Goal: Task Accomplishment & Management: Manage account settings

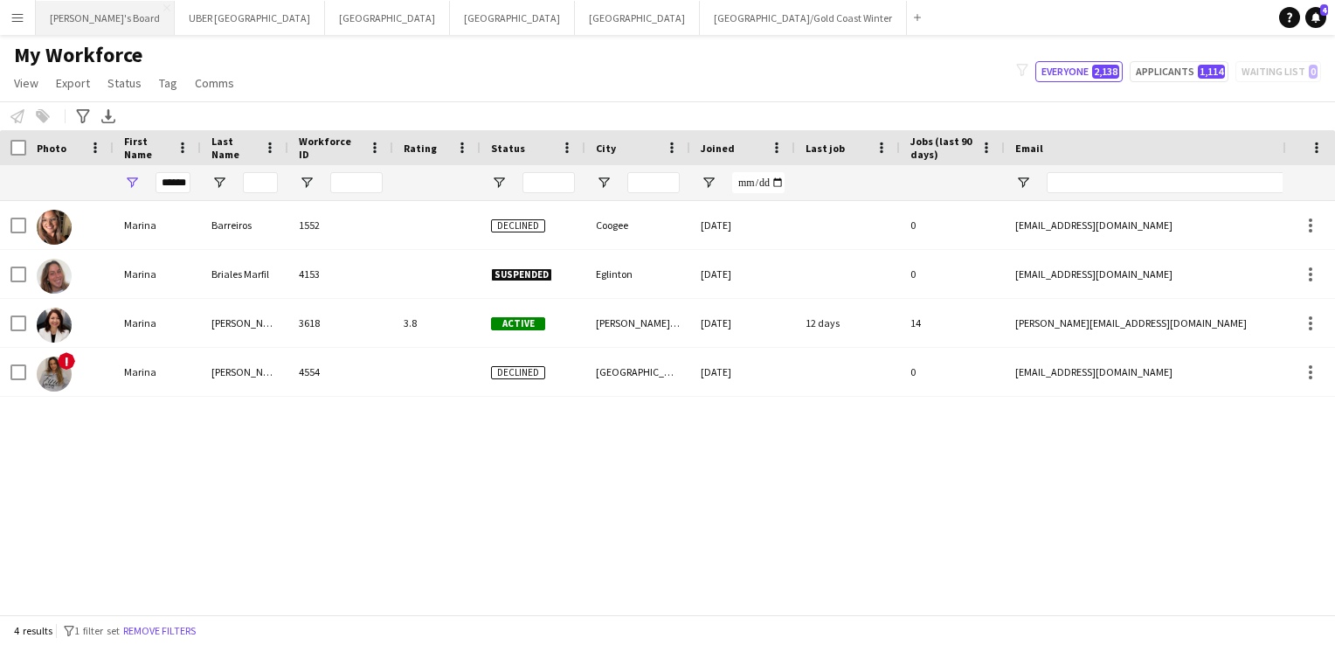
click at [85, 14] on button "Tennille's Board Close" at bounding box center [105, 18] width 139 height 34
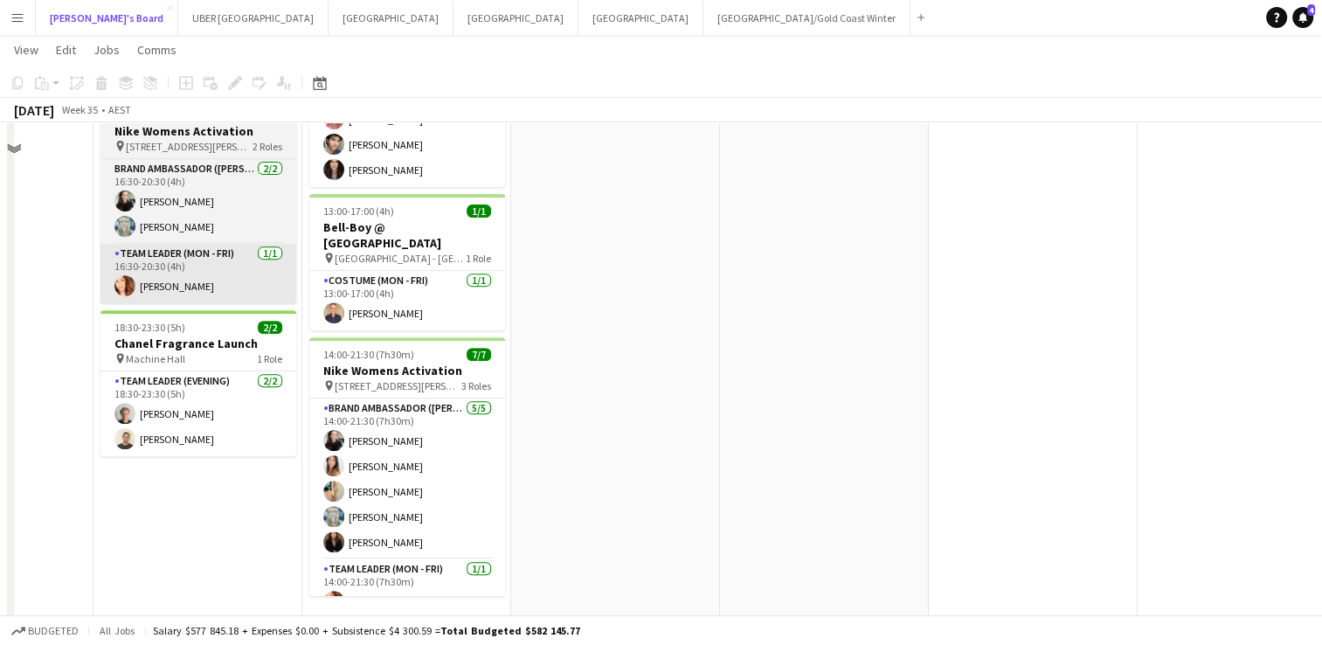
scroll to position [422, 0]
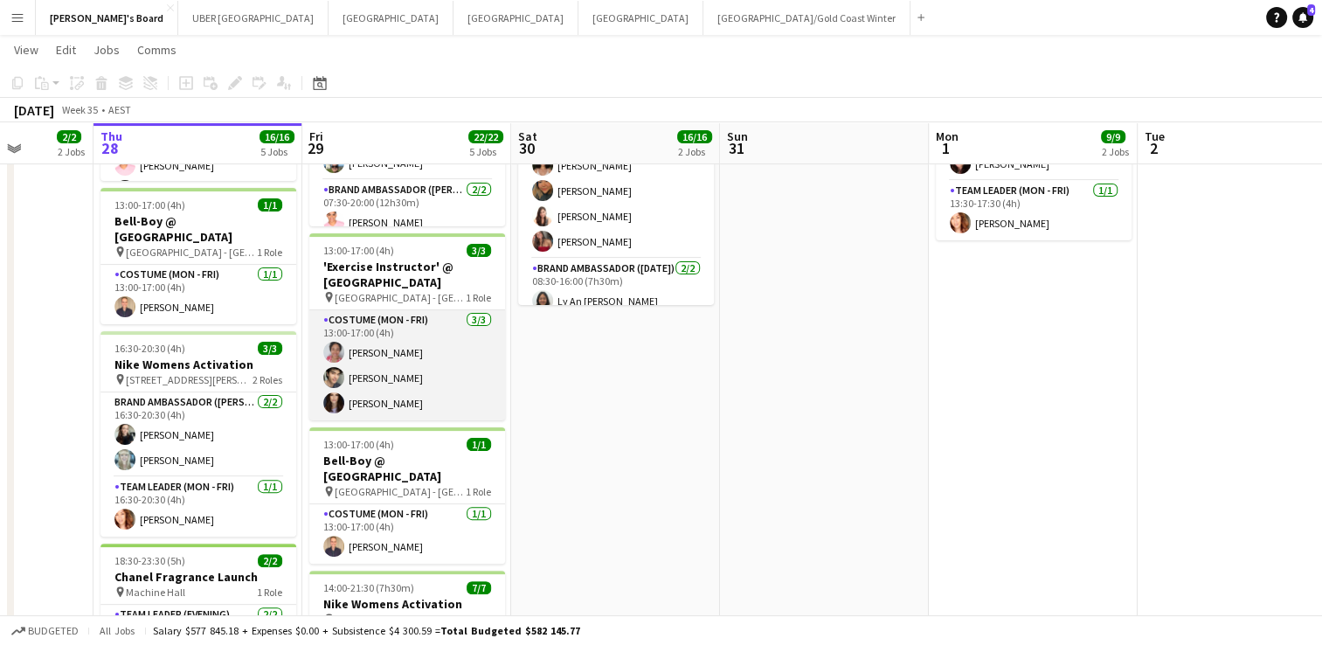
click at [384, 398] on app-card-role "Costume (Mon - Fri) [DATE] 13:00-17:00 (4h) [PERSON_NAME] [PERSON_NAME] [PERSON…" at bounding box center [407, 365] width 196 height 110
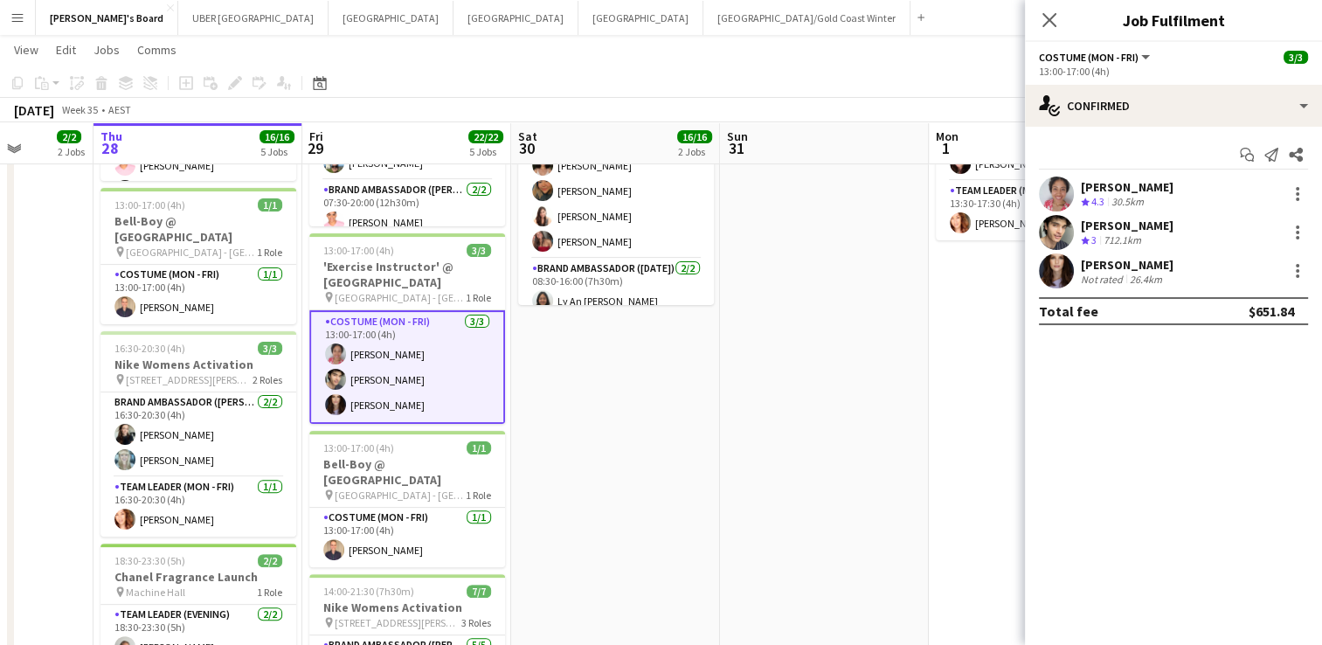
click at [1104, 262] on div "[PERSON_NAME]" at bounding box center [1127, 265] width 93 height 16
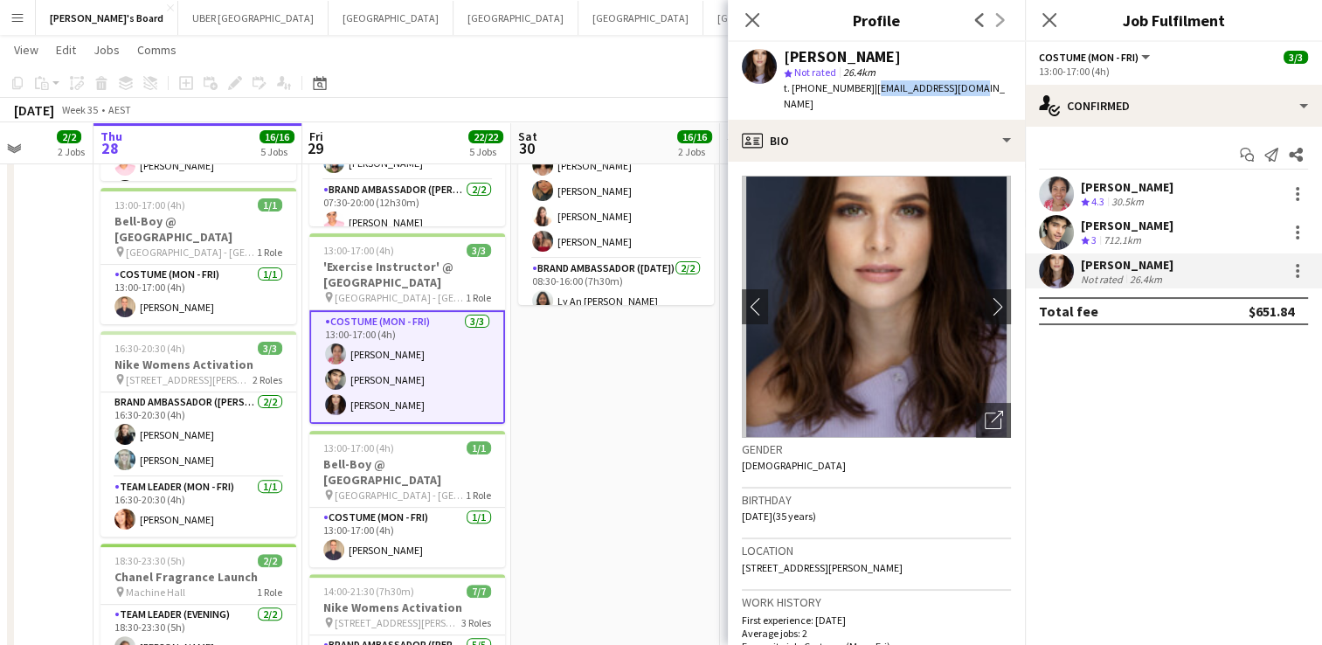
drag, startPoint x: 979, startPoint y: 86, endPoint x: 868, endPoint y: 88, distance: 110.1
click at [868, 88] on div "[PERSON_NAME] star Not rated 26.4km t. [PHONE_NUMBER] | [EMAIL_ADDRESS][DOMAIN_…" at bounding box center [876, 81] width 297 height 78
copy span "[EMAIL_ADDRESS][DOMAIN_NAME]"
click at [1044, 24] on icon at bounding box center [1049, 19] width 17 height 17
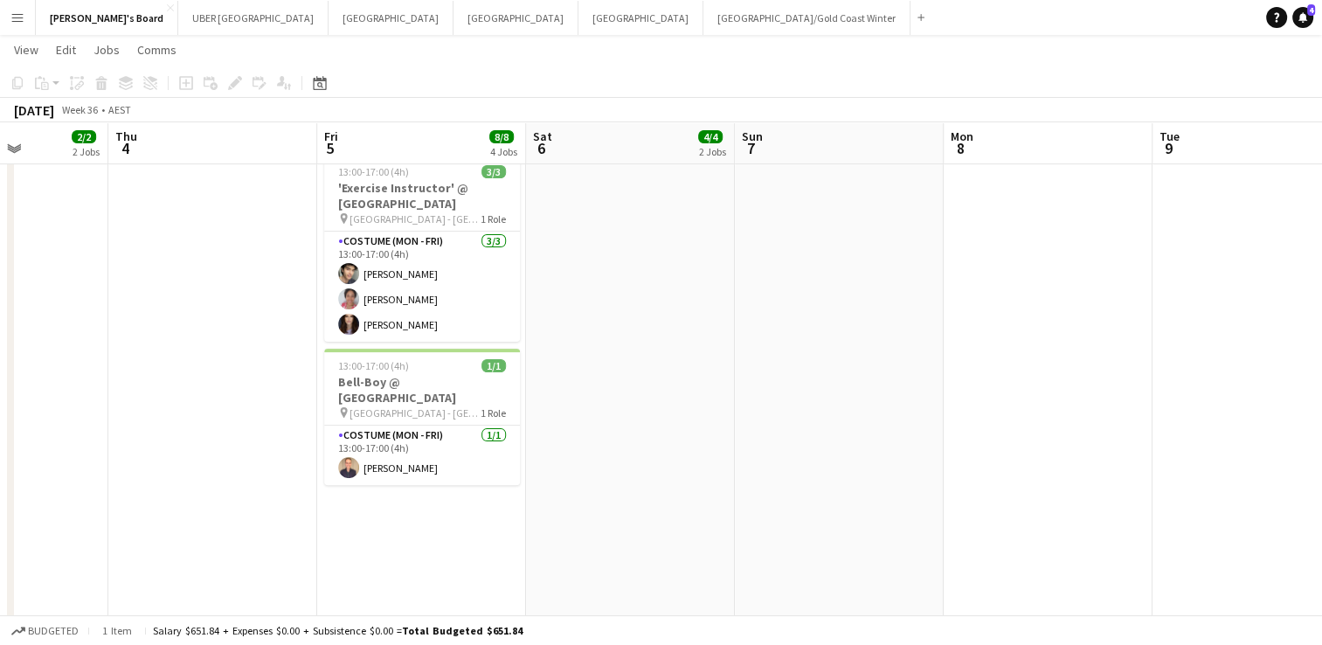
scroll to position [0, 727]
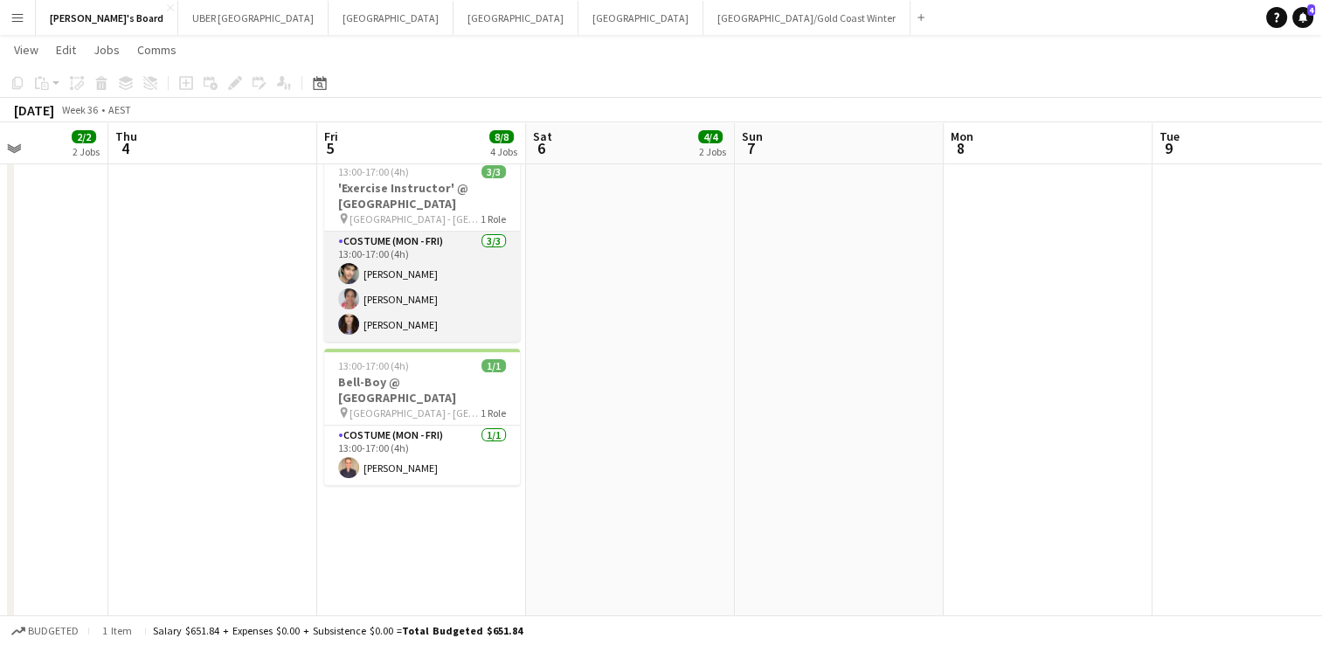
click at [367, 297] on app-card-role "Costume (Mon - Fri) [DATE] 13:00-17:00 (4h) [PERSON_NAME] [PERSON_NAME] [PERSON…" at bounding box center [422, 287] width 196 height 110
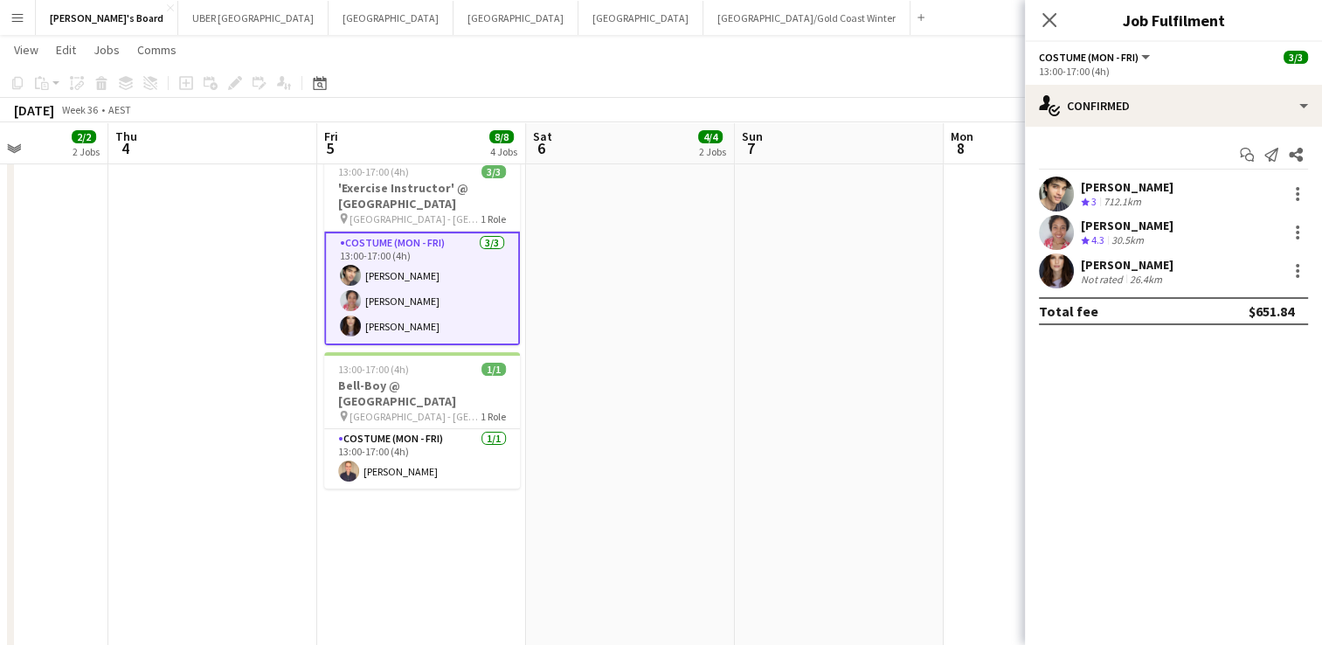
click at [1121, 225] on div "[PERSON_NAME]" at bounding box center [1127, 226] width 93 height 16
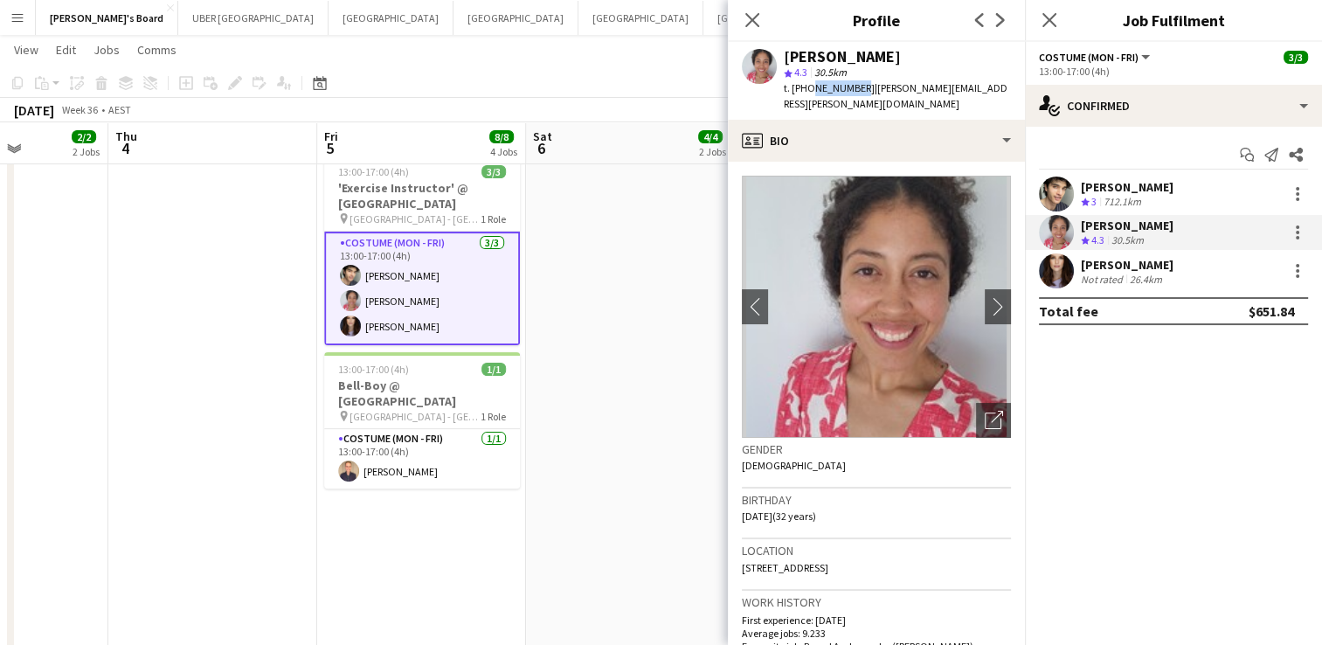
drag, startPoint x: 855, startPoint y: 89, endPoint x: 807, endPoint y: 89, distance: 47.2
click at [807, 89] on span "t. [PHONE_NUMBER]" at bounding box center [829, 87] width 91 height 13
copy span "426953696"
click at [1125, 187] on div "[PERSON_NAME]" at bounding box center [1127, 187] width 93 height 16
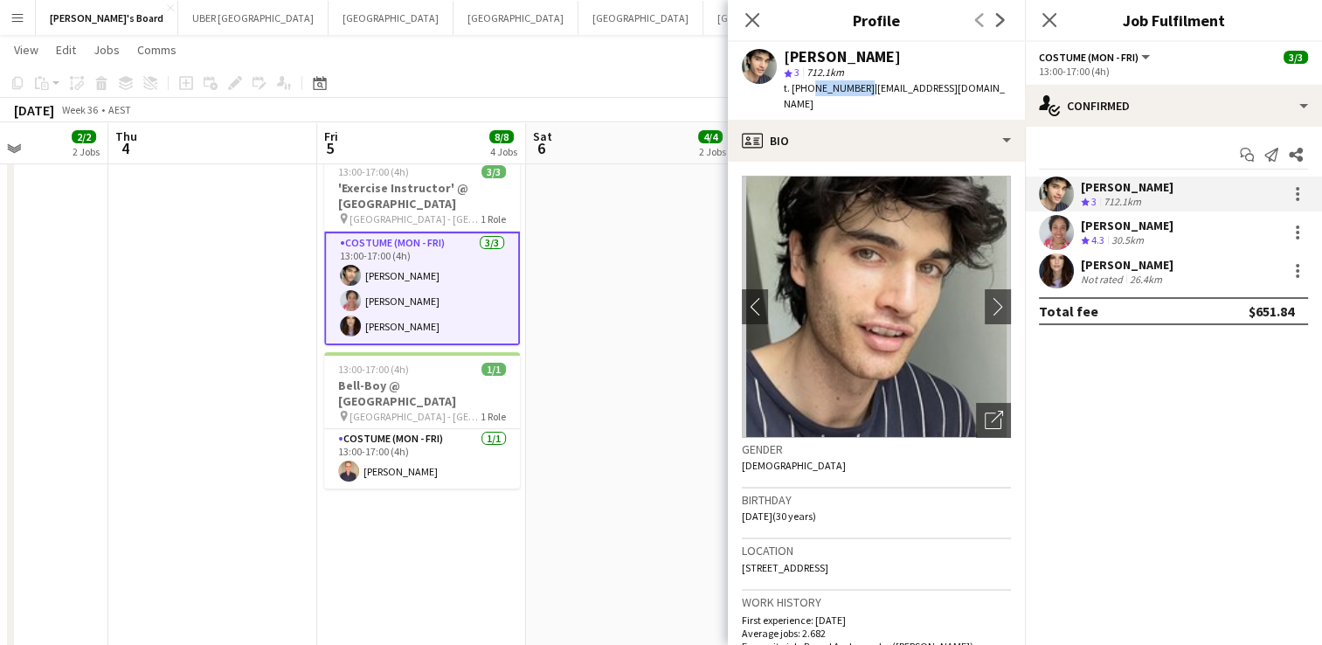
drag, startPoint x: 856, startPoint y: 87, endPoint x: 809, endPoint y: 99, distance: 48.5
click at [809, 99] on div "[PERSON_NAME] star 3 712.1km t. [PHONE_NUMBER] | [EMAIL_ADDRESS][DOMAIN_NAME]" at bounding box center [876, 81] width 297 height 78
copy span "422092344"
click at [1111, 260] on div "[PERSON_NAME]" at bounding box center [1127, 265] width 93 height 16
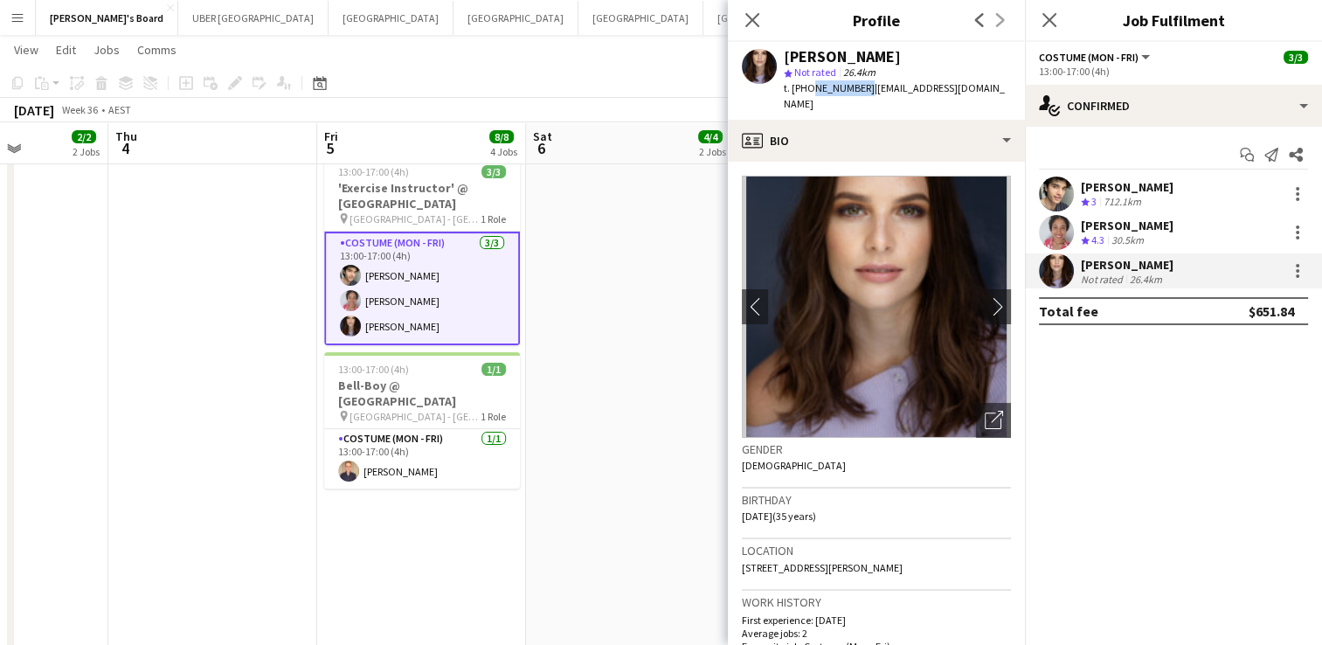
drag, startPoint x: 857, startPoint y: 88, endPoint x: 810, endPoint y: 84, distance: 47.4
click at [810, 84] on span "t. [PHONE_NUMBER]" at bounding box center [829, 87] width 91 height 13
copy span "0422603331"
click at [1044, 18] on icon "Close pop-in" at bounding box center [1049, 19] width 17 height 17
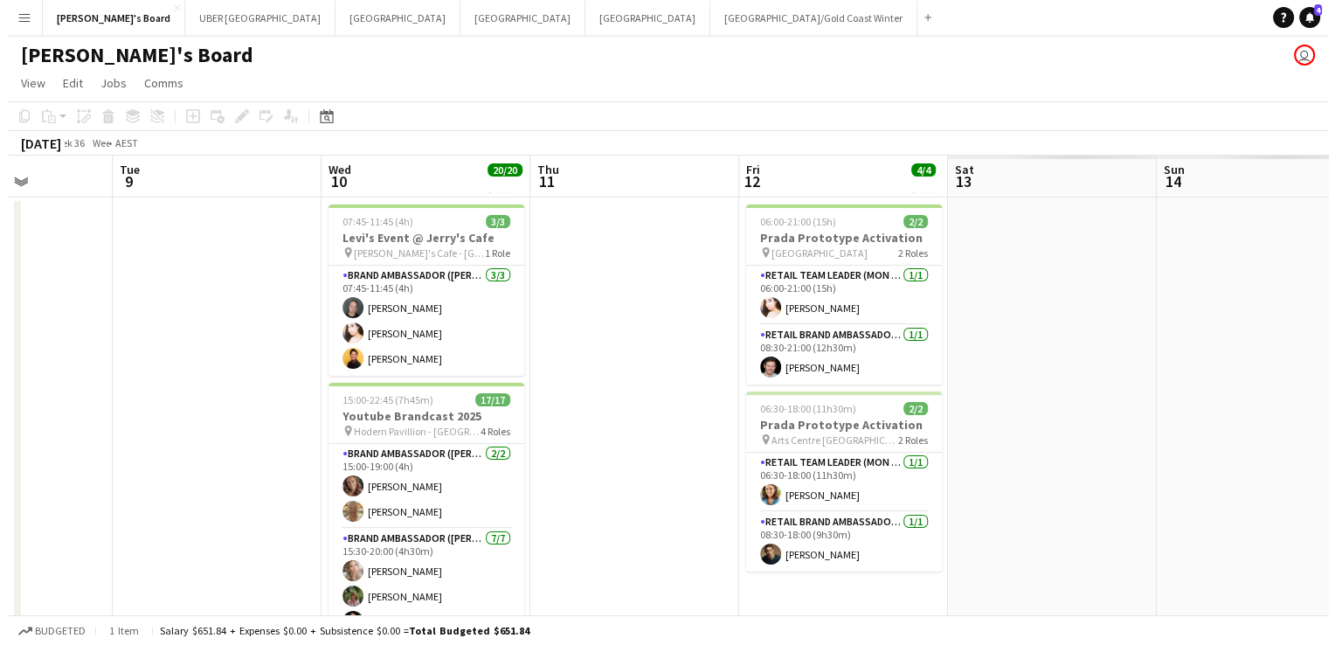
scroll to position [0, 730]
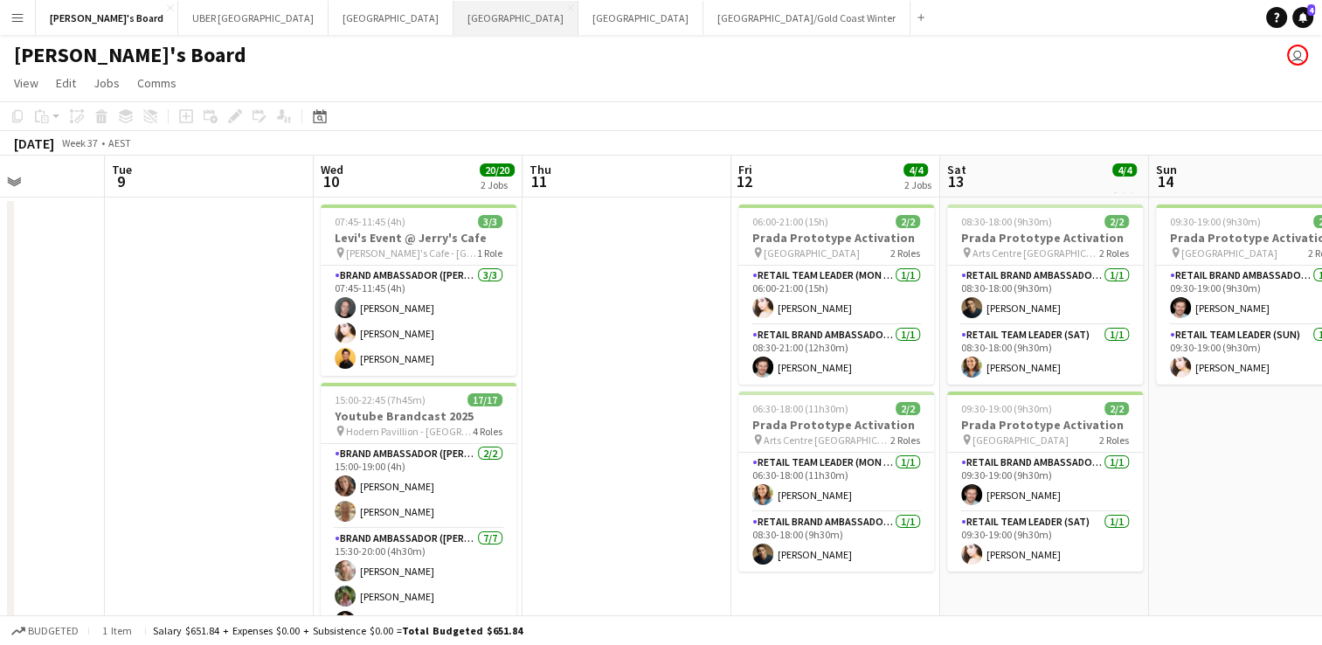
click at [453, 19] on button "Sydney Close" at bounding box center [515, 18] width 125 height 34
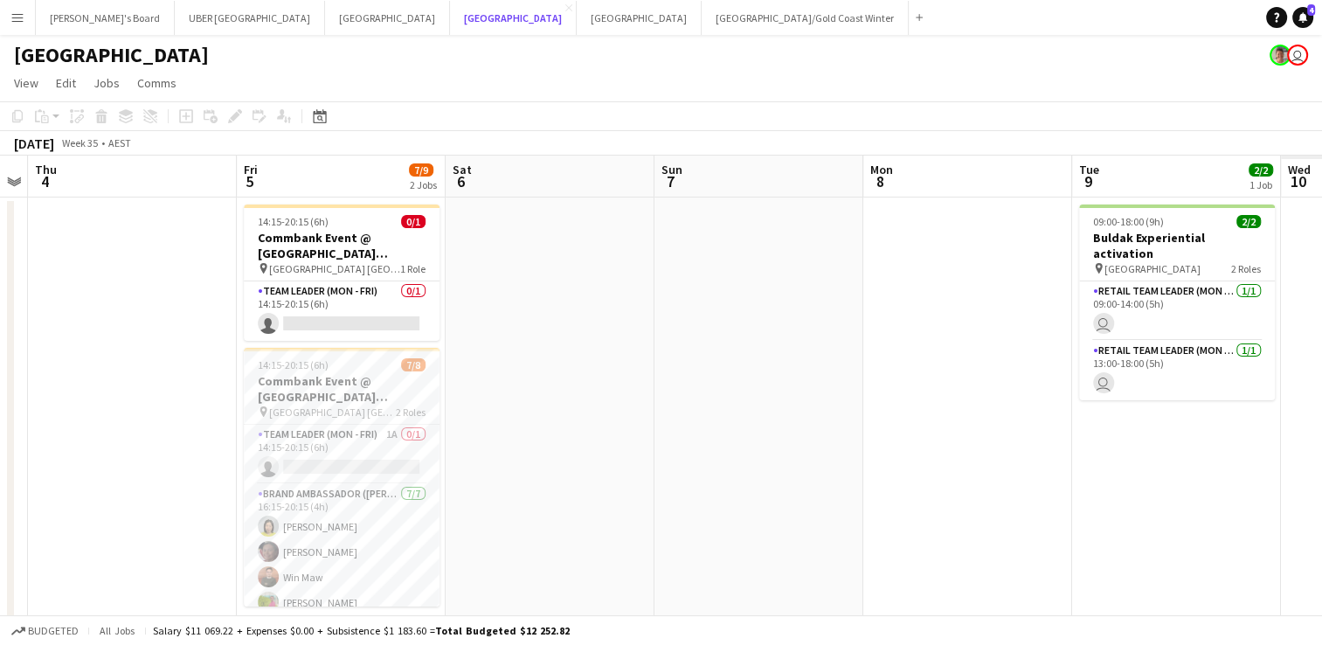
scroll to position [0, 807]
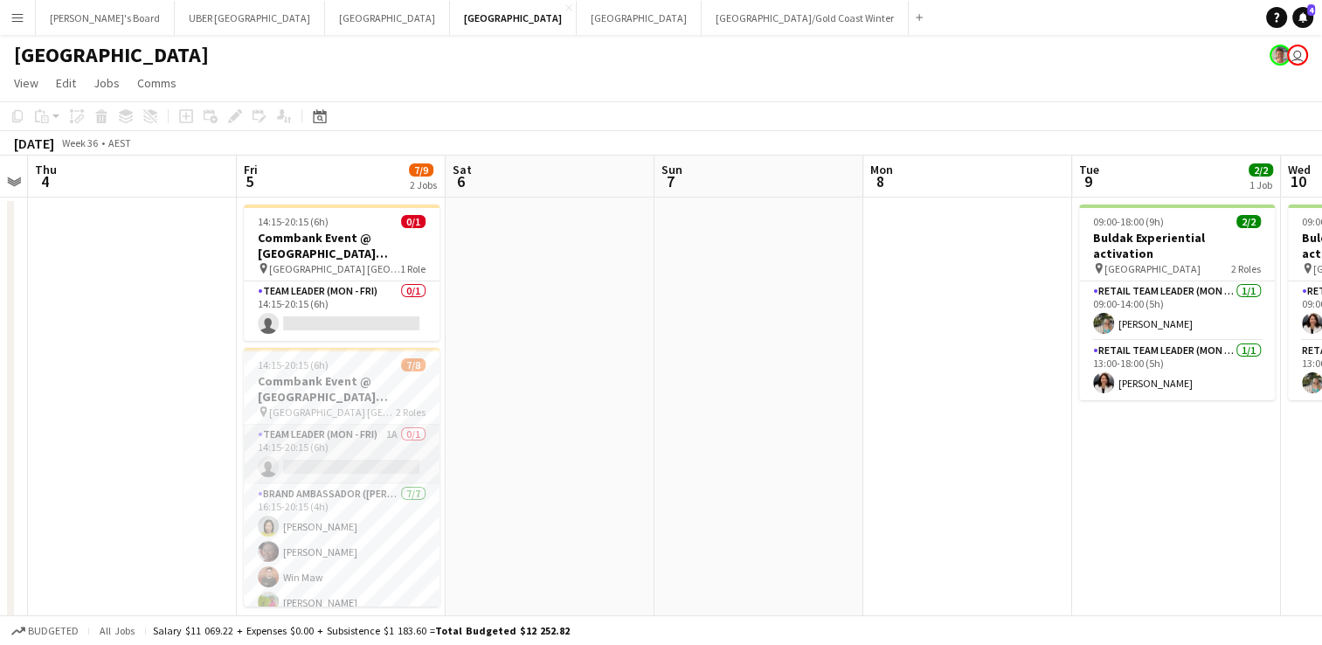
click at [339, 463] on app-card-role "Team Leader (Mon - Fri) 1A 0/1 14:15-20:15 (6h) single-neutral-actions" at bounding box center [342, 454] width 196 height 59
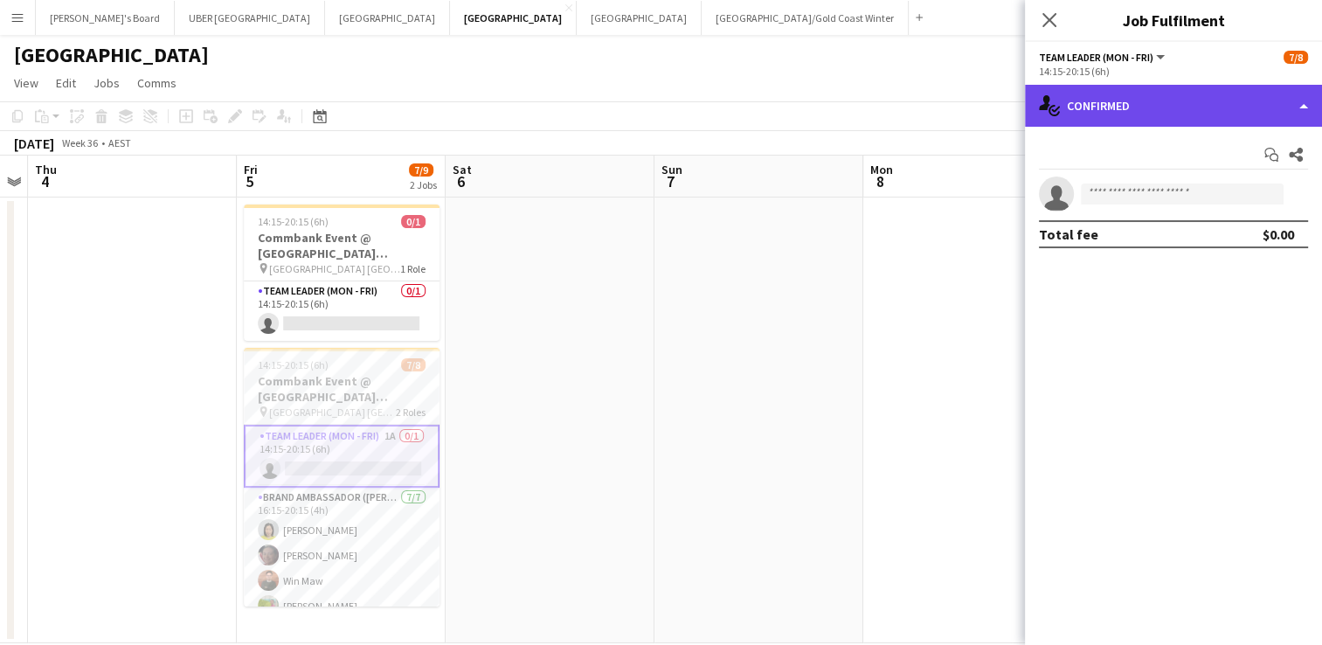
click at [1123, 101] on div "single-neutral-actions-check-2 Confirmed" at bounding box center [1173, 106] width 297 height 42
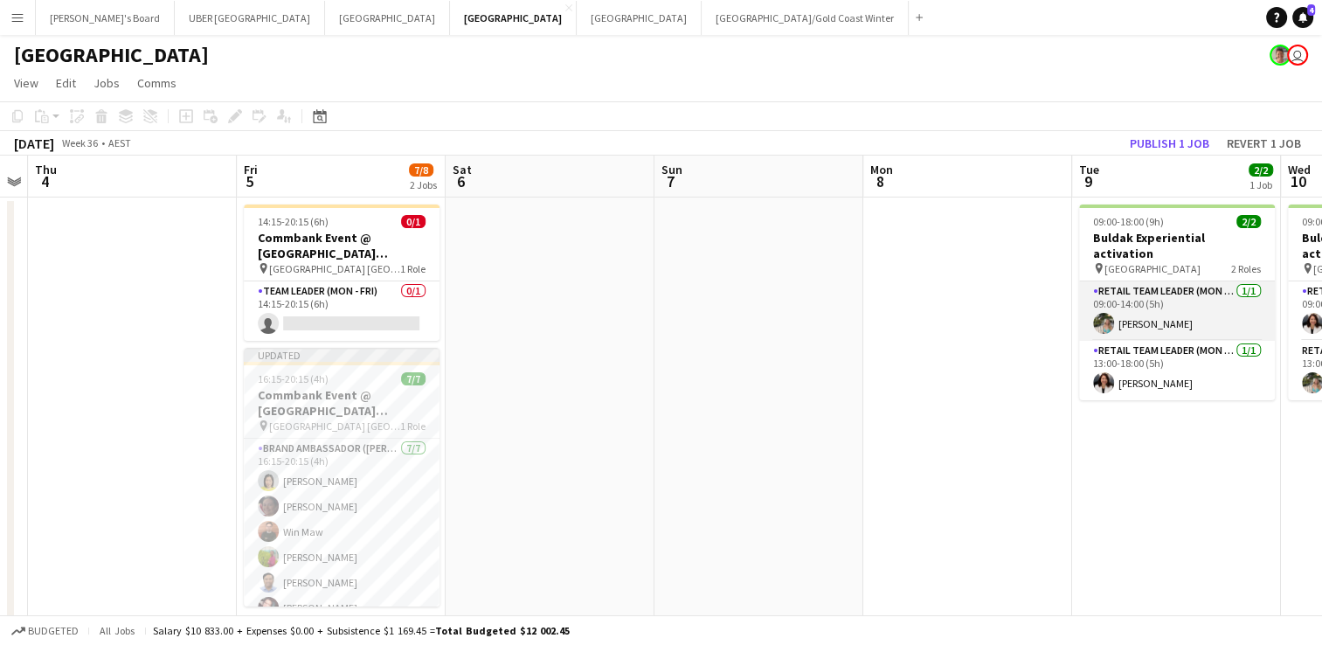
click at [1206, 287] on app-card-role "RETAIL Team Leader (Mon - Fri) [DATE] 09:00-14:00 (5h) [PERSON_NAME]" at bounding box center [1177, 310] width 196 height 59
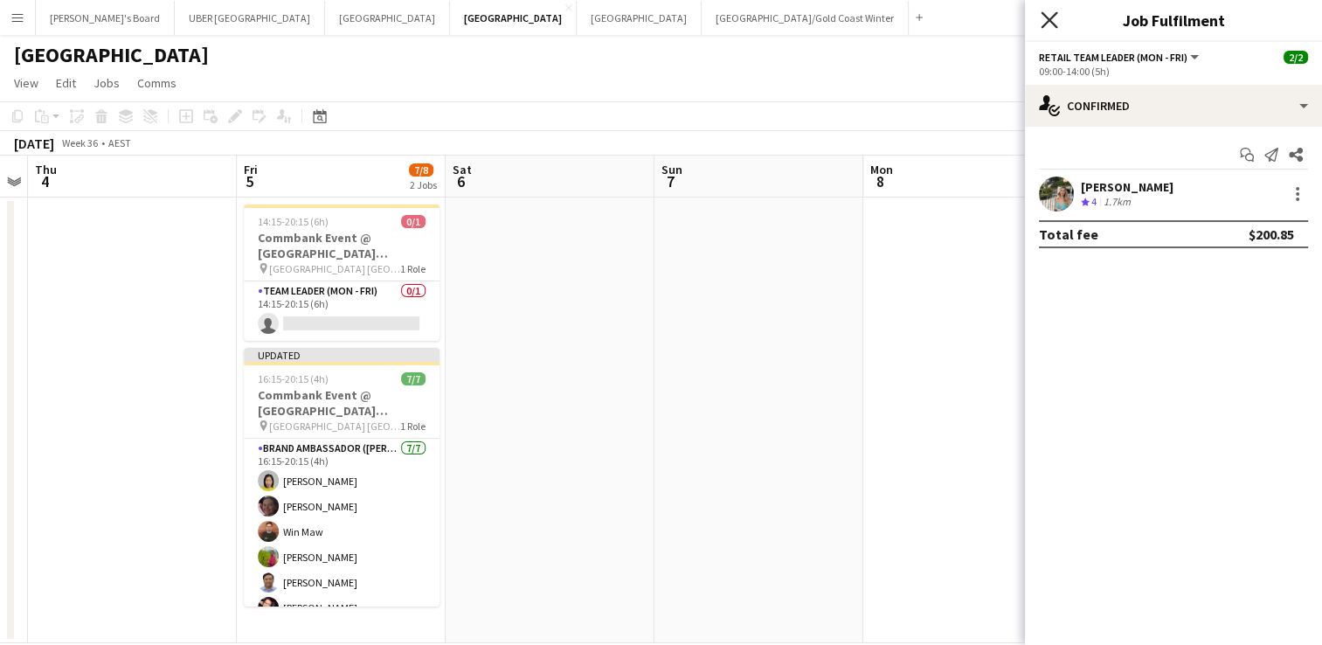
click at [1052, 23] on icon at bounding box center [1049, 19] width 17 height 17
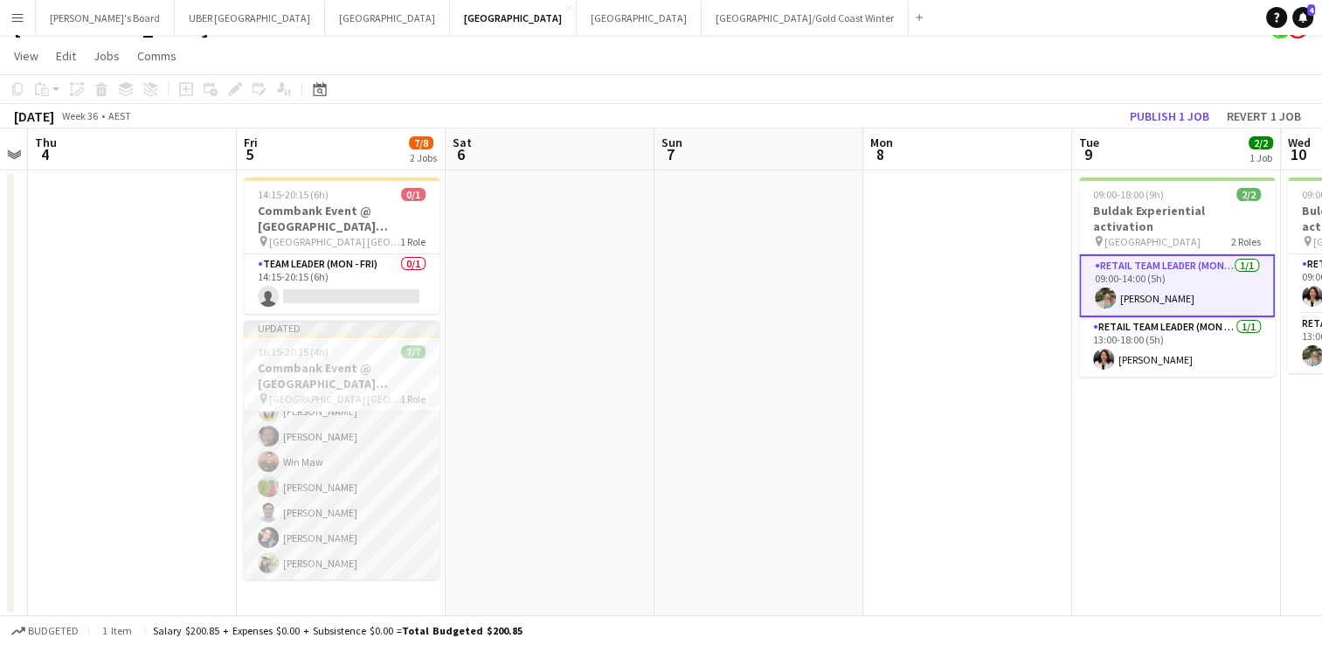
scroll to position [0, 0]
click at [325, 442] on app-card-role "Brand Ambassador ([PERSON_NAME]) [DATE] 16:15-20:15 (4h) [PERSON_NAME] Win Maw …" at bounding box center [342, 517] width 196 height 211
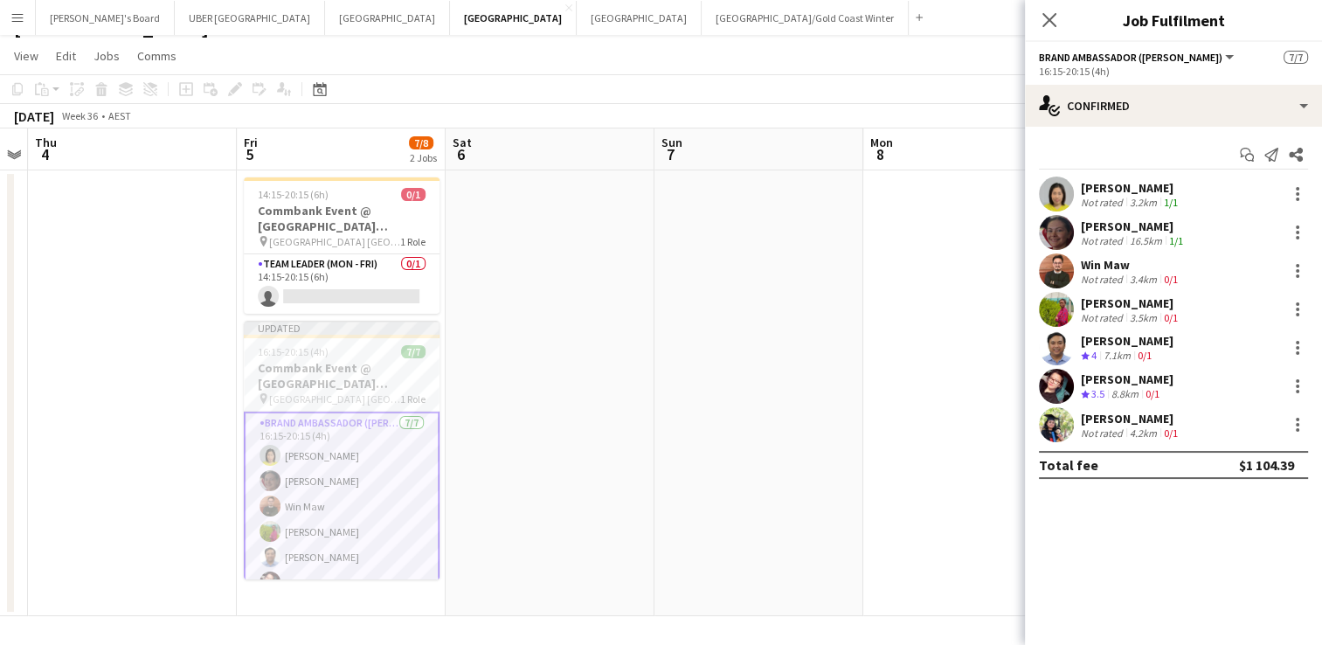
click at [1107, 334] on div "[PERSON_NAME]" at bounding box center [1127, 341] width 93 height 16
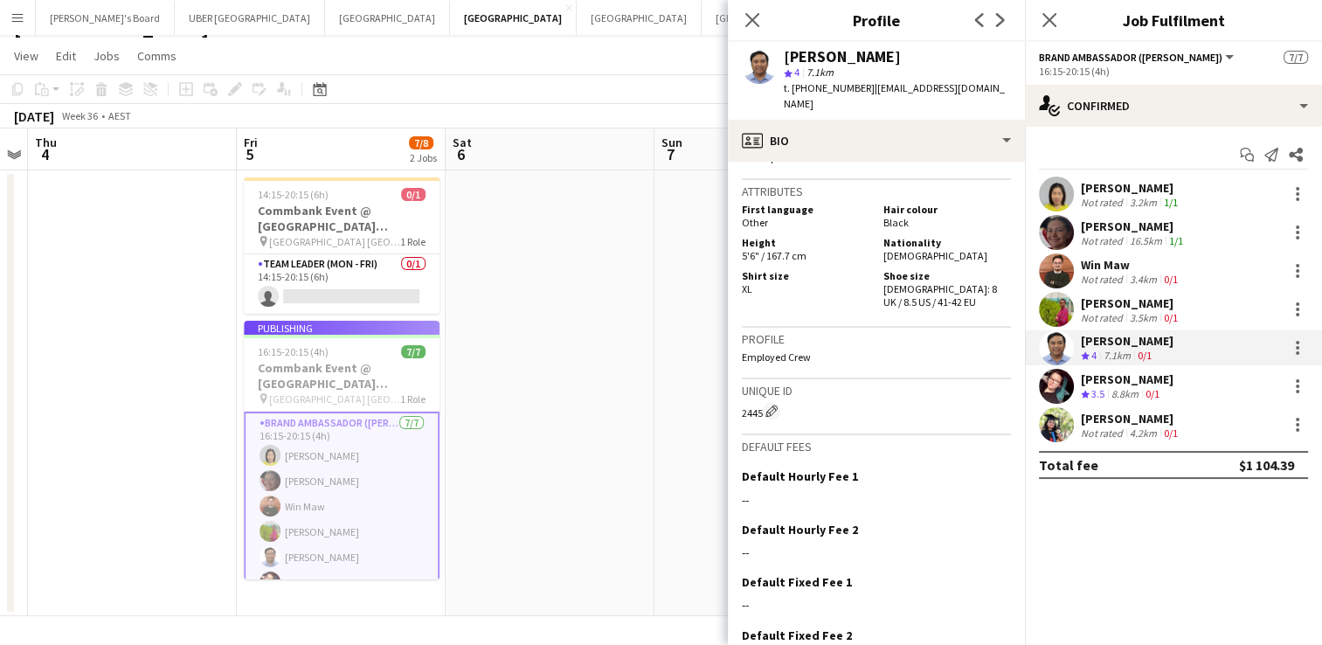
scroll to position [1243, 0]
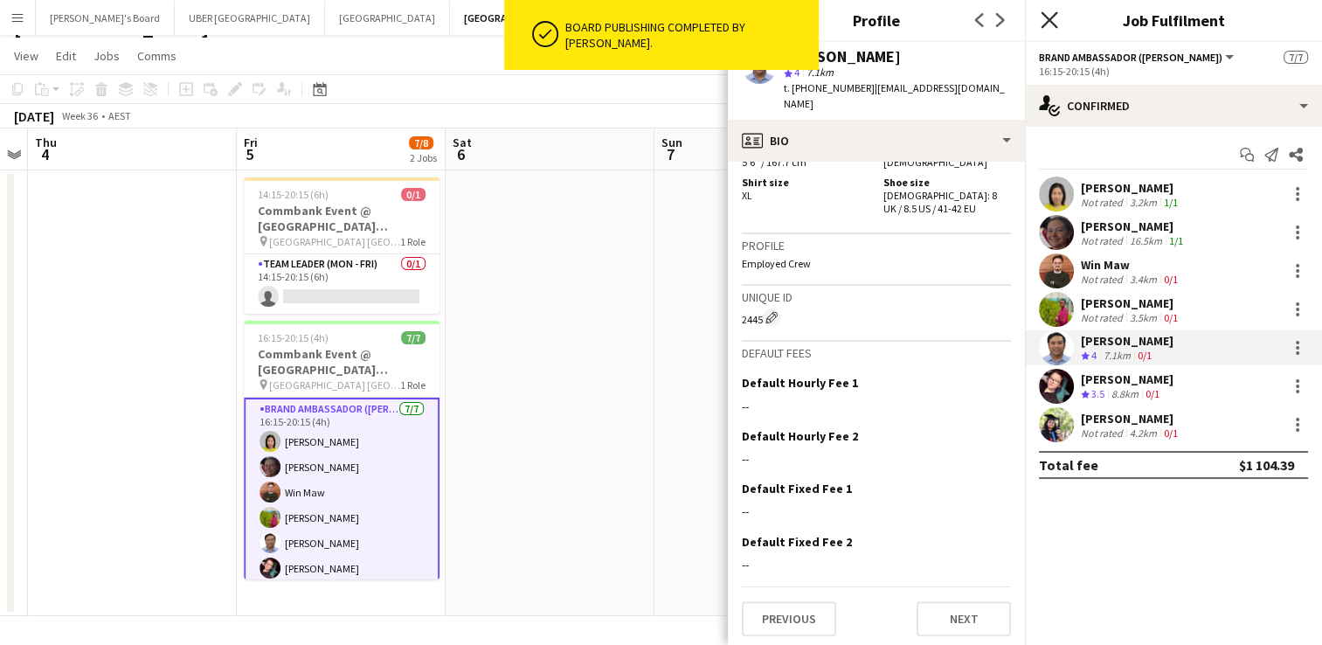
click at [1048, 17] on icon at bounding box center [1049, 19] width 17 height 17
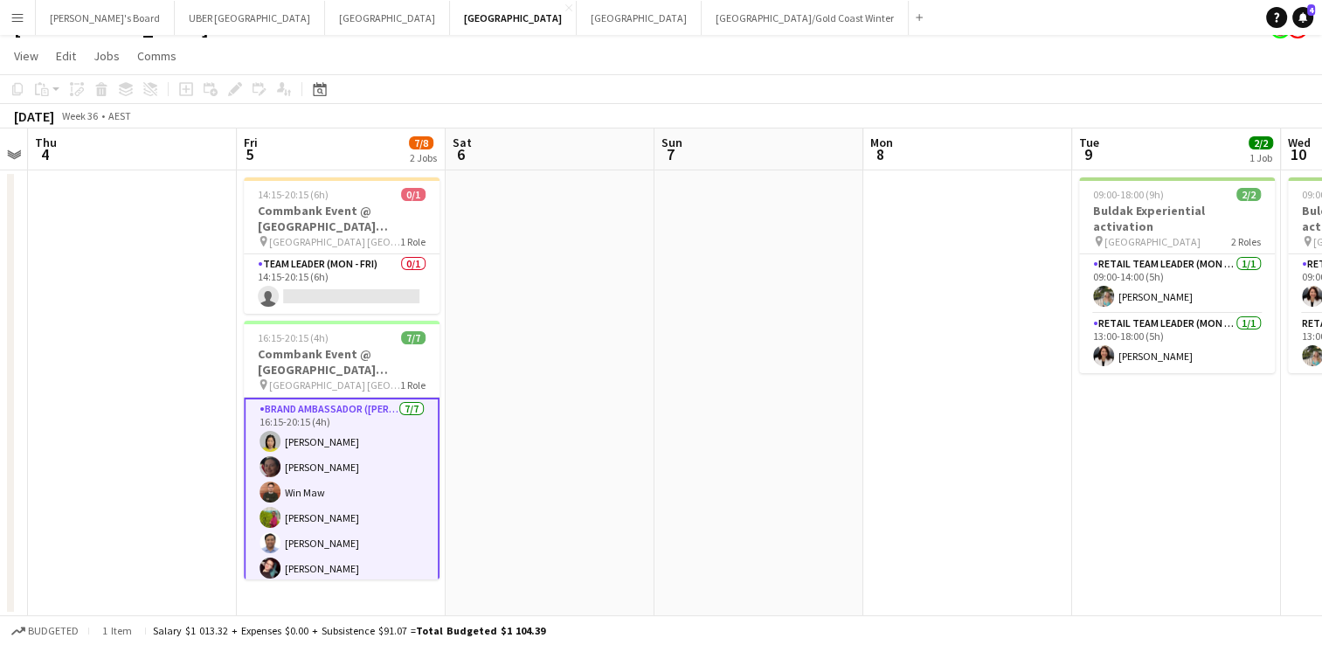
scroll to position [31, 0]
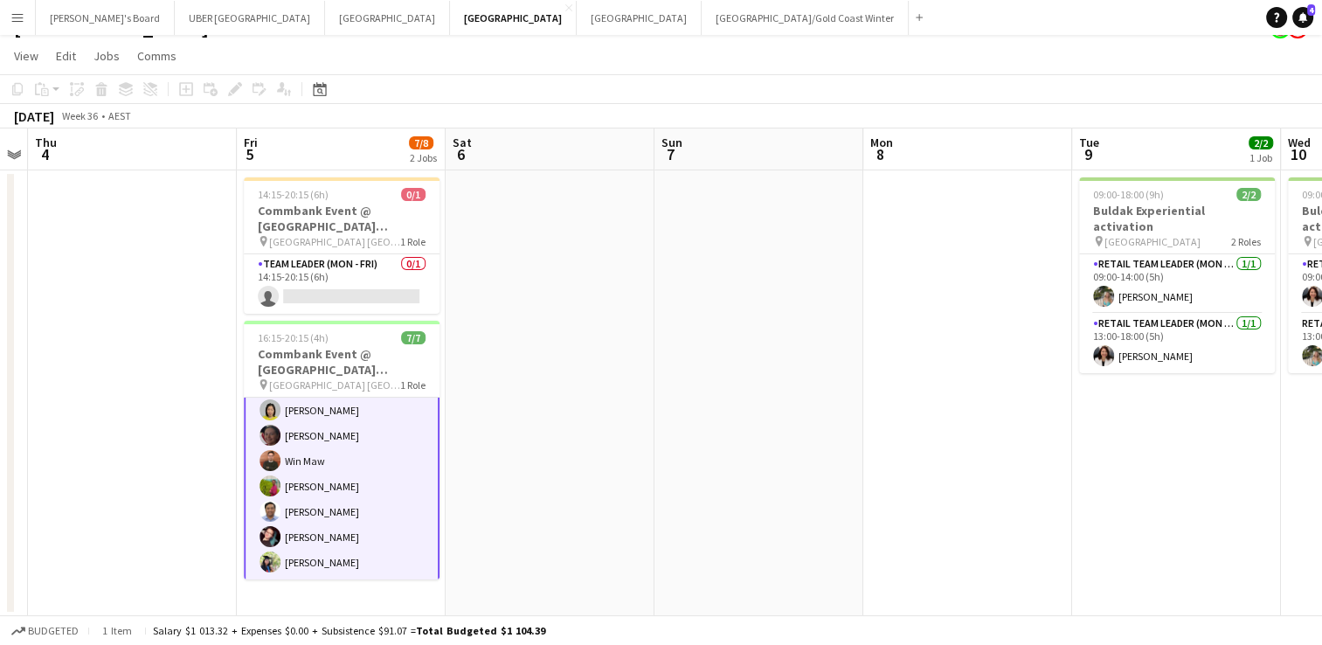
click at [299, 502] on app-card-role "Brand Ambassador ([PERSON_NAME]) [DATE] 16:15-20:15 (4h) [PERSON_NAME] Win Maw …" at bounding box center [342, 473] width 196 height 215
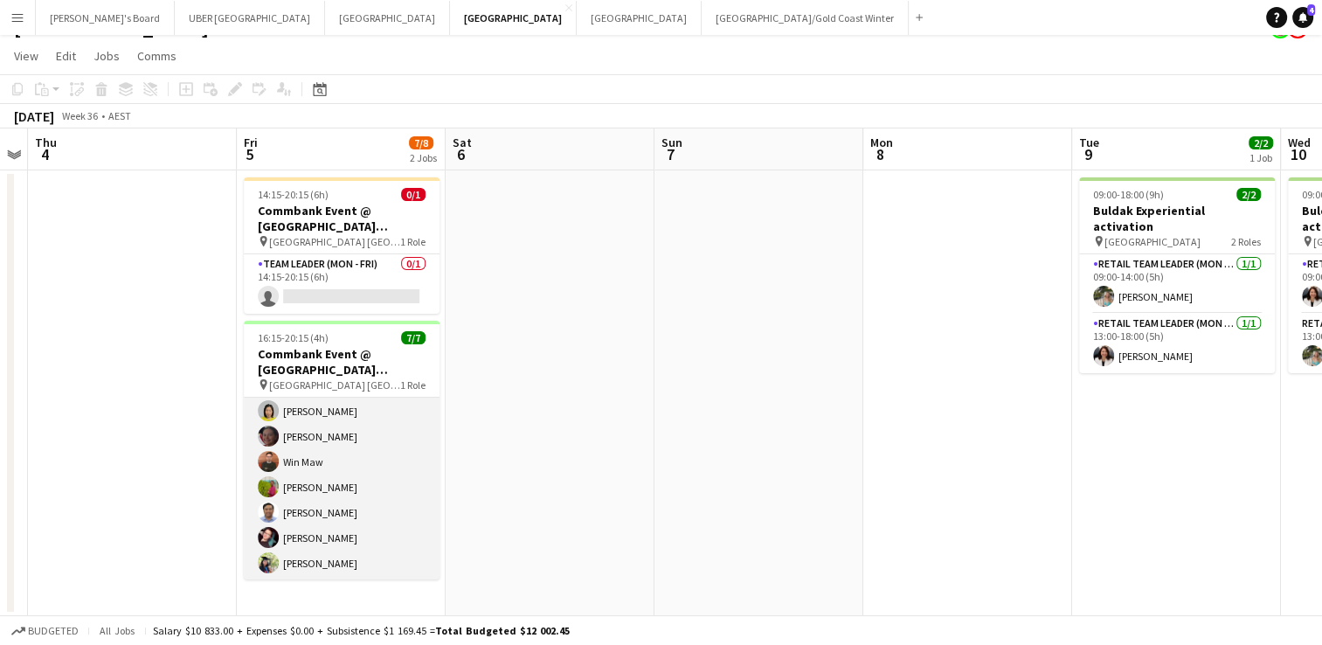
scroll to position [0, 0]
click at [297, 519] on app-card-role "Brand Ambassador ([PERSON_NAME]) [DATE] 16:15-20:15 (4h) [PERSON_NAME] Win Maw …" at bounding box center [342, 503] width 196 height 211
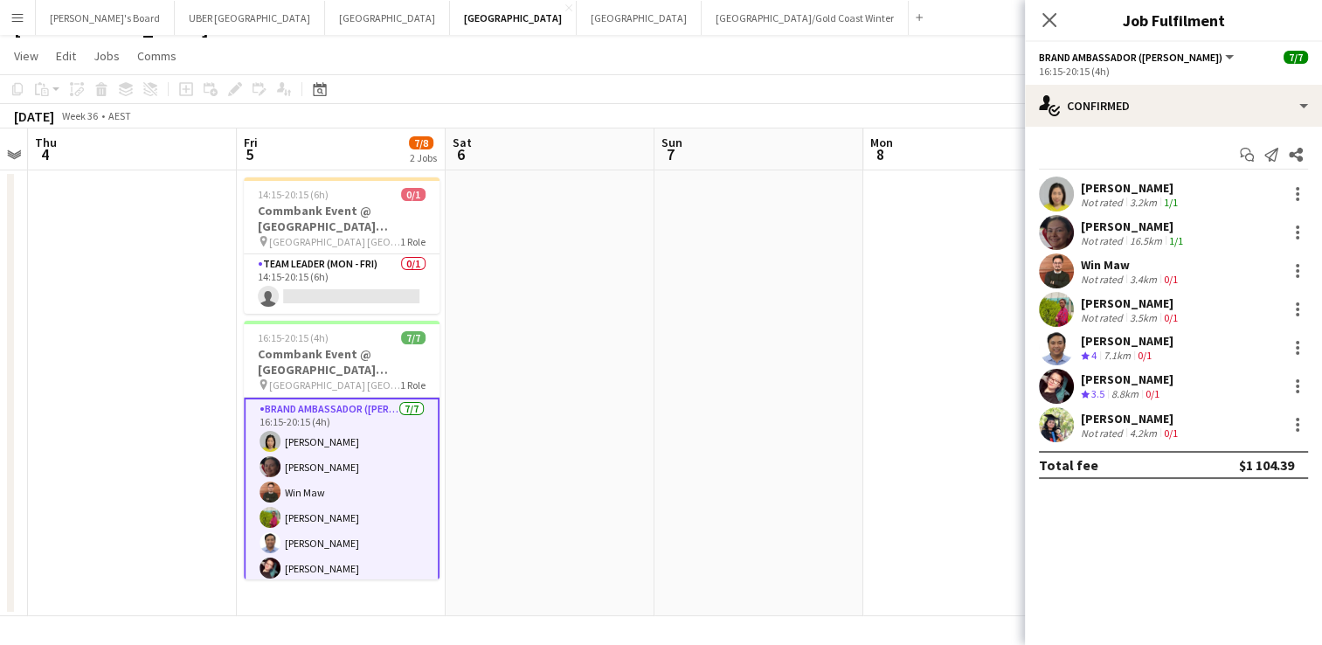
click at [1099, 311] on div "Not rated" at bounding box center [1103, 317] width 45 height 13
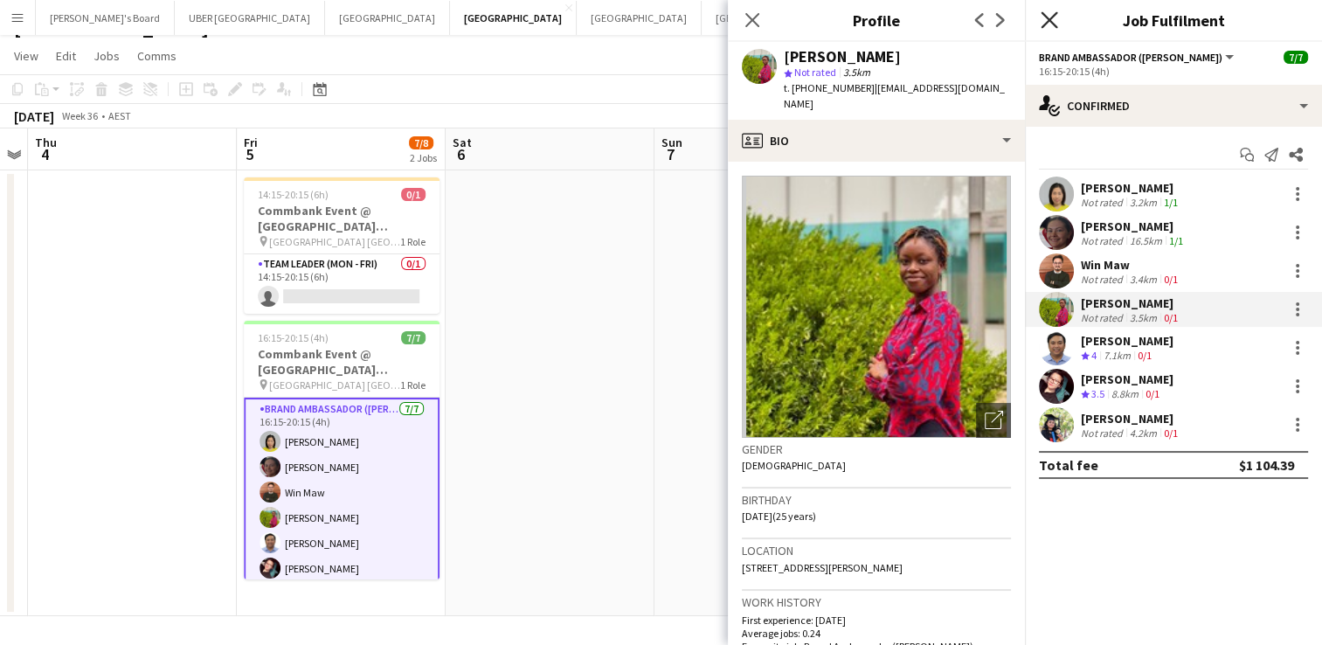
click at [1046, 12] on icon "Close pop-in" at bounding box center [1049, 19] width 17 height 17
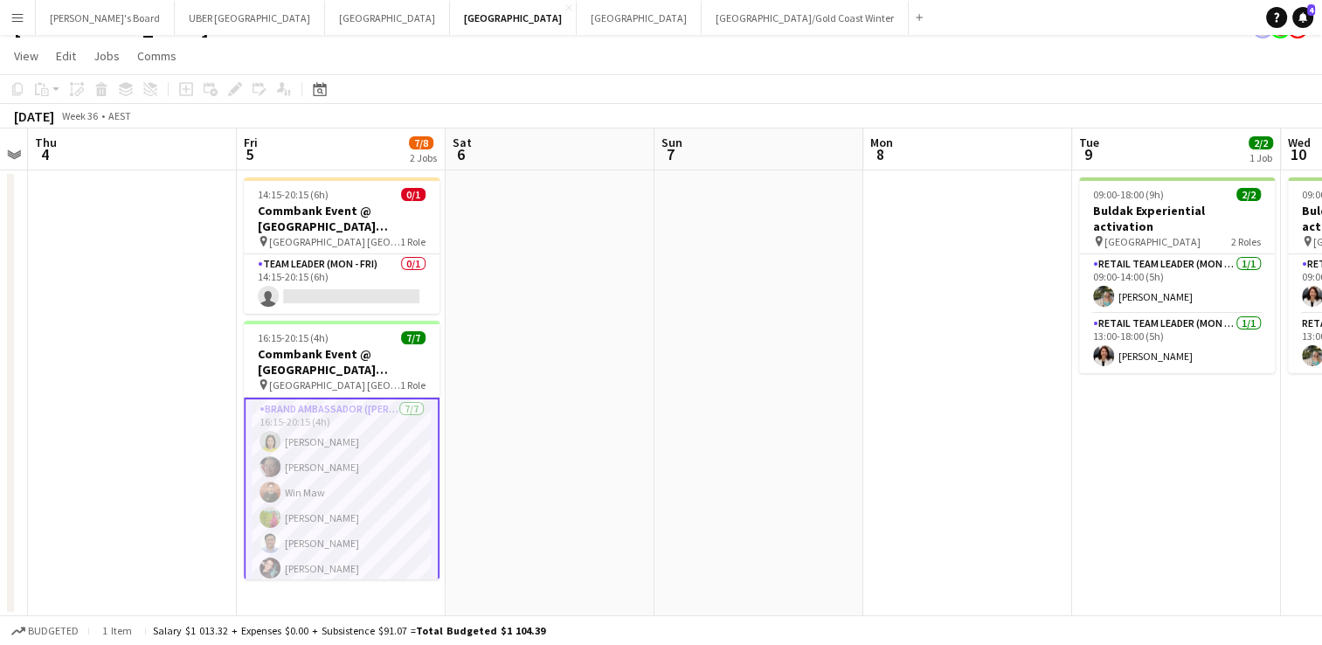
click at [301, 537] on app-card-role "Brand Ambassador ([PERSON_NAME]) [DATE] 16:15-20:15 (4h) [PERSON_NAME] Win Maw …" at bounding box center [342, 505] width 196 height 215
click at [304, 538] on app-card-role "Brand Ambassador ([PERSON_NAME]) [DATE] 16:15-20:15 (4h) [PERSON_NAME] Win Maw …" at bounding box center [342, 503] width 196 height 211
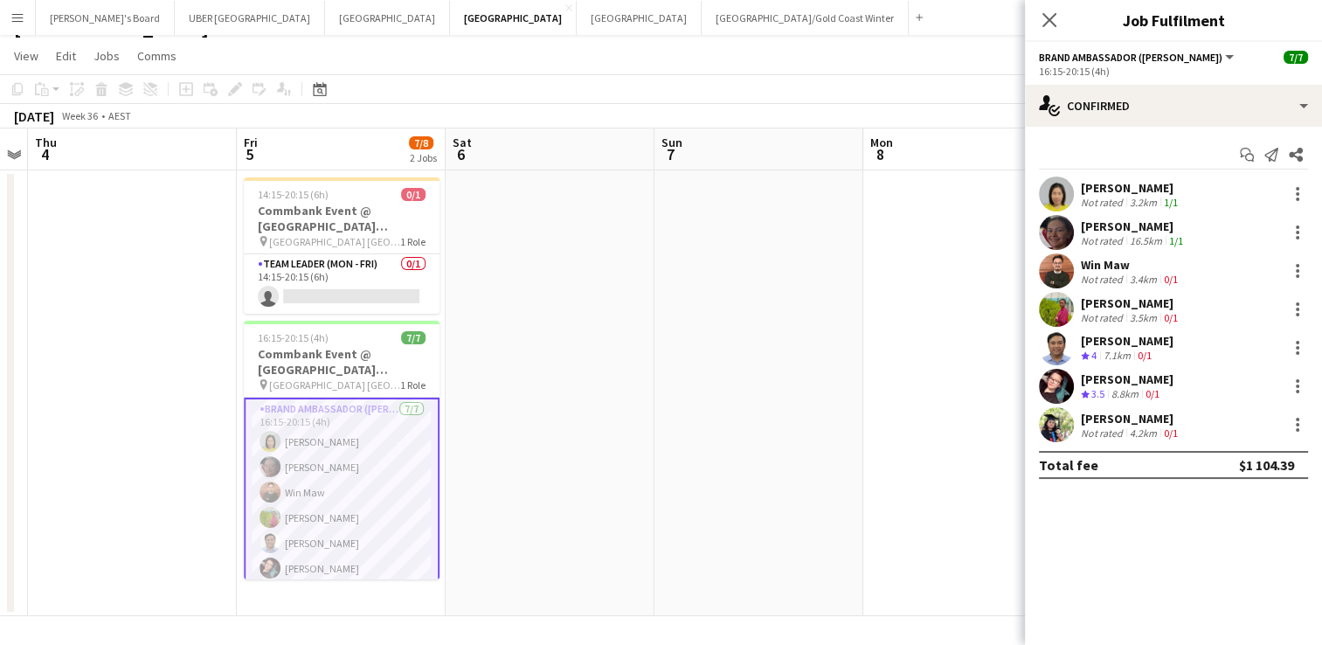
click at [1111, 377] on div "[PERSON_NAME]" at bounding box center [1127, 379] width 93 height 16
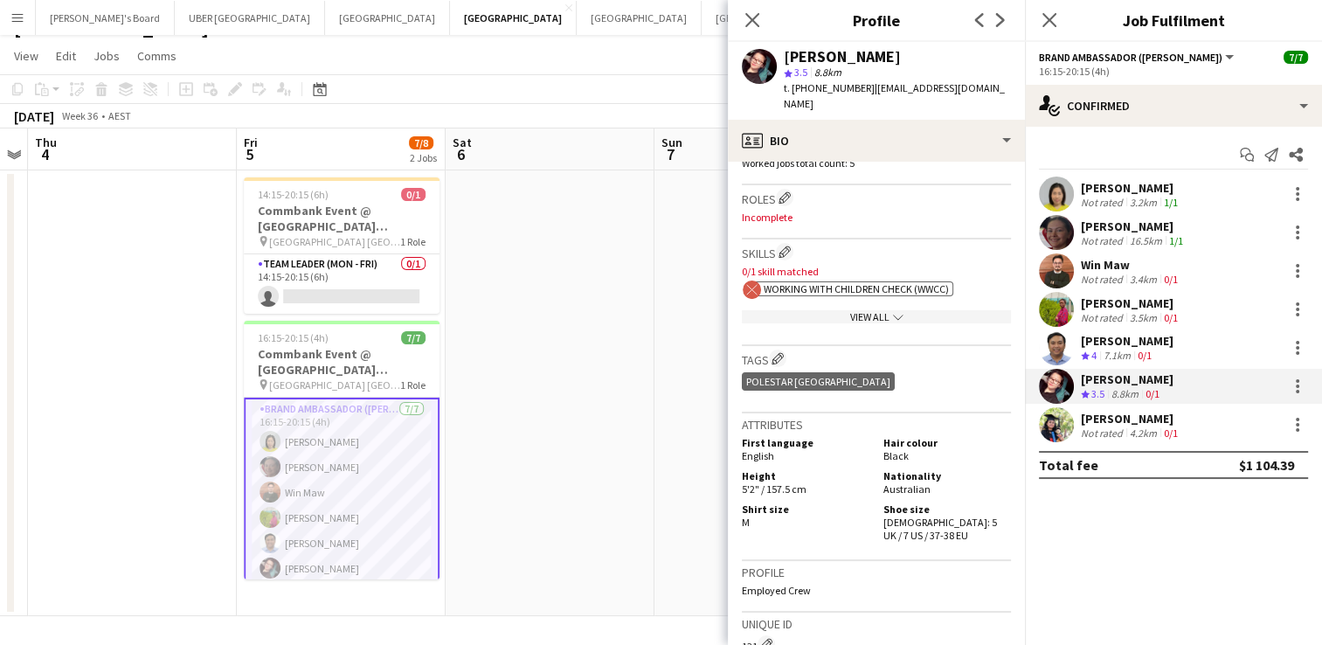
scroll to position [549, 0]
click at [1106, 269] on div "Win Maw" at bounding box center [1131, 265] width 100 height 16
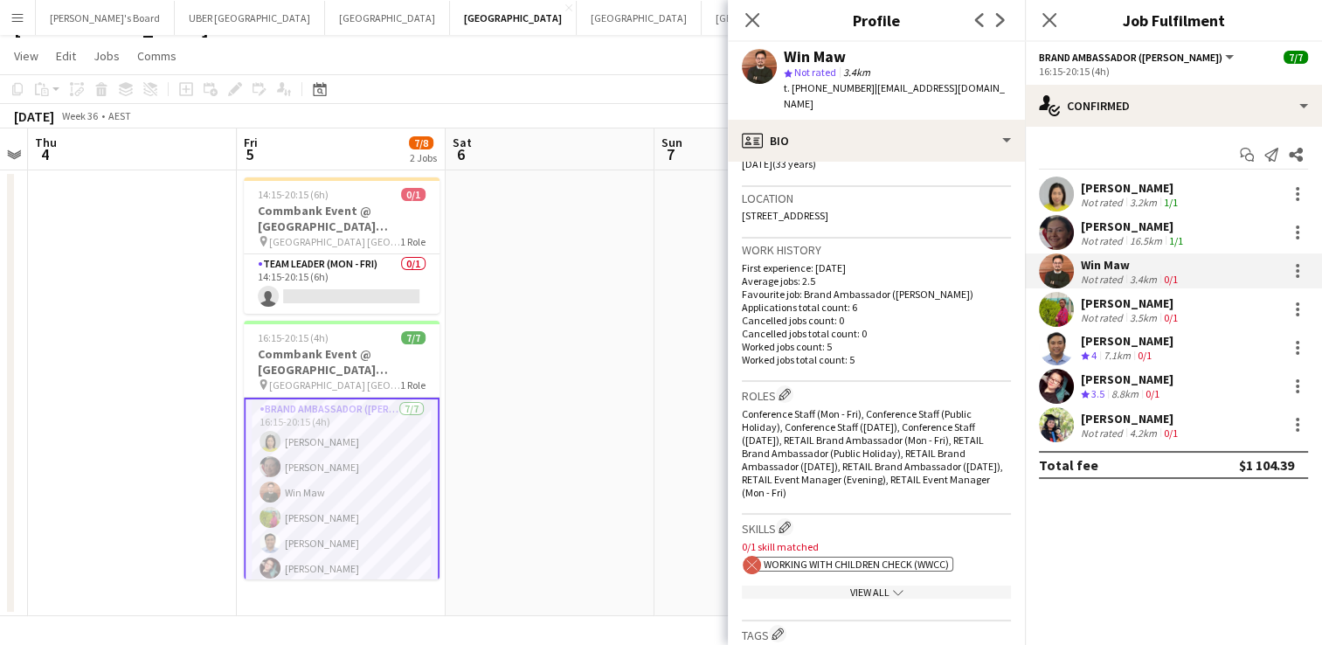
scroll to position [0, 0]
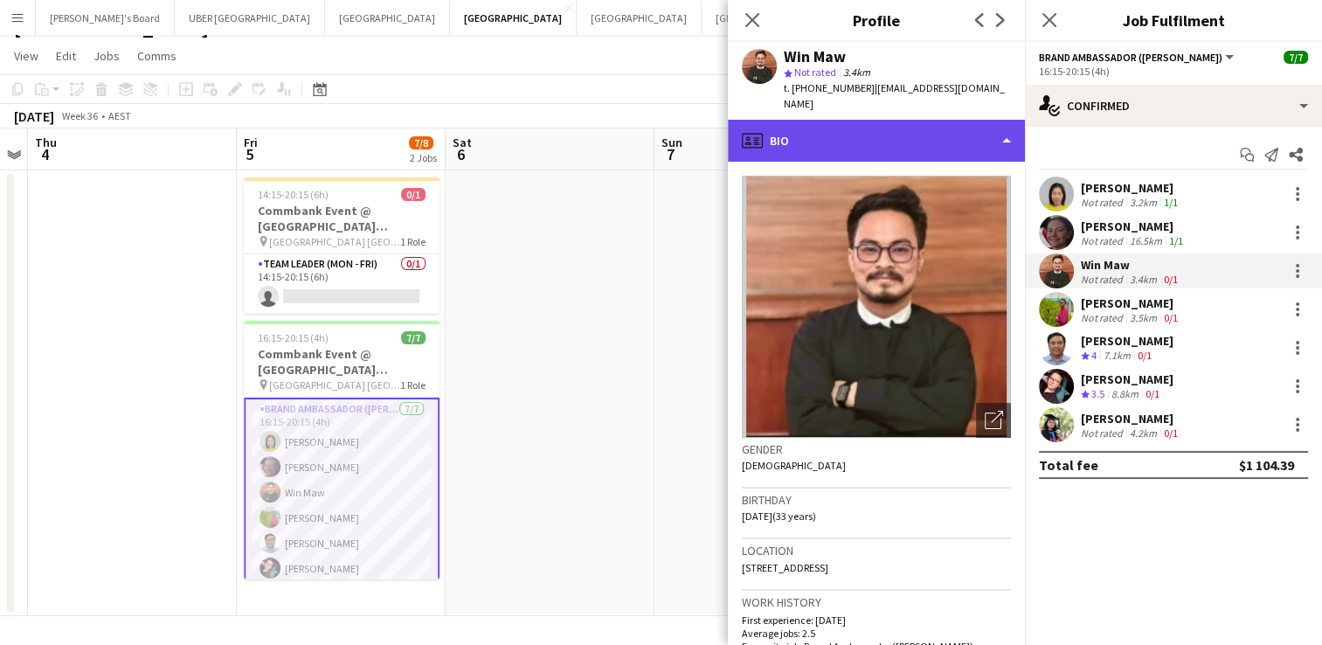
click at [904, 121] on div "profile Bio" at bounding box center [876, 141] width 297 height 42
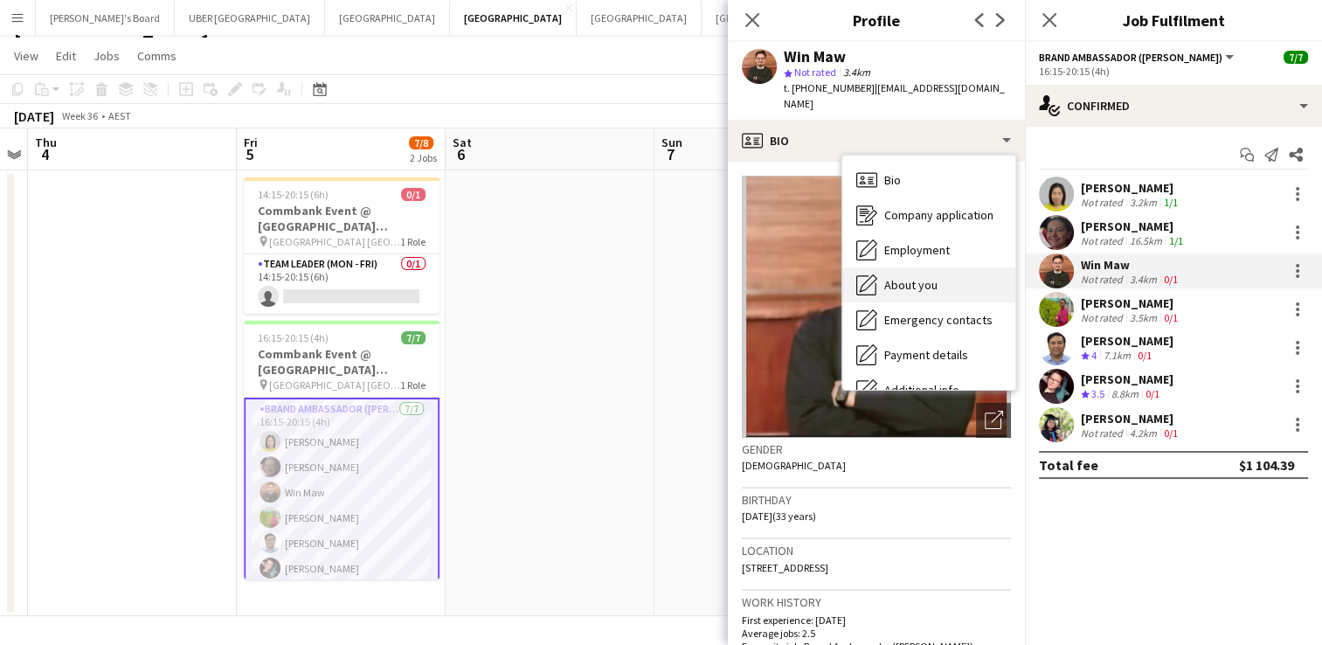
click at [930, 278] on div "About you About you" at bounding box center [928, 284] width 173 height 35
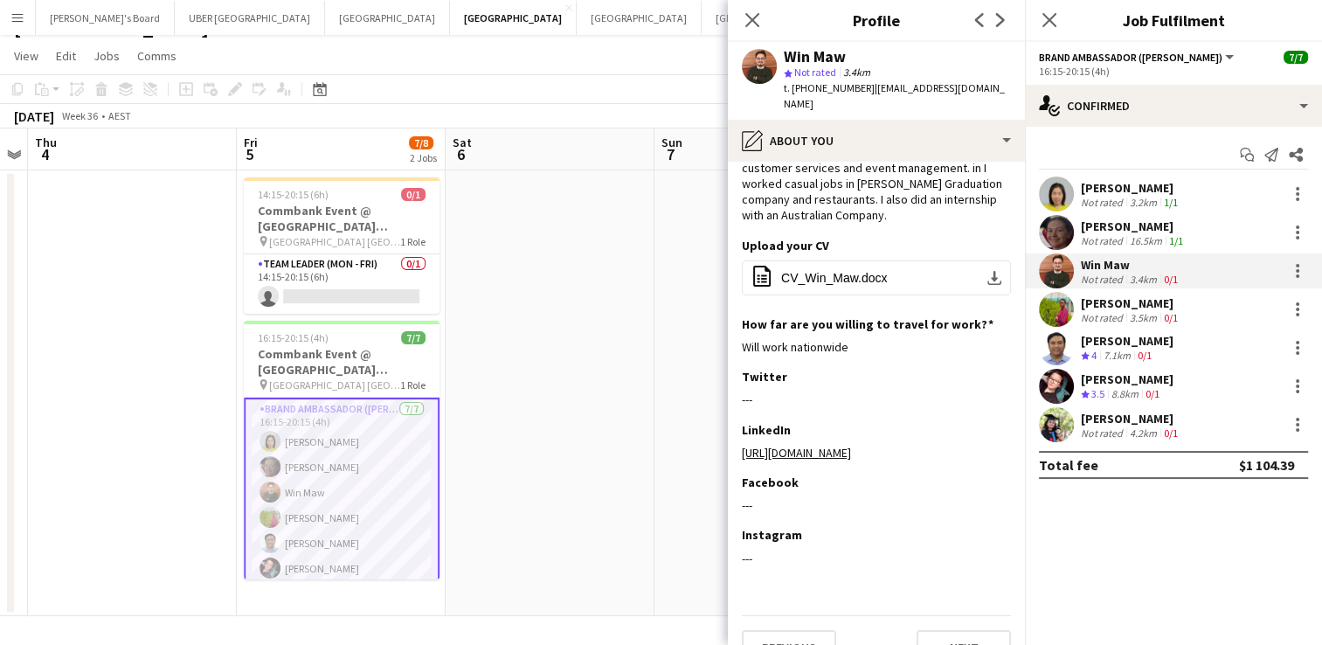
scroll to position [121, 0]
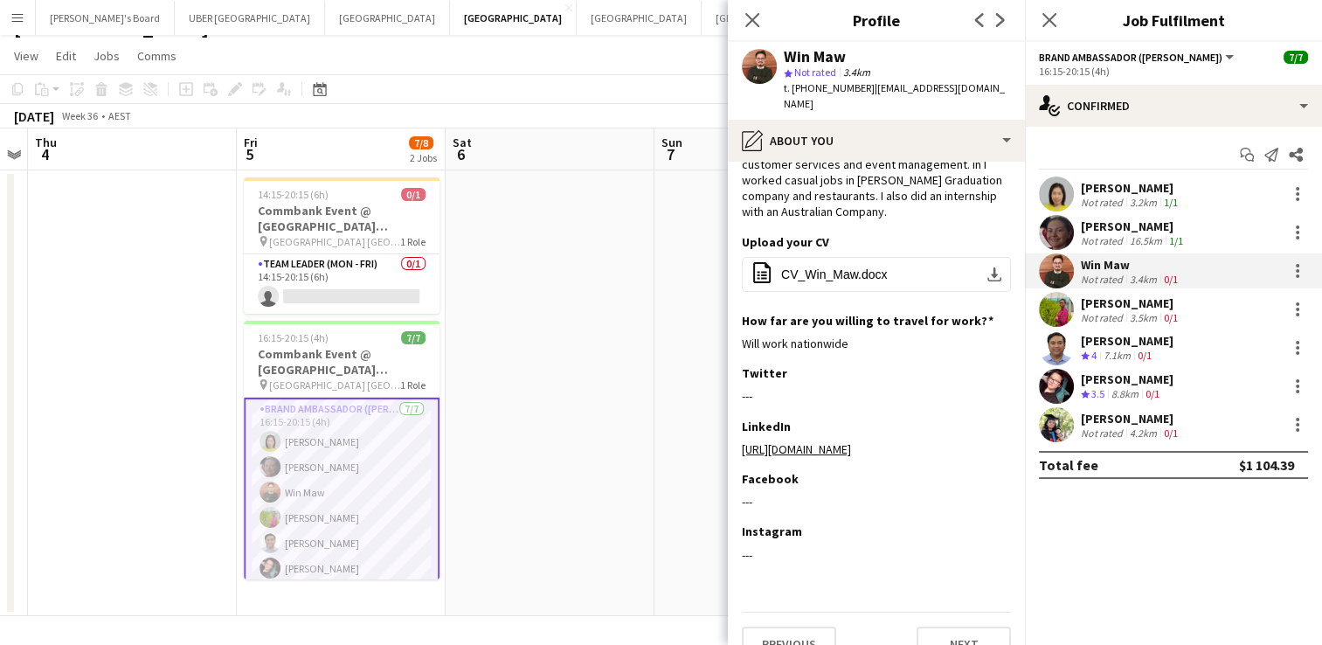
click at [1141, 411] on div "[PERSON_NAME]" at bounding box center [1131, 419] width 100 height 16
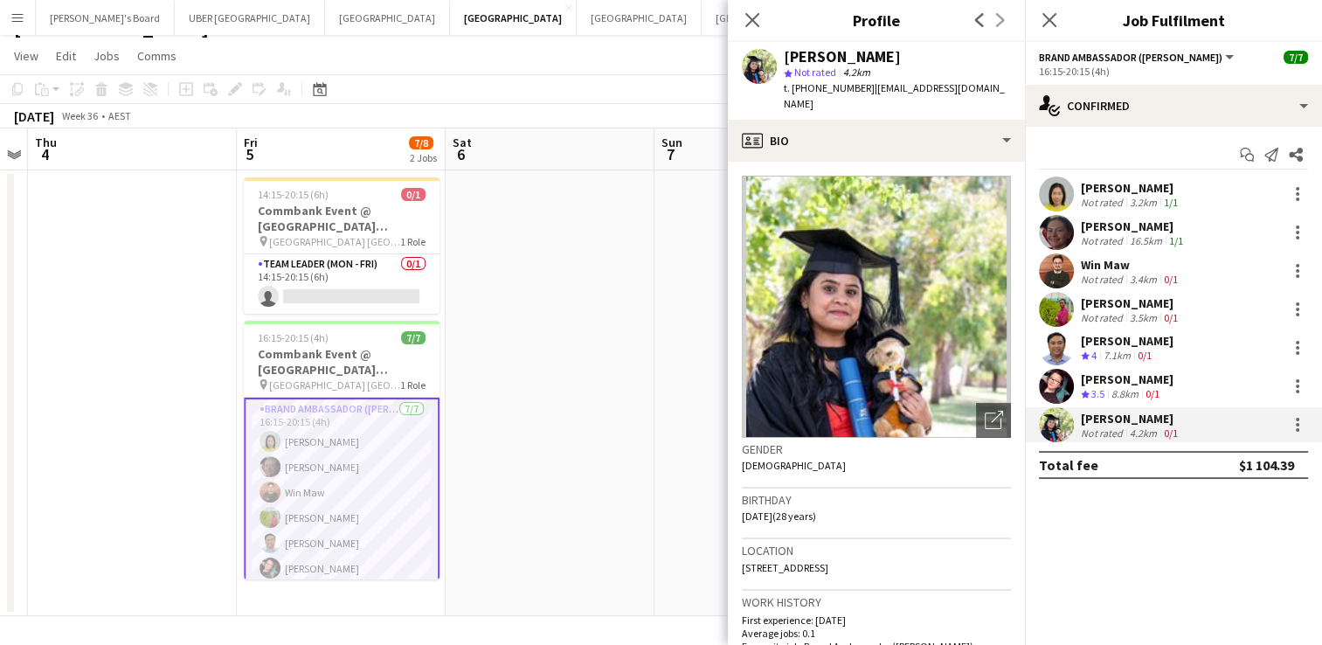
click at [1108, 303] on div "[PERSON_NAME]" at bounding box center [1131, 303] width 100 height 16
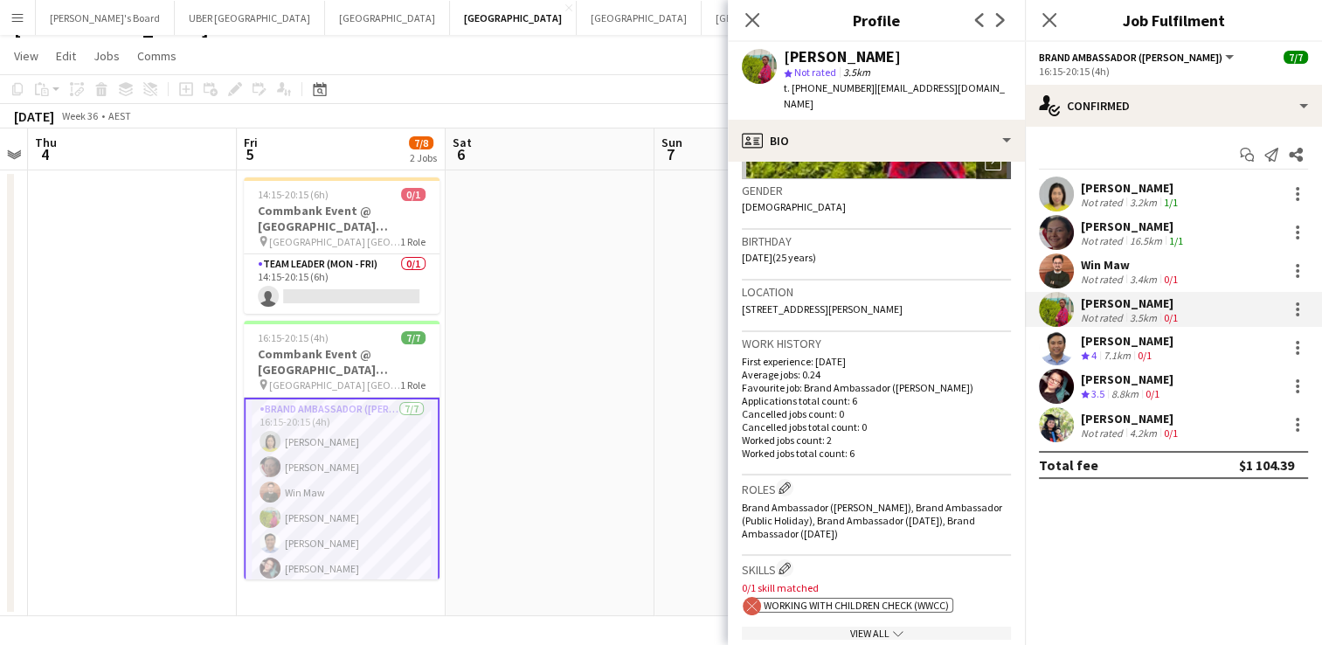
scroll to position [259, 0]
click at [1097, 383] on div "[PERSON_NAME]" at bounding box center [1127, 379] width 93 height 16
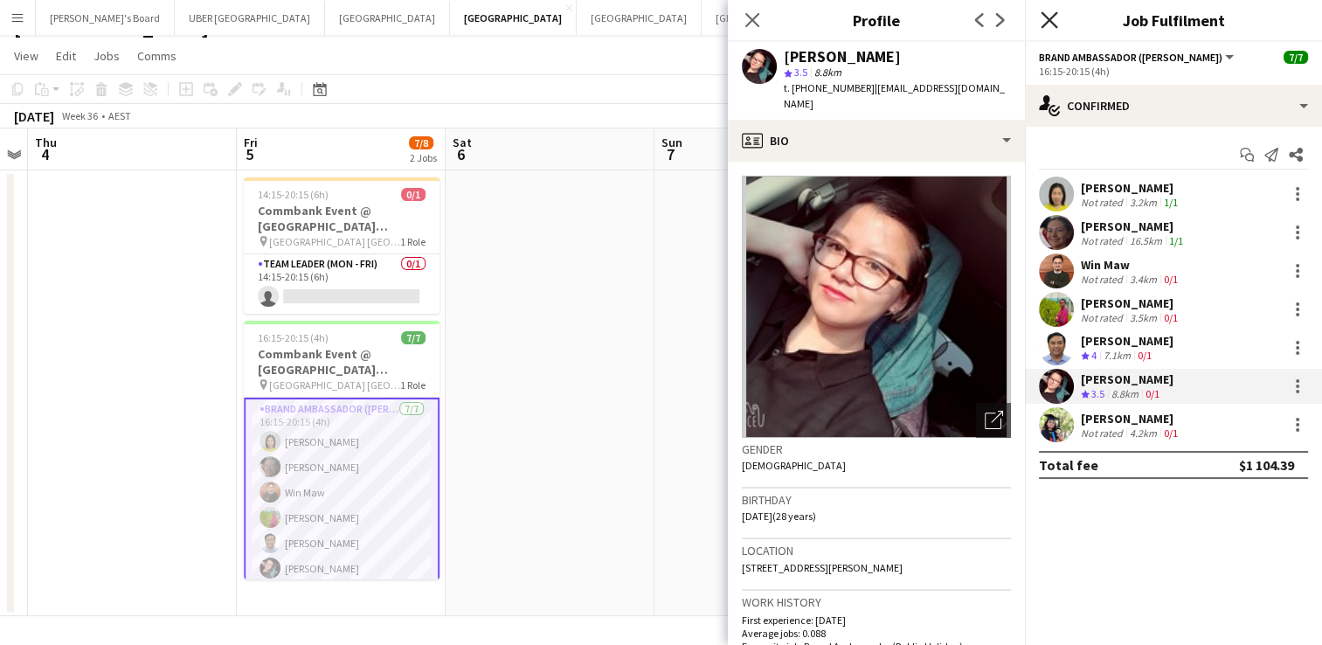
click at [1047, 12] on icon "Close pop-in" at bounding box center [1049, 19] width 17 height 17
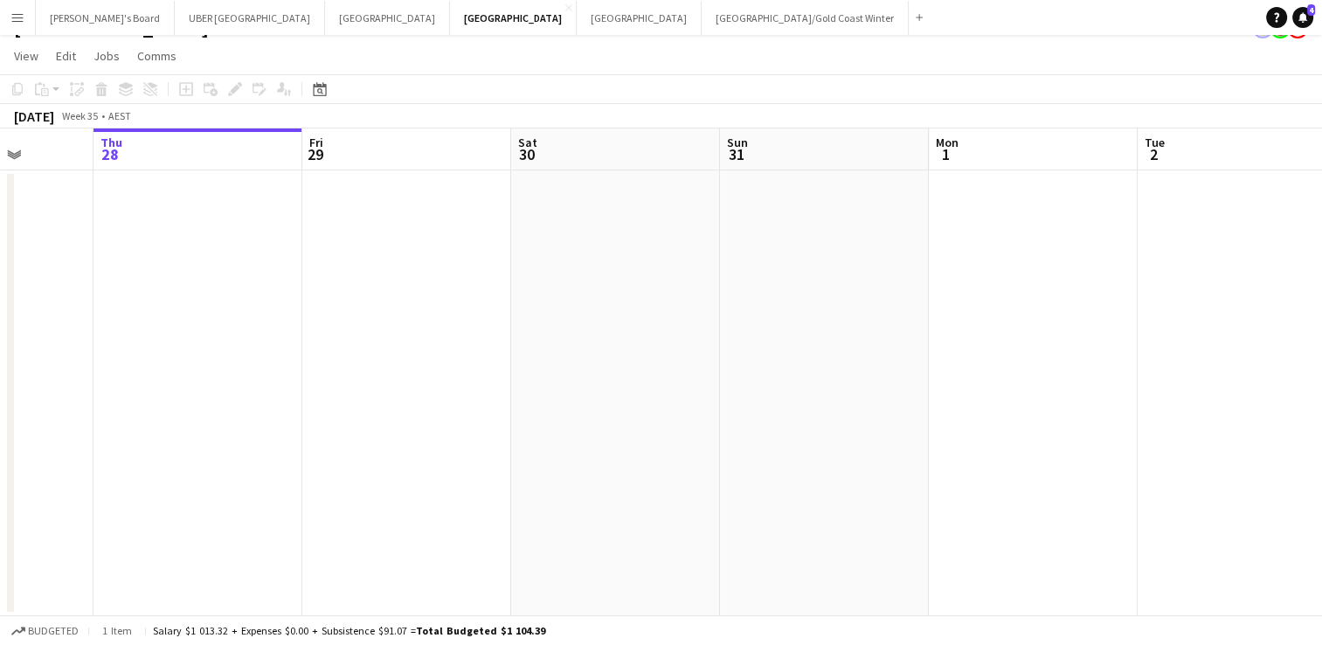
scroll to position [0, 513]
click at [88, 13] on button "Tennille's Board Close" at bounding box center [105, 18] width 139 height 34
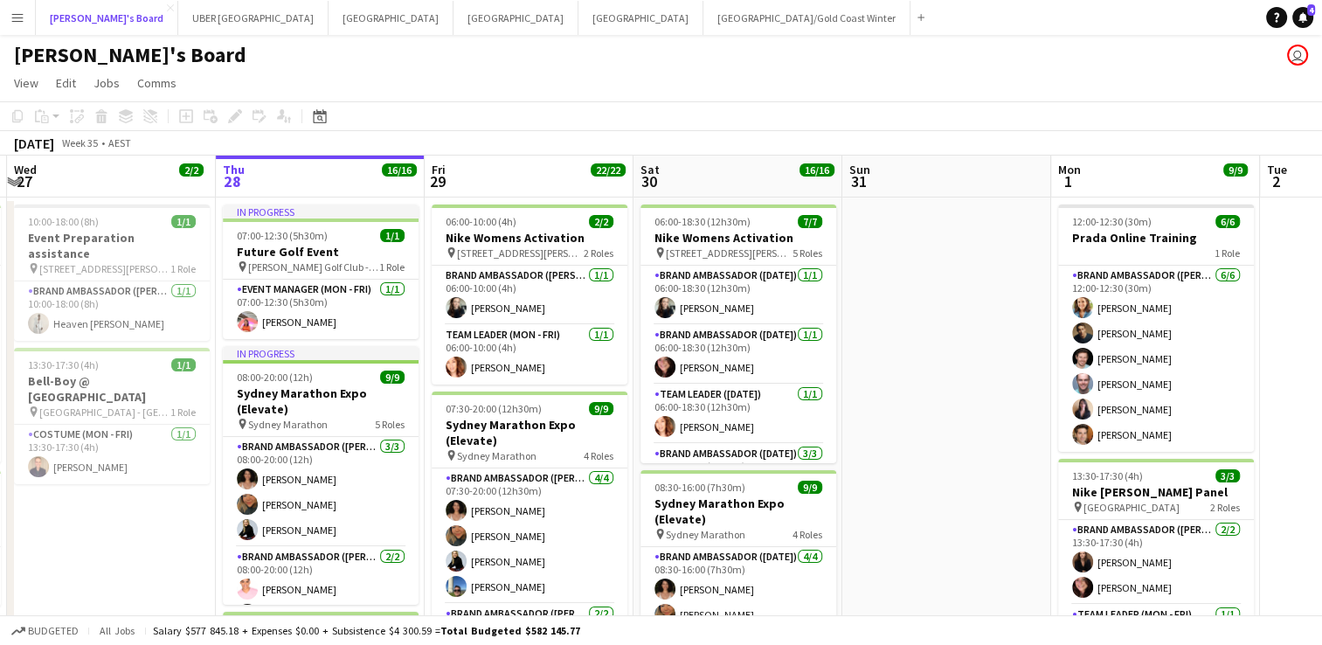
scroll to position [0, 634]
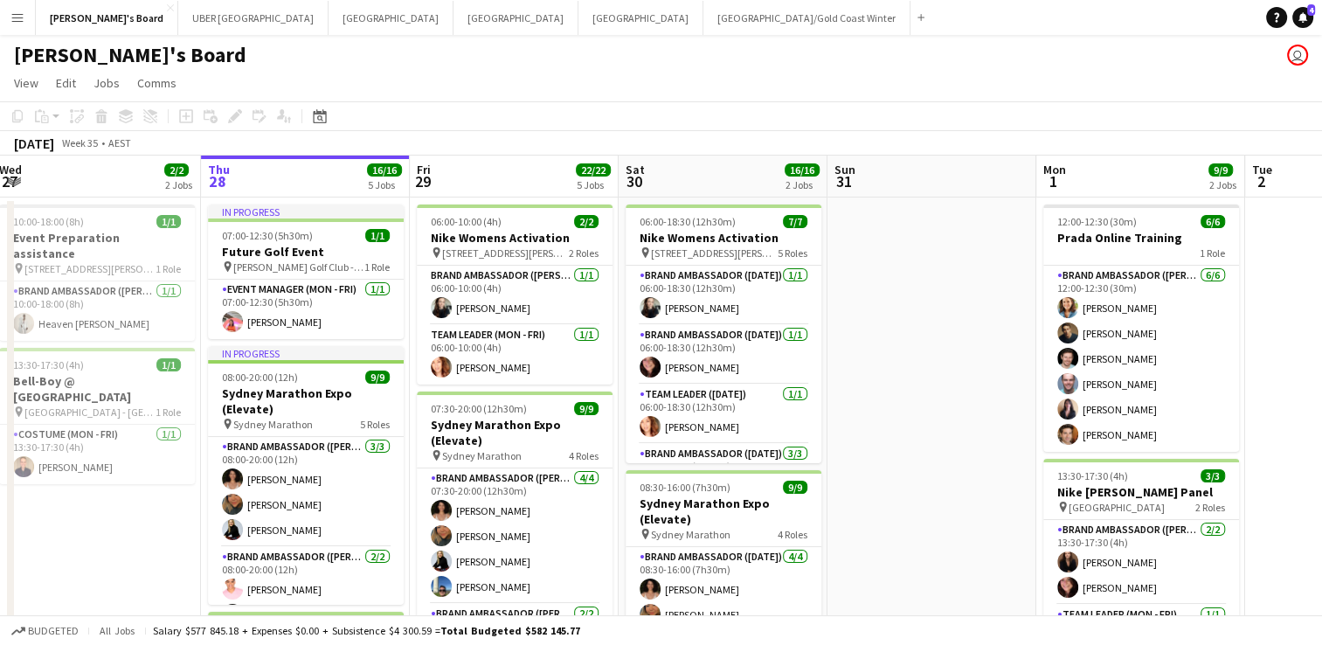
click at [10, 22] on app-icon "Menu" at bounding box center [17, 17] width 14 height 14
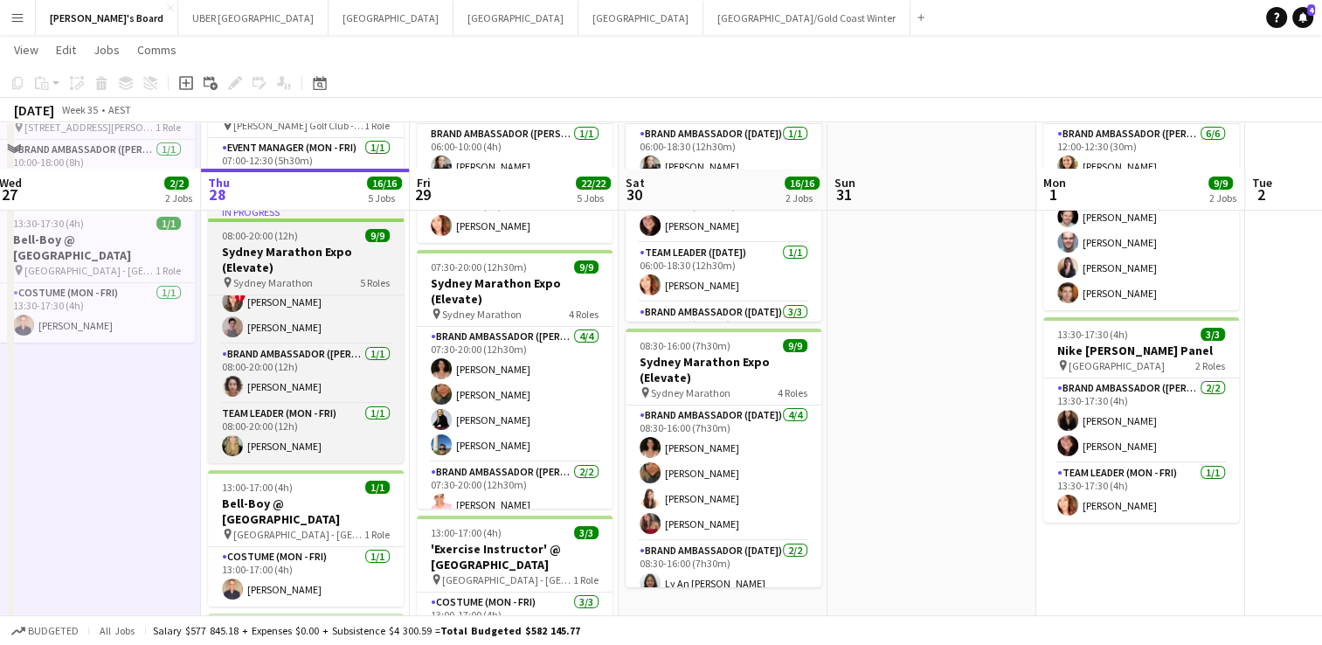
scroll to position [140, 0]
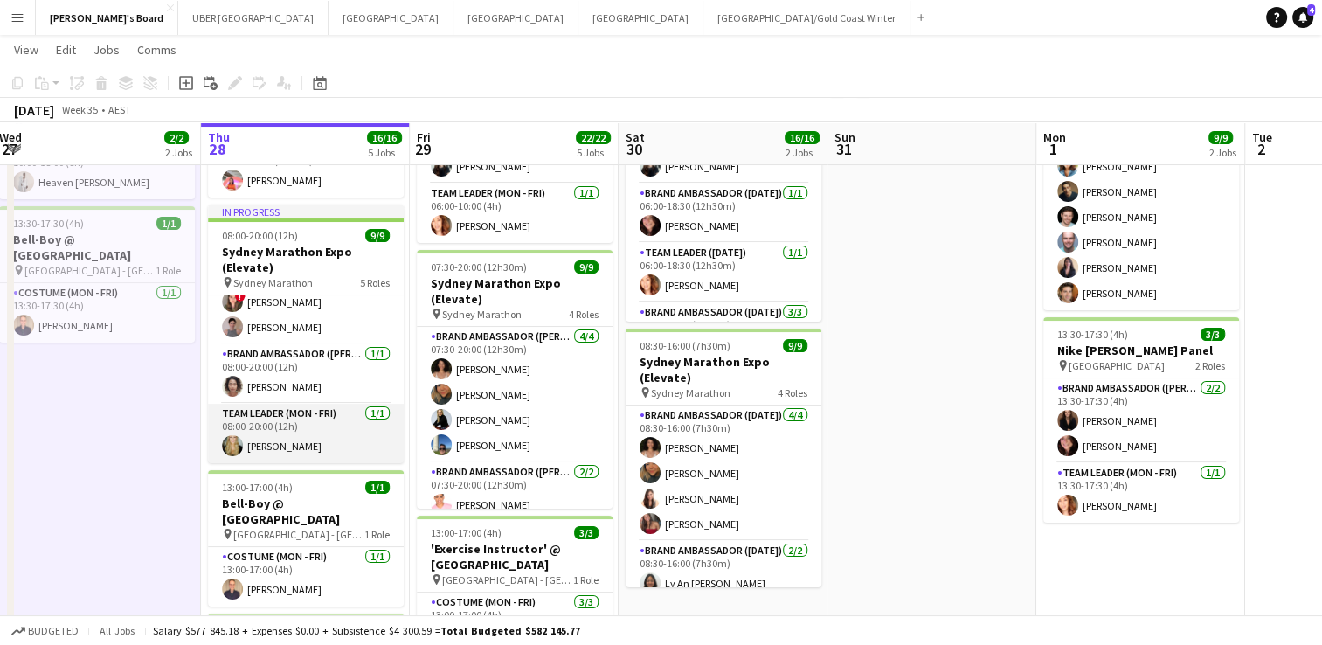
click at [283, 441] on app-card-role "Team Leader (Mon - Fri) [DATE] 08:00-20:00 (12h) [PERSON_NAME]" at bounding box center [306, 433] width 196 height 59
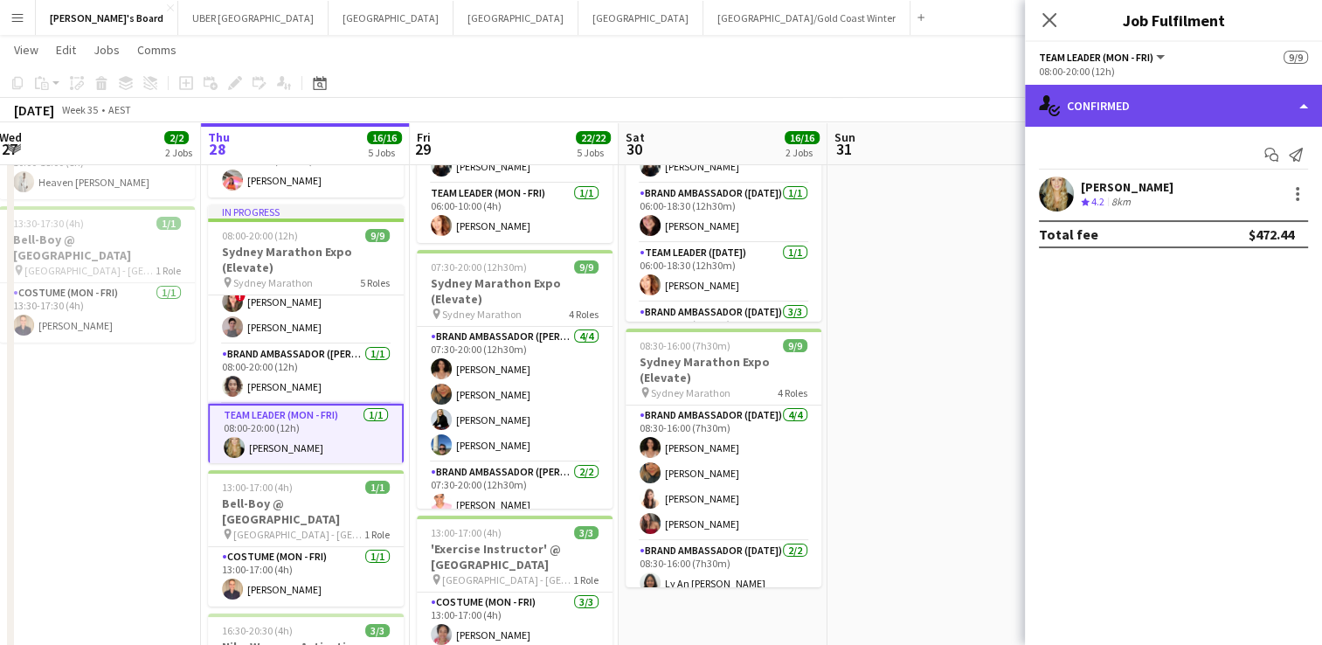
click at [1114, 104] on div "single-neutral-actions-check-2 Confirmed" at bounding box center [1173, 106] width 297 height 42
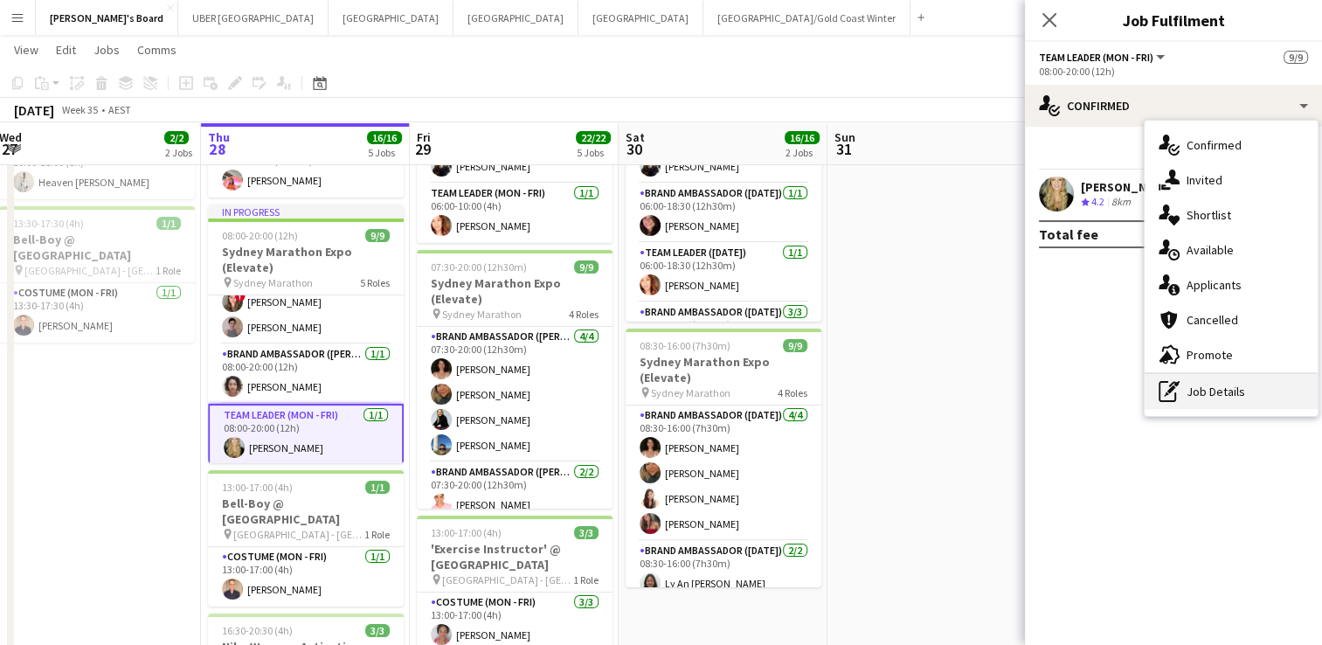
click at [1204, 388] on div "pen-write Job Details" at bounding box center [1231, 391] width 173 height 35
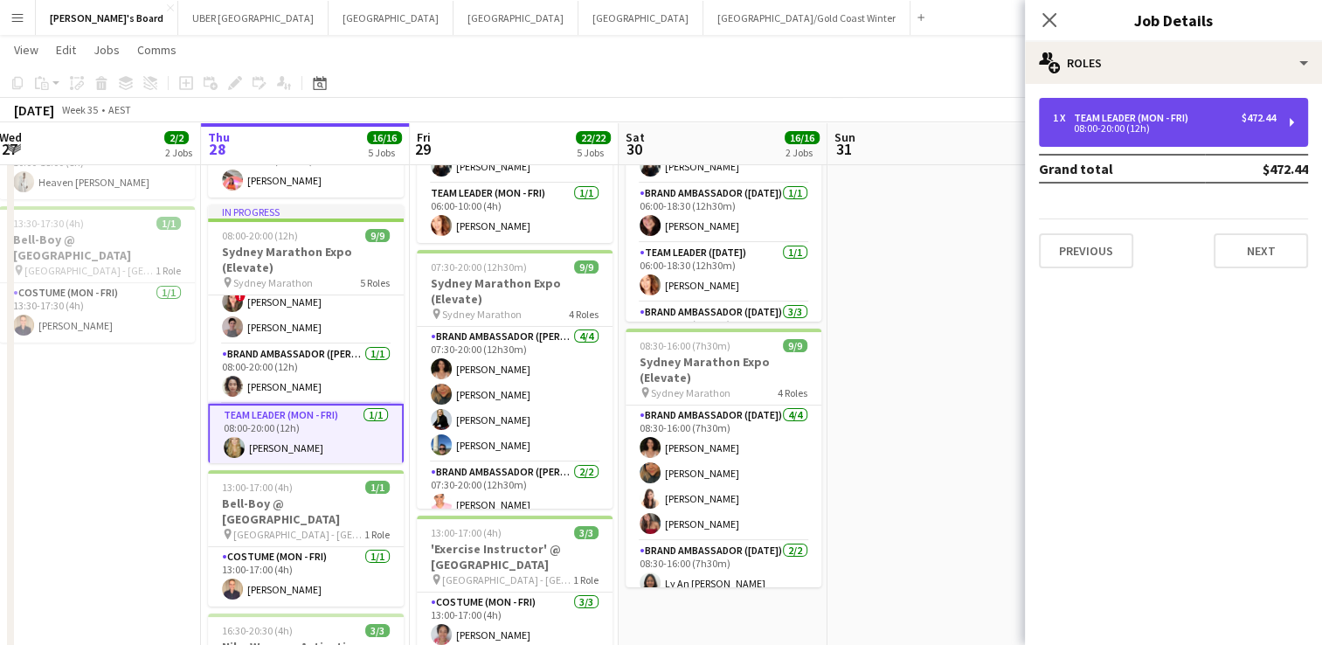
click at [1160, 123] on div "Team Leader (Mon - Fri)" at bounding box center [1134, 118] width 121 height 12
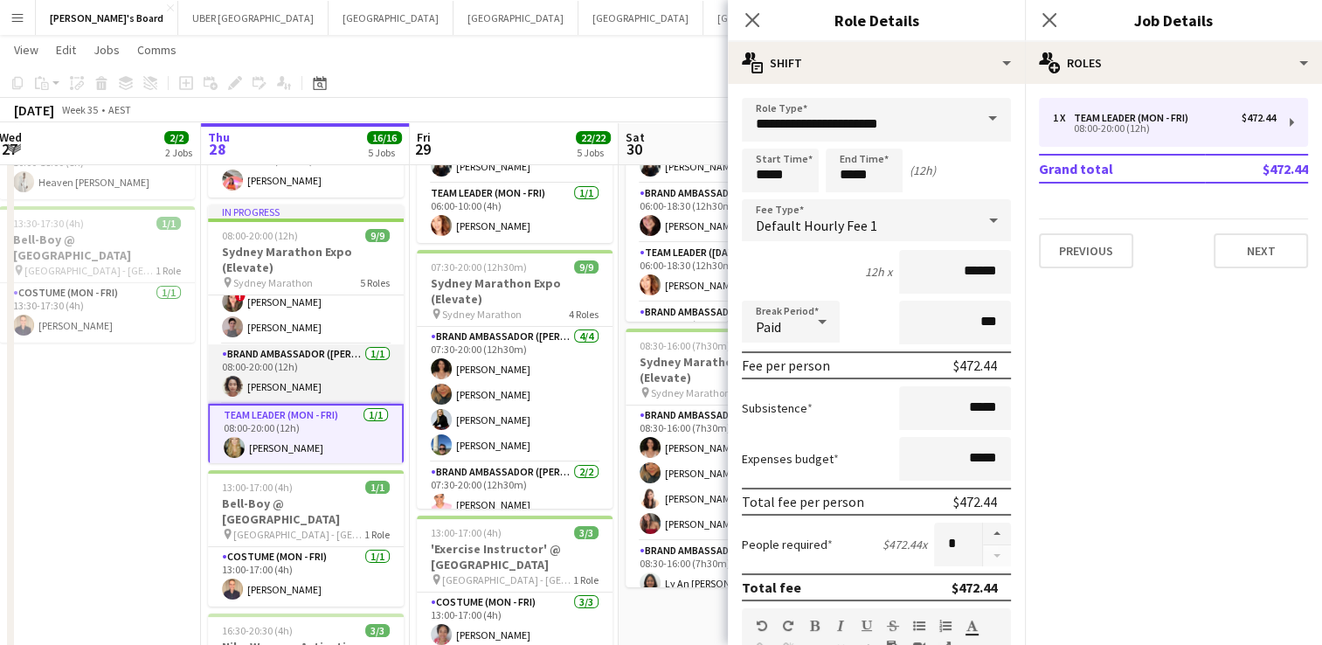
click at [308, 384] on app-card-role "Brand Ambassador (Mon - Fri) [DATE] 08:00-20:00 (12h) [PERSON_NAME]" at bounding box center [306, 373] width 196 height 59
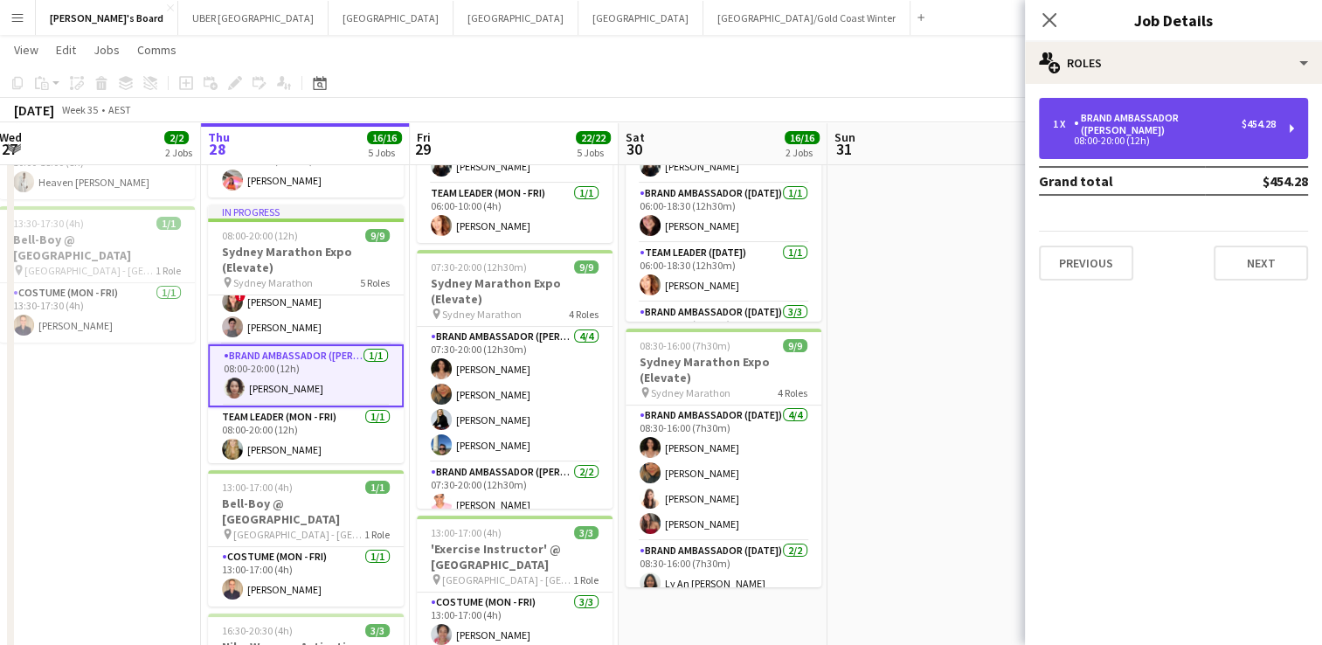
click at [1137, 110] on div "1 x Brand Ambassador (Mon - Fri) $454.28 08:00-20:00 (12h)" at bounding box center [1173, 128] width 269 height 61
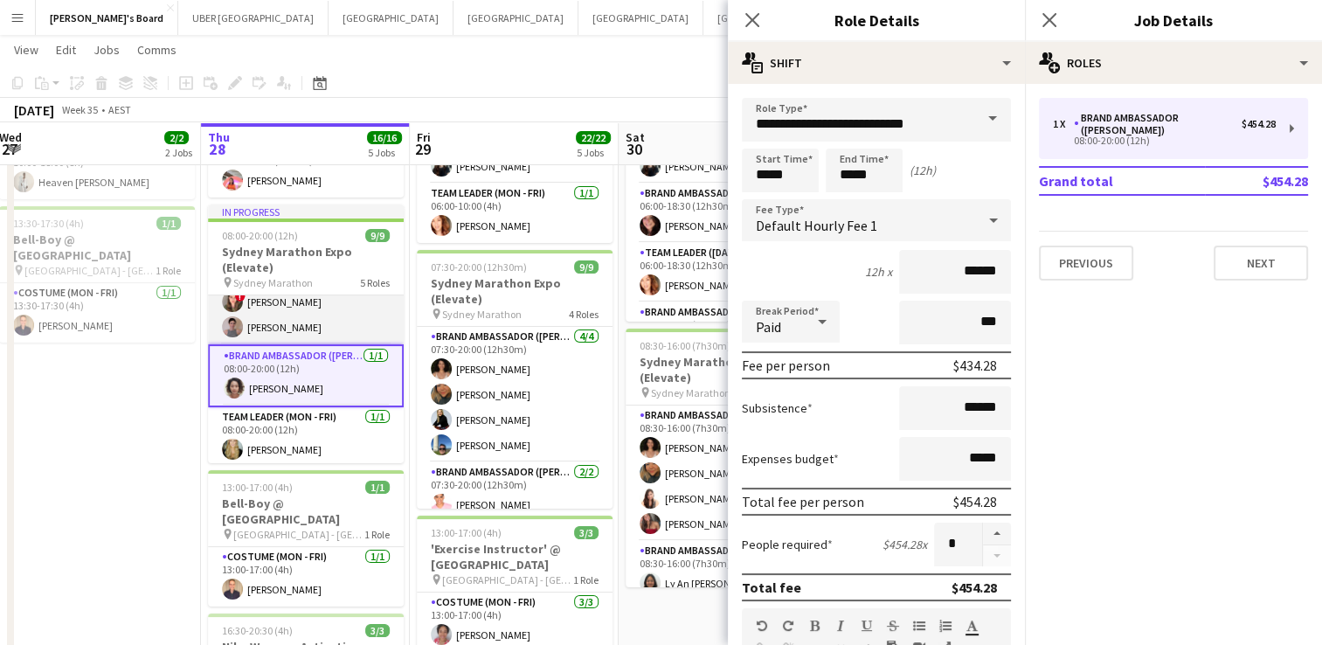
click at [241, 298] on span "!" at bounding box center [240, 296] width 10 height 10
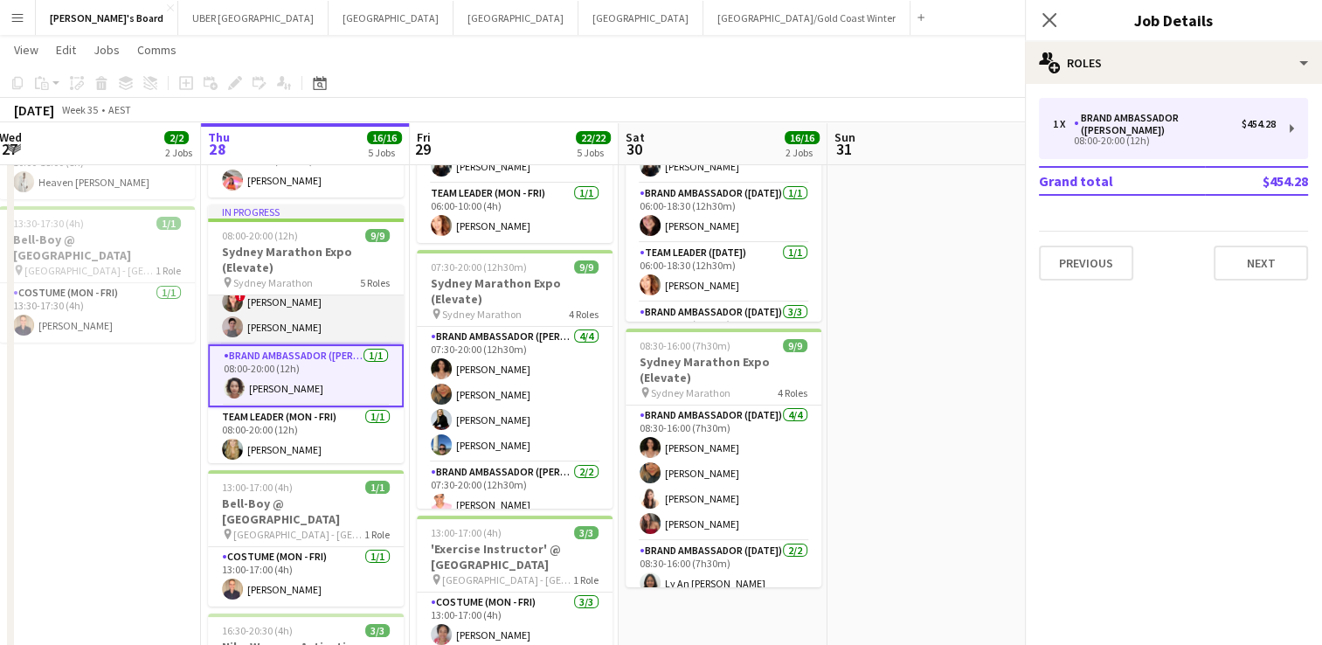
scroll to position [232, 0]
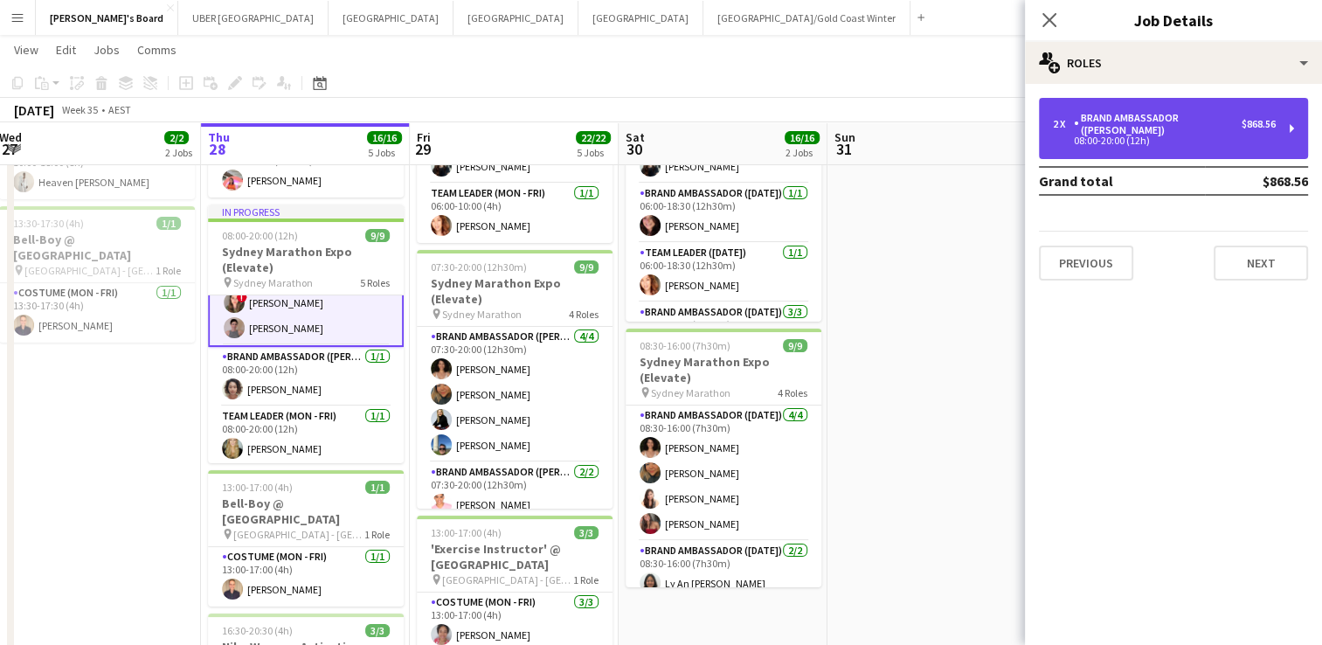
click at [1111, 136] on div "08:00-20:00 (12h)" at bounding box center [1164, 140] width 223 height 9
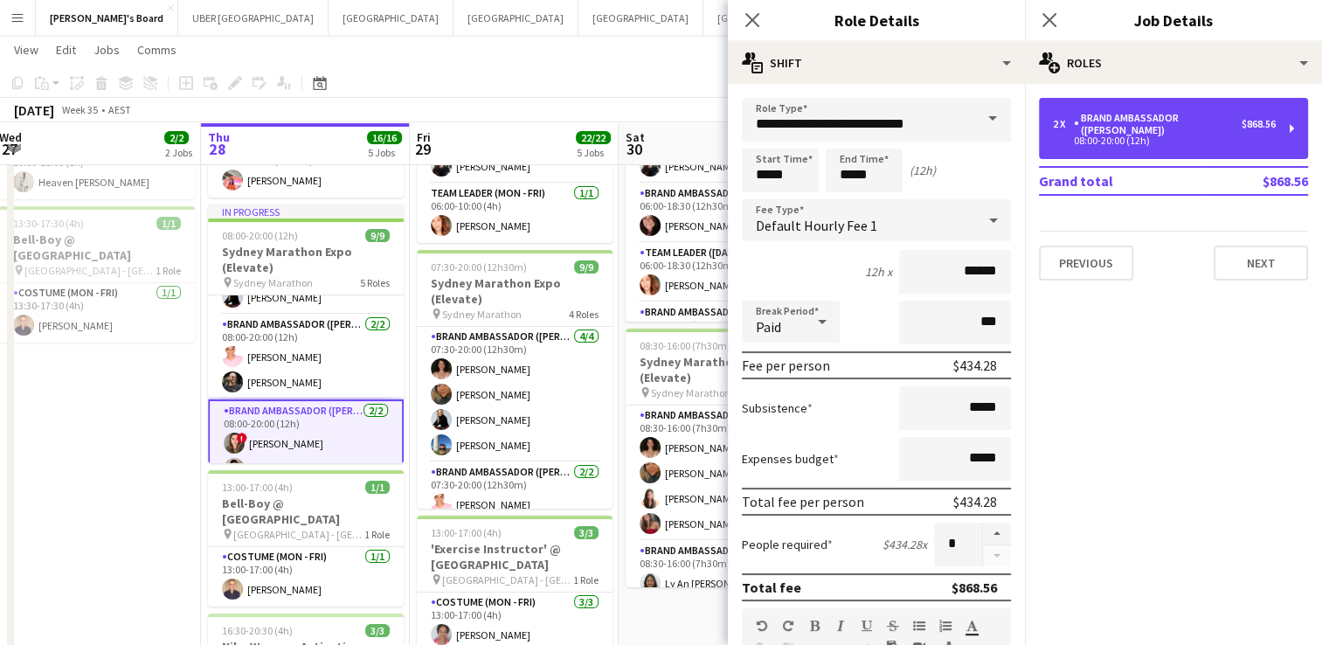
scroll to position [89, 0]
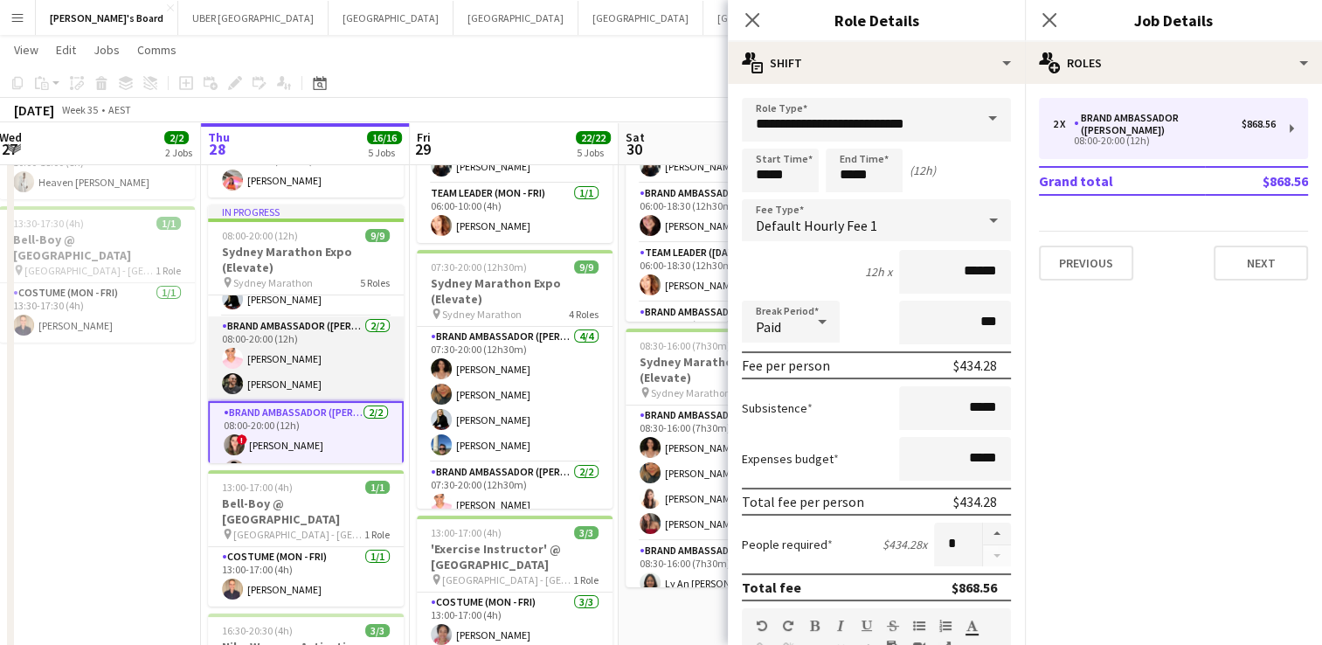
drag, startPoint x: 294, startPoint y: 375, endPoint x: 259, endPoint y: 370, distance: 35.2
click at [259, 370] on app-card-role "Brand Ambassador (Mon - Fri) [DATE] 08:00-20:00 (12h) [PERSON_NAME] [PERSON_NAM…" at bounding box center [306, 358] width 196 height 85
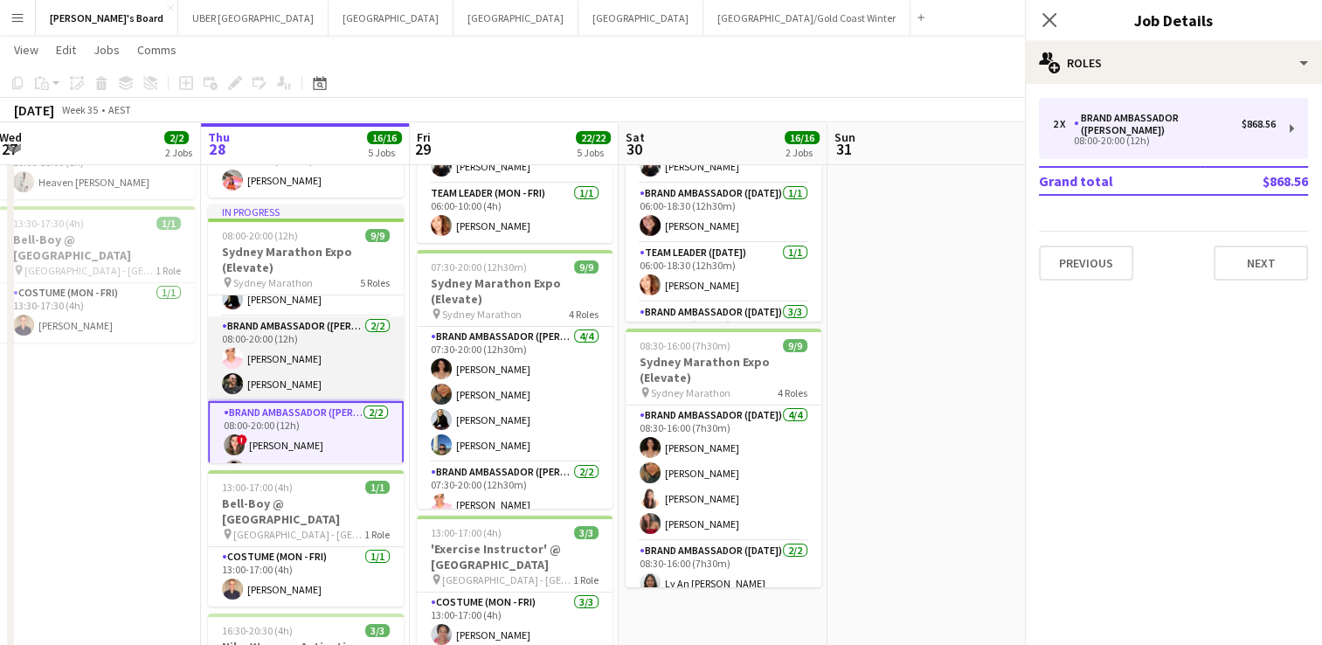
scroll to position [0, 633]
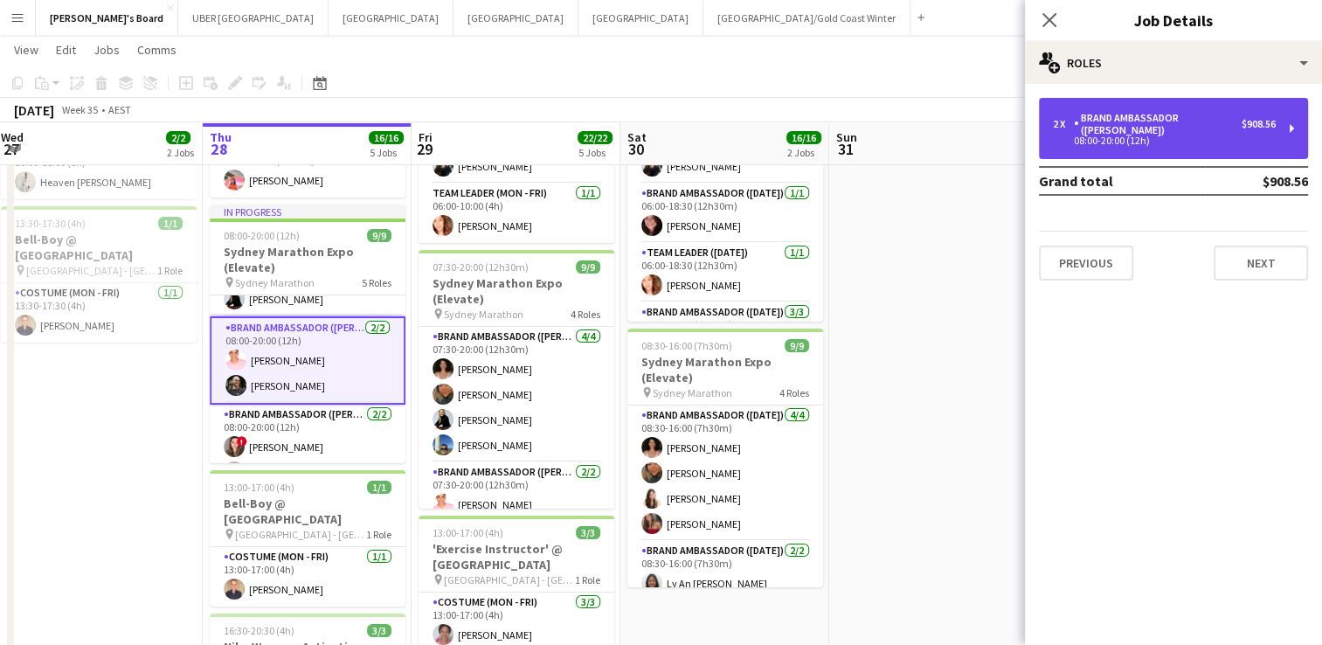
click at [1149, 121] on div "Brand Ambassador ([PERSON_NAME])" at bounding box center [1158, 124] width 168 height 24
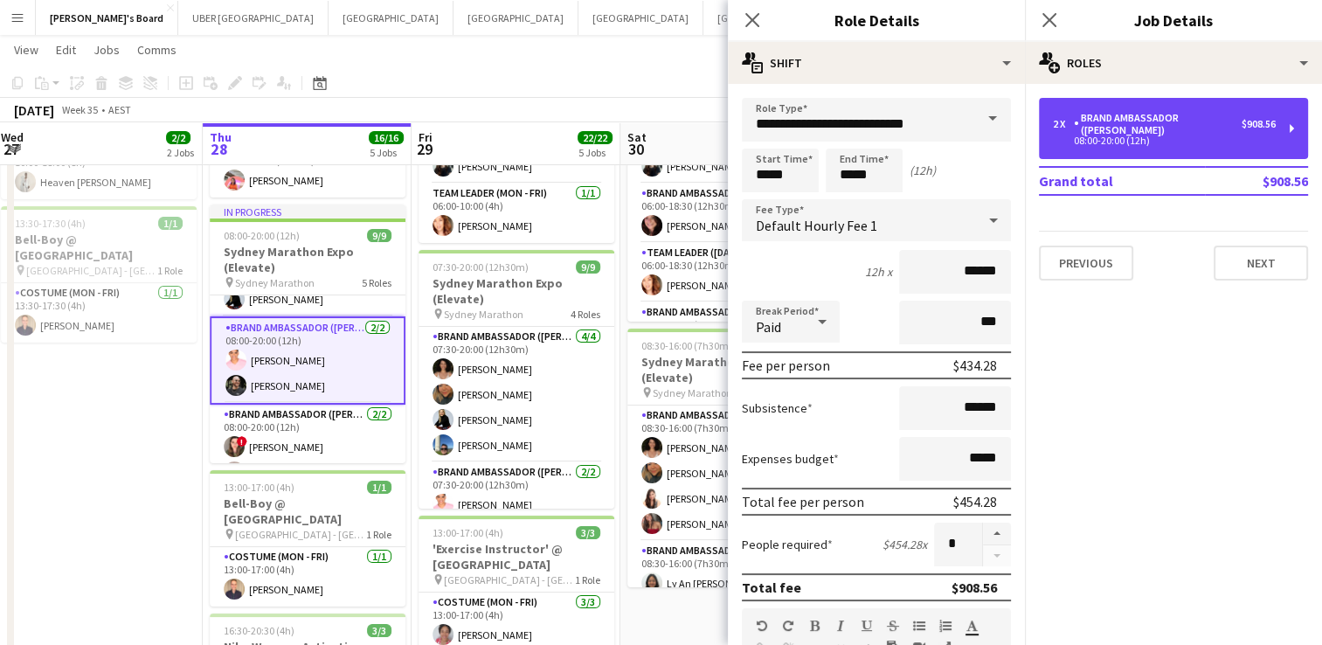
scroll to position [0, 0]
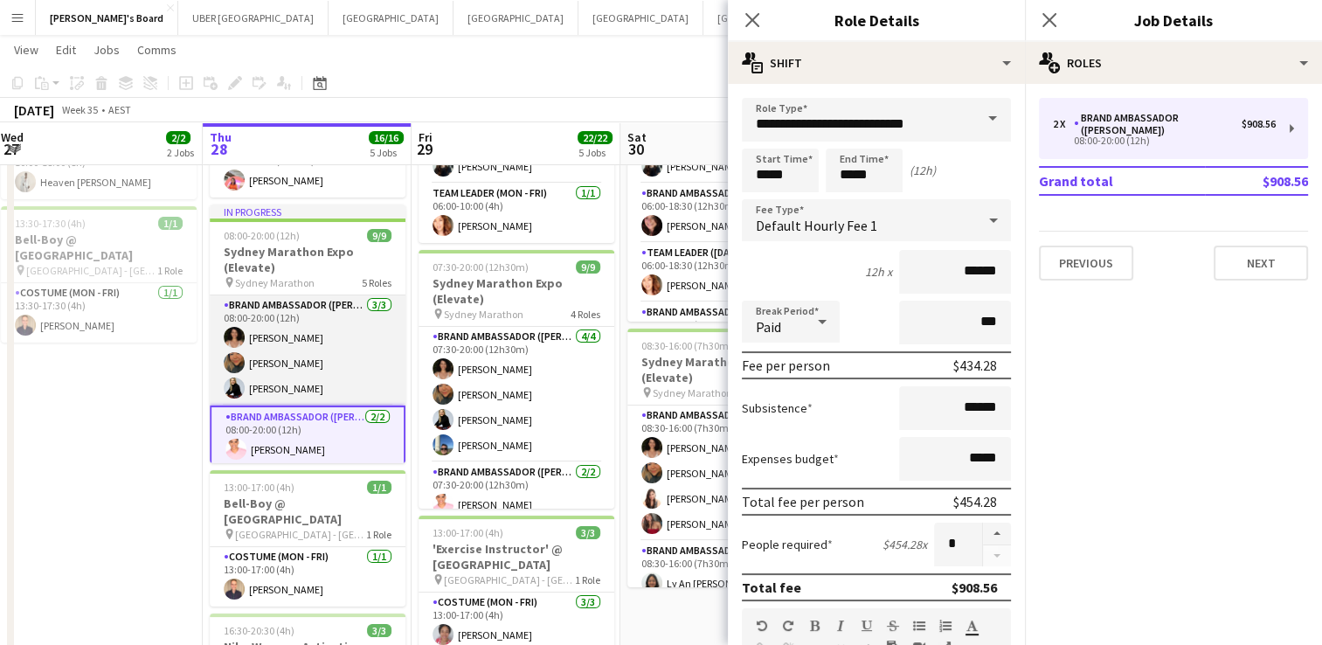
click at [337, 365] on app-card-role "Brand Ambassador (Mon - Fri) [DATE] 08:00-20:00 (12h) [PERSON_NAME] [PERSON_NAM…" at bounding box center [308, 350] width 196 height 110
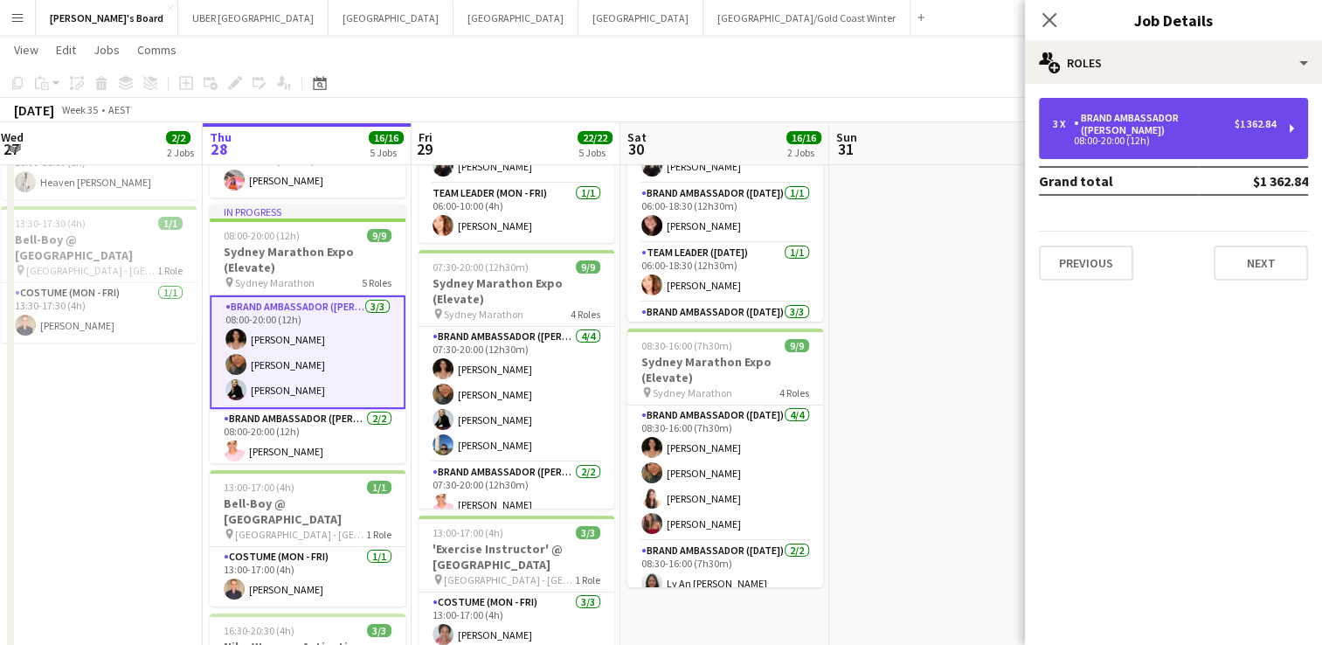
click at [1142, 139] on div "08:00-20:00 (12h)" at bounding box center [1164, 140] width 223 height 9
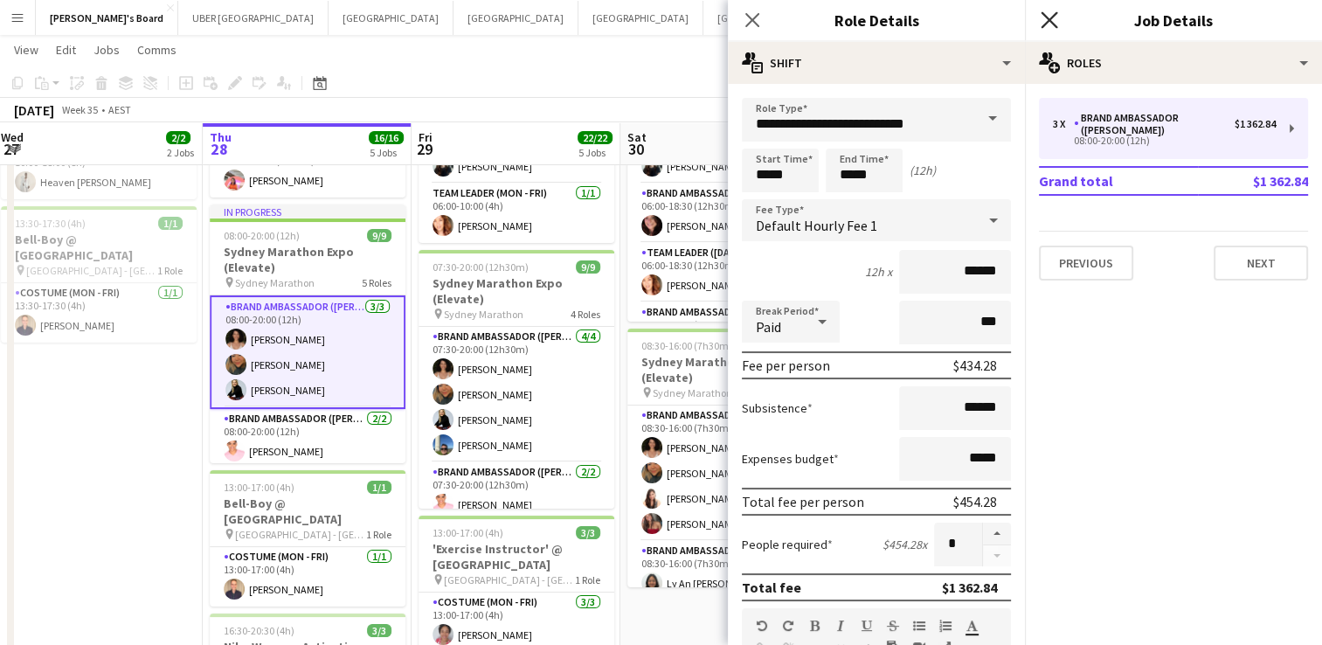
click at [1049, 15] on icon "Close pop-in" at bounding box center [1049, 19] width 17 height 17
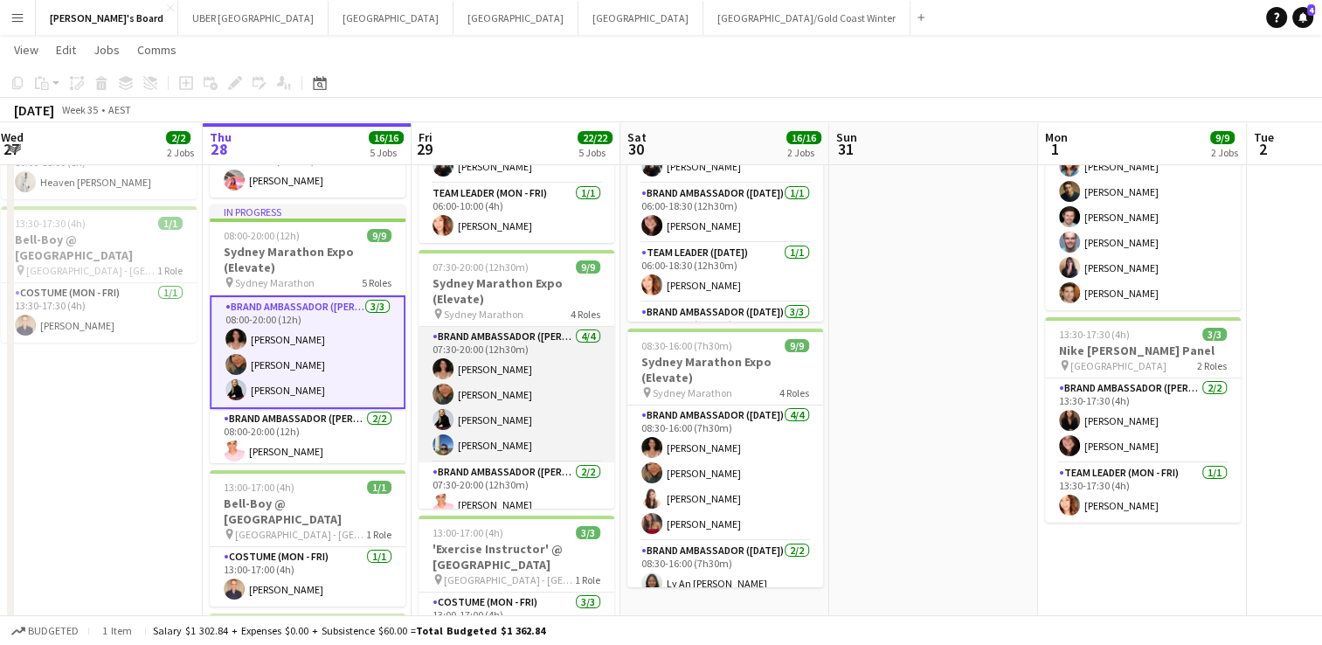
click at [535, 390] on app-card-role "Brand Ambassador (Mon - Fri) [DATE] 07:30-20:00 (12h30m) [PERSON_NAME] [PERSON_…" at bounding box center [517, 394] width 196 height 135
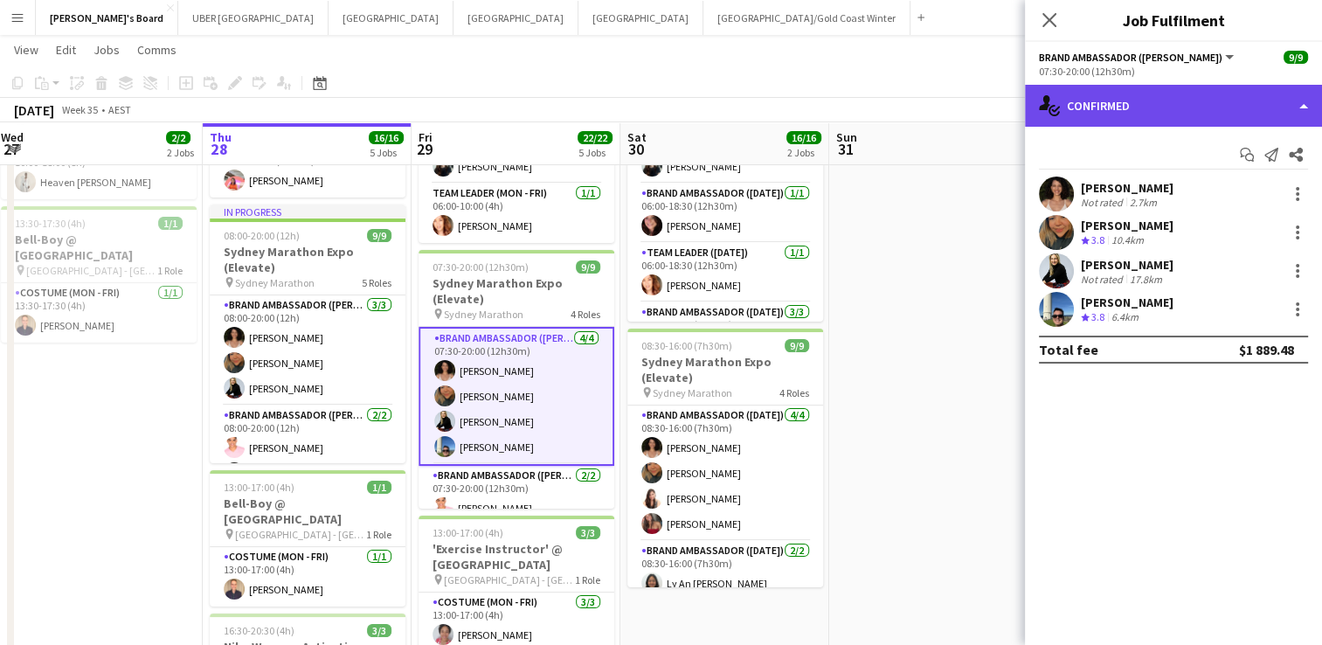
click at [1181, 93] on div "single-neutral-actions-check-2 Confirmed" at bounding box center [1173, 106] width 297 height 42
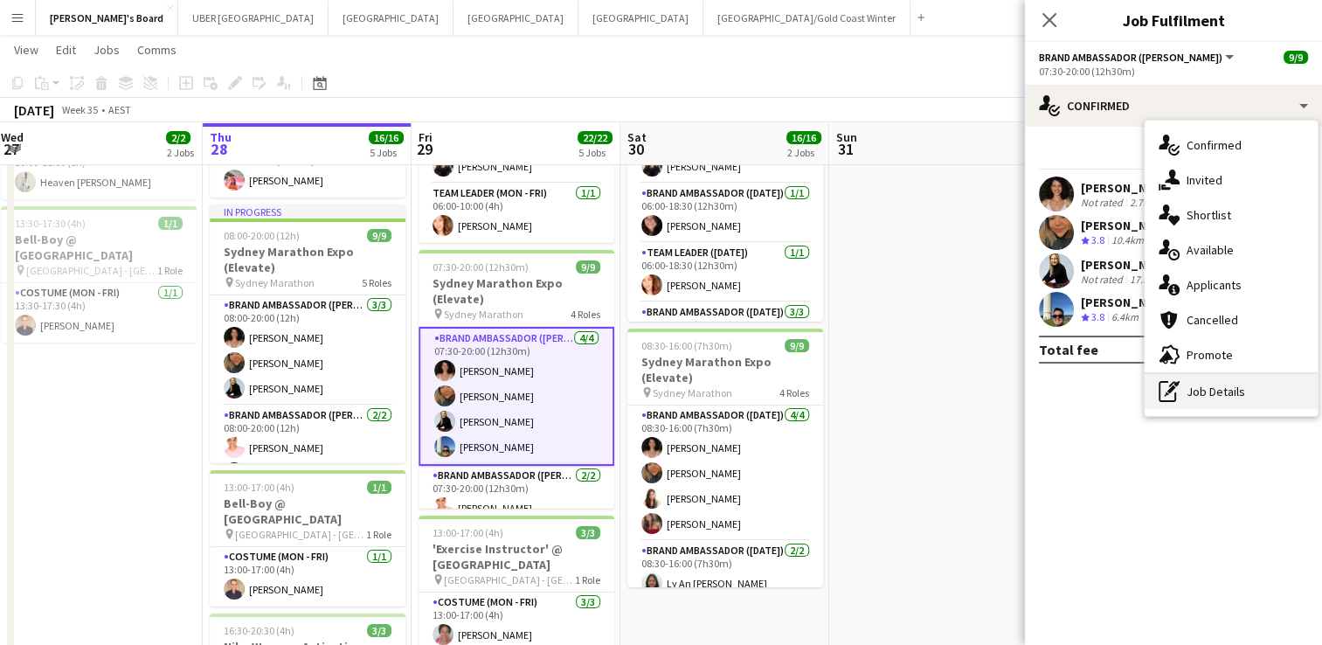
click at [1192, 400] on div "pen-write Job Details" at bounding box center [1231, 391] width 173 height 35
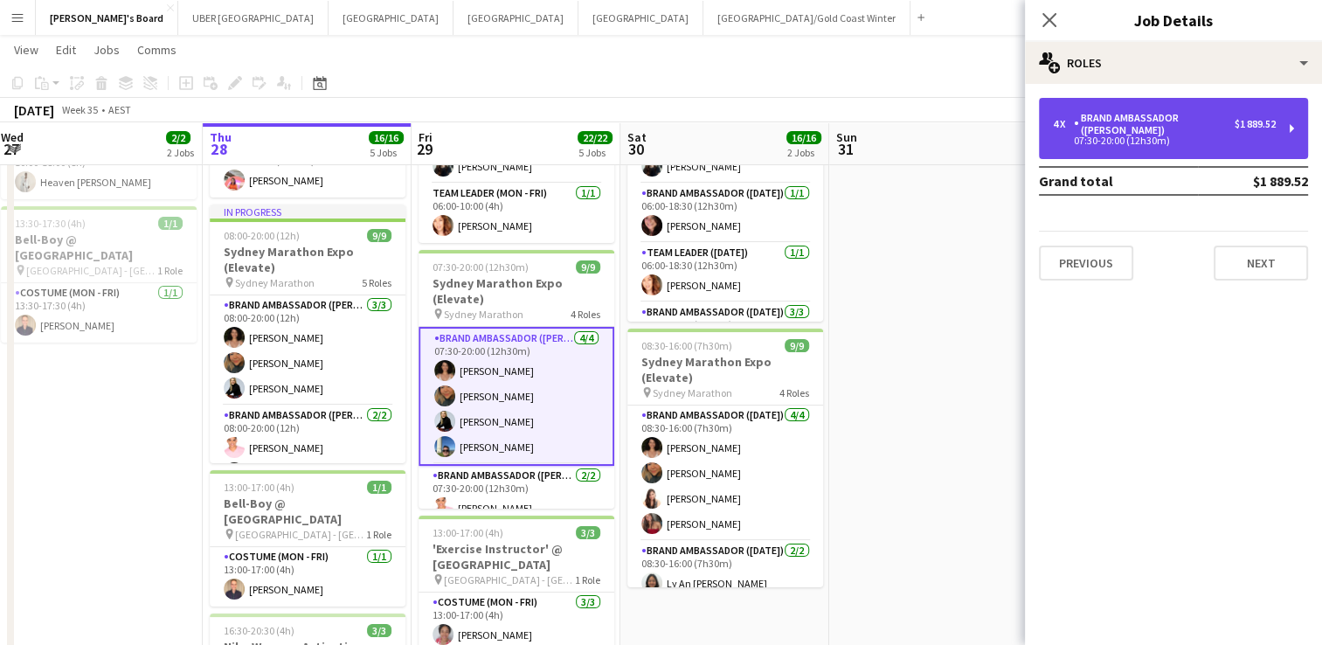
click at [1138, 141] on div "07:30-20:00 (12h30m)" at bounding box center [1164, 140] width 223 height 9
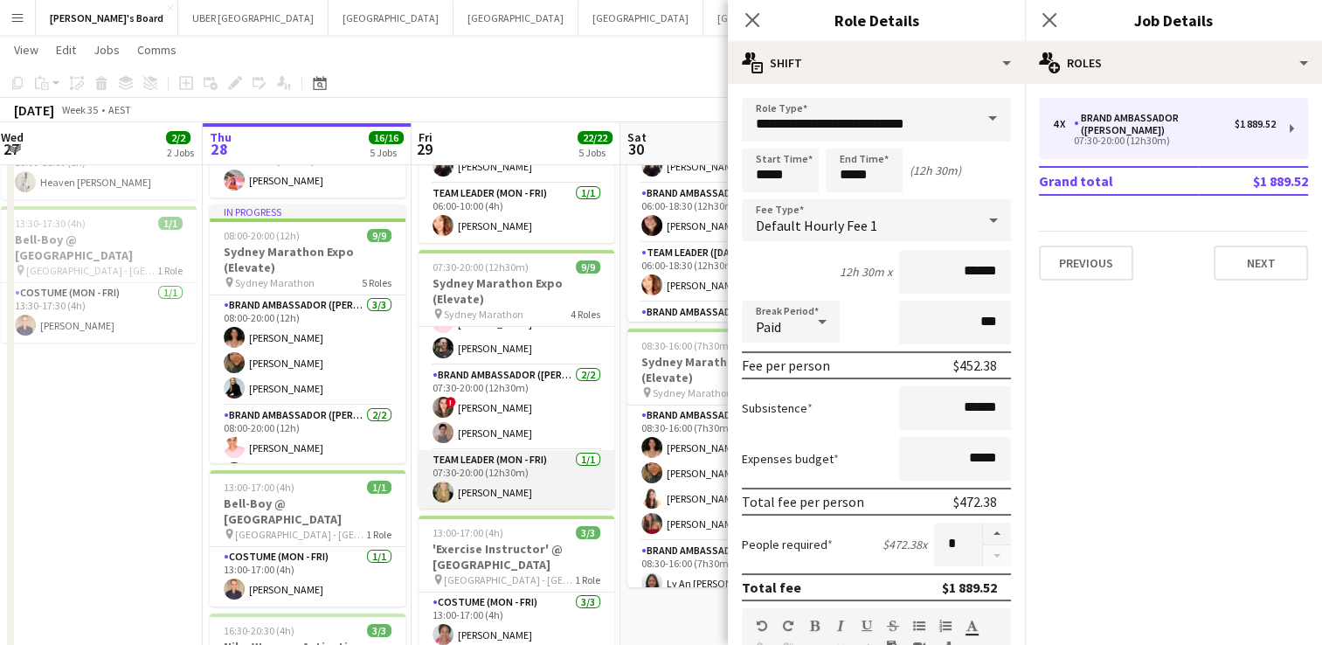
click at [482, 493] on app-card-role "Team Leader (Mon - Fri) [DATE] 07:30-20:00 (12h30m) [PERSON_NAME]" at bounding box center [517, 479] width 196 height 59
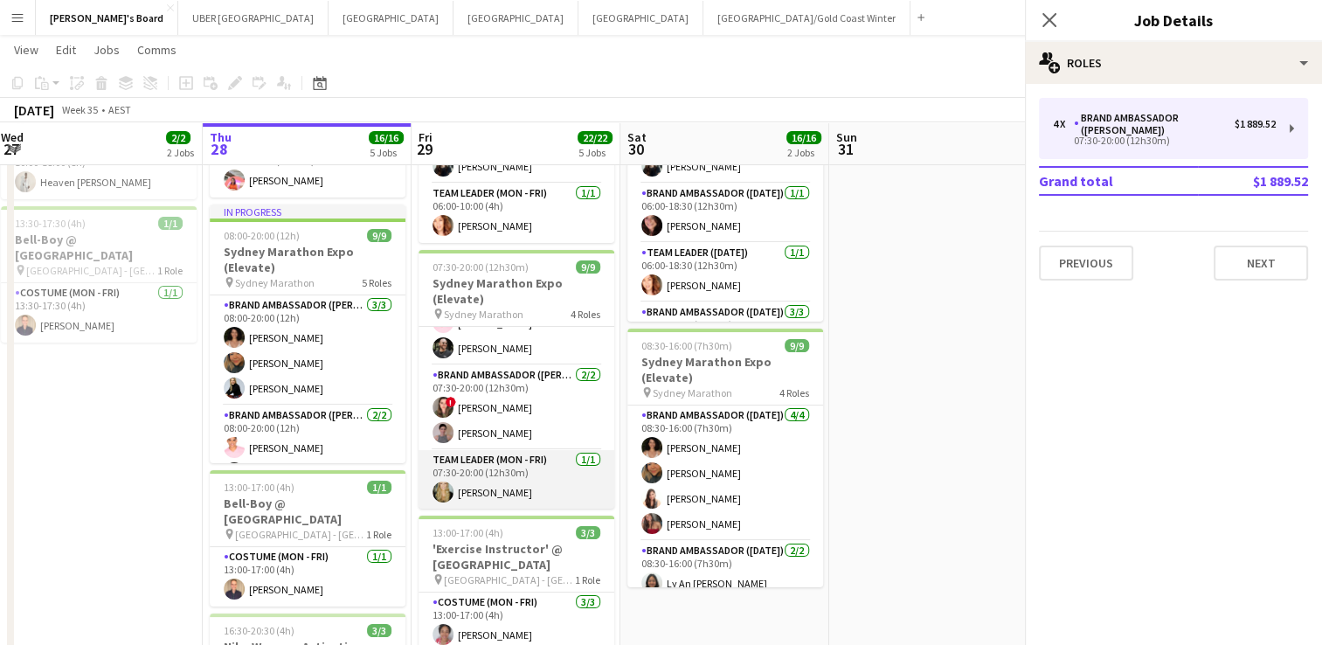
scroll to position [182, 0]
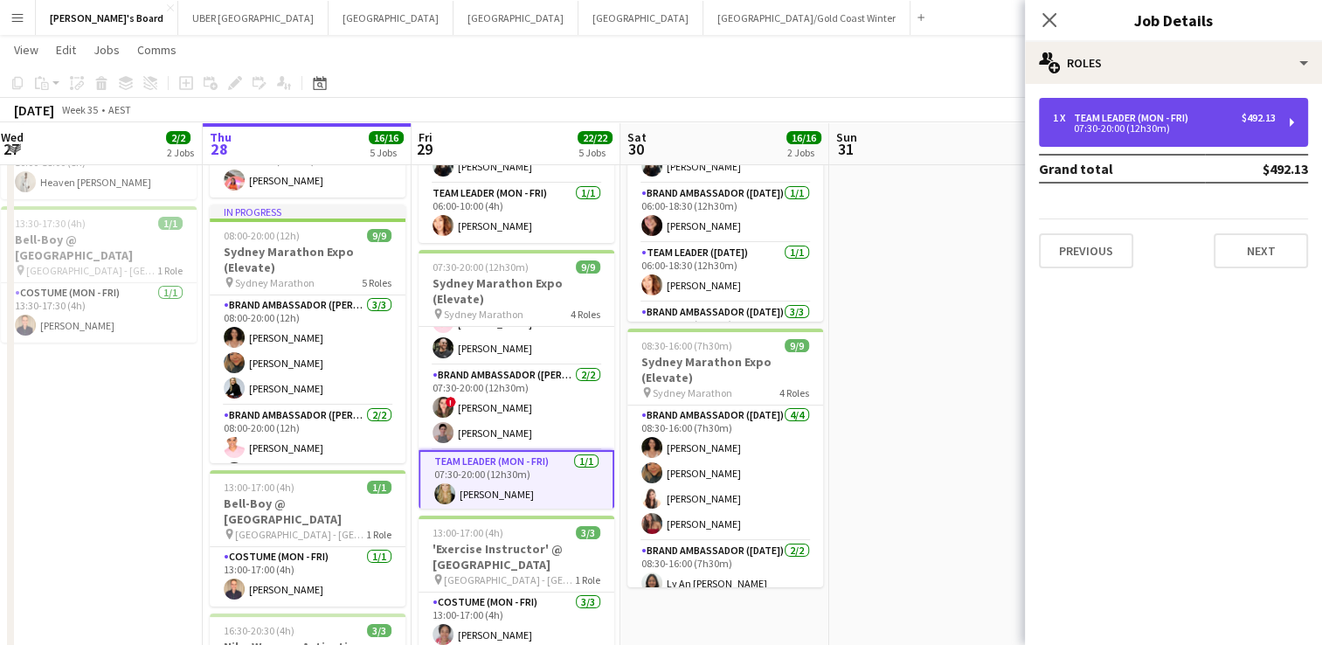
click at [1141, 108] on div "1 x Team Leader (Mon - Fri) $492.13 07:30-20:00 (12h30m)" at bounding box center [1173, 122] width 269 height 49
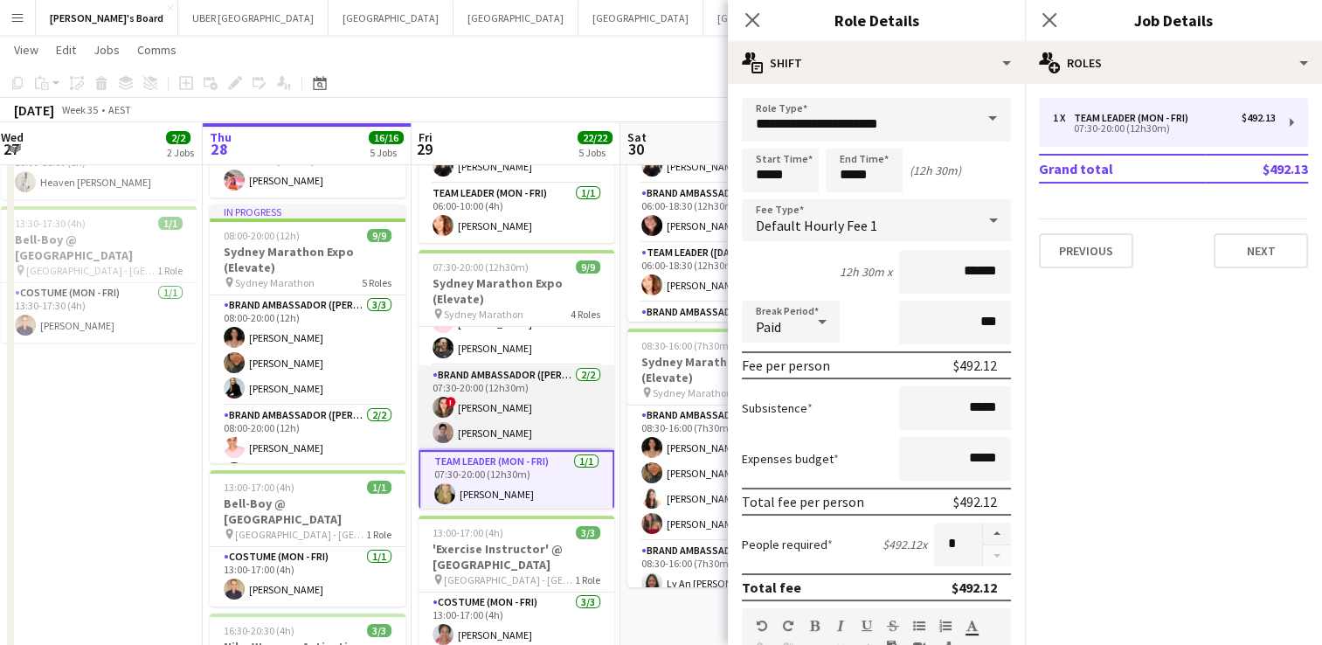
click at [512, 384] on app-card-role "Brand Ambassador (Mon - Fri) [DATE] 07:30-20:00 (12h30m) ! [PERSON_NAME] [PERSO…" at bounding box center [517, 407] width 196 height 85
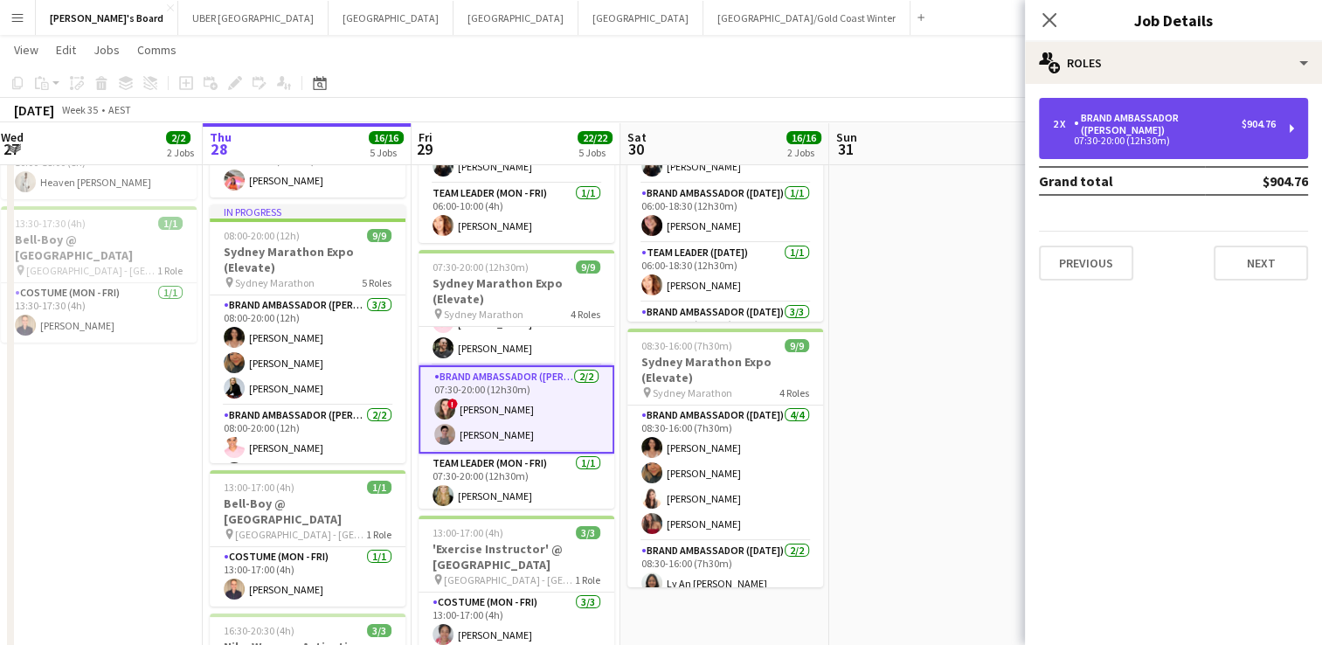
click at [1146, 106] on div "2 x Brand Ambassador (Mon - Fri) $904.76 07:30-20:00 (12h30m)" at bounding box center [1173, 128] width 269 height 61
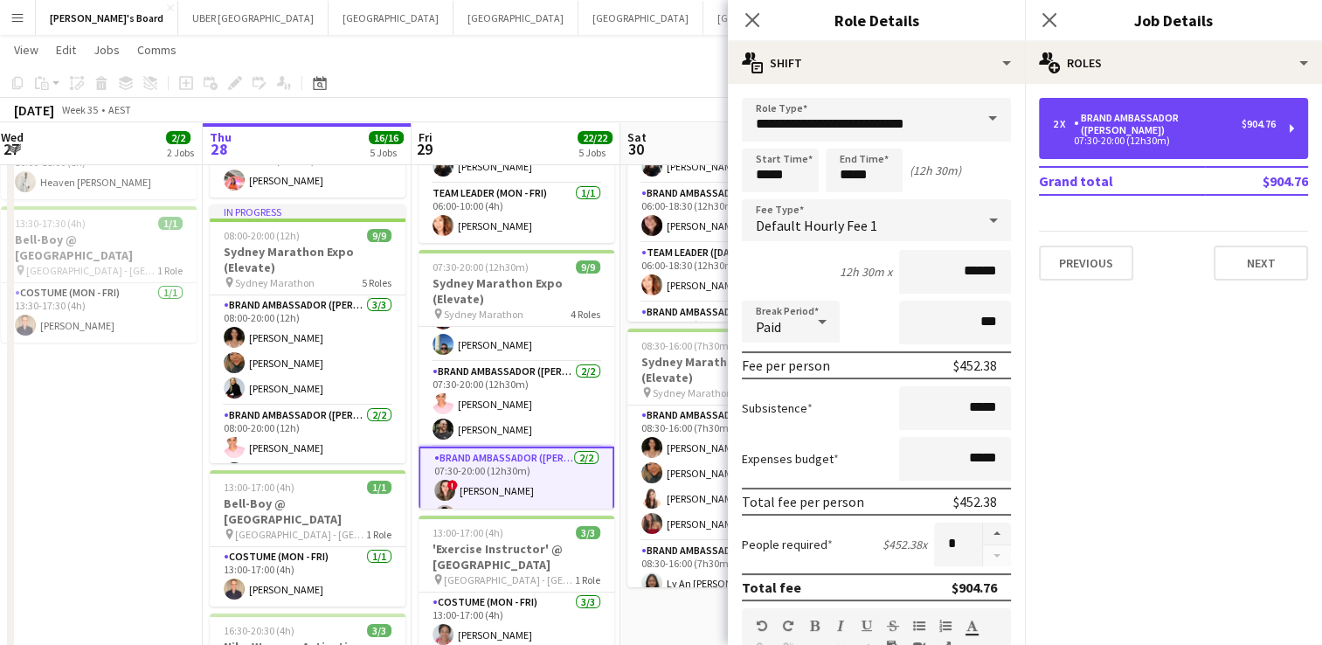
scroll to position [94, 0]
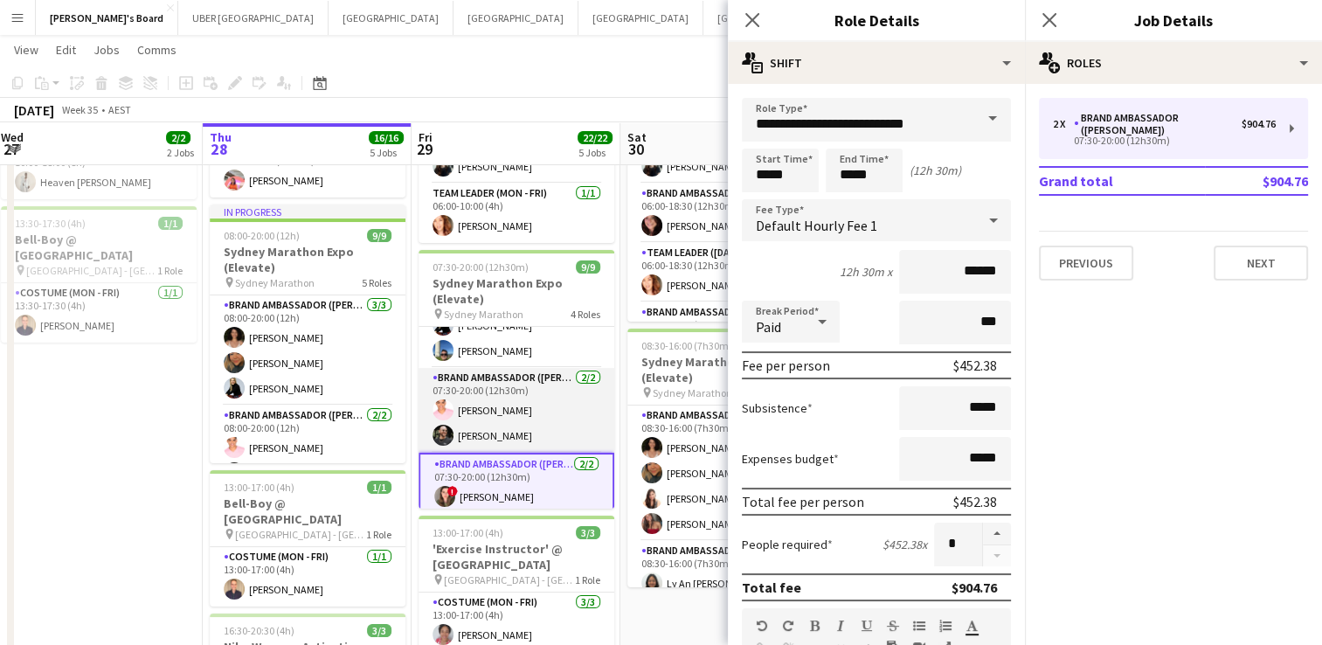
click at [464, 395] on app-card-role "Brand Ambassador (Mon - Fri) [DATE] 07:30-20:00 (12h30m) [PERSON_NAME] [PERSON_…" at bounding box center [517, 410] width 196 height 85
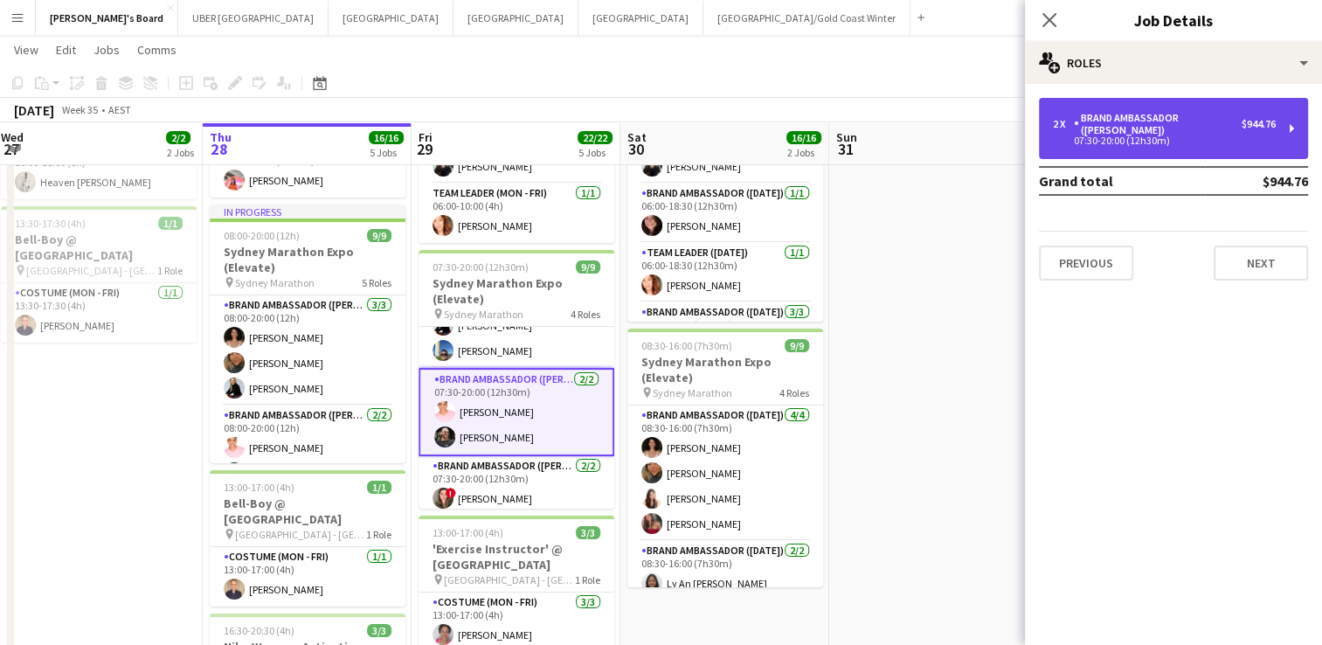
click at [1148, 106] on div "2 x Brand Ambassador (Mon - Fri) $944.76 07:30-20:00 (12h30m)" at bounding box center [1173, 128] width 269 height 61
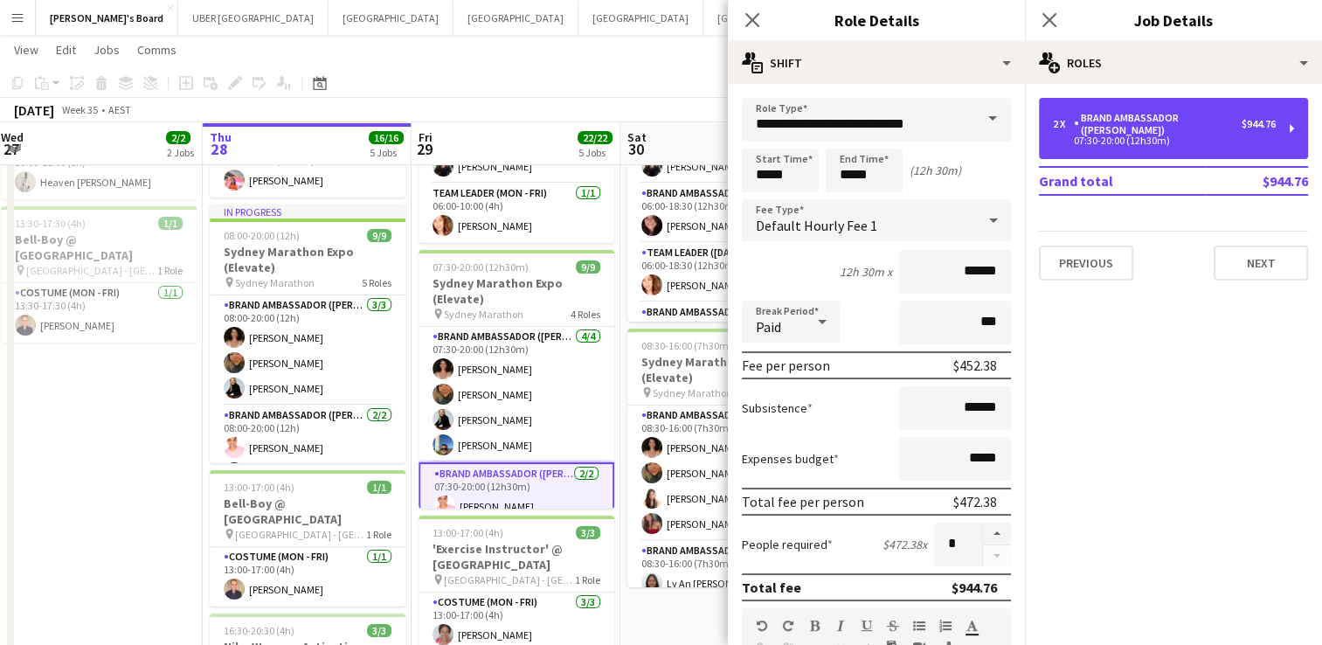
scroll to position [0, 0]
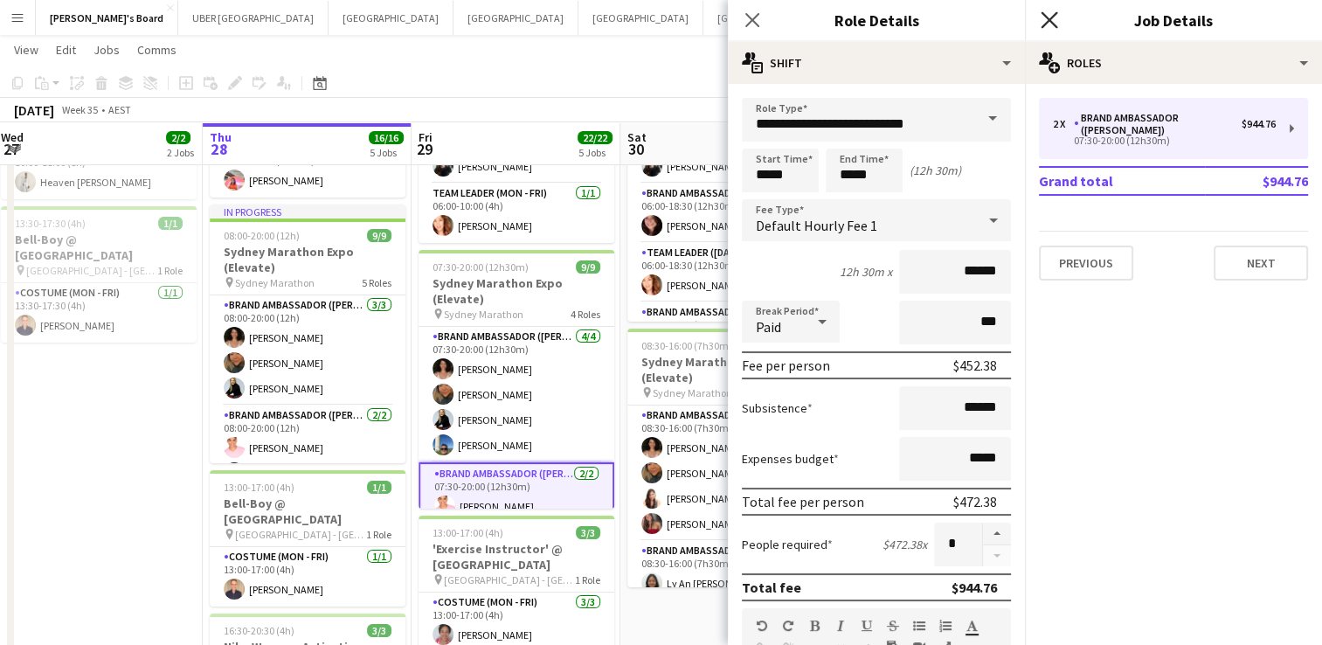
click at [1053, 12] on icon "Close pop-in" at bounding box center [1049, 19] width 17 height 17
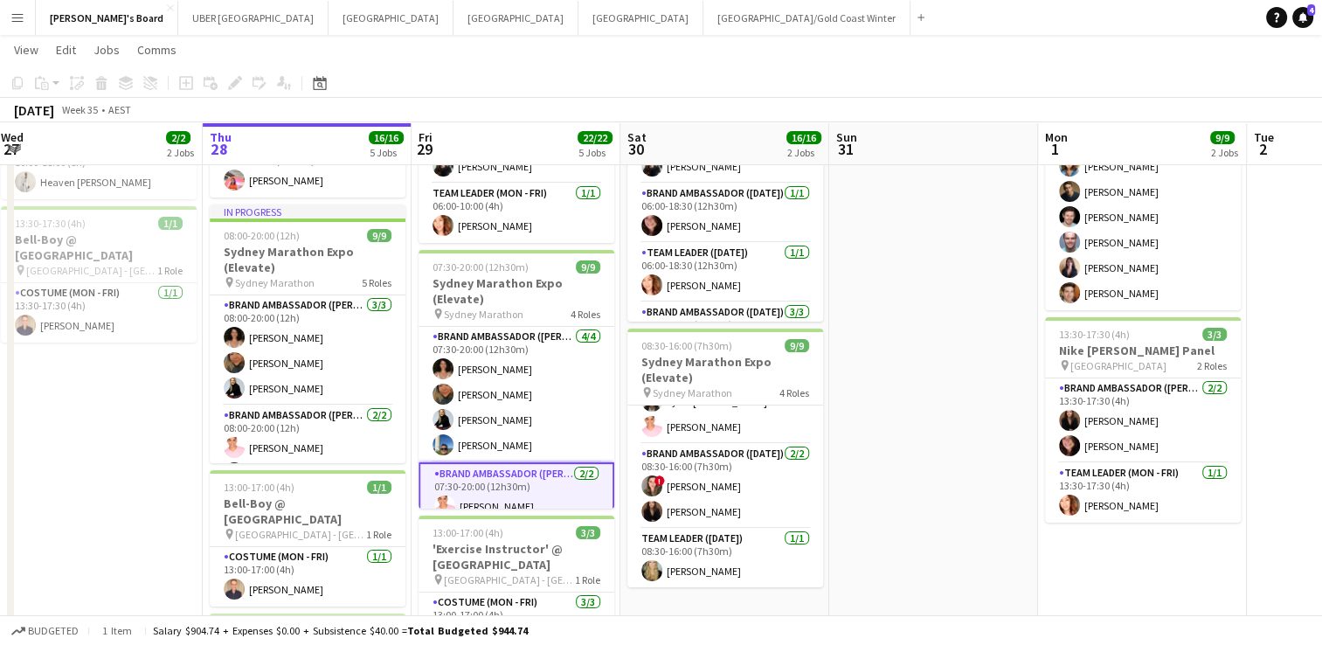
scroll to position [181, 0]
drag, startPoint x: 688, startPoint y: 501, endPoint x: 669, endPoint y: 503, distance: 18.5
click at [669, 503] on app-card-role "Brand Ambassador ([DATE]) [DATE] 08:30-16:00 (7h30m) ! [PERSON_NAME] [PERSON_NA…" at bounding box center [725, 487] width 196 height 85
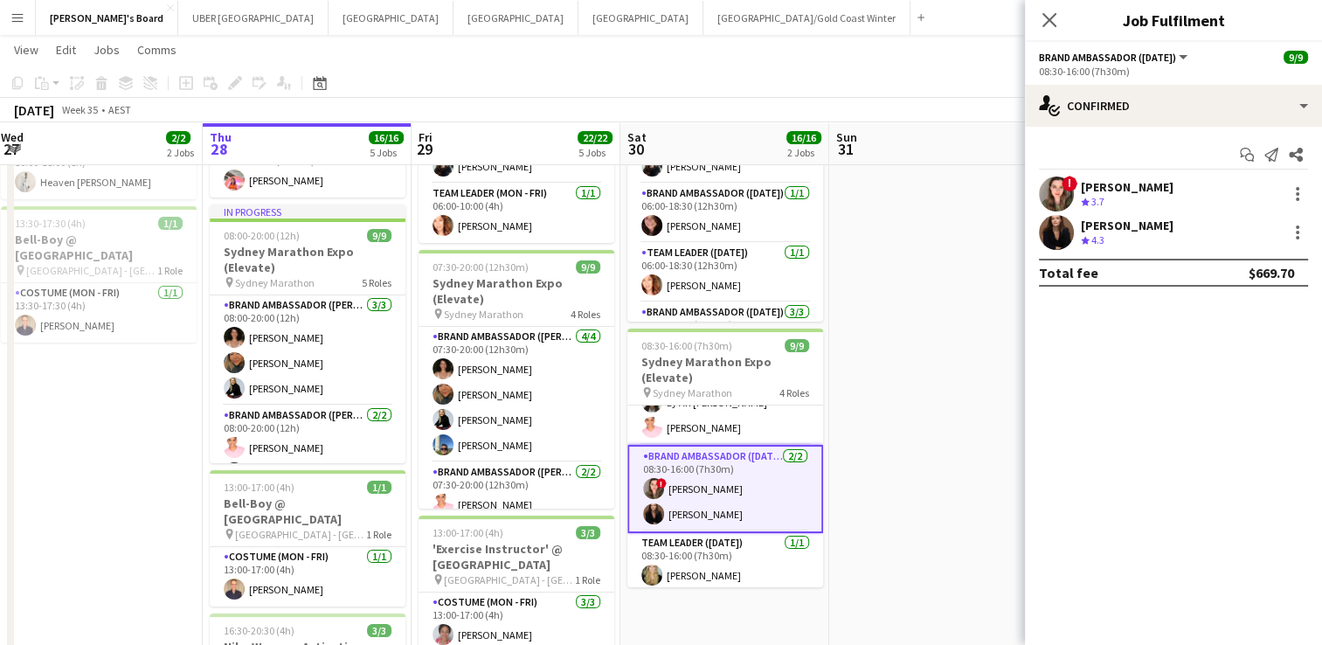
scroll to position [0, 633]
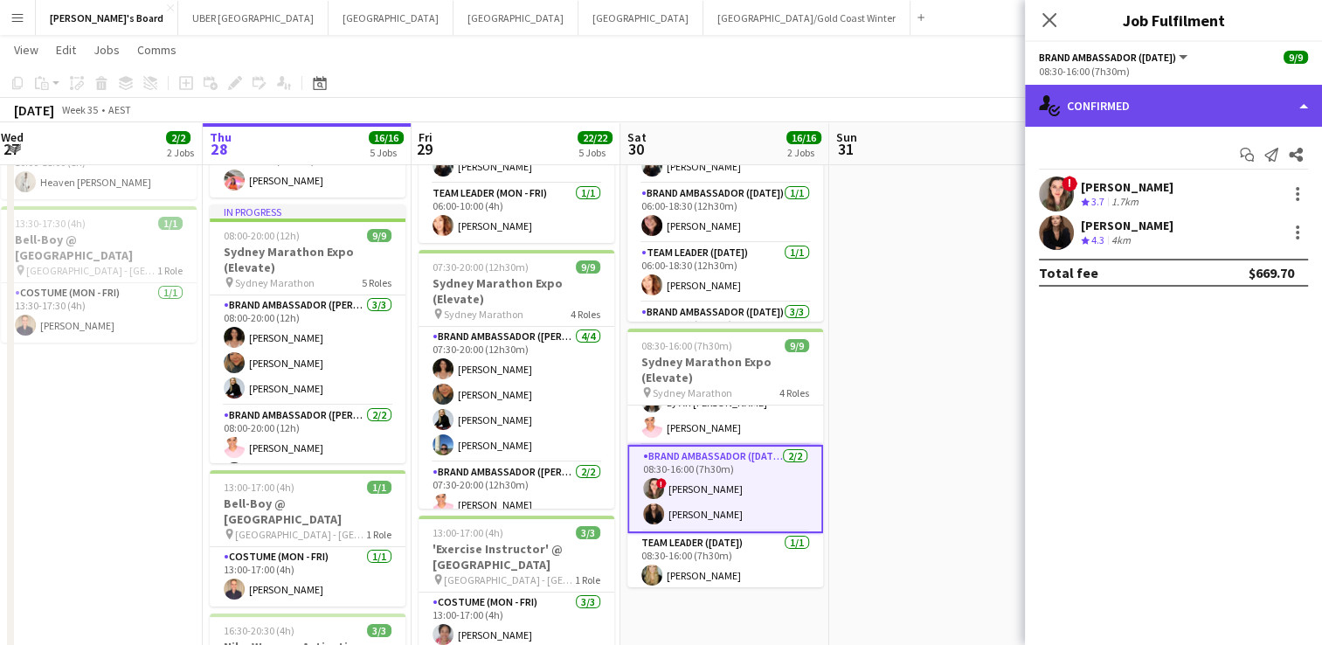
click at [1134, 114] on div "single-neutral-actions-check-2 Confirmed" at bounding box center [1173, 106] width 297 height 42
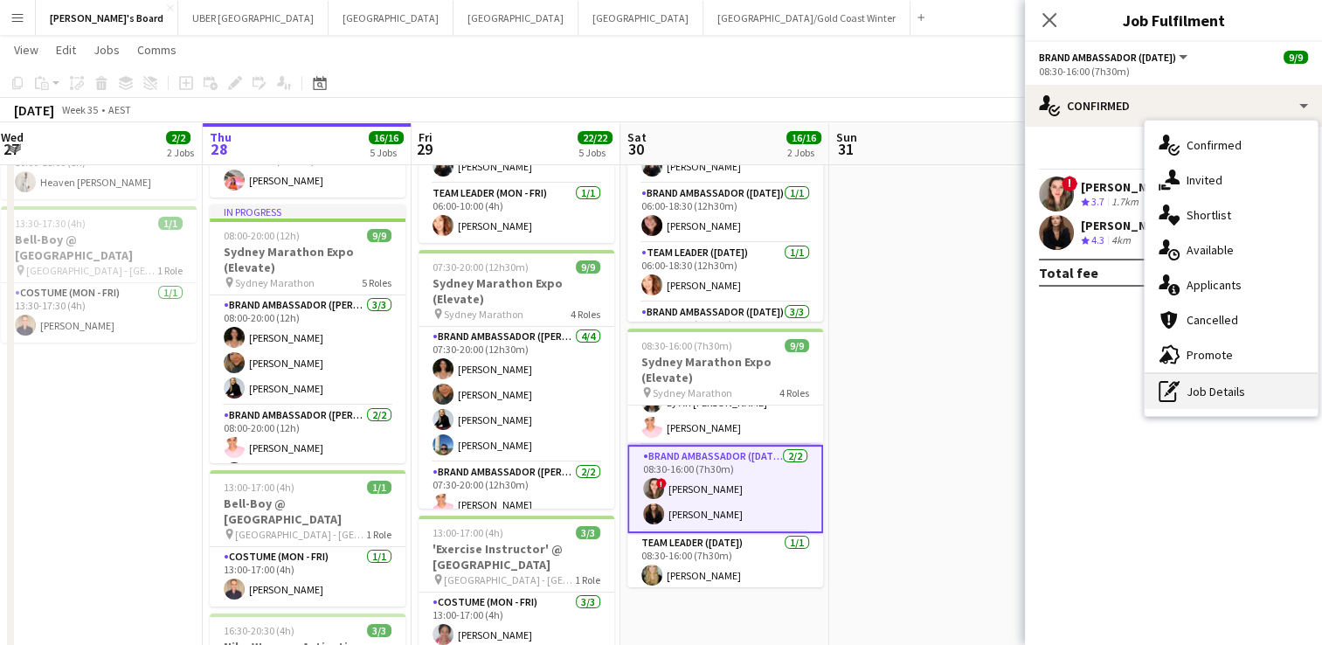
click at [1174, 400] on icon at bounding box center [1167, 391] width 17 height 21
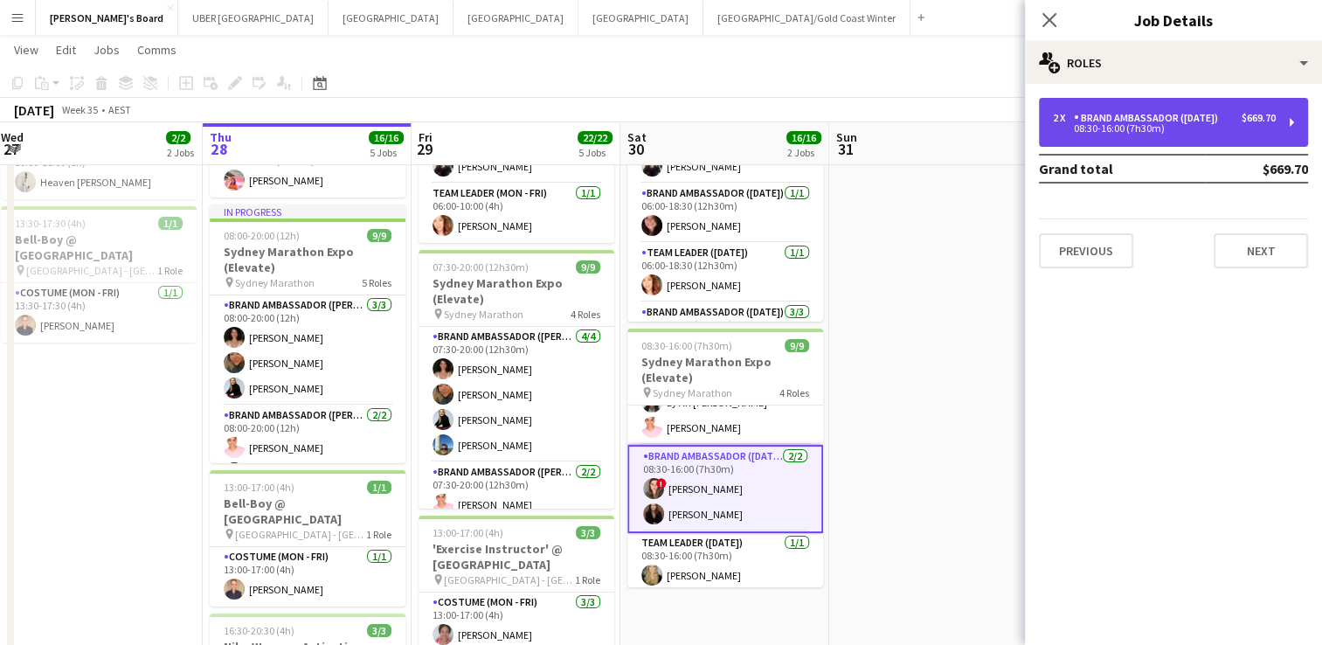
click at [1111, 116] on div "Brand Ambassador ([DATE])" at bounding box center [1149, 118] width 151 height 12
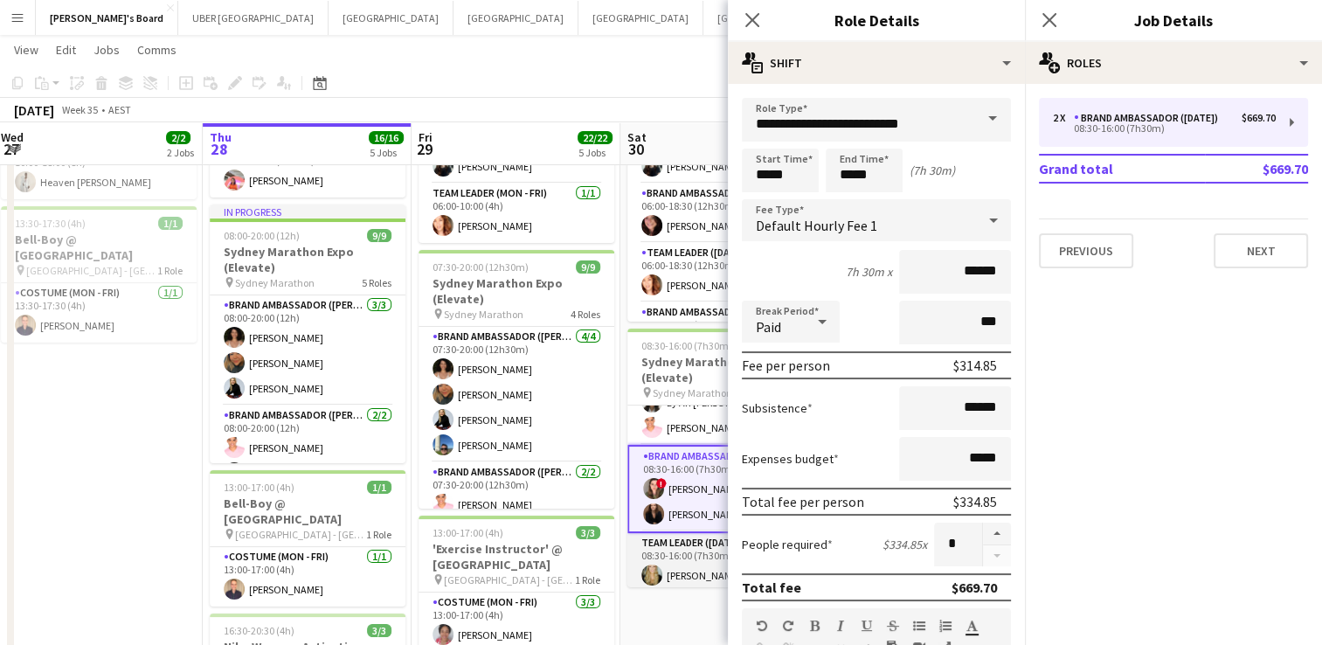
click at [673, 547] on app-card-role "Team Leader ([DATE]) [DATE] 08:30-16:00 (7h30m) [PERSON_NAME]" at bounding box center [725, 562] width 196 height 59
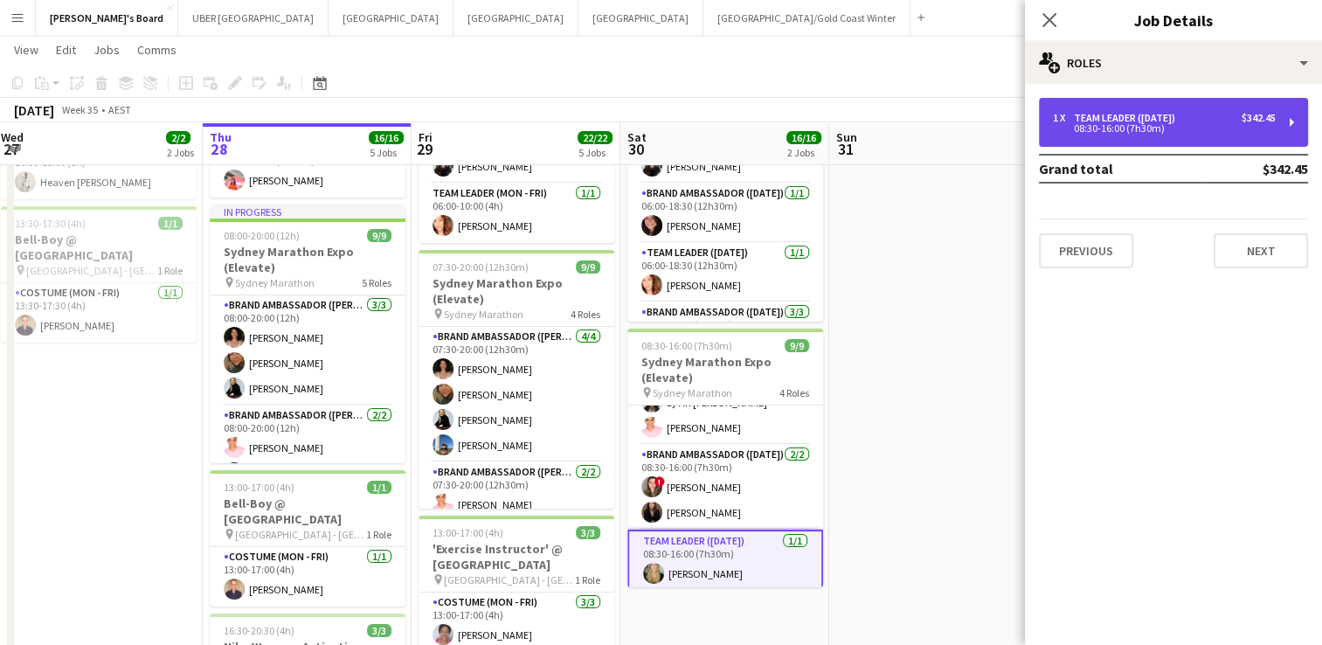
click at [1167, 124] on div "08:30-16:00 (7h30m)" at bounding box center [1164, 128] width 223 height 9
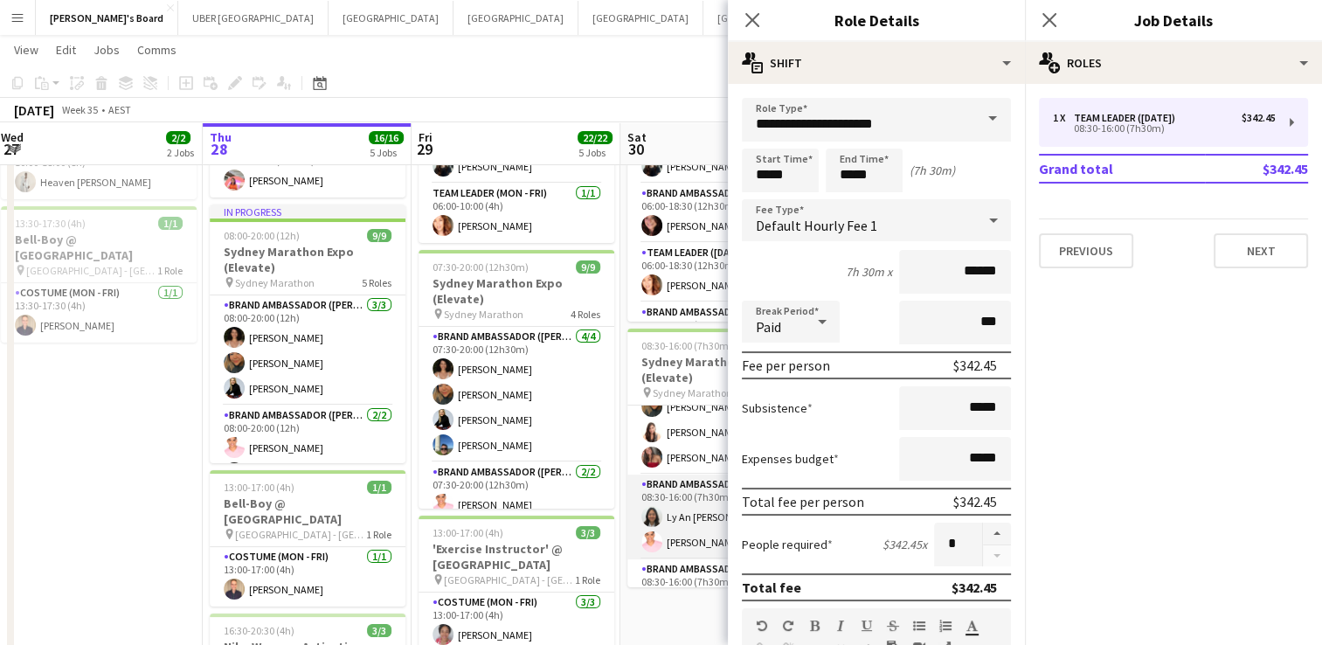
click at [697, 423] on app-card-role "Brand Ambassador ([DATE]) [DATE] 08:30-16:00 (7h30m) [PERSON_NAME] [PERSON_NAME…" at bounding box center [725, 406] width 196 height 135
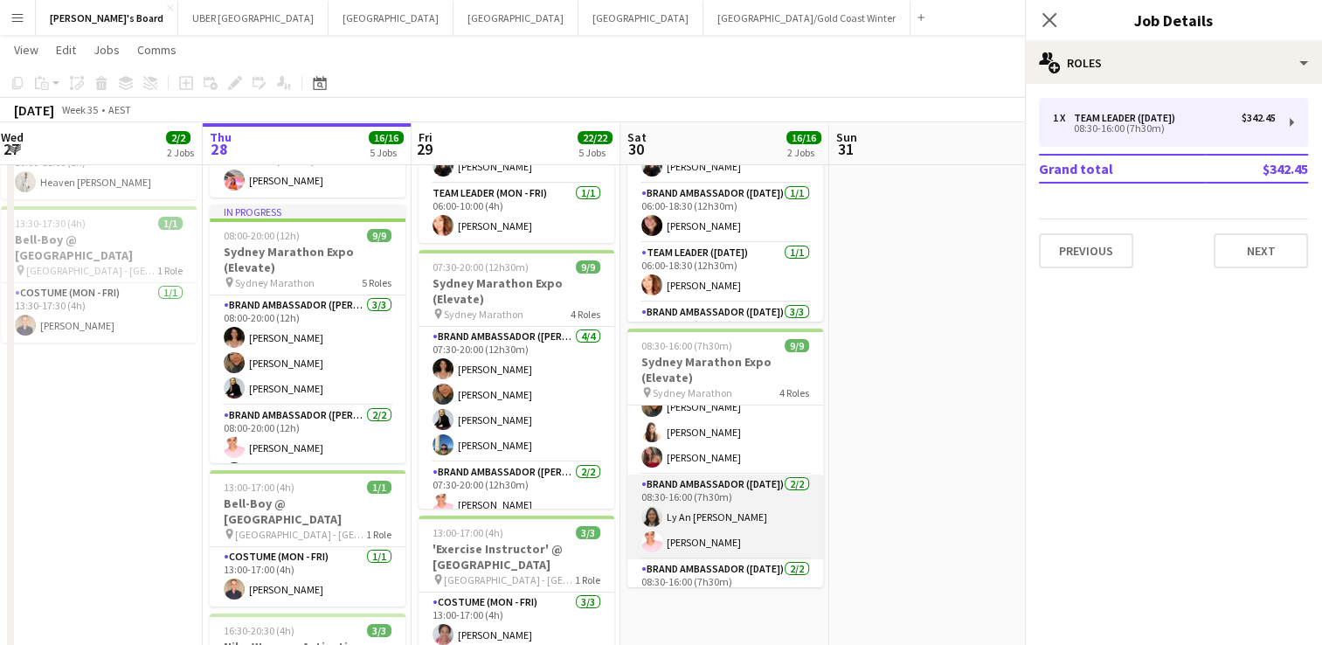
scroll to position [67, 0]
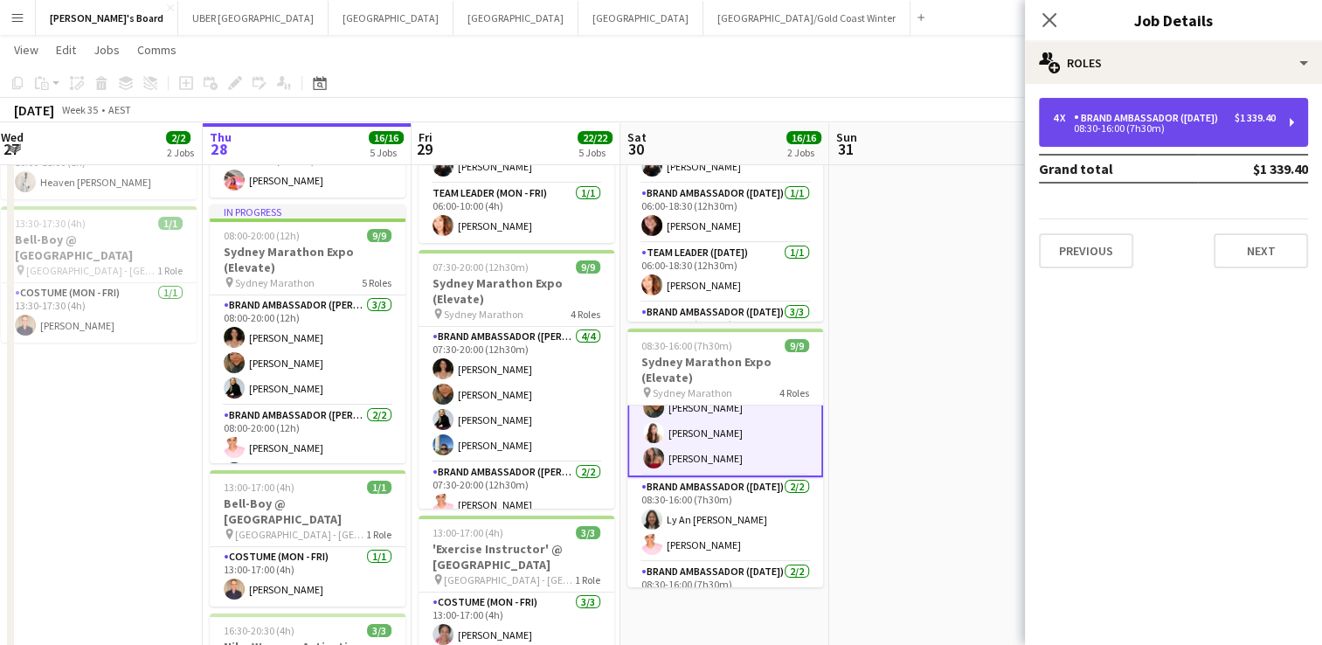
click at [1137, 114] on div "Brand Ambassador ([DATE])" at bounding box center [1149, 118] width 151 height 12
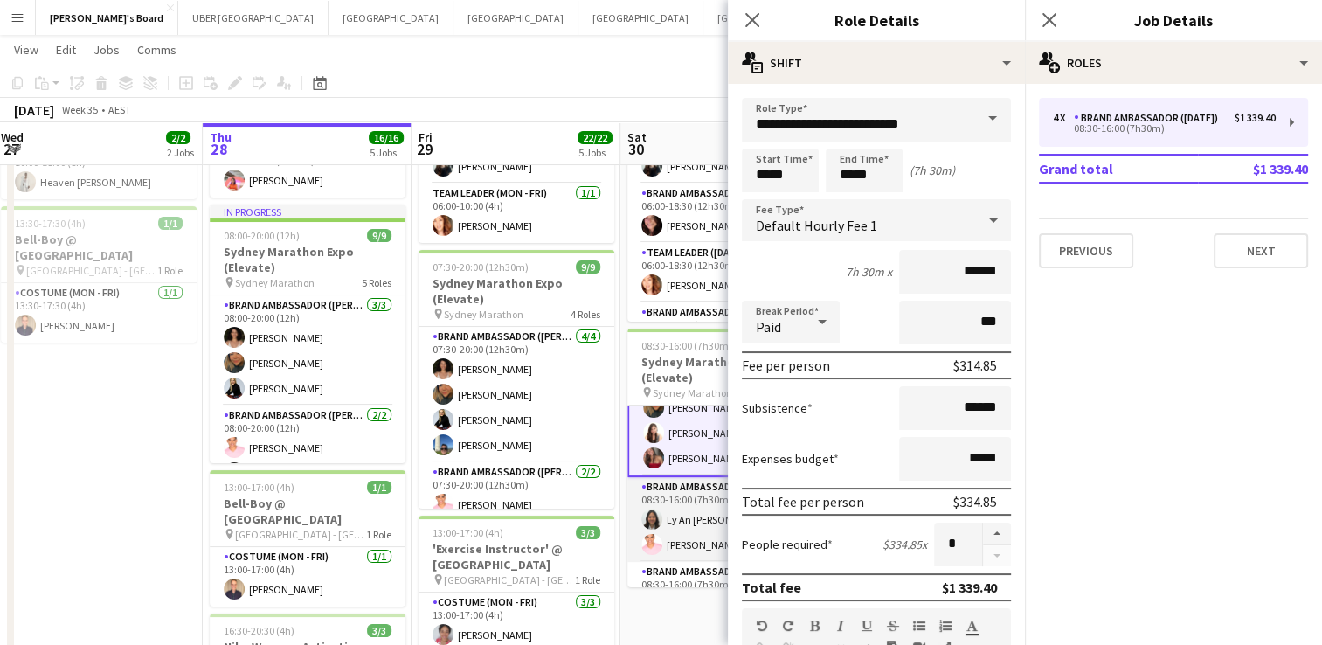
click at [699, 495] on app-card-role "Brand Ambassador ([DATE]) [DATE] 08:30-16:00 (7h30m) Ly An [PERSON_NAME] [PERSO…" at bounding box center [725, 519] width 196 height 85
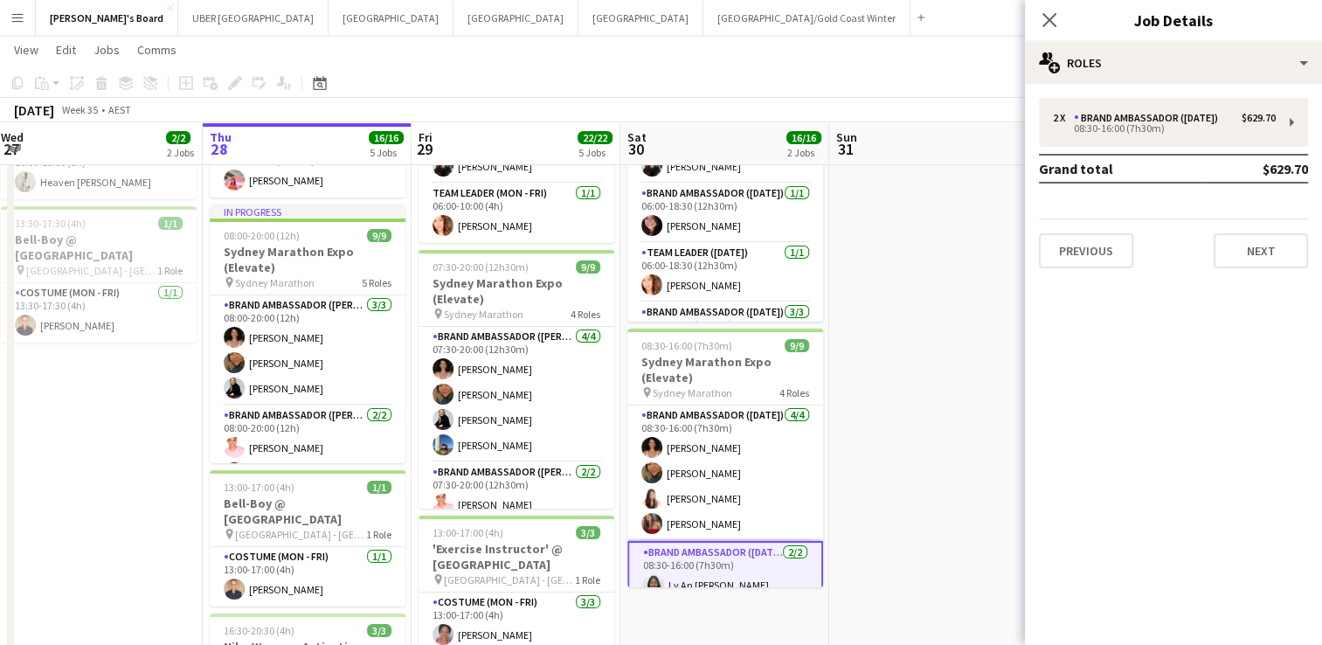
scroll to position [0, 0]
click at [1048, 24] on icon "Close pop-in" at bounding box center [1049, 19] width 17 height 17
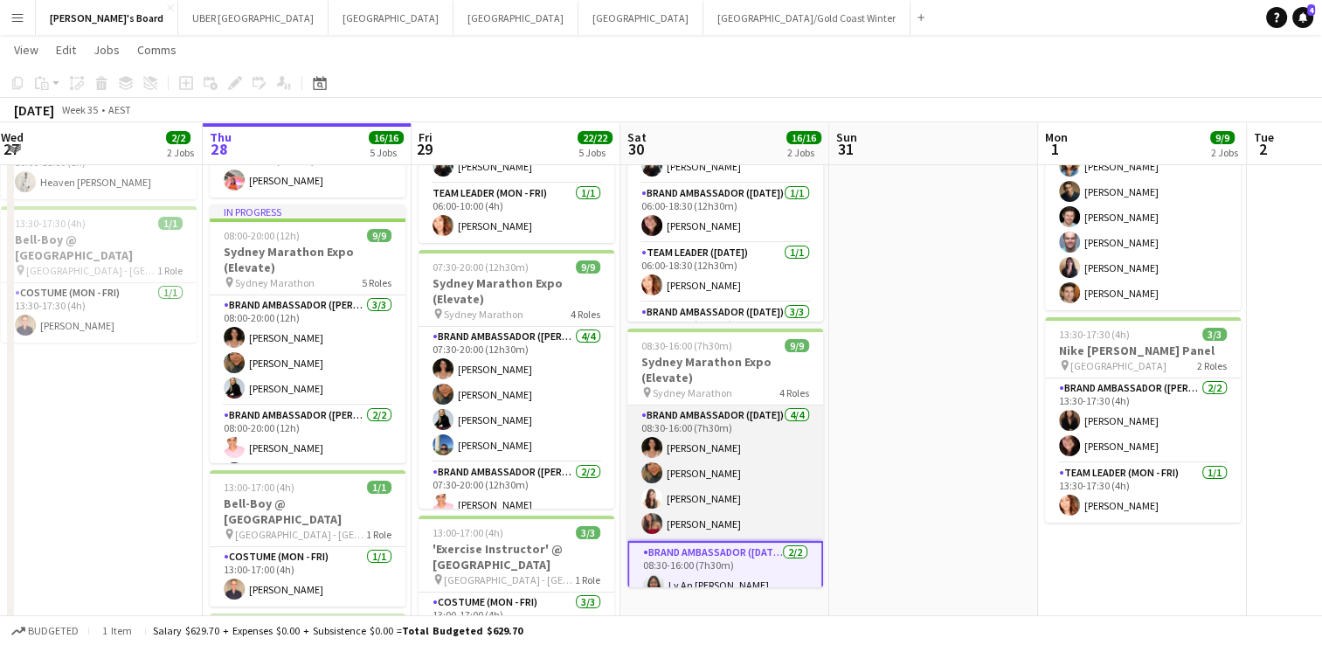
scroll to position [185, 0]
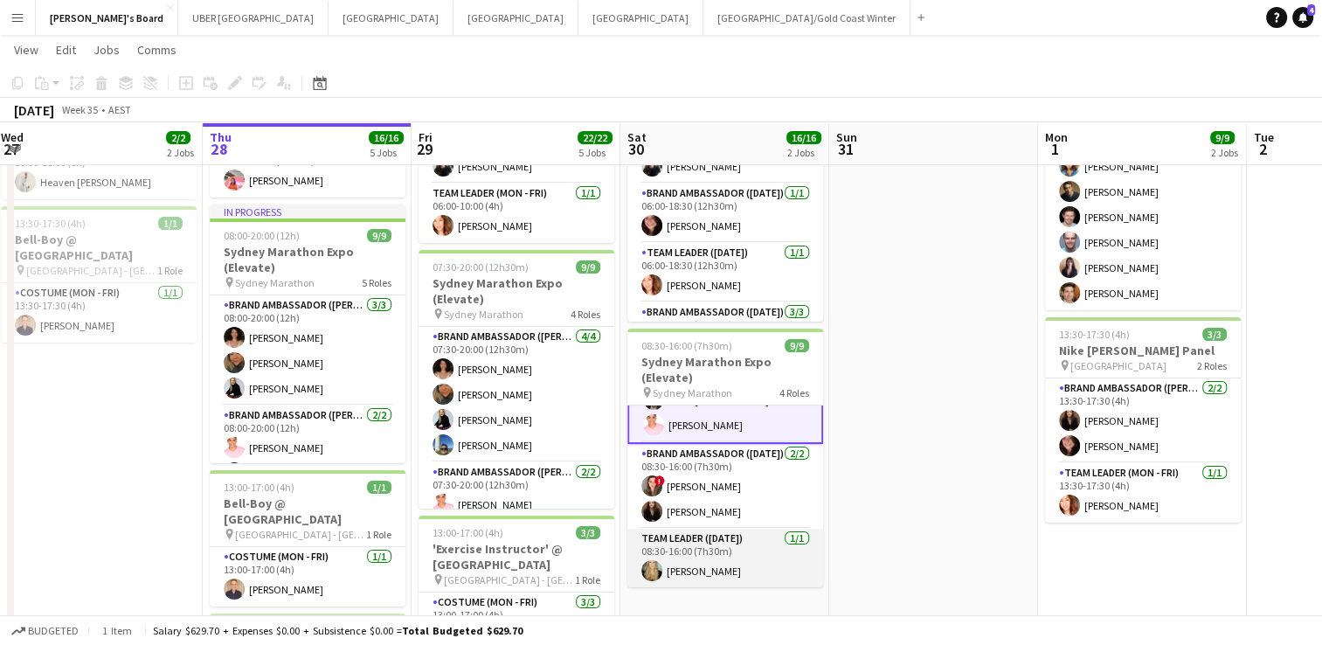
click at [705, 574] on app-card-role "Team Leader ([DATE]) [DATE] 08:30-16:00 (7h30m) [PERSON_NAME]" at bounding box center [725, 558] width 196 height 59
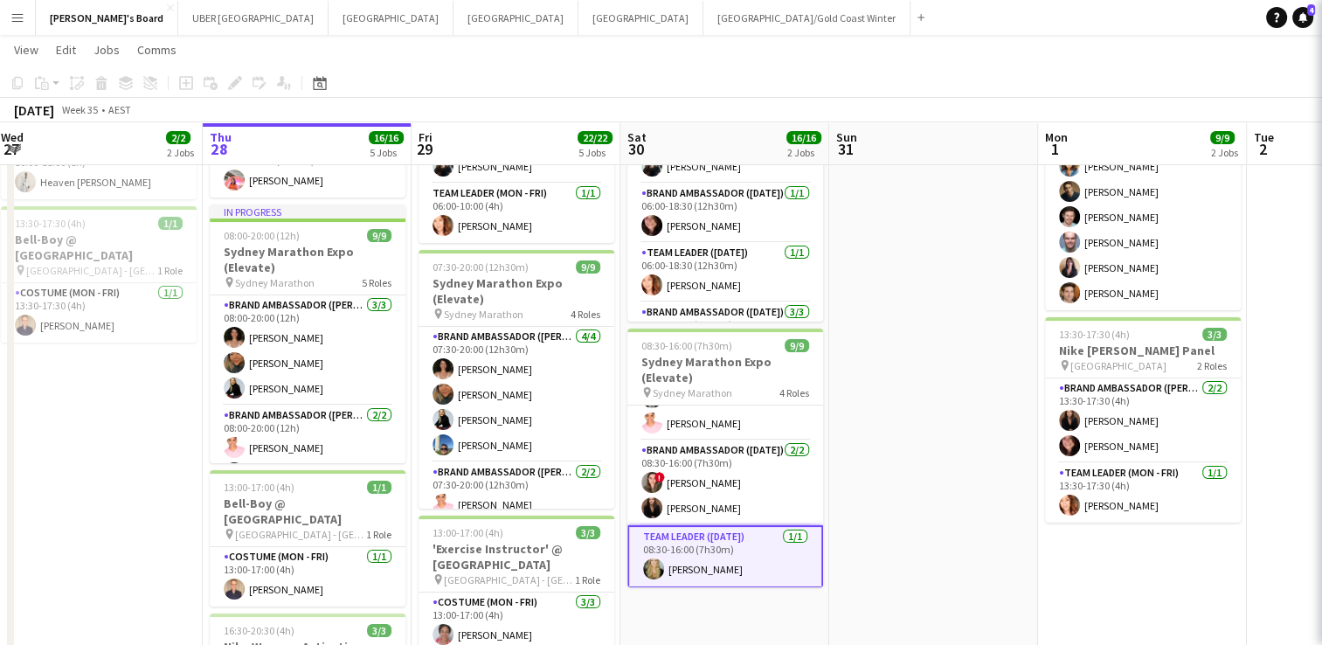
scroll to position [183, 0]
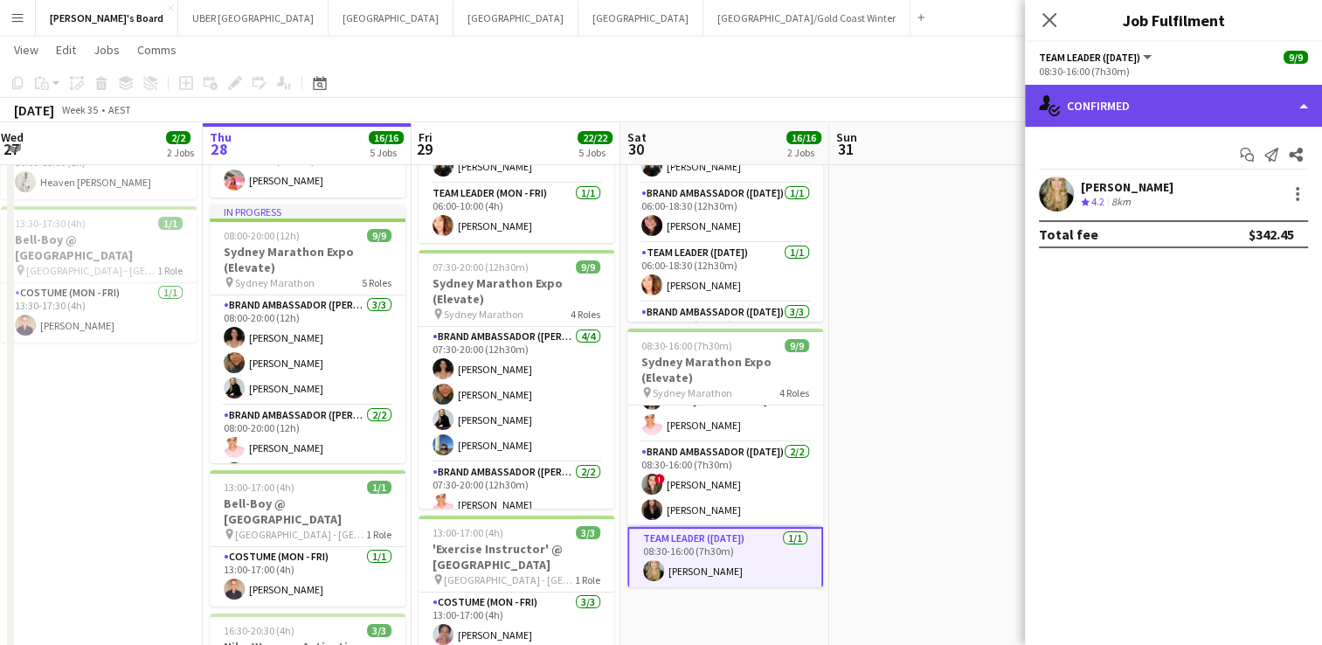
click at [1086, 117] on div "single-neutral-actions-check-2 Confirmed" at bounding box center [1173, 106] width 297 height 42
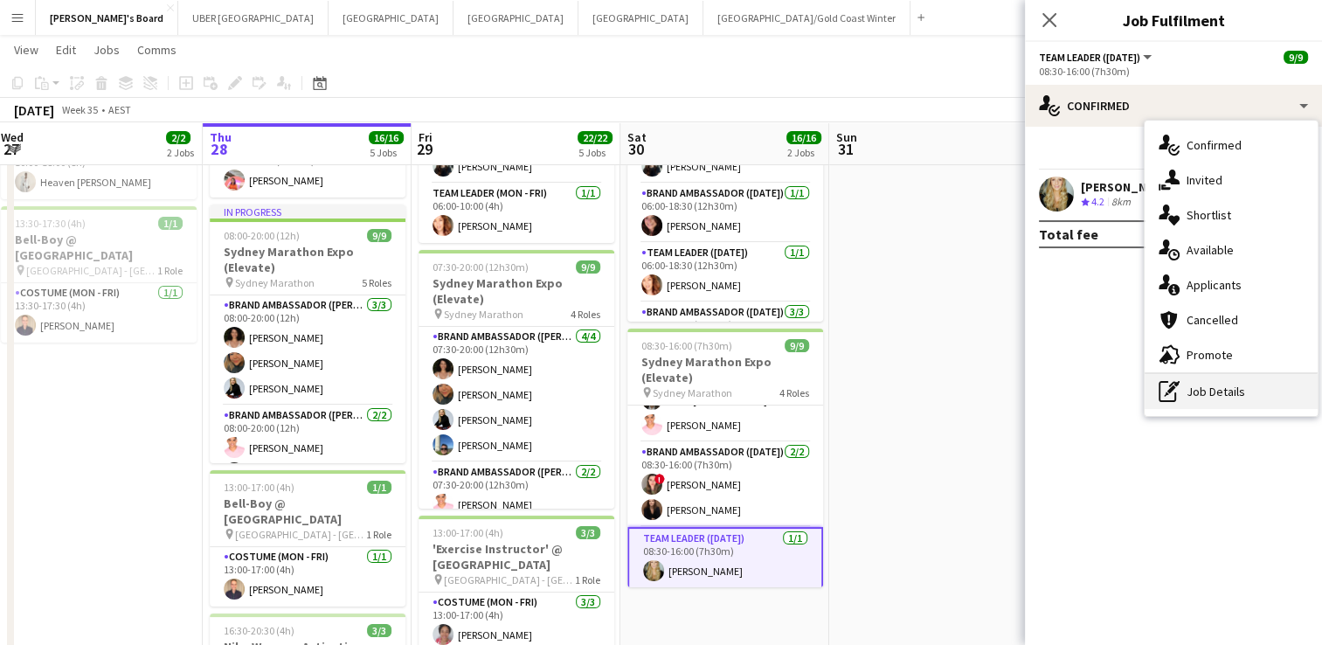
click at [1174, 383] on icon at bounding box center [1174, 384] width 10 height 6
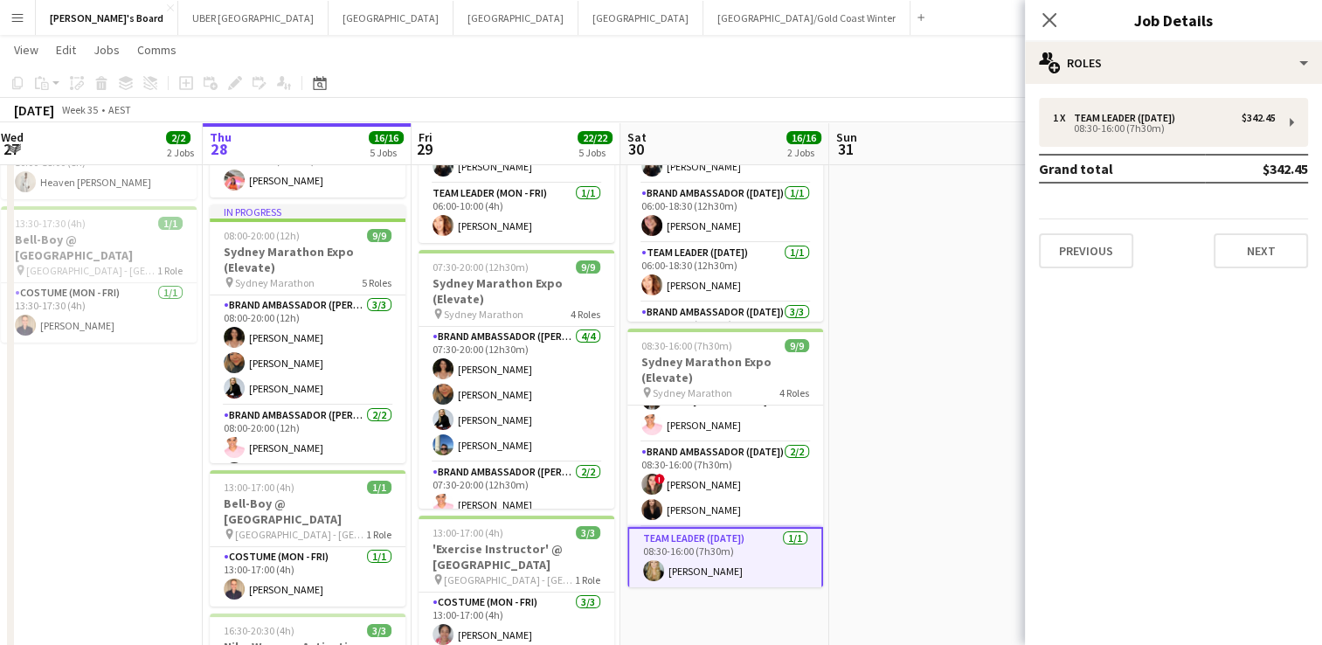
click at [10, 14] on button "Menu" at bounding box center [17, 17] width 35 height 35
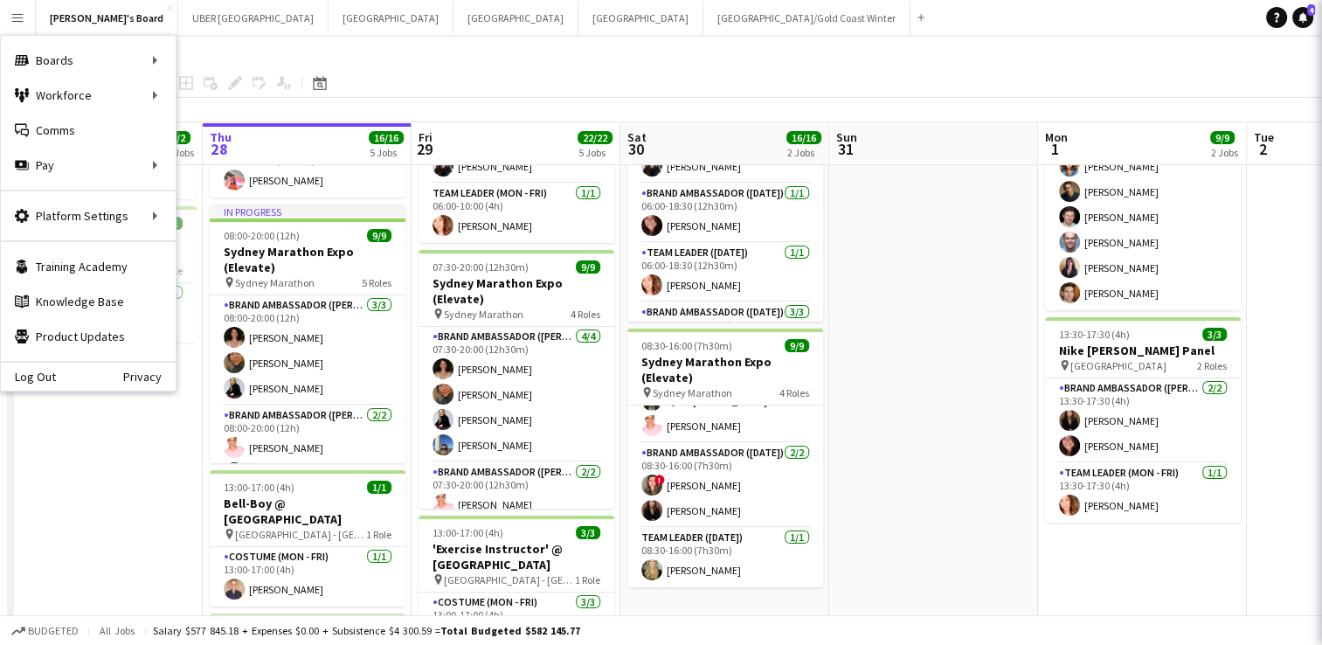
scroll to position [182, 0]
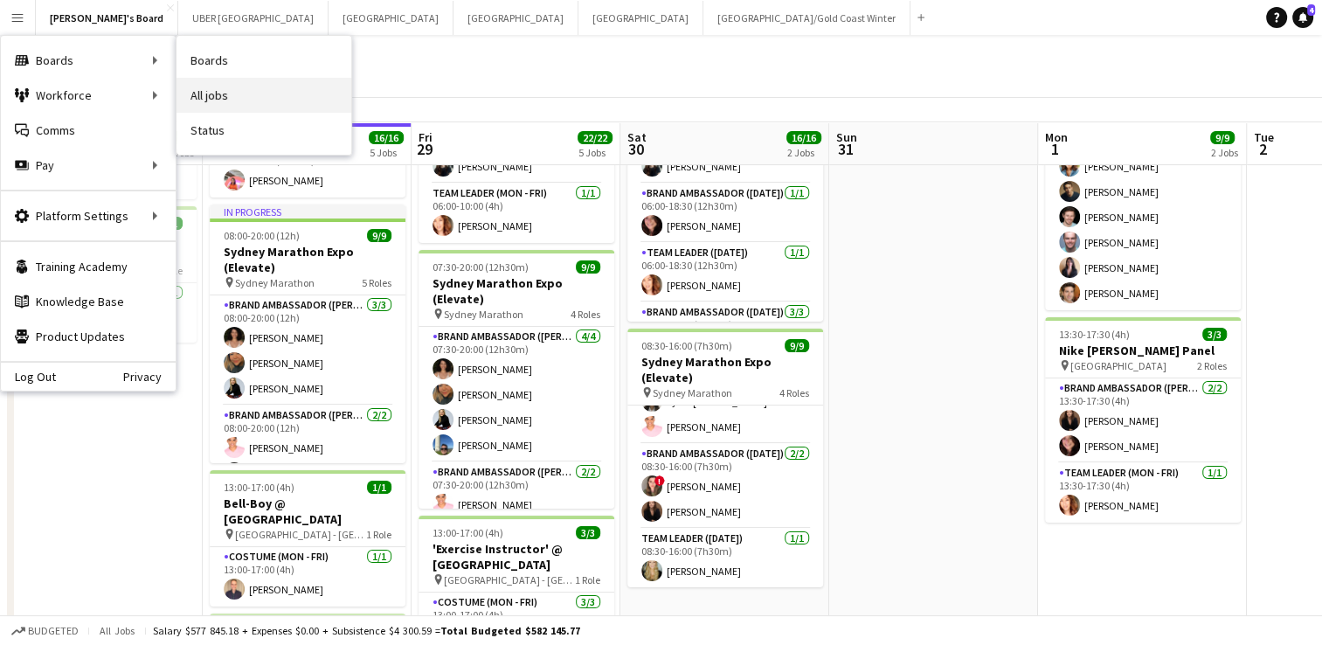
click at [222, 91] on link "All jobs" at bounding box center [263, 95] width 175 height 35
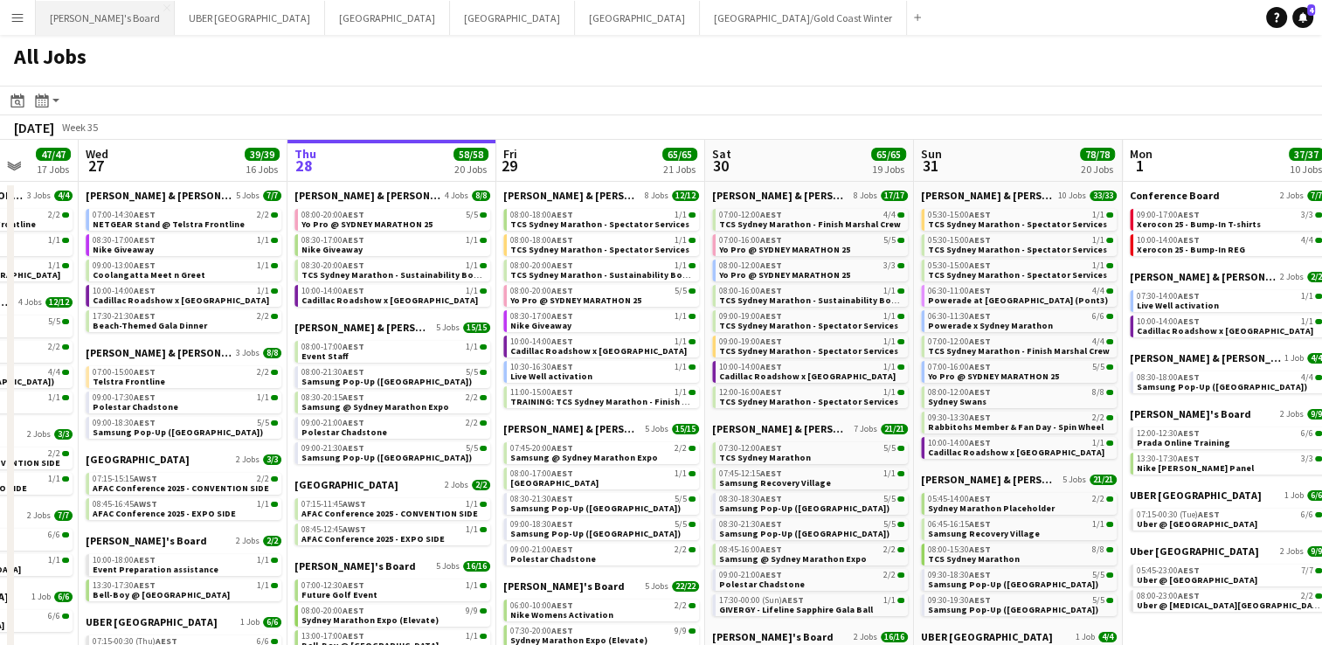
click at [59, 13] on button "Tennille's Board Close" at bounding box center [105, 18] width 139 height 34
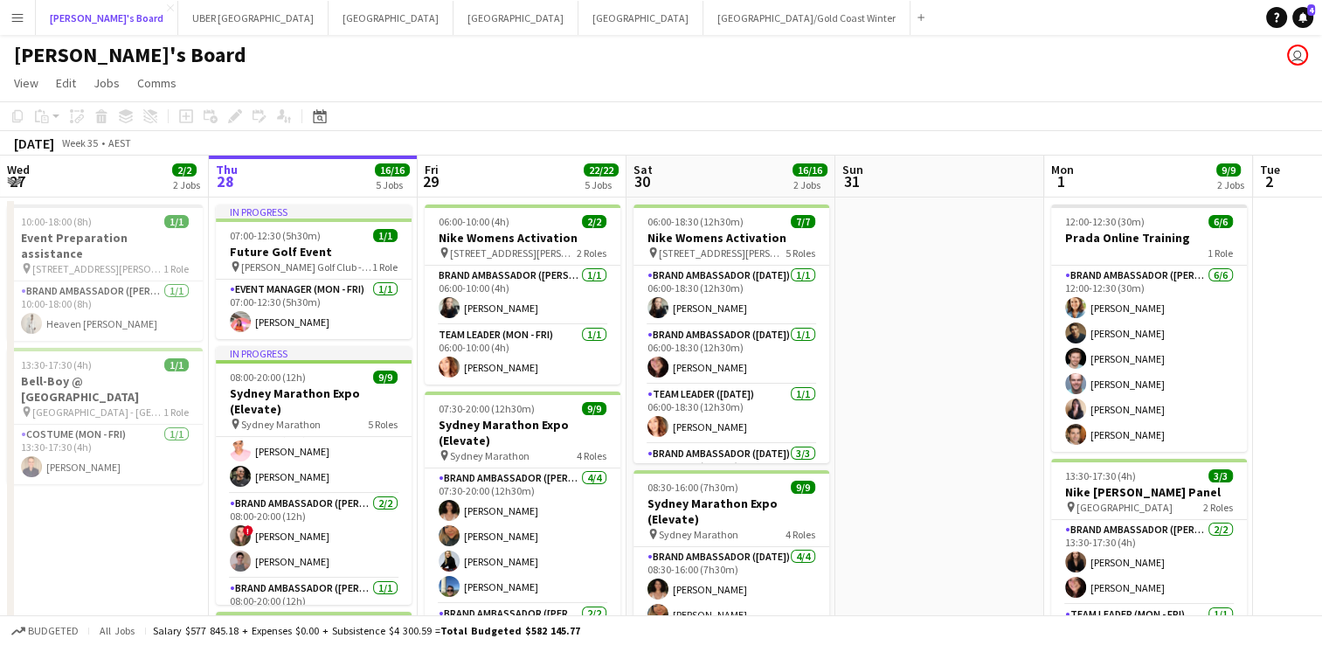
scroll to position [224, 0]
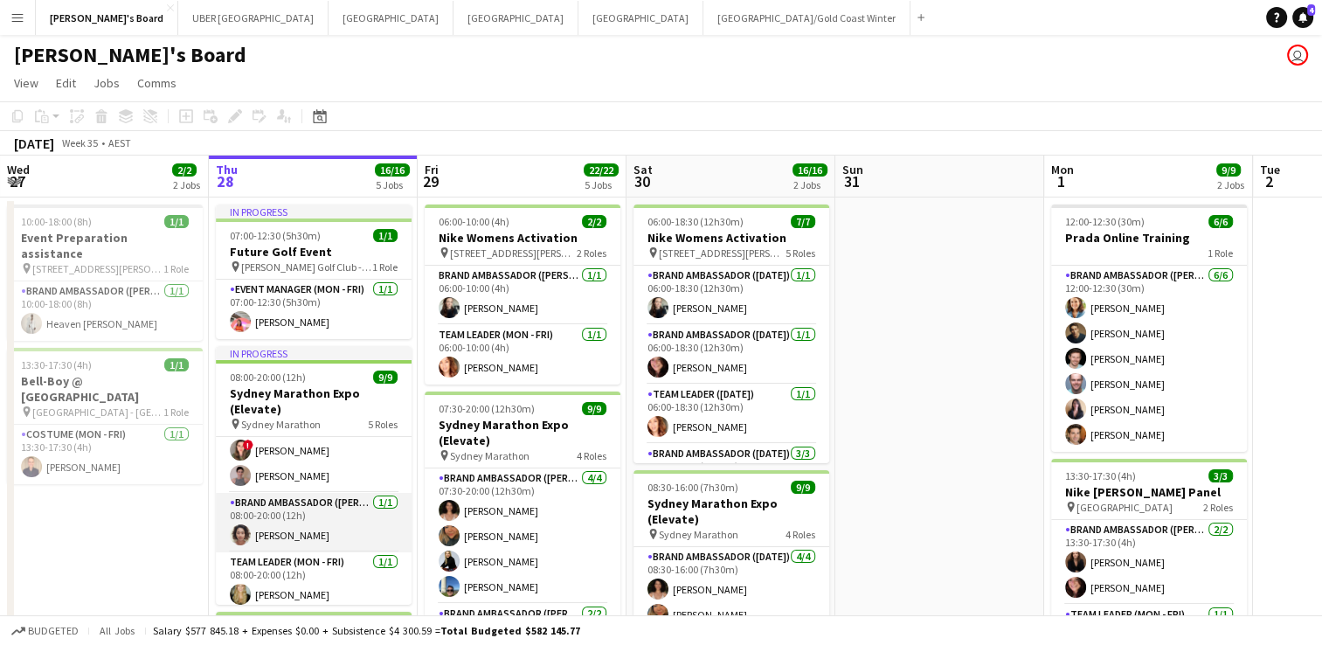
click at [297, 522] on app-card-role "Brand Ambassador (Mon - Fri) [DATE] 08:00-20:00 (12h) [PERSON_NAME]" at bounding box center [314, 522] width 196 height 59
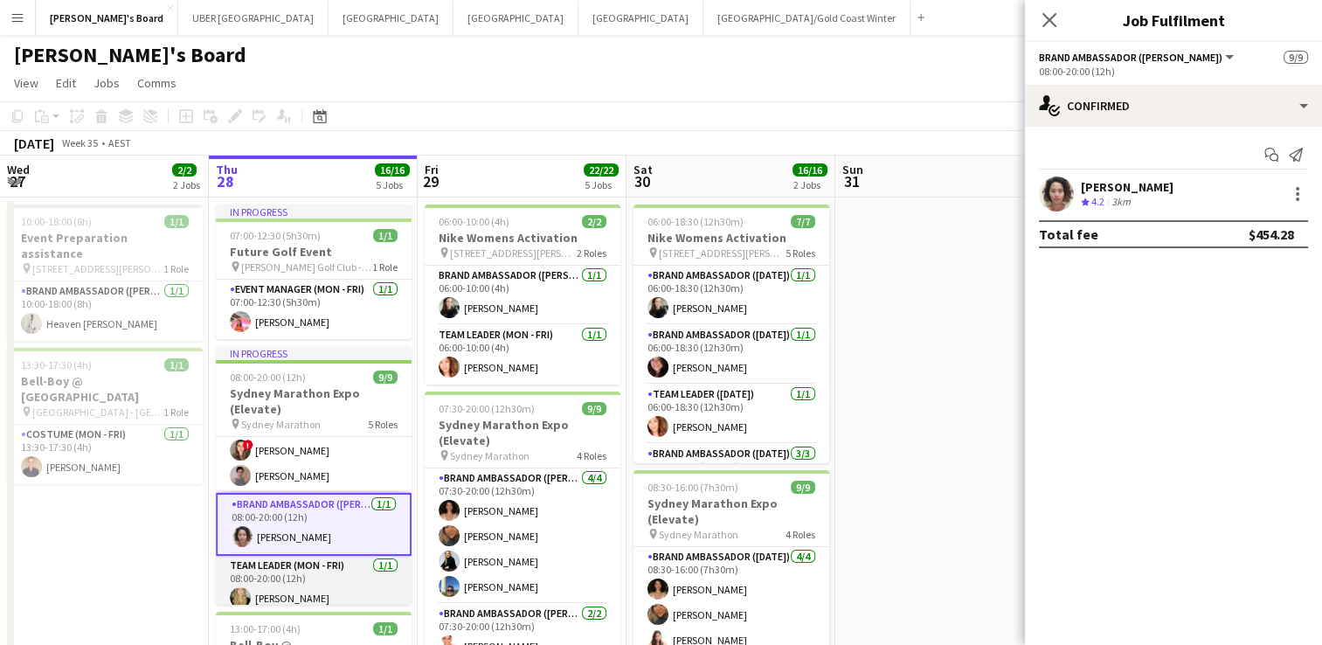
click at [297, 594] on app-card-role "Team Leader (Mon - Fri) [DATE] 08:00-20:00 (12h) [PERSON_NAME]" at bounding box center [314, 585] width 196 height 59
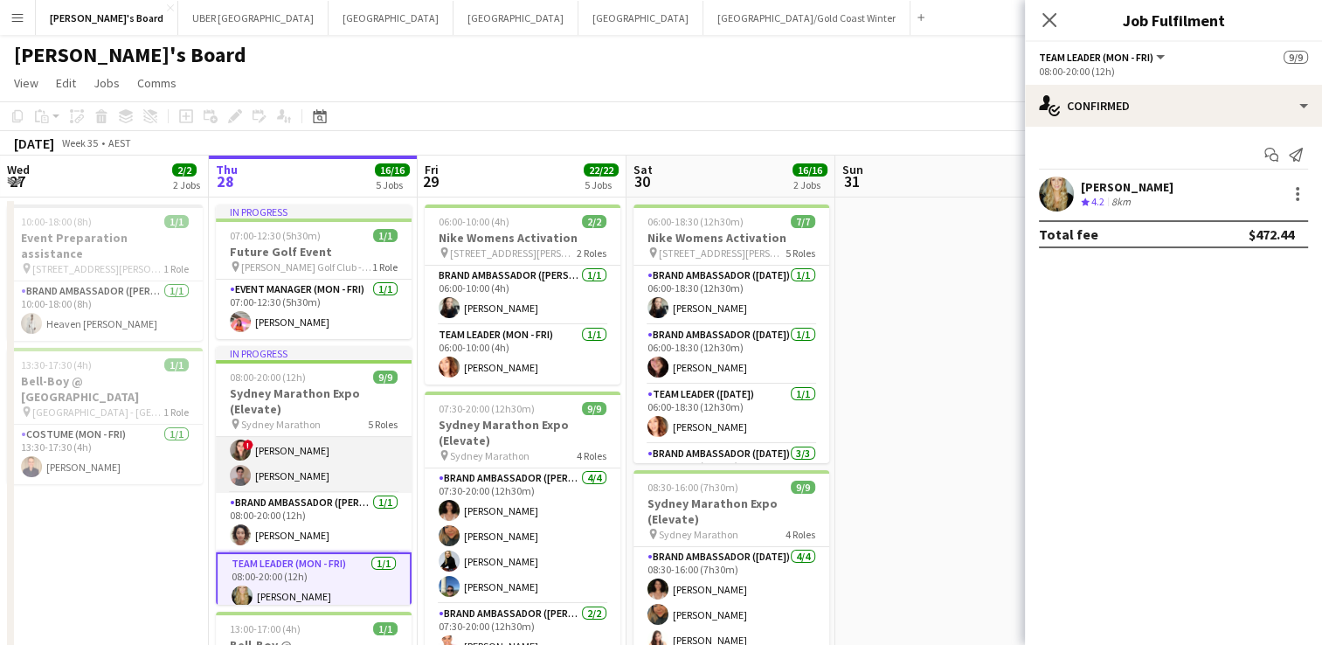
click at [287, 445] on app-card-role "Brand Ambassador (Mon - Fri) [DATE] 08:00-20:00 (12h) ! [PERSON_NAME] [PERSON_N…" at bounding box center [314, 450] width 196 height 85
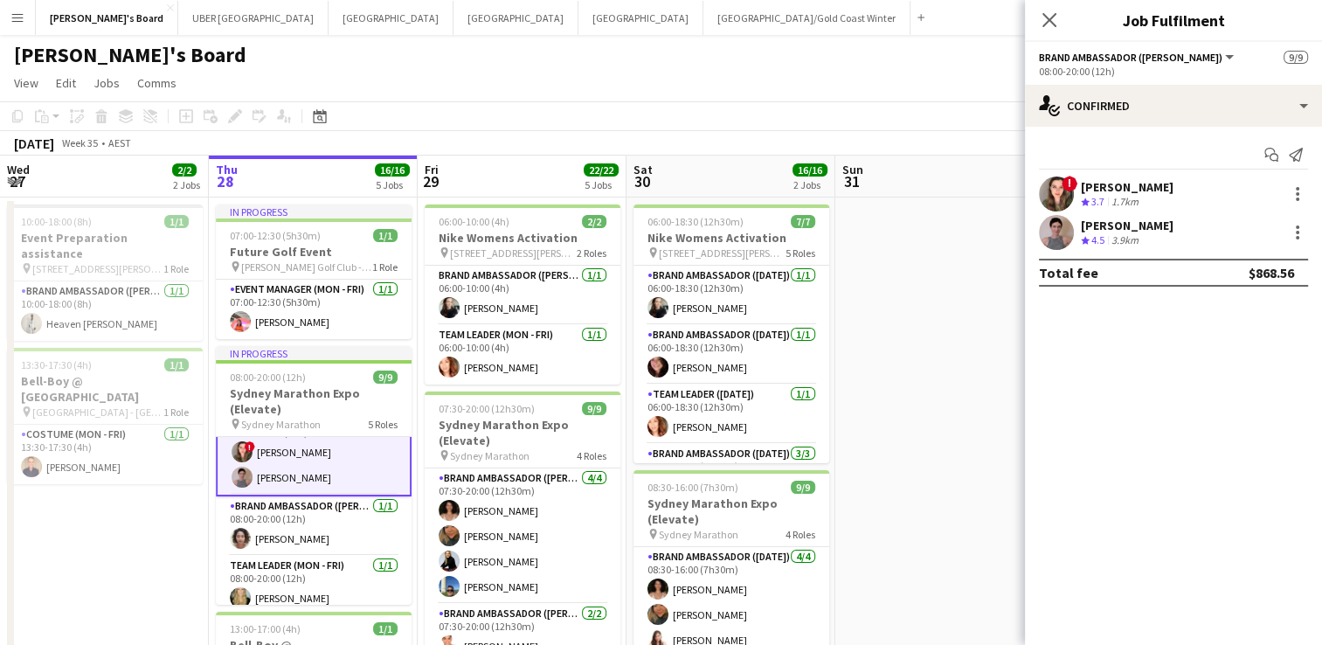
scroll to position [225, 0]
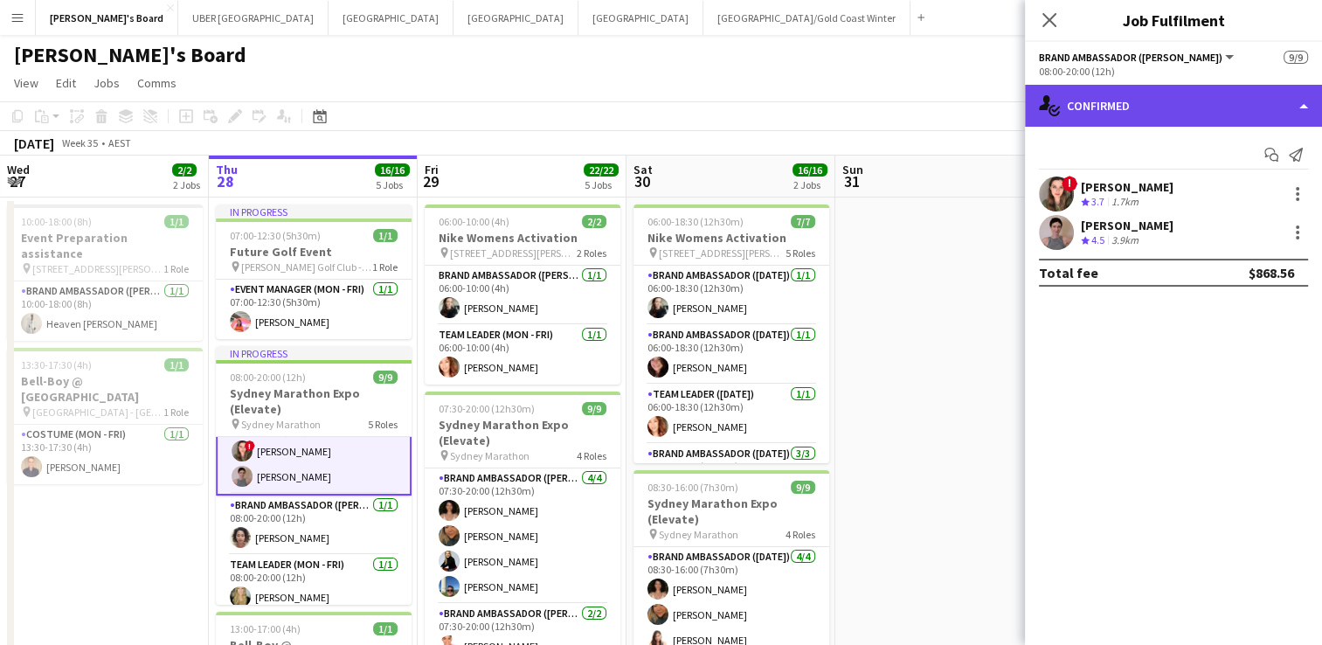
click at [1173, 110] on div "single-neutral-actions-check-2 Confirmed" at bounding box center [1173, 106] width 297 height 42
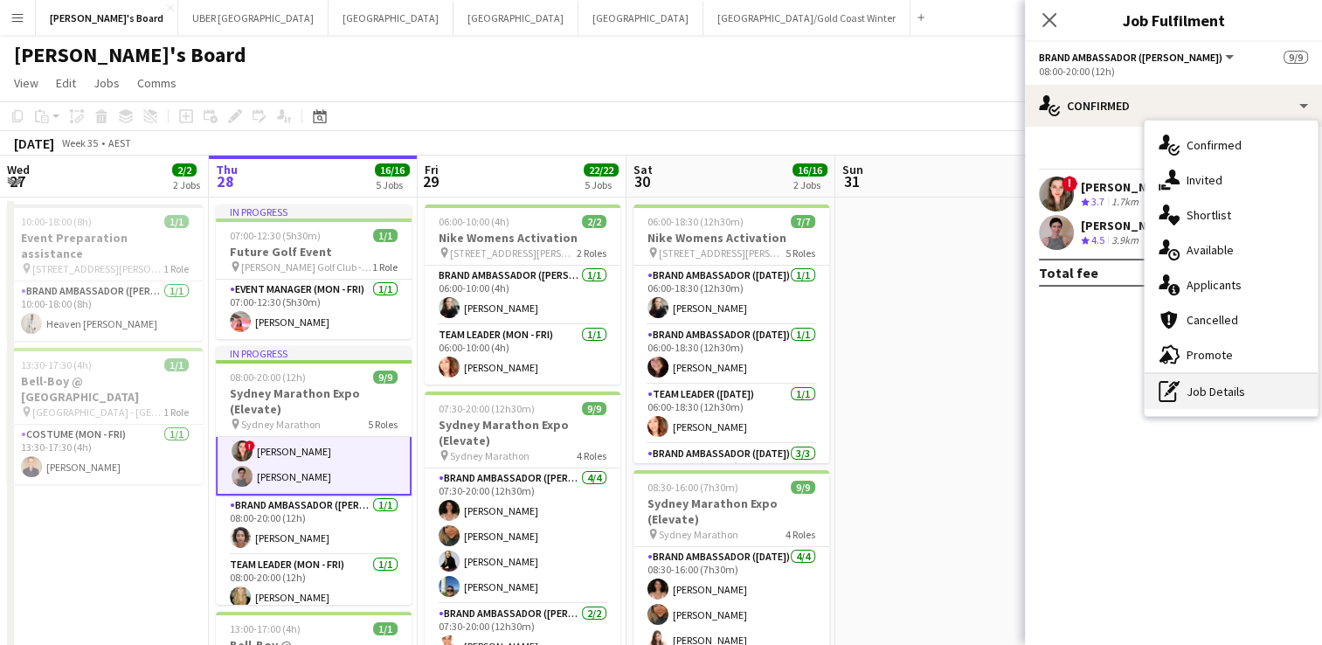
click at [1237, 382] on div "pen-write Job Details" at bounding box center [1231, 391] width 173 height 35
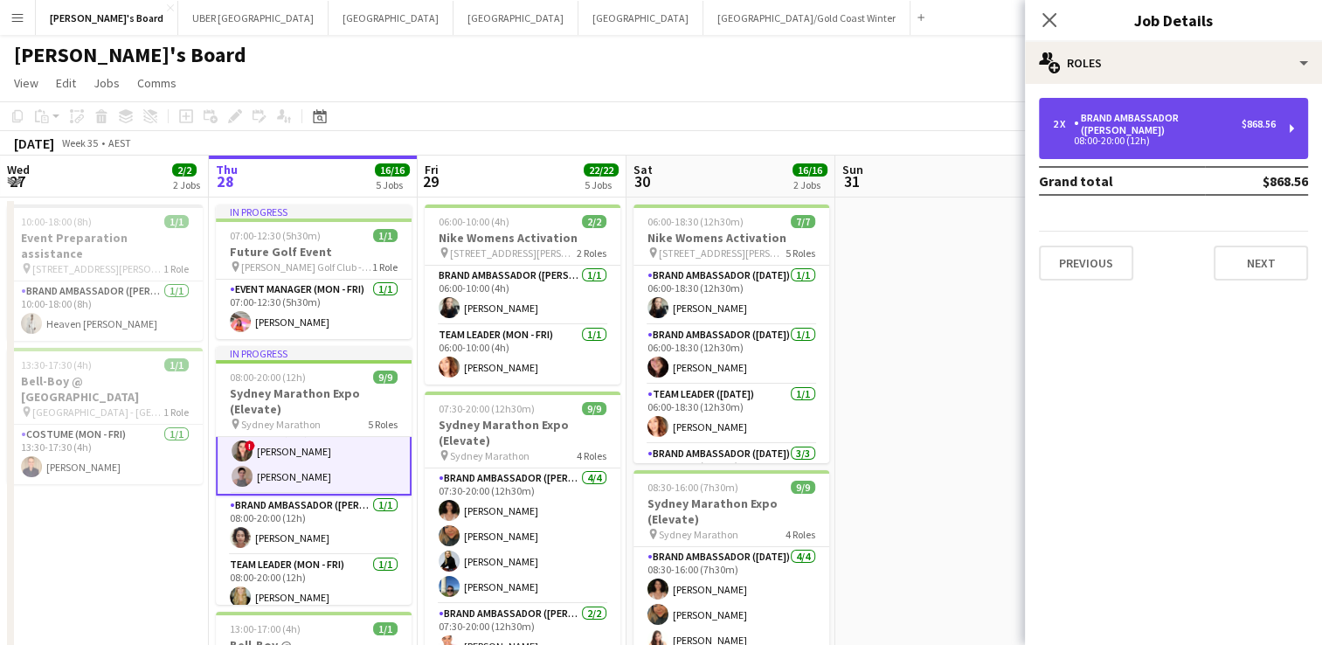
click at [1105, 136] on div "08:00-20:00 (12h)" at bounding box center [1164, 140] width 223 height 9
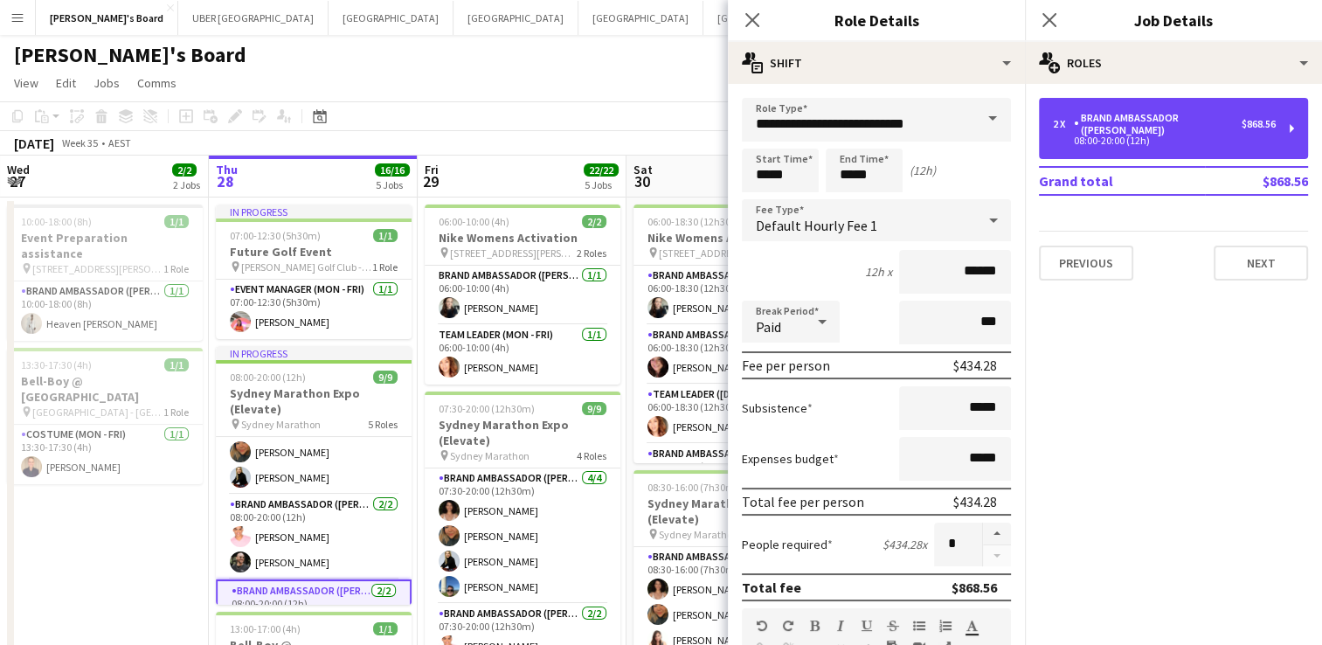
scroll to position [44, 0]
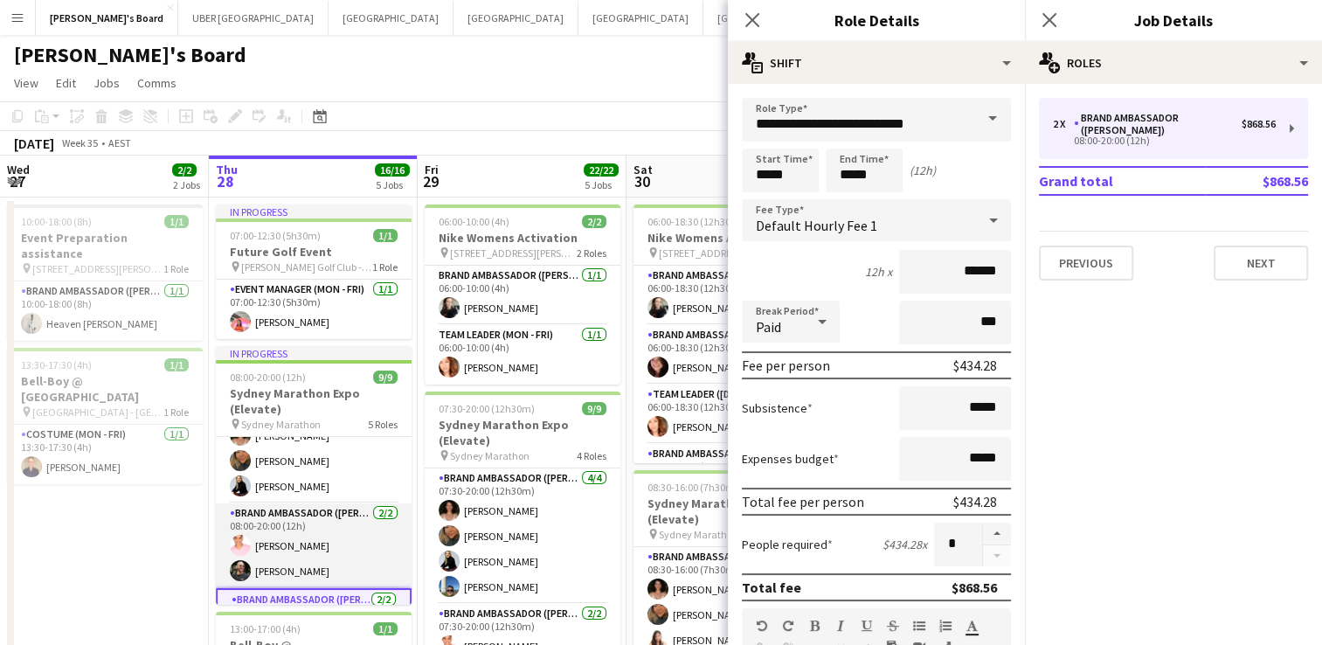
click at [288, 547] on app-card-role "Brand Ambassador (Mon - Fri) [DATE] 08:00-20:00 (12h) [PERSON_NAME] [PERSON_NAM…" at bounding box center [314, 545] width 196 height 85
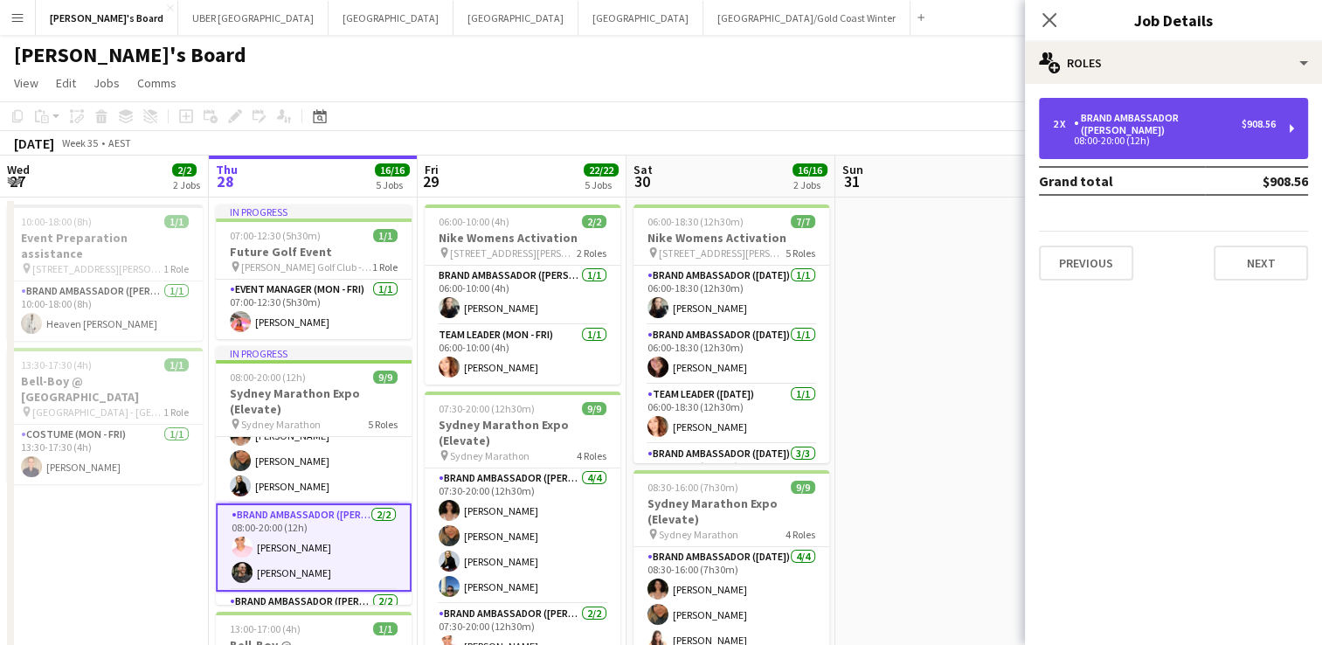
click at [1132, 107] on div "2 x Brand Ambassador (Mon - Fri) $908.56 08:00-20:00 (12h)" at bounding box center [1173, 128] width 269 height 61
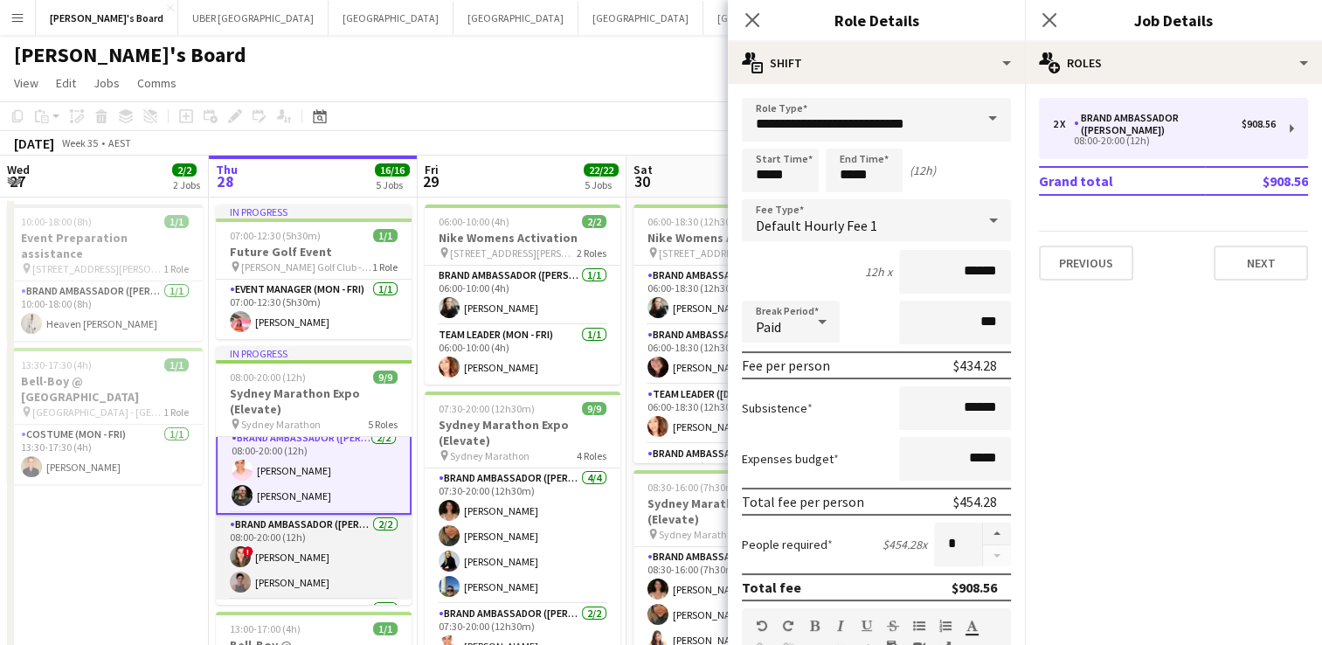
click at [294, 550] on app-card-role "Brand Ambassador (Mon - Fri) [DATE] 08:00-20:00 (12h) ! [PERSON_NAME] [PERSON_N…" at bounding box center [314, 557] width 196 height 85
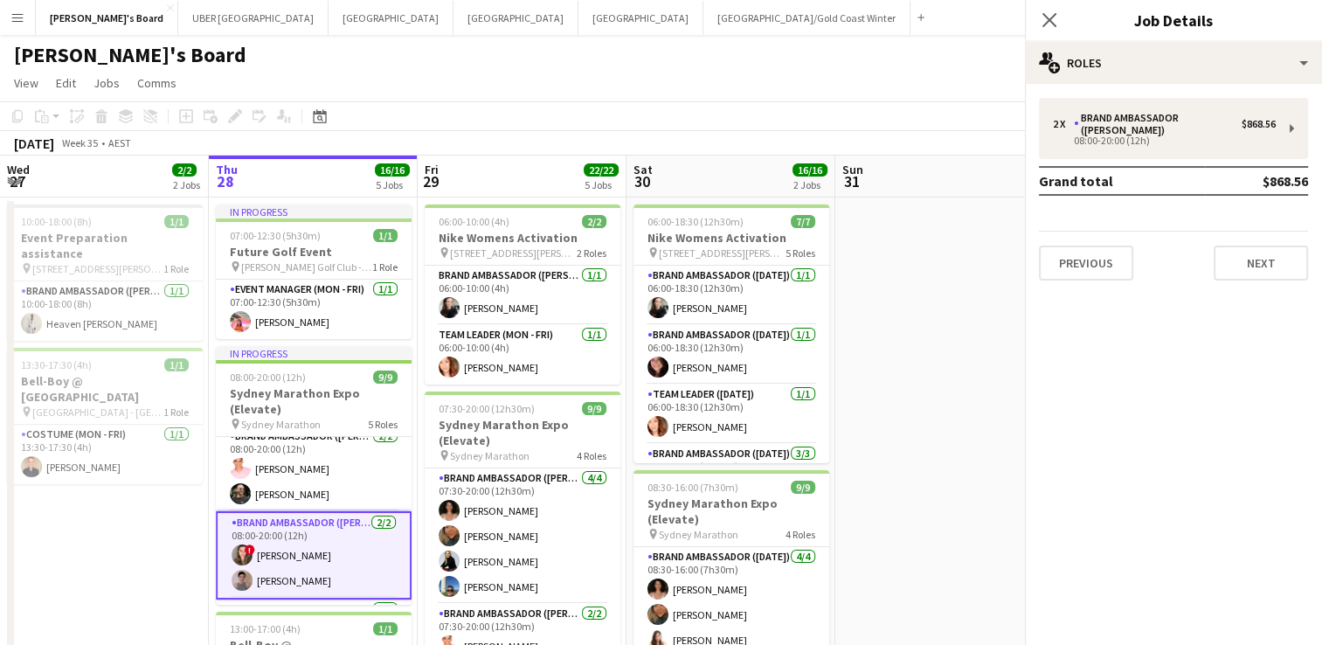
scroll to position [119, 0]
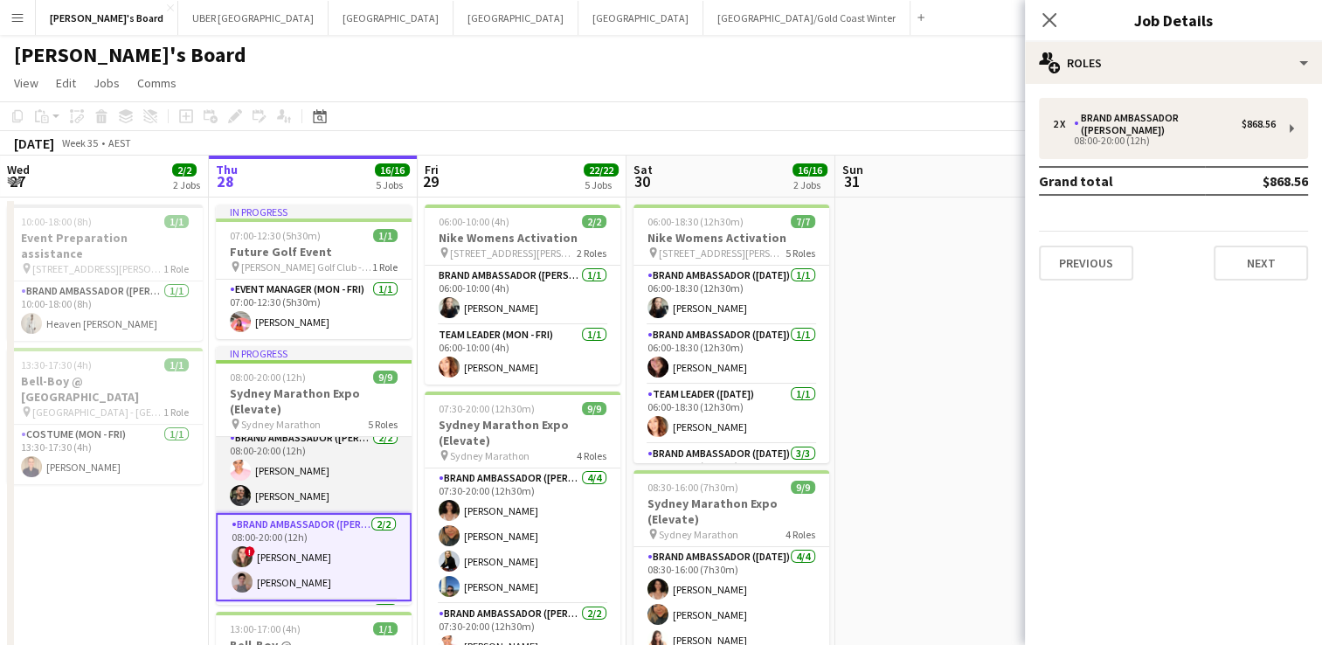
click at [310, 461] on app-card-role "Brand Ambassador (Mon - Fri) [DATE] 08:00-20:00 (12h) [PERSON_NAME] [PERSON_NAM…" at bounding box center [314, 470] width 196 height 85
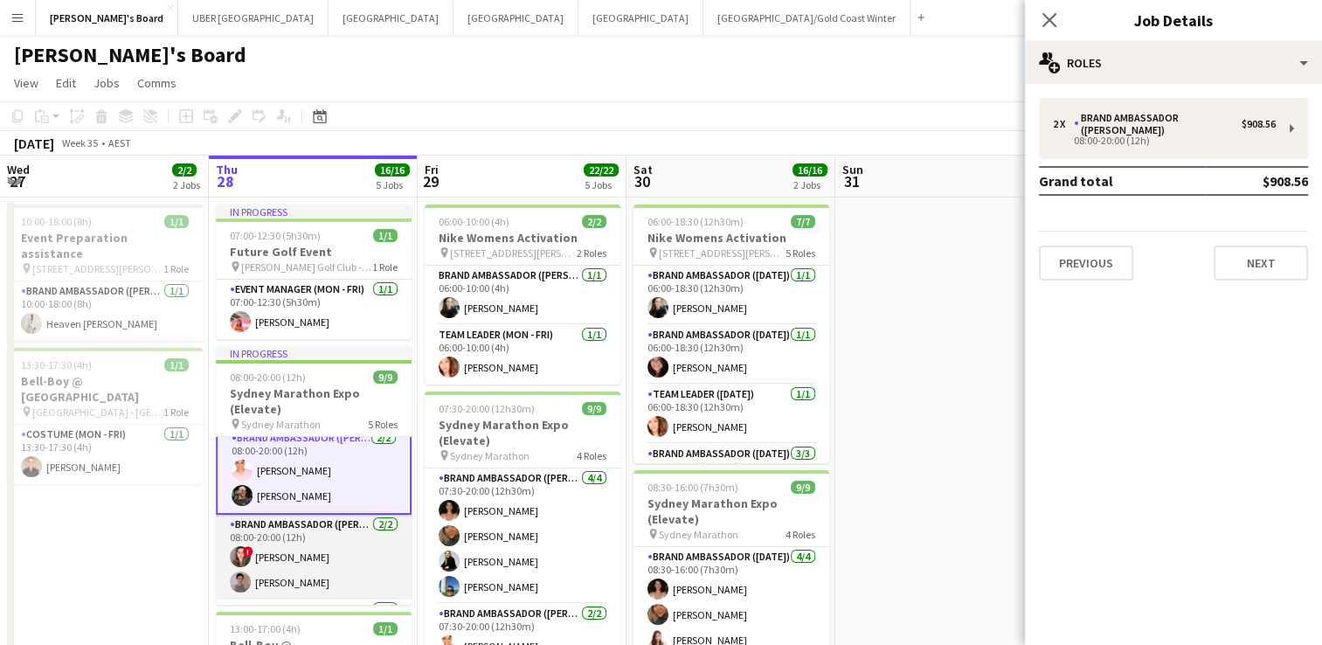
click at [280, 550] on app-card-role "Brand Ambassador (Mon - Fri) [DATE] 08:00-20:00 (12h) ! [PERSON_NAME] [PERSON_N…" at bounding box center [314, 557] width 196 height 85
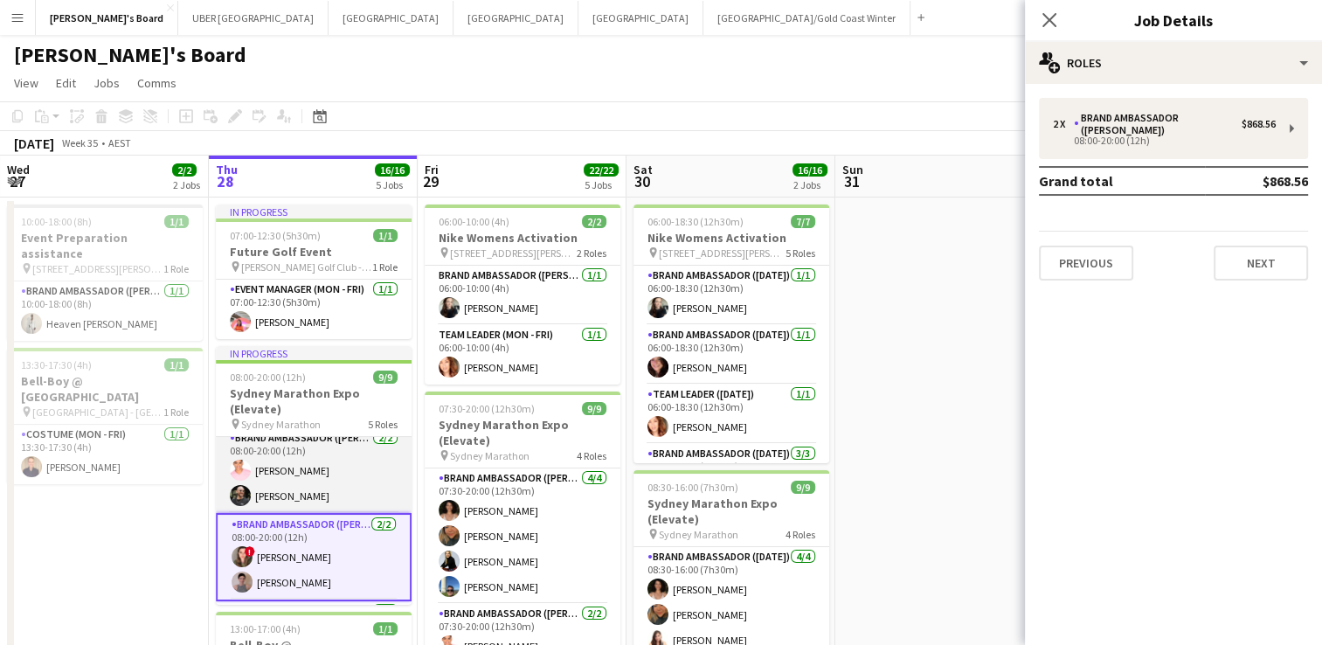
click at [285, 481] on app-card-role "Brand Ambassador (Mon - Fri) [DATE] 08:00-20:00 (12h) [PERSON_NAME] [PERSON_NAM…" at bounding box center [314, 470] width 196 height 85
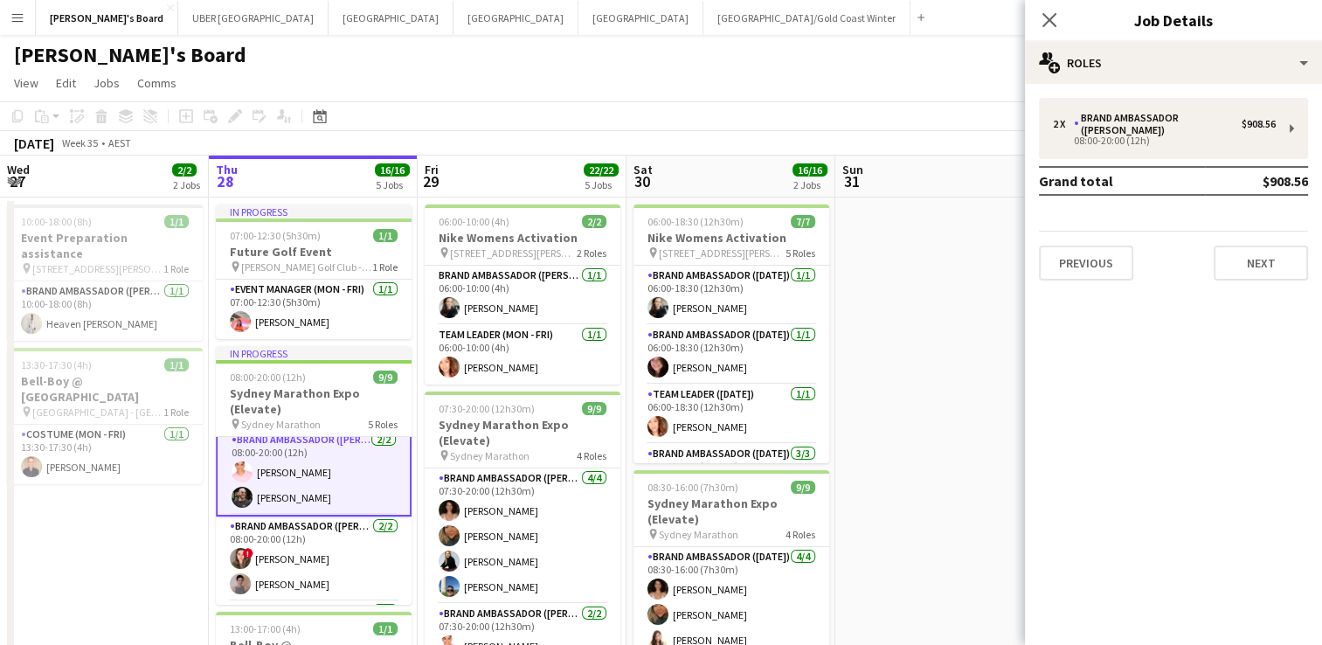
scroll to position [121, 0]
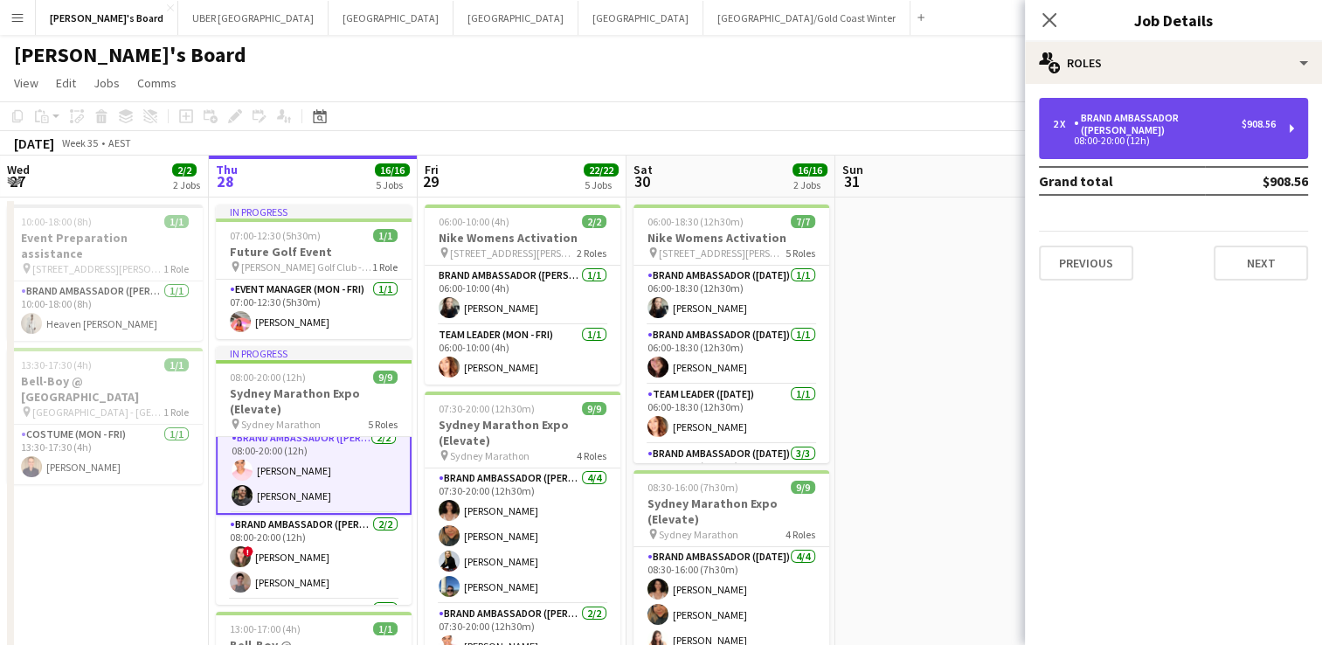
click at [1160, 108] on div "2 x Brand Ambassador (Mon - Fri) $908.56 08:00-20:00 (12h)" at bounding box center [1173, 128] width 269 height 61
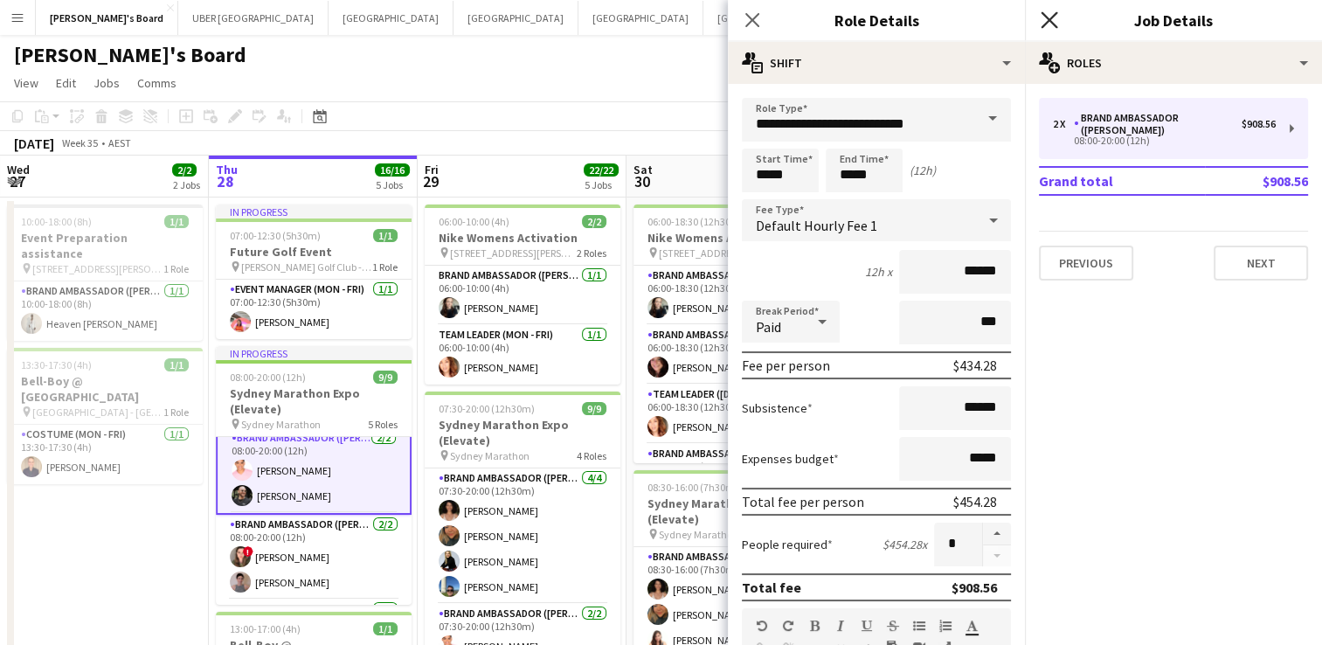
click at [1048, 12] on icon "Close pop-in" at bounding box center [1049, 19] width 17 height 17
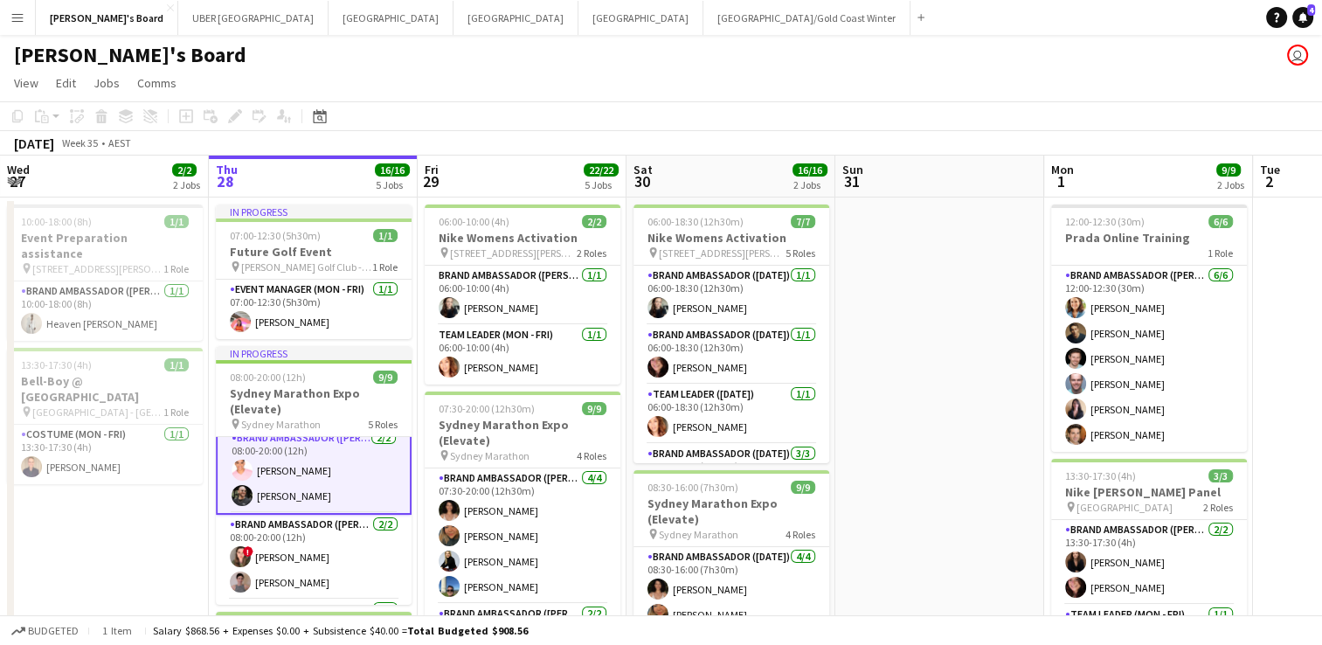
scroll to position [0, 0]
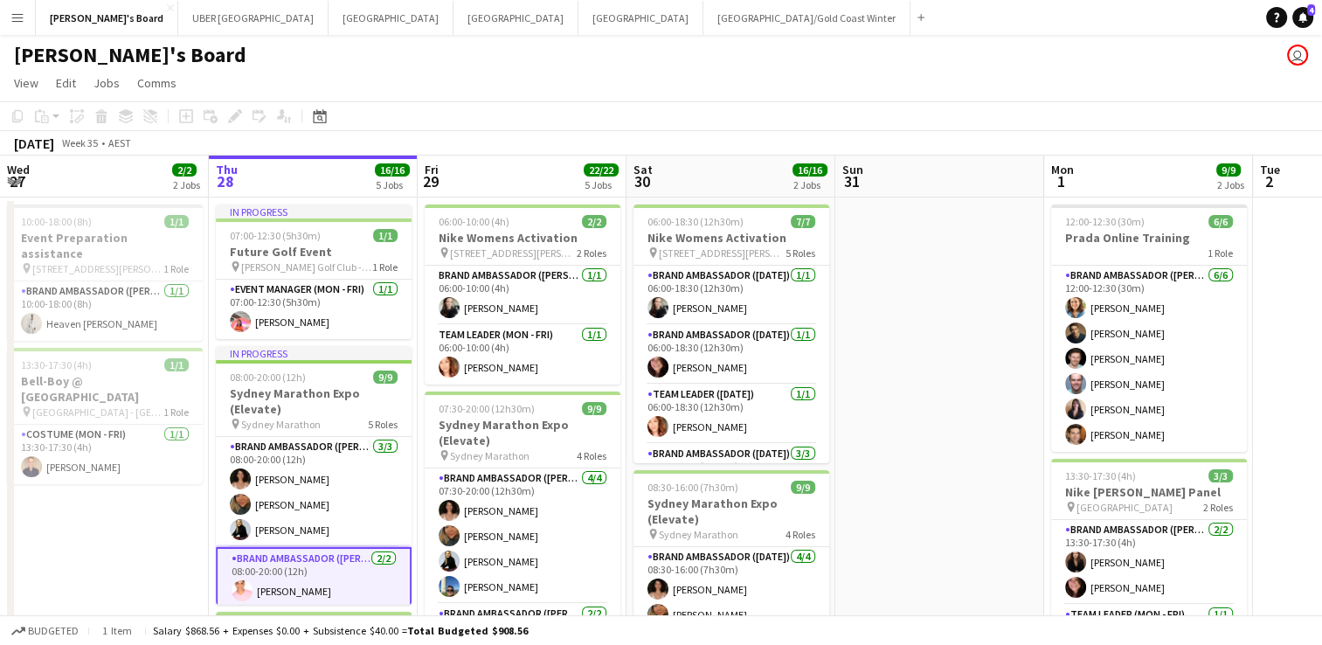
click at [325, 474] on app-card-role "Brand Ambassador (Mon - Fri) [DATE] 08:00-20:00 (12h) [PERSON_NAME] [PERSON_NAM…" at bounding box center [314, 492] width 196 height 110
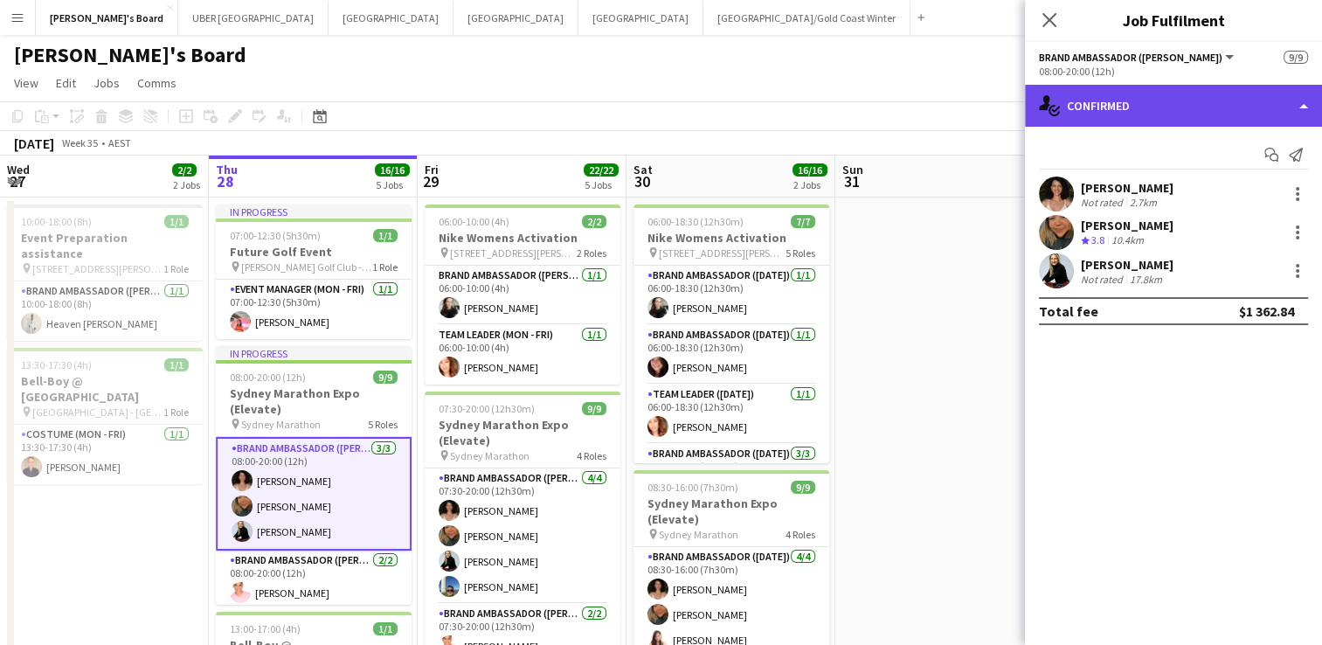
click at [1118, 109] on div "single-neutral-actions-check-2 Confirmed" at bounding box center [1173, 106] width 297 height 42
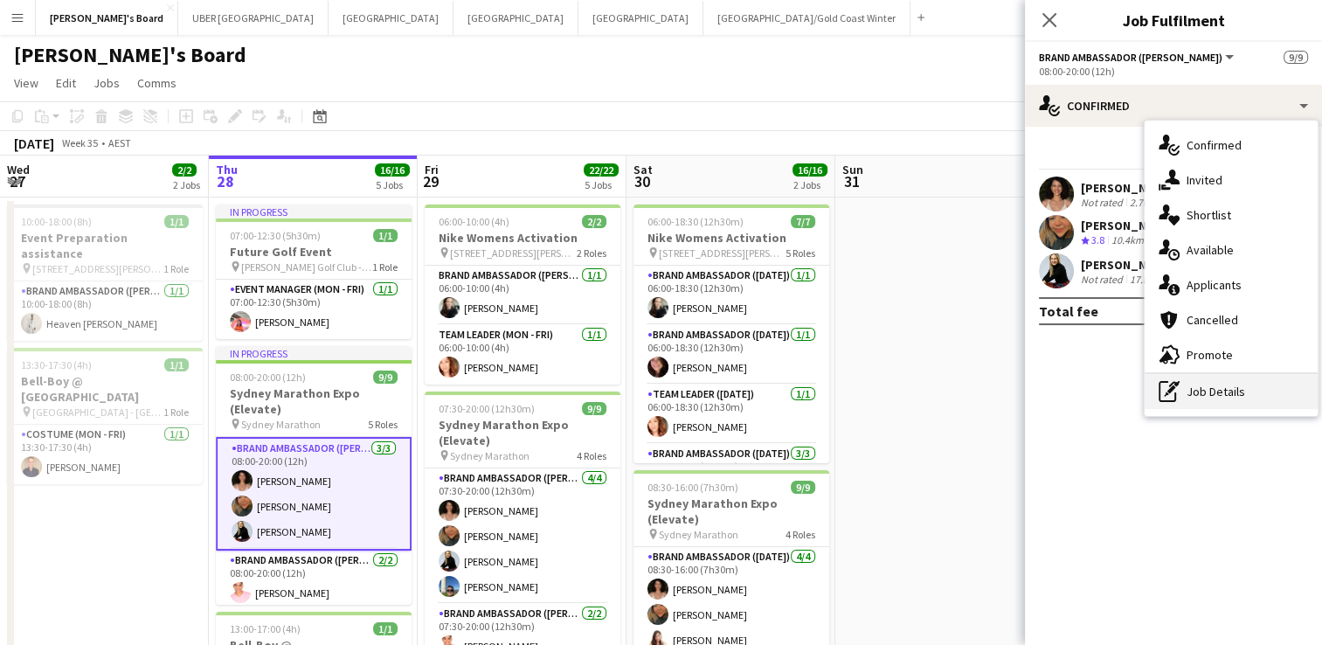
click at [1239, 398] on div "pen-write Job Details" at bounding box center [1231, 391] width 173 height 35
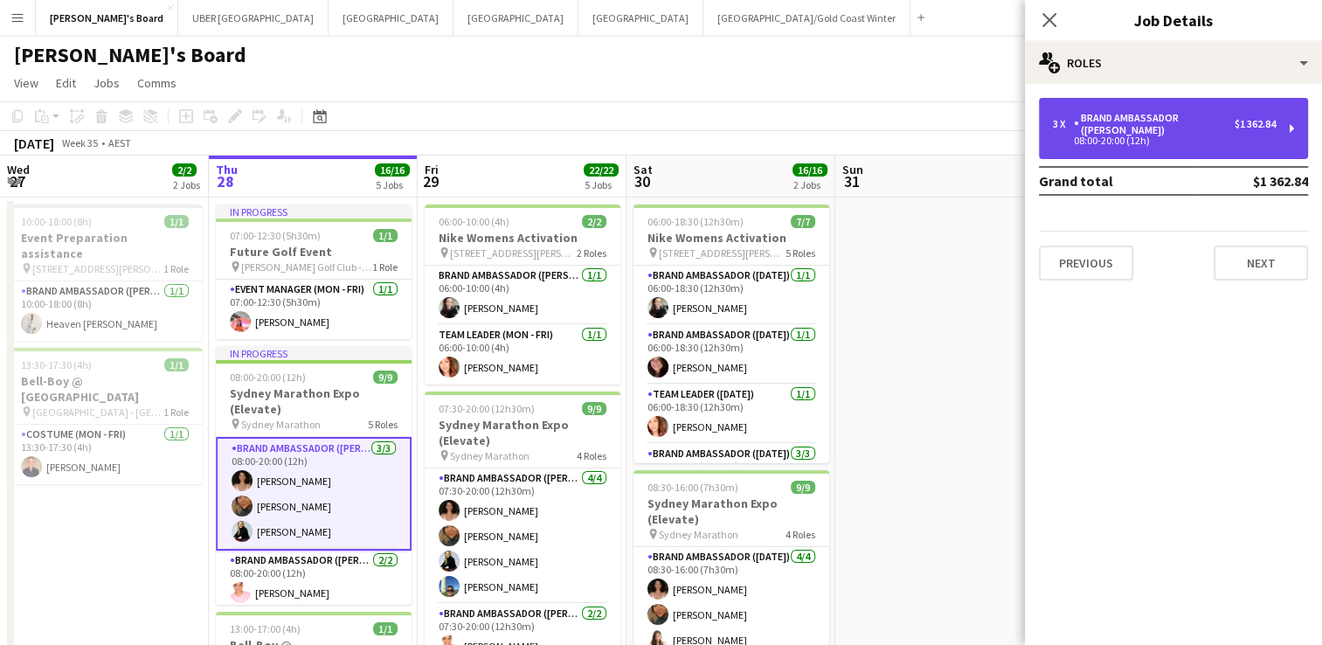
click at [1200, 131] on div "Brand Ambassador ([PERSON_NAME])" at bounding box center [1154, 124] width 161 height 24
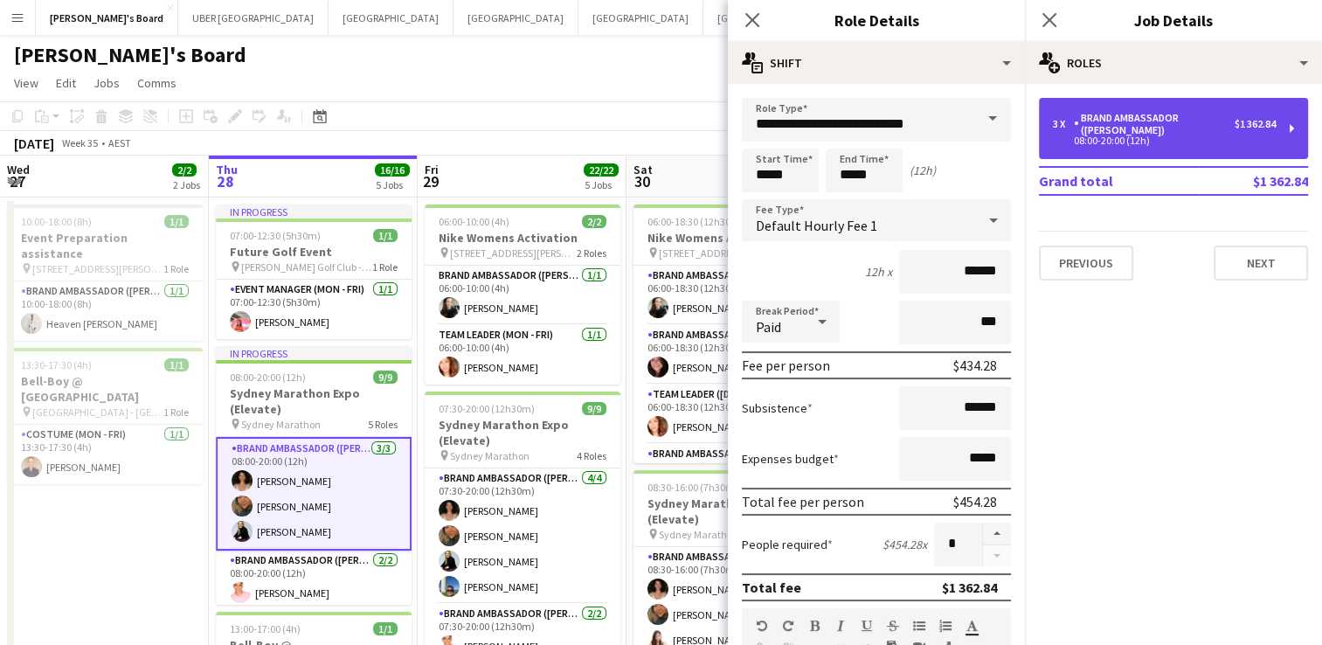
click at [1136, 114] on div "Brand Ambassador ([PERSON_NAME])" at bounding box center [1154, 124] width 161 height 24
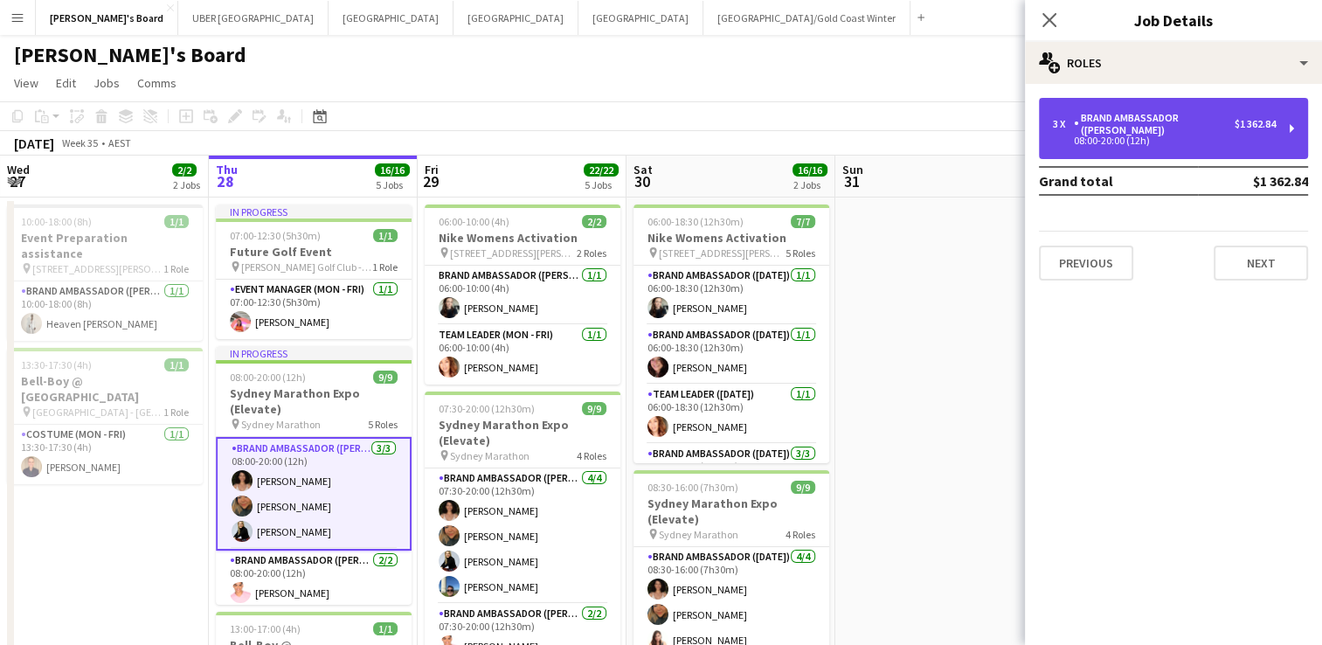
click at [1136, 114] on div "Brand Ambassador ([PERSON_NAME])" at bounding box center [1154, 124] width 161 height 24
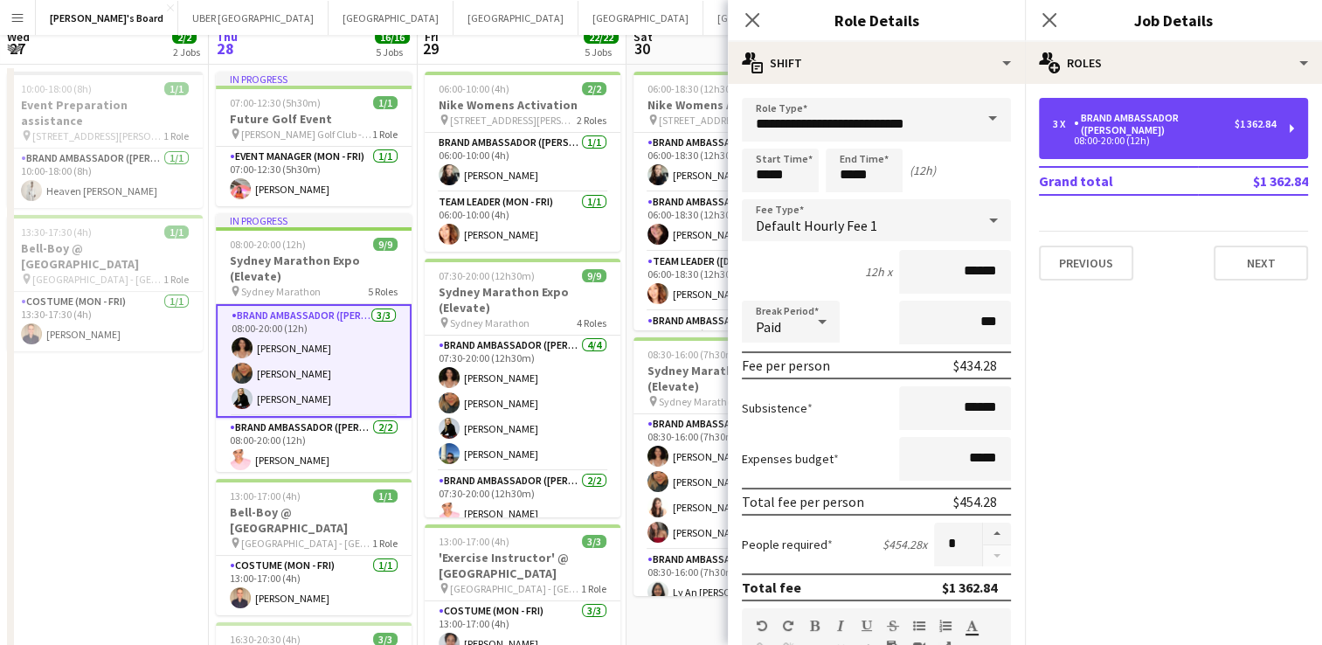
scroll to position [135, 0]
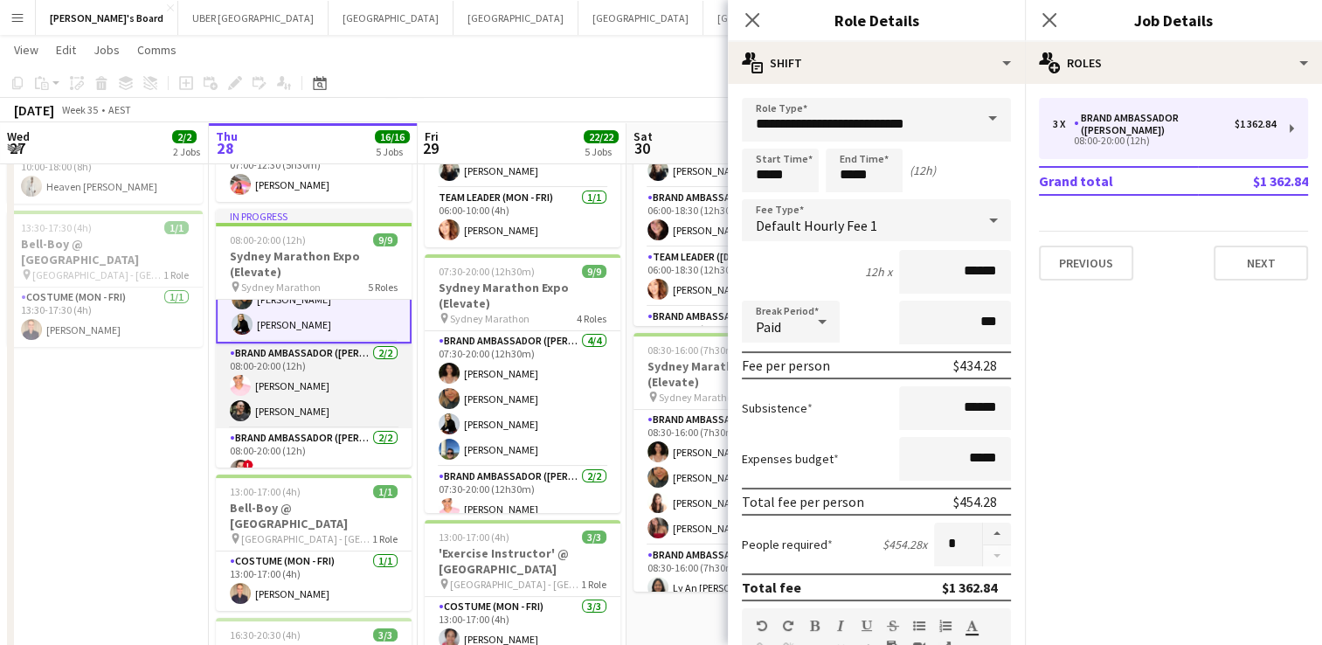
click at [303, 383] on app-card-role "Brand Ambassador (Mon - Fri) [DATE] 08:00-20:00 (12h) [PERSON_NAME] [PERSON_NAM…" at bounding box center [314, 385] width 196 height 85
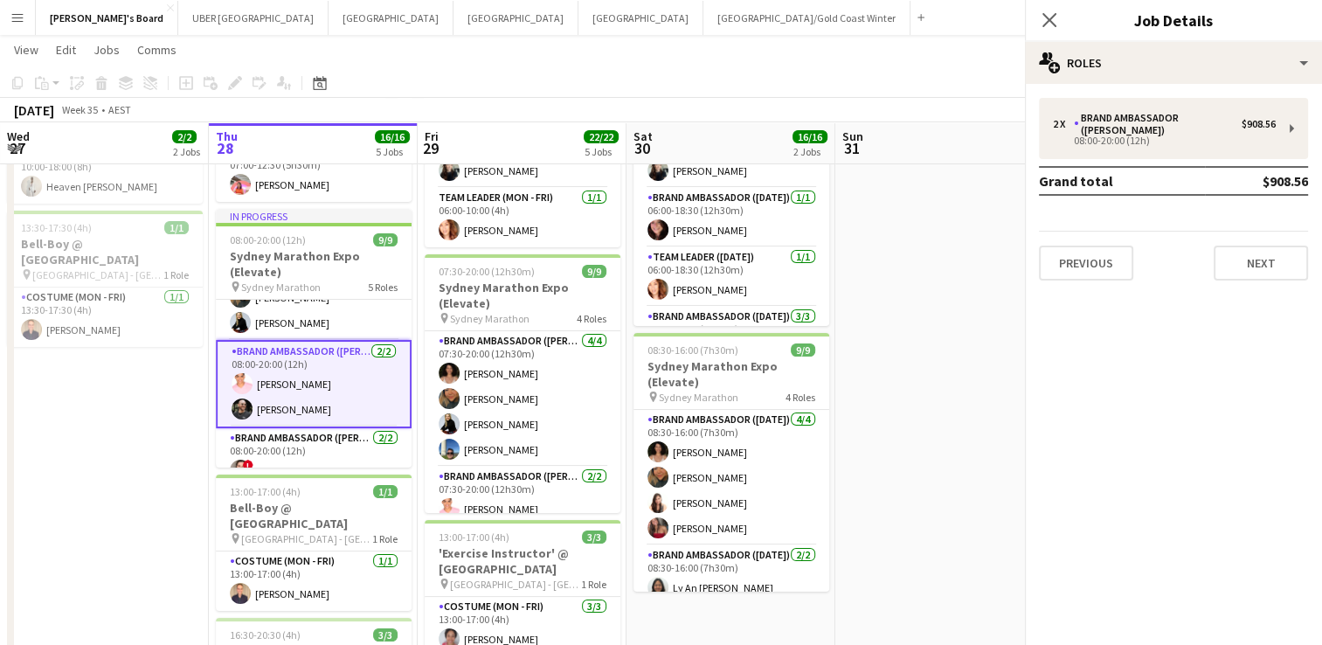
scroll to position [68, 0]
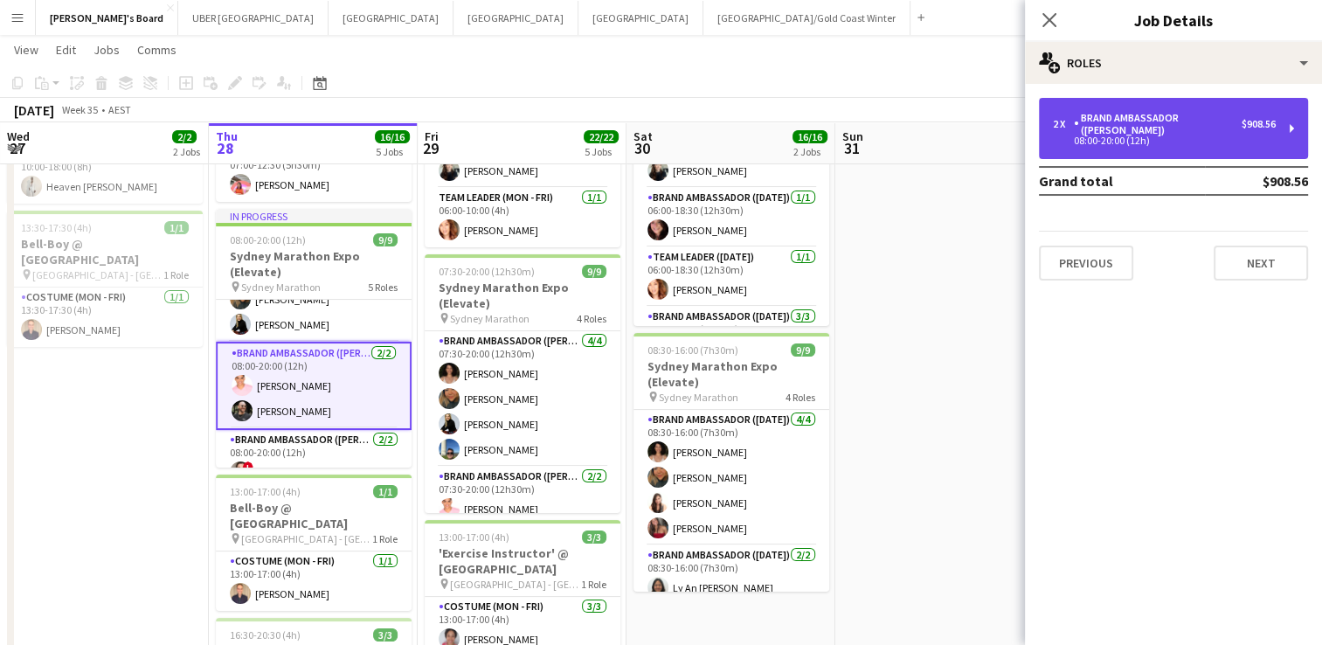
click at [1104, 98] on div "2 x Brand Ambassador (Mon - Fri) $908.56 08:00-20:00 (12h)" at bounding box center [1173, 128] width 269 height 61
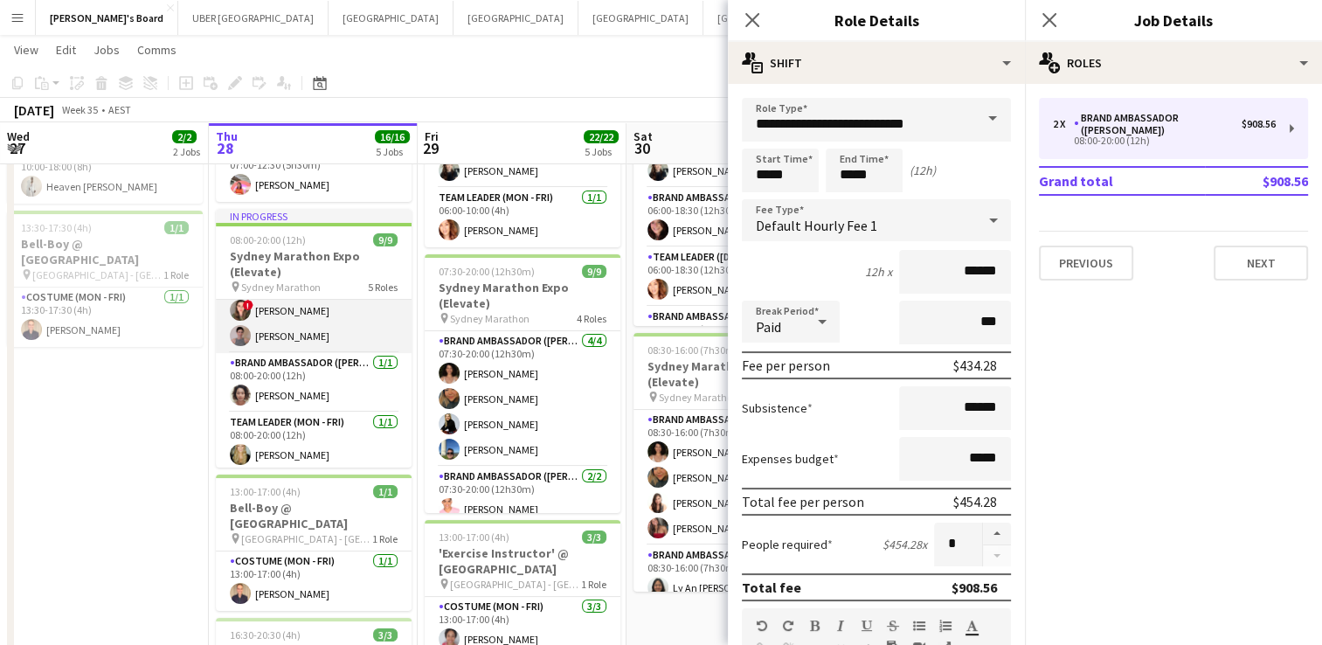
click at [322, 331] on app-card-role "Brand Ambassador (Mon - Fri) [DATE] 08:00-20:00 (12h) ! [PERSON_NAME] [PERSON_N…" at bounding box center [314, 310] width 196 height 85
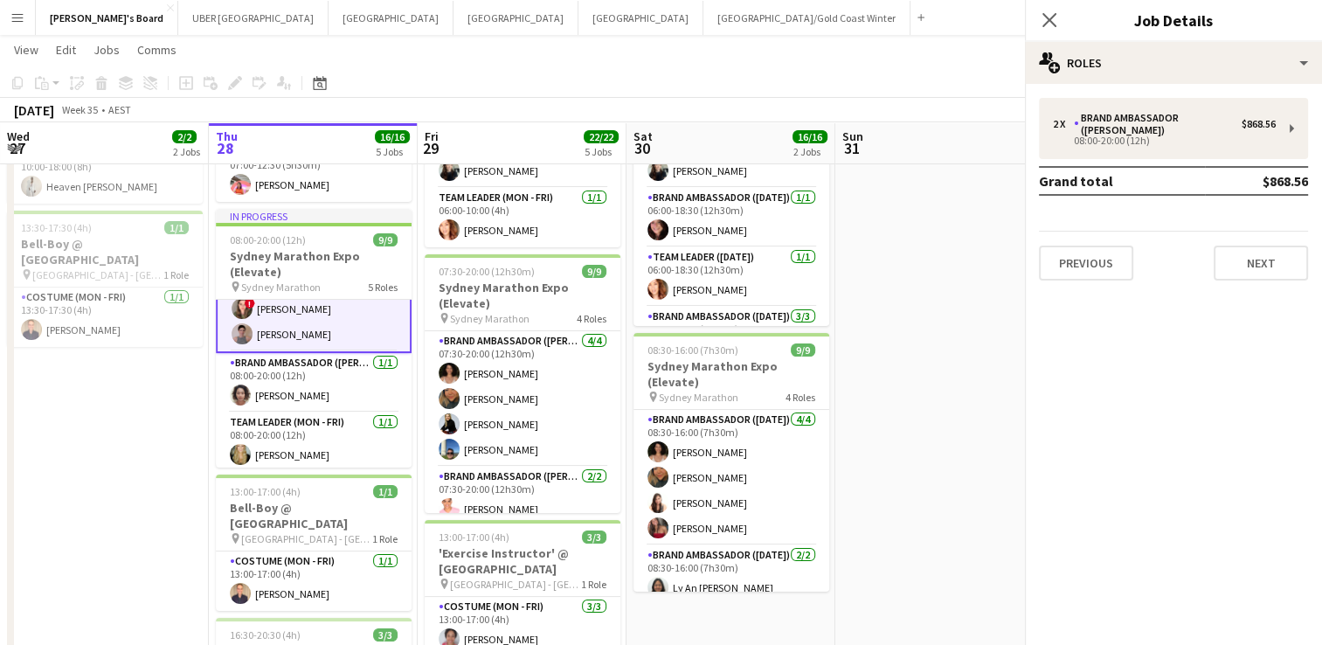
scroll to position [228, 0]
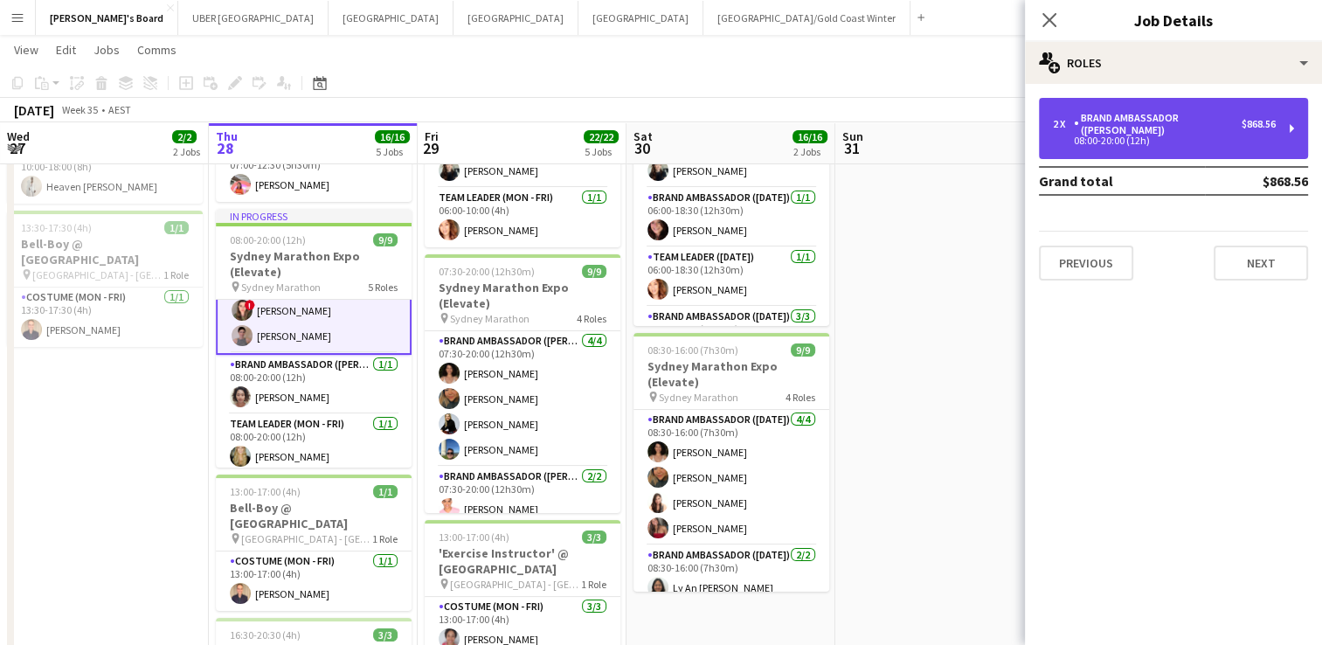
click at [1222, 107] on div "2 x Brand Ambassador (Mon - Fri) $868.56 08:00-20:00 (12h)" at bounding box center [1173, 128] width 269 height 61
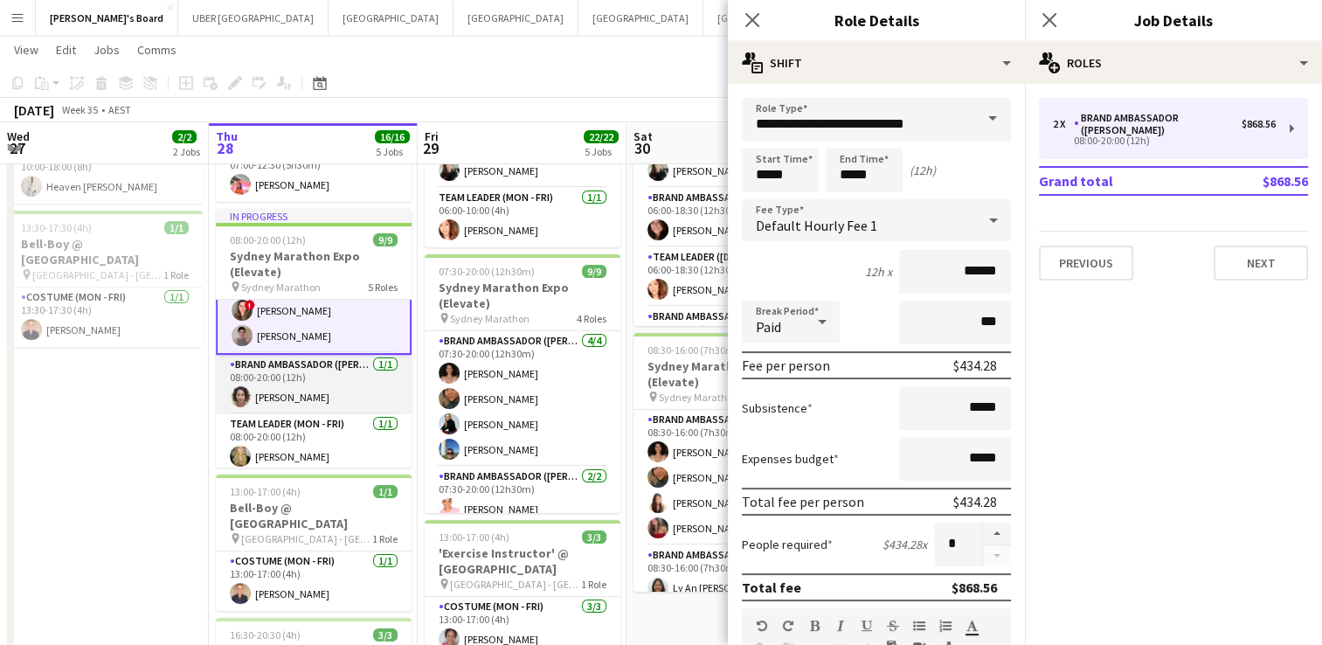
click at [313, 388] on app-card-role "Brand Ambassador (Mon - Fri) [DATE] 08:00-20:00 (12h) [PERSON_NAME]" at bounding box center [314, 384] width 196 height 59
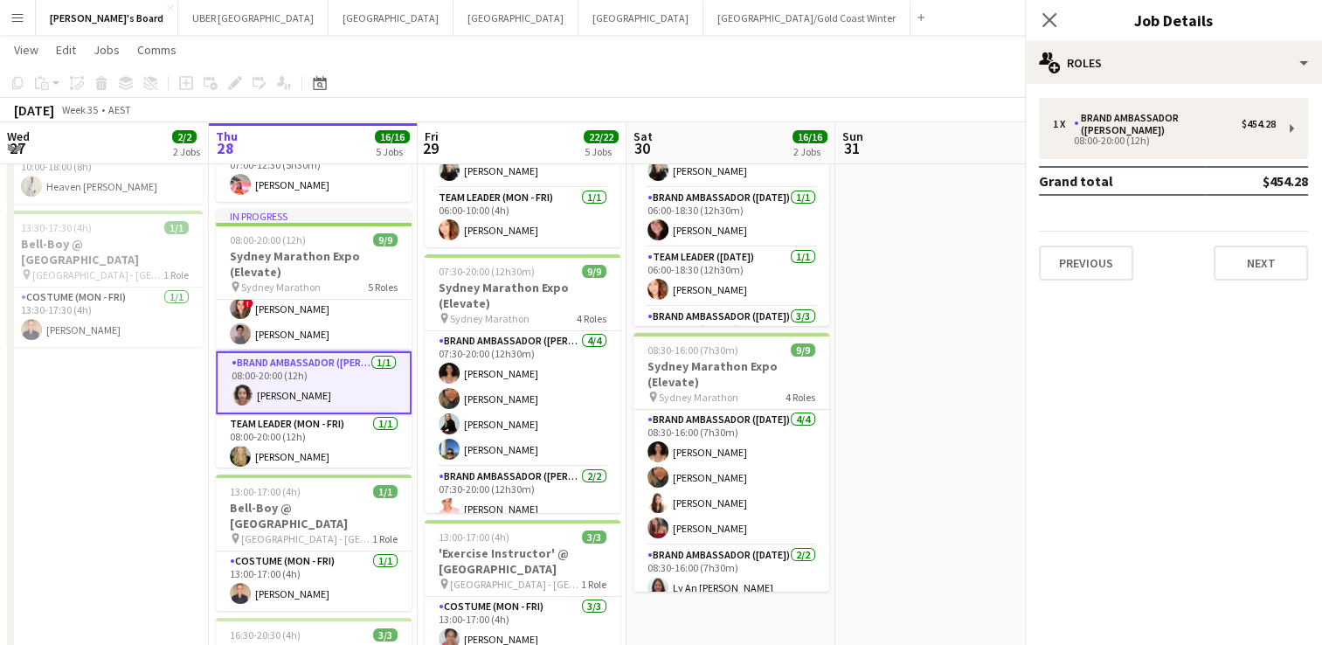
scroll to position [227, 0]
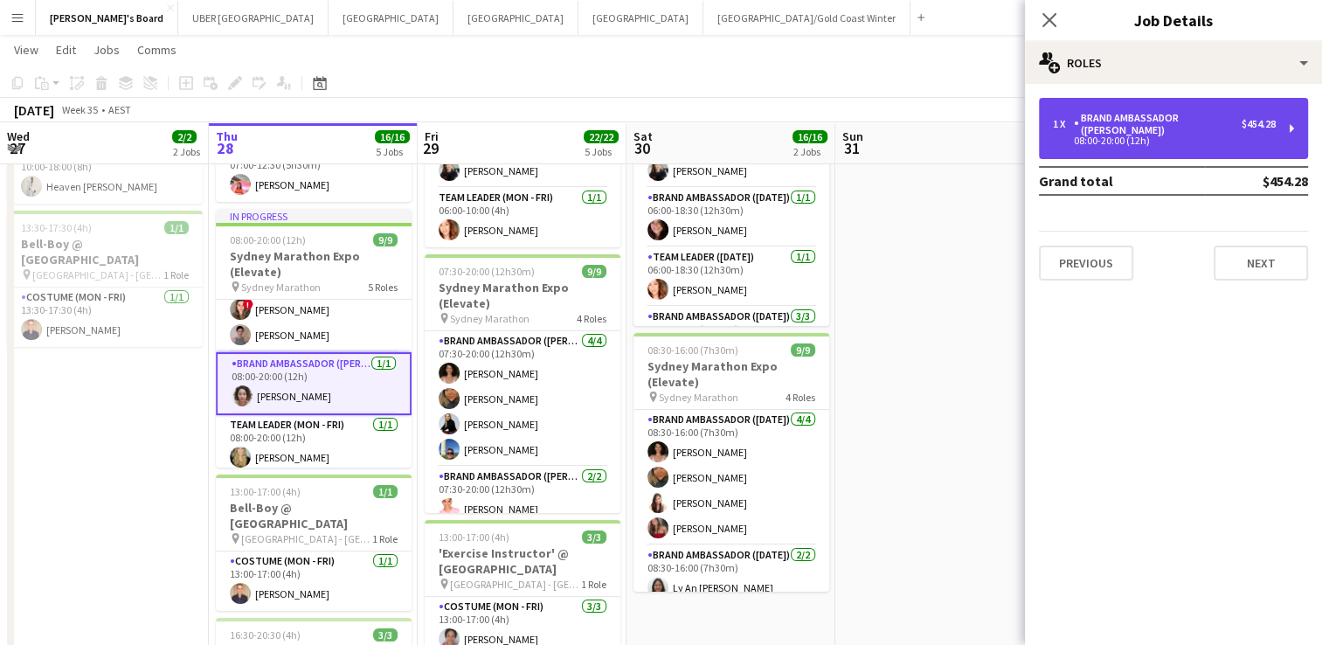
click at [1181, 136] on div "08:00-20:00 (12h)" at bounding box center [1164, 140] width 223 height 9
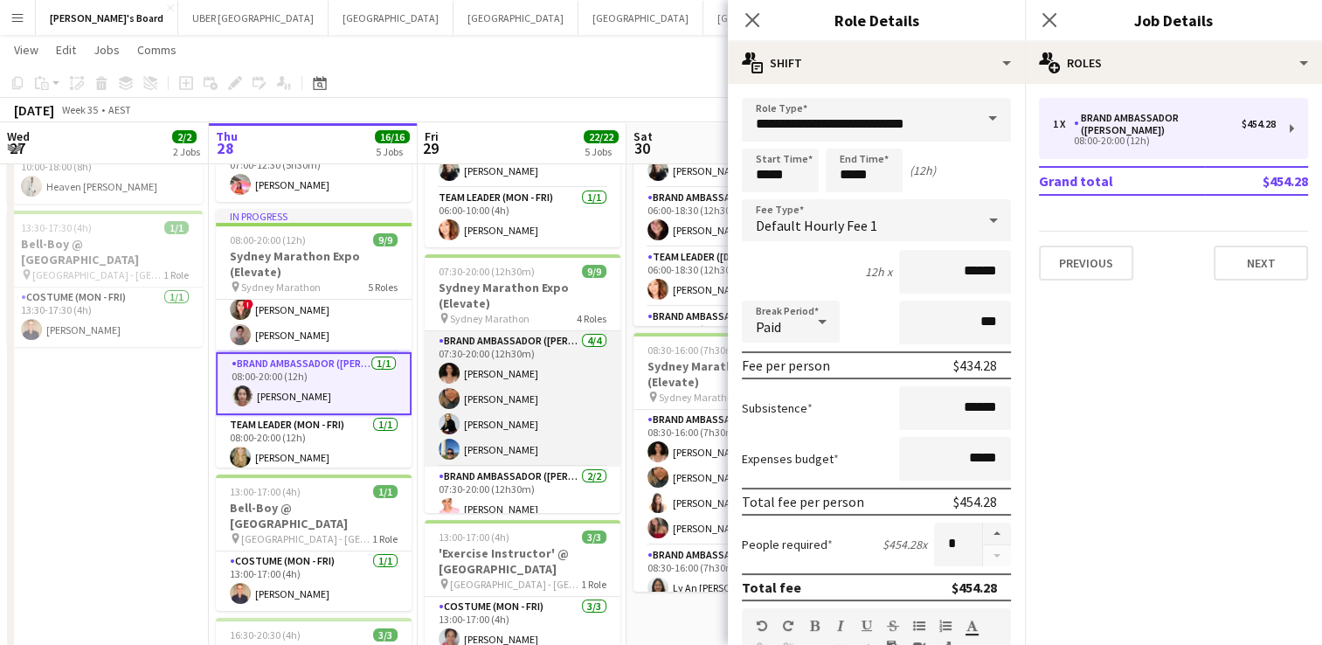
click at [483, 403] on app-card-role "Brand Ambassador (Mon - Fri) [DATE] 07:30-20:00 (12h30m) [PERSON_NAME] [PERSON_…" at bounding box center [523, 398] width 196 height 135
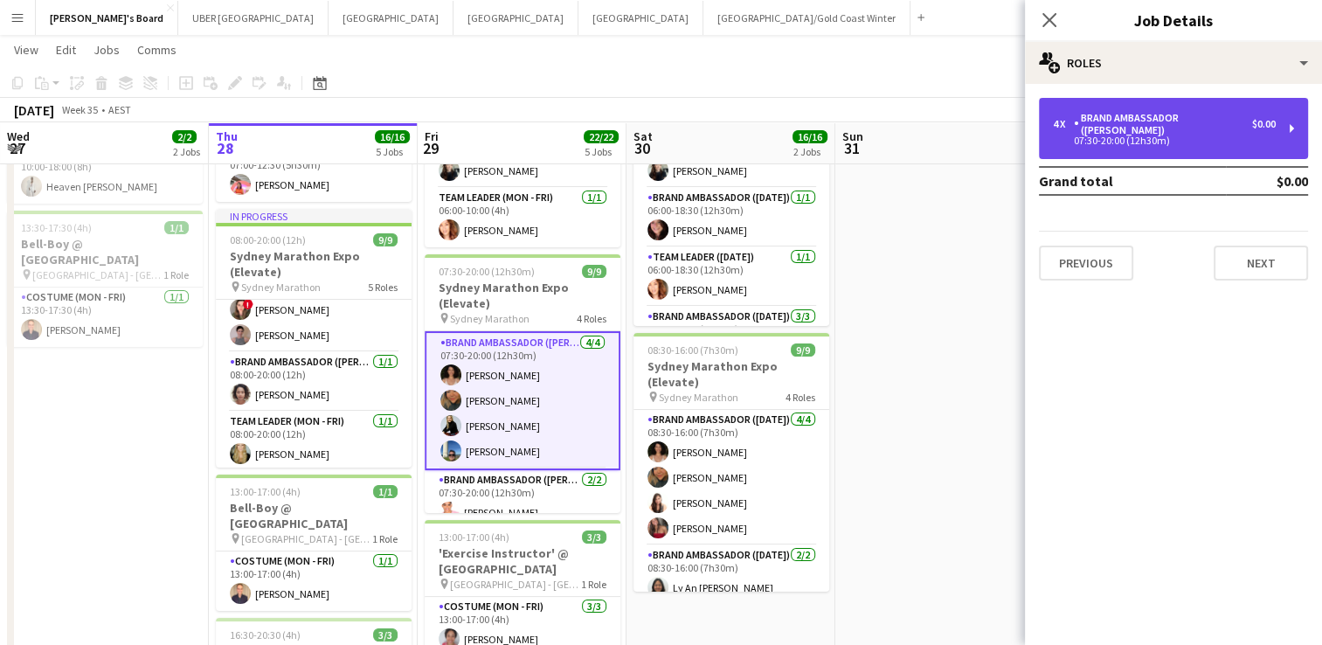
click at [1194, 112] on div "Brand Ambassador ([PERSON_NAME])" at bounding box center [1163, 124] width 178 height 24
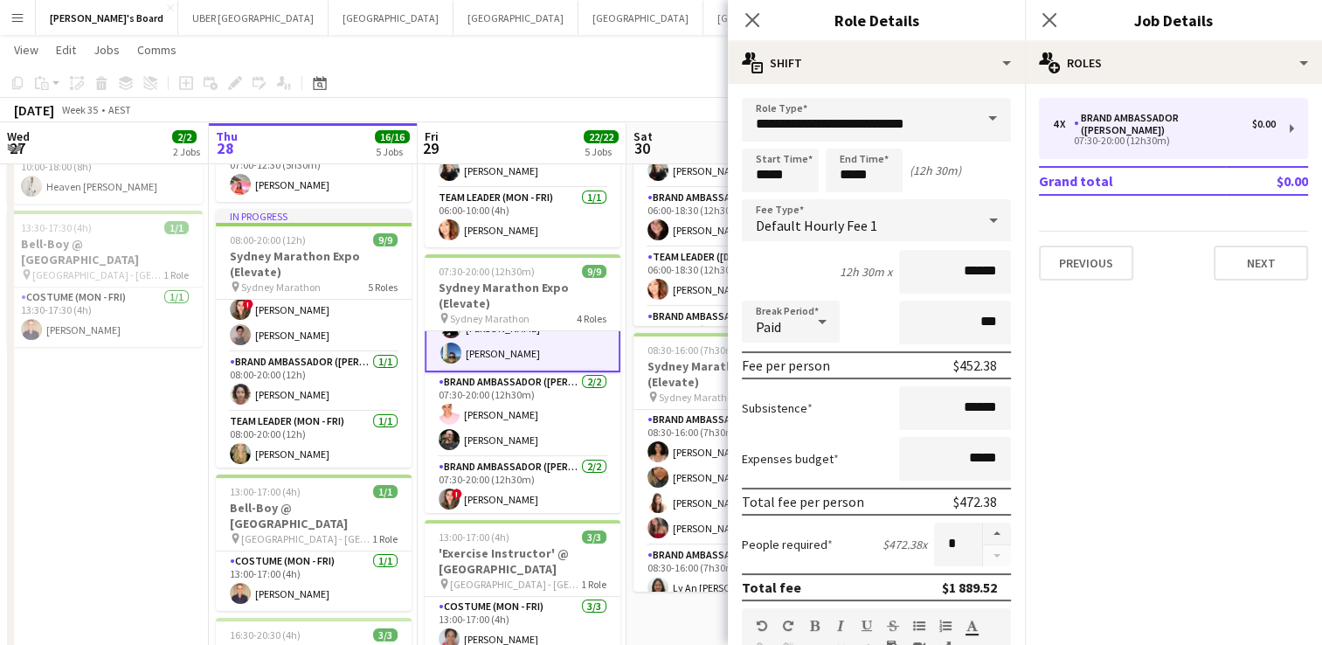
click at [502, 412] on app-card-role "Brand Ambassador (Mon - Fri) [DATE] 07:30-20:00 (12h30m) [PERSON_NAME] [PERSON_…" at bounding box center [523, 414] width 196 height 85
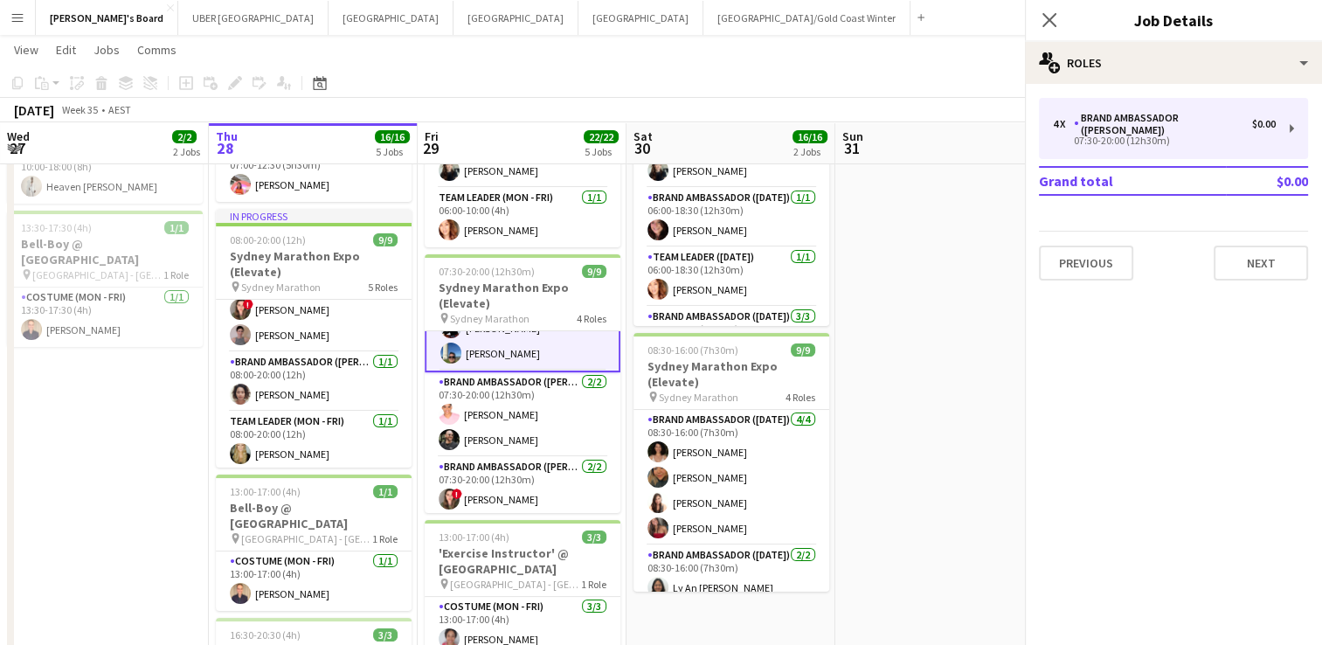
scroll to position [97, 0]
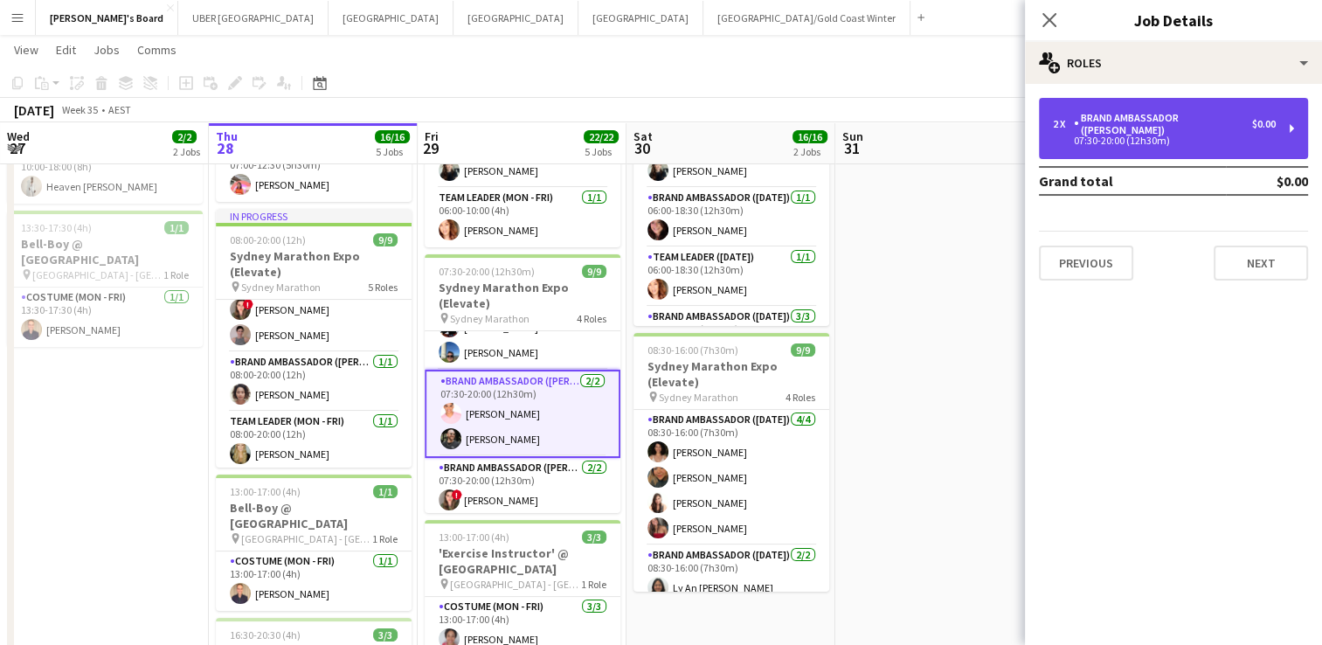
click at [1149, 117] on div "Brand Ambassador ([PERSON_NAME])" at bounding box center [1163, 124] width 178 height 24
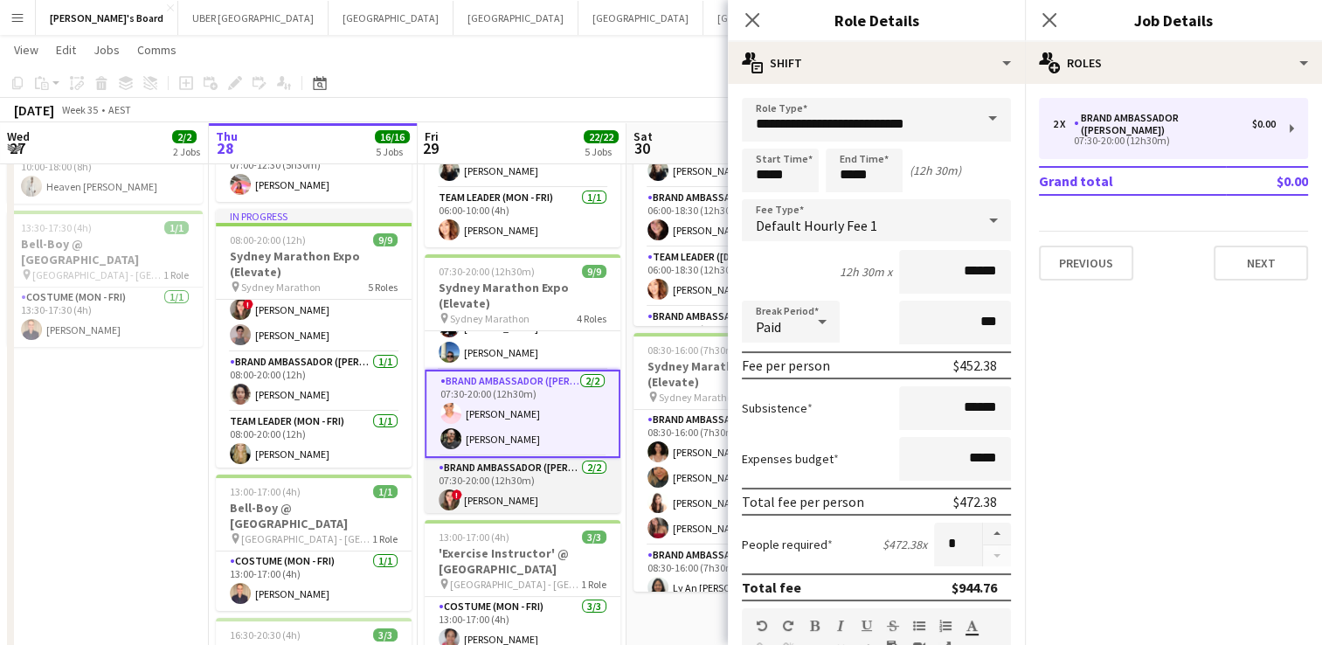
click at [545, 493] on app-card-role "Brand Ambassador (Mon - Fri) [DATE] 07:30-20:00 (12h30m) ! [PERSON_NAME] [PERSO…" at bounding box center [523, 500] width 196 height 85
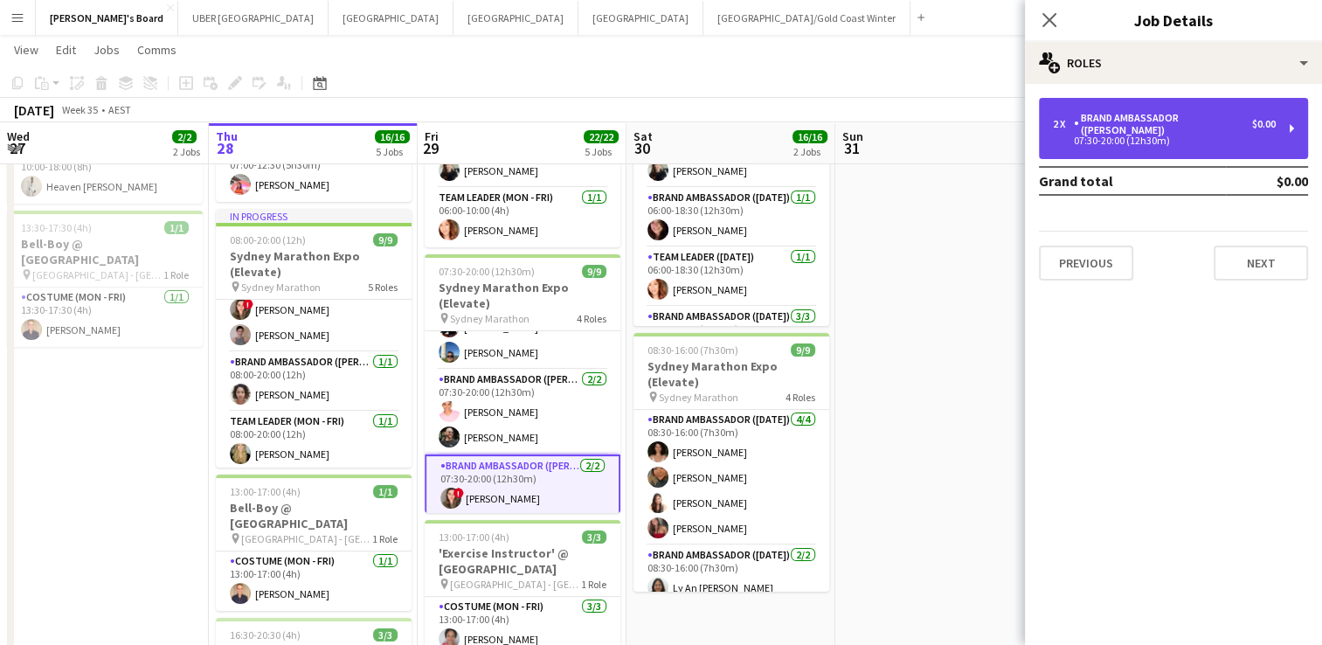
click at [1090, 135] on div "2 x Brand Ambassador (Mon - Fri) $0.00 07:30-20:00 (12h30m)" at bounding box center [1173, 128] width 269 height 61
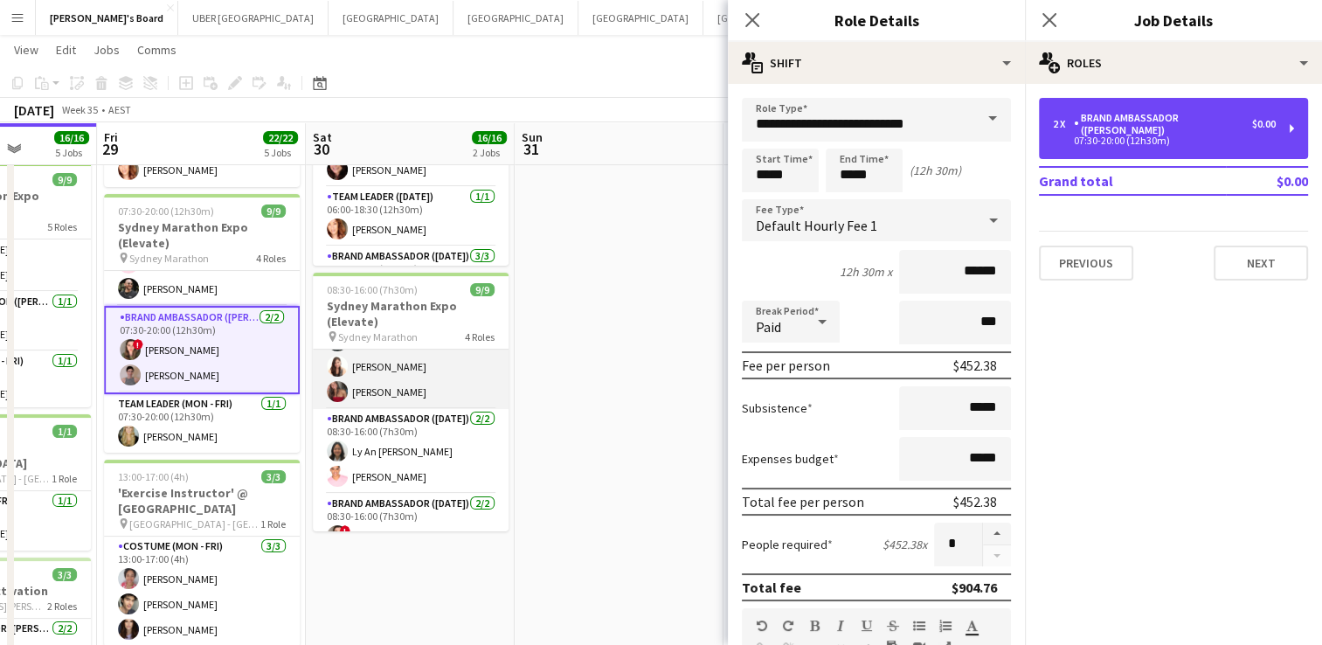
scroll to position [77, 0]
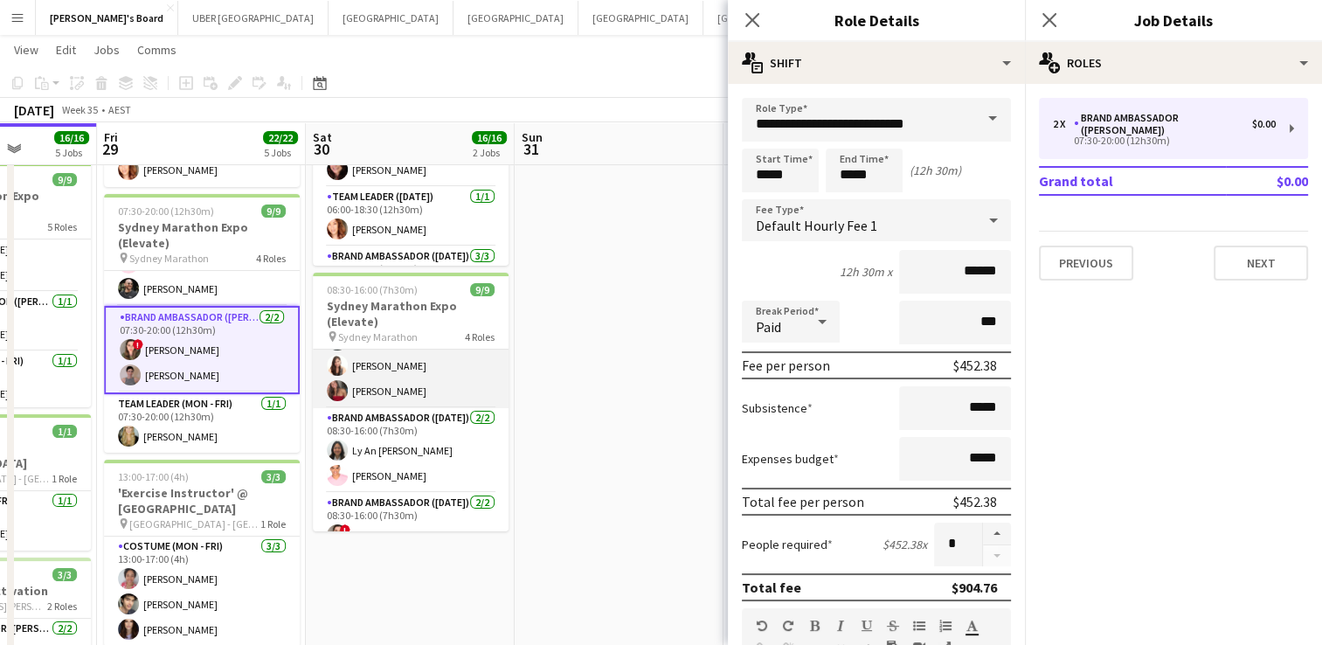
click at [405, 368] on app-card-role "Brand Ambassador ([DATE]) [DATE] 08:30-16:00 (7h30m) [PERSON_NAME] [PERSON_NAME…" at bounding box center [411, 340] width 196 height 135
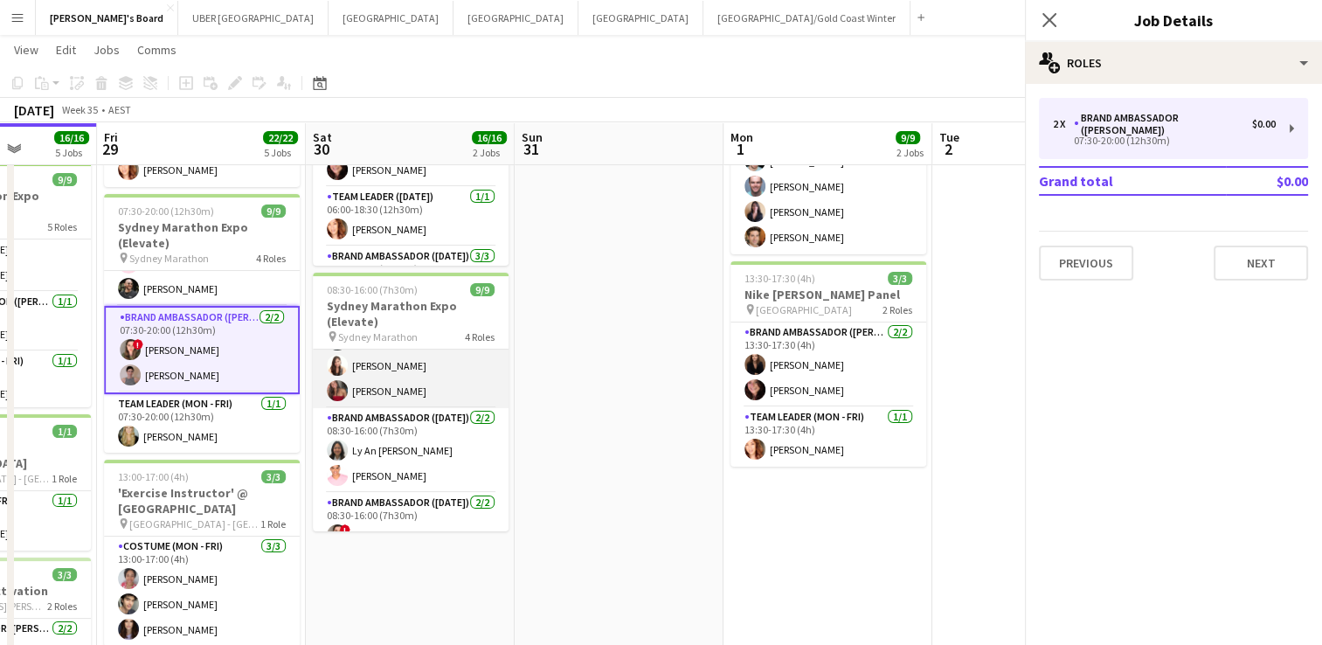
scroll to position [78, 0]
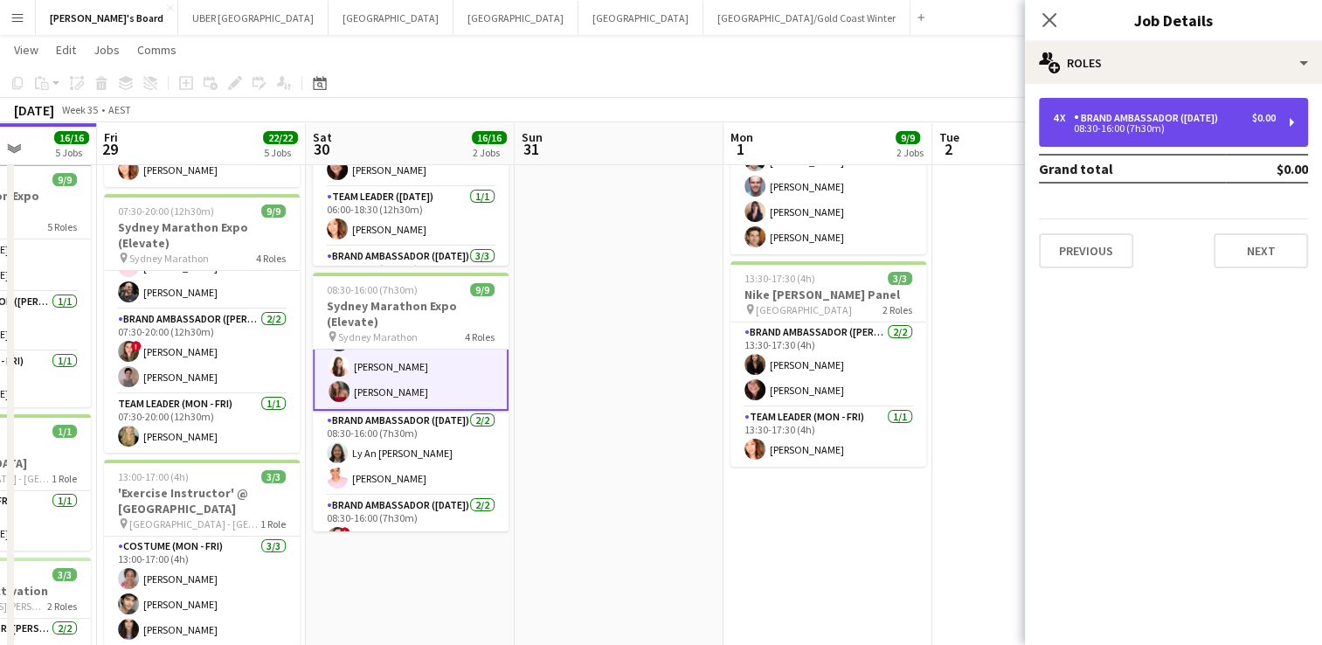
click at [1132, 135] on div "4 x Brand Ambassador ([DATE]) $0.00 08:30-16:00 (7h30m)" at bounding box center [1173, 122] width 269 height 49
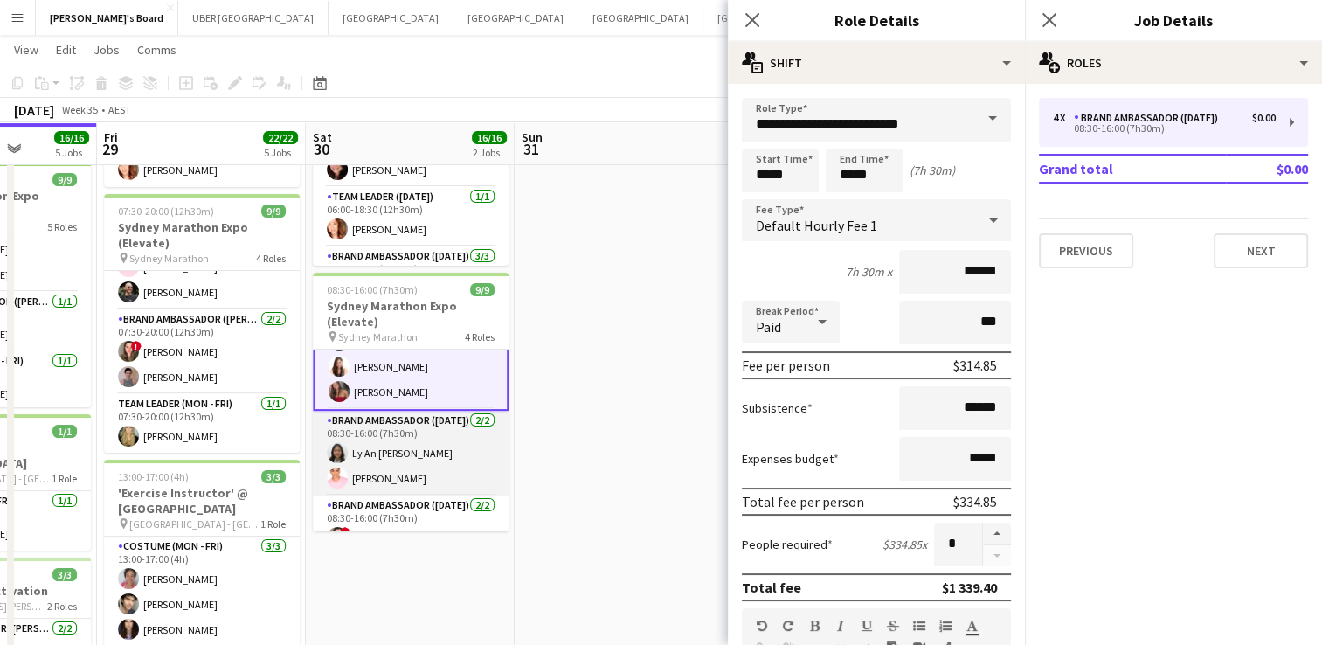
click at [387, 470] on app-card-role "Brand Ambassador ([DATE]) [DATE] 08:30-16:00 (7h30m) Ly An [PERSON_NAME] [PERSO…" at bounding box center [411, 453] width 196 height 85
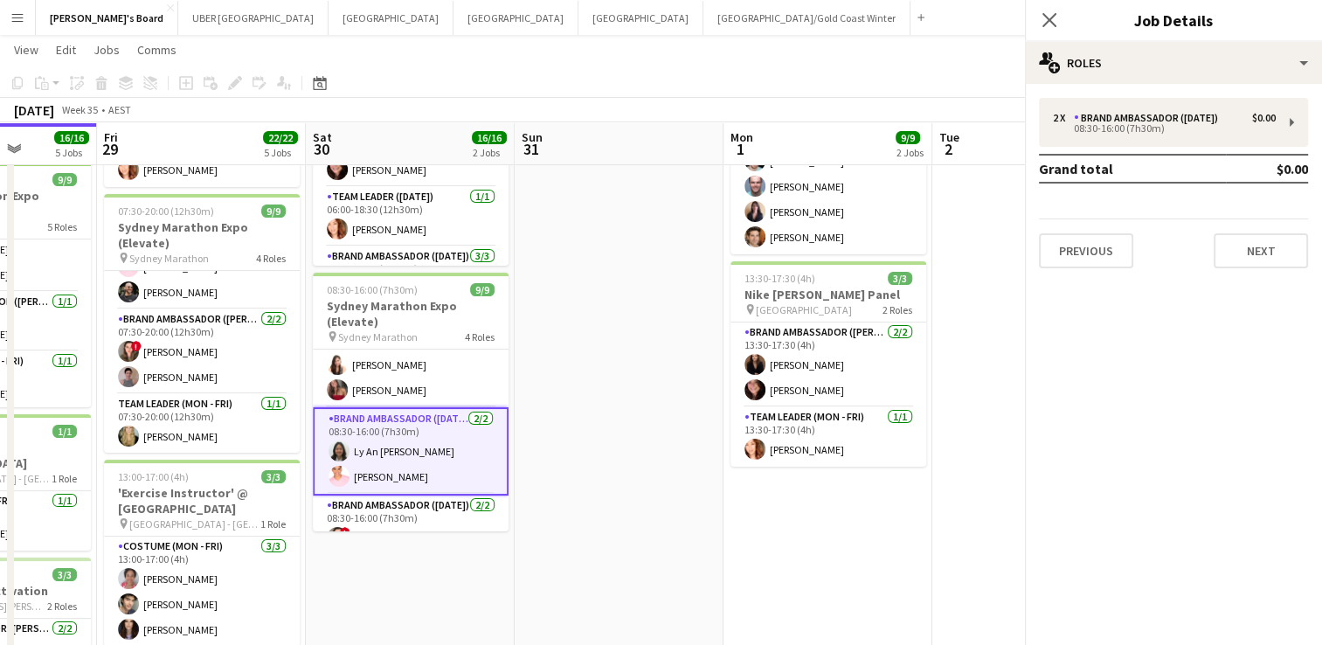
scroll to position [77, 0]
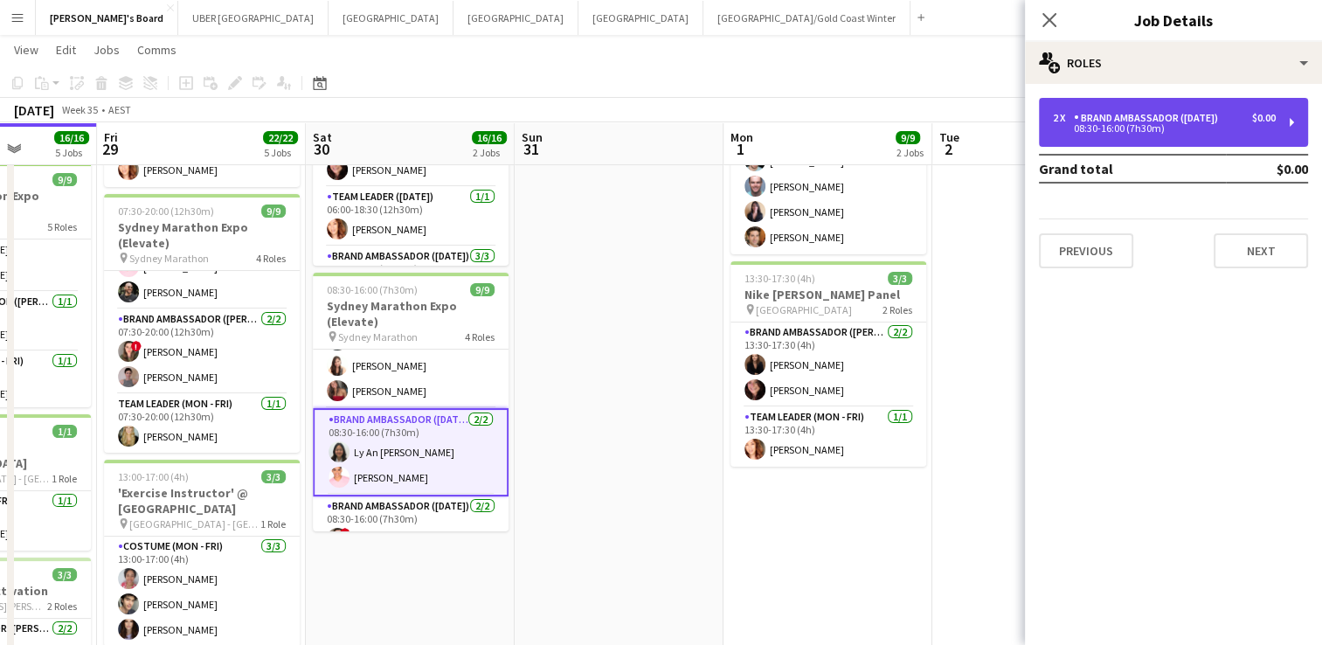
click at [1131, 138] on div "2 x Brand Ambassador ([DATE]) $0.00 08:30-16:00 (7h30m)" at bounding box center [1173, 122] width 269 height 49
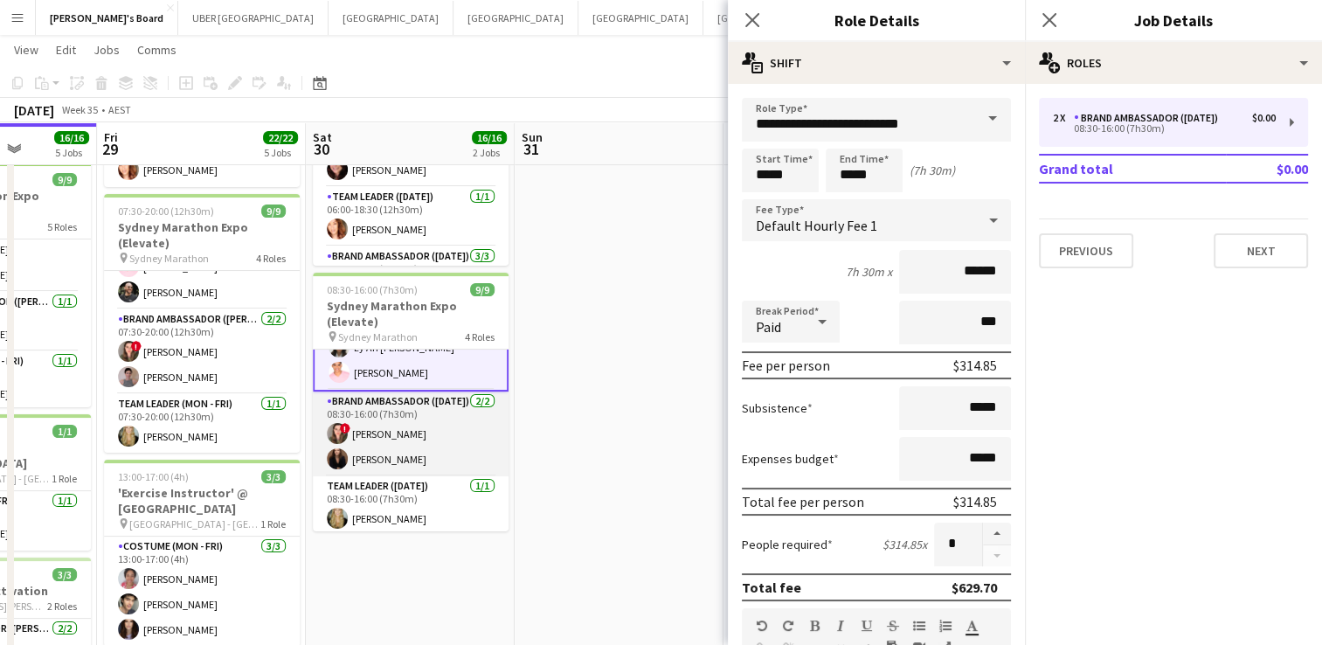
click at [426, 417] on app-card-role "Brand Ambassador ([DATE]) [DATE] 08:30-16:00 (7h30m) ! [PERSON_NAME] [PERSON_NA…" at bounding box center [411, 433] width 196 height 85
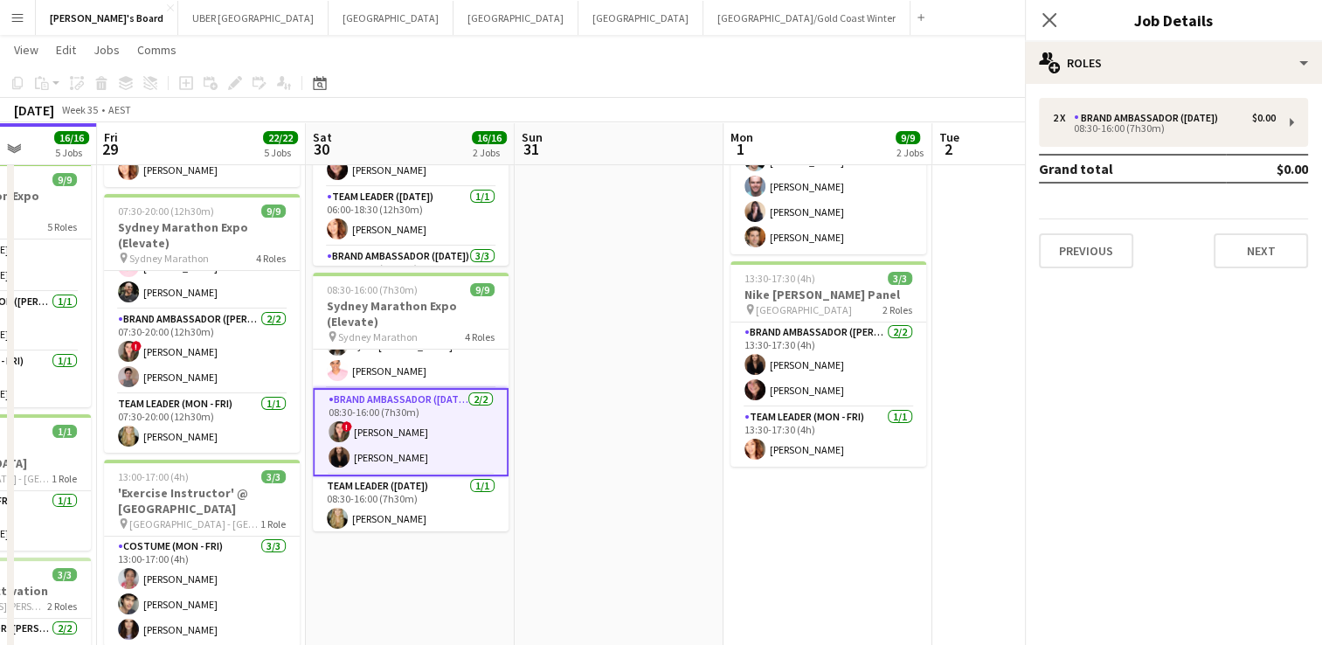
scroll to position [180, 0]
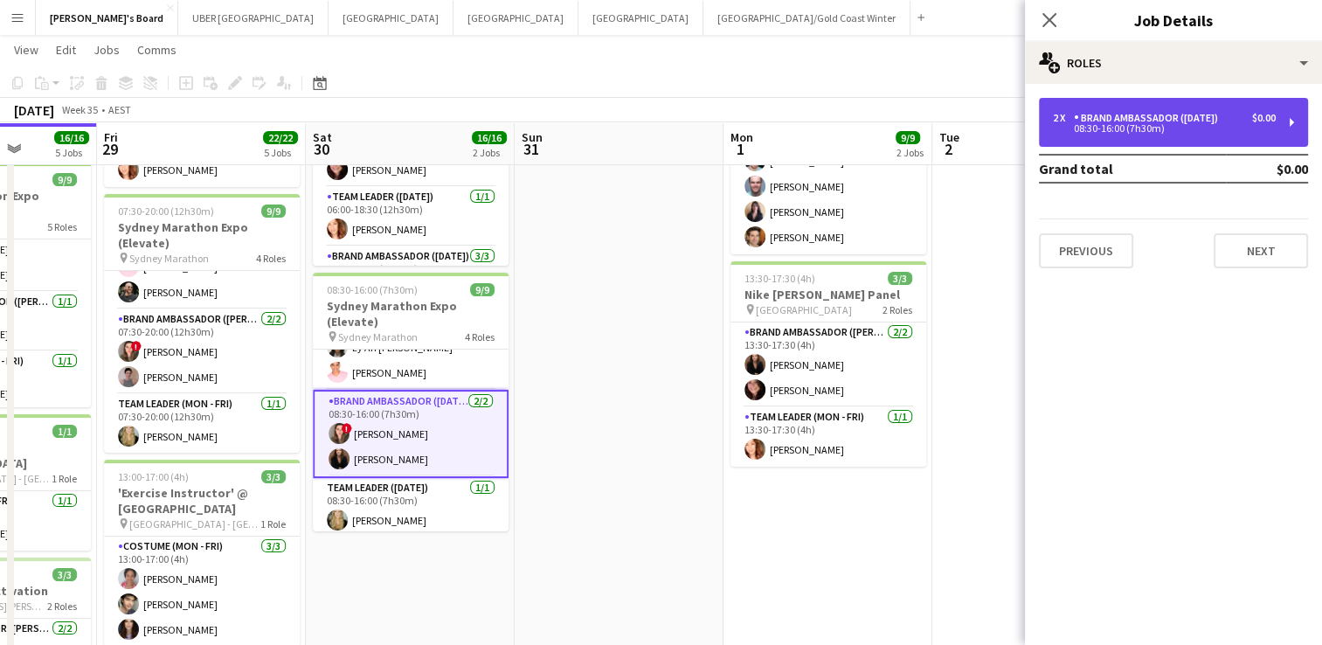
click at [1185, 120] on div "Brand Ambassador ([DATE])" at bounding box center [1149, 118] width 151 height 12
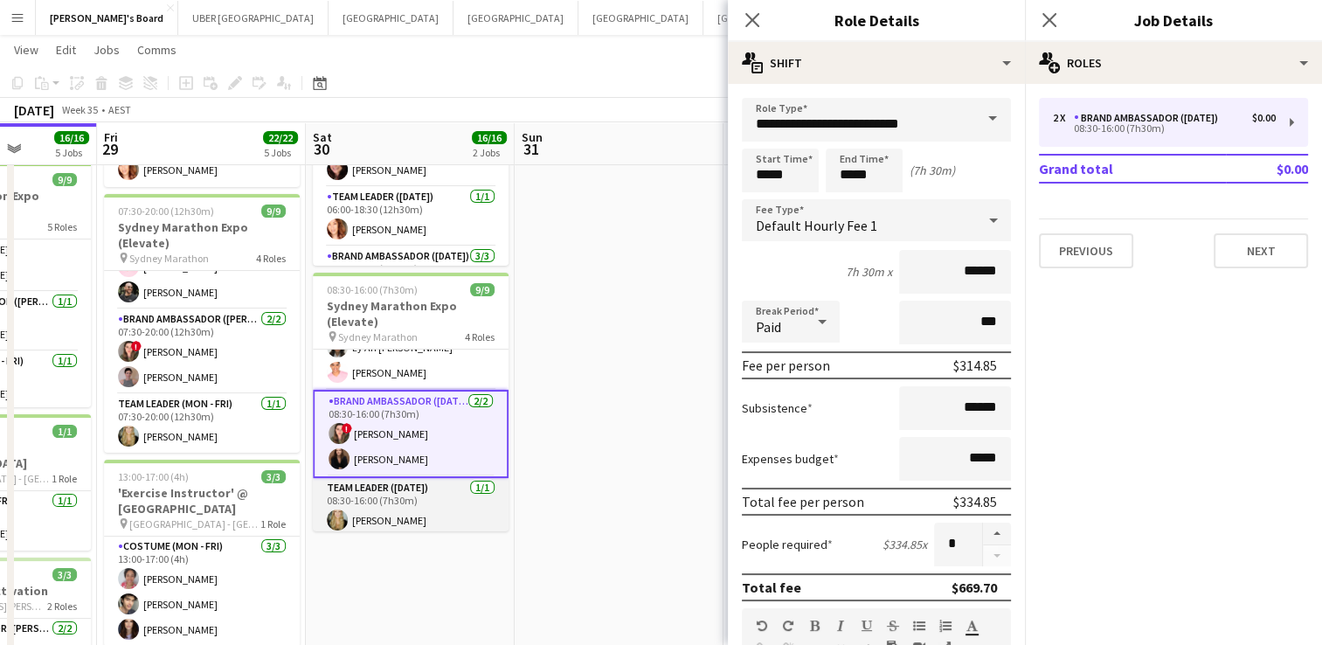
click at [426, 499] on app-card-role "Team Leader ([DATE]) [DATE] 08:30-16:00 (7h30m) [PERSON_NAME]" at bounding box center [411, 507] width 196 height 59
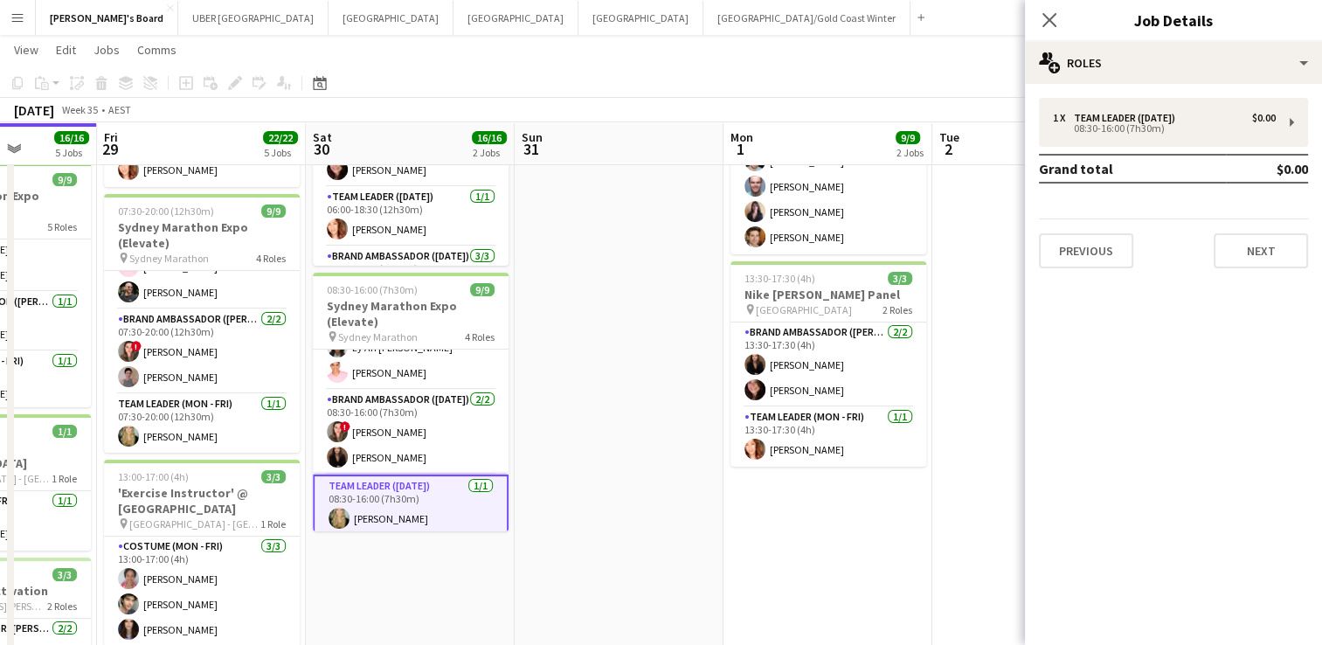
click at [1185, 96] on div "1 x Team Leader ([DATE]) $0.00 08:30-16:00 (7h30m) Grand total $0.00 Previous N…" at bounding box center [1173, 183] width 297 height 198
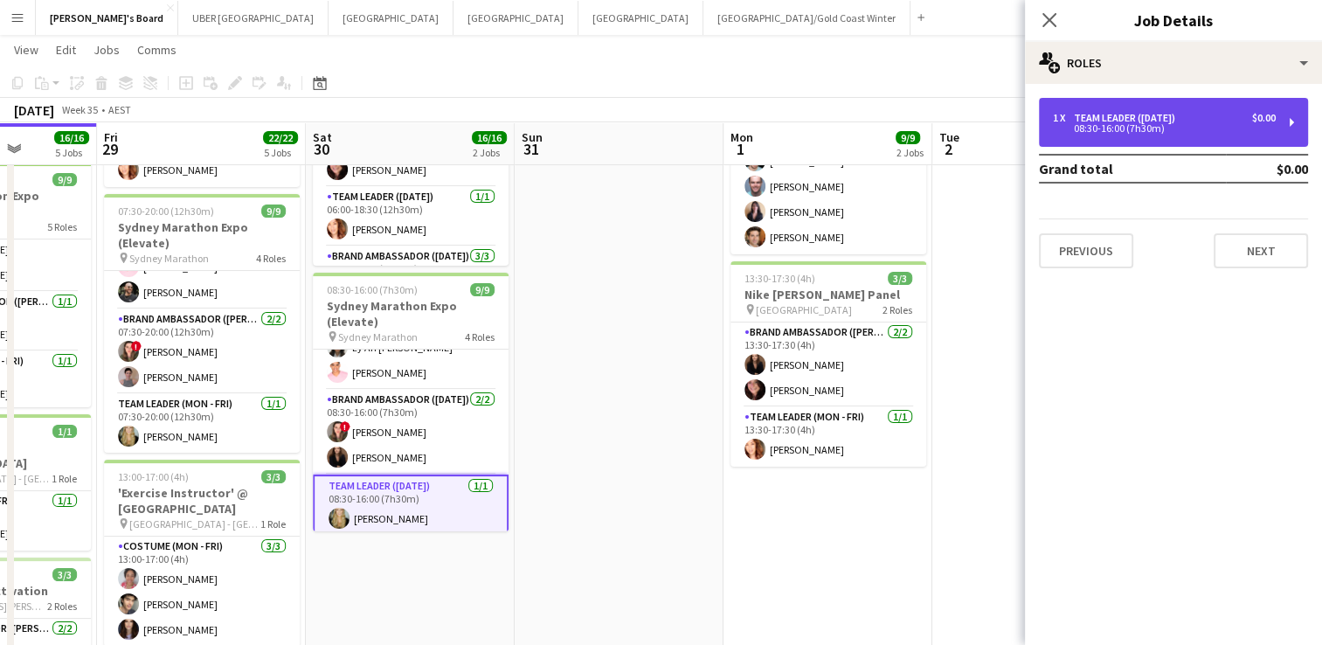
click at [1182, 110] on div "1 x Team Leader ([DATE]) $0.00 08:30-16:00 (7h30m)" at bounding box center [1173, 122] width 269 height 49
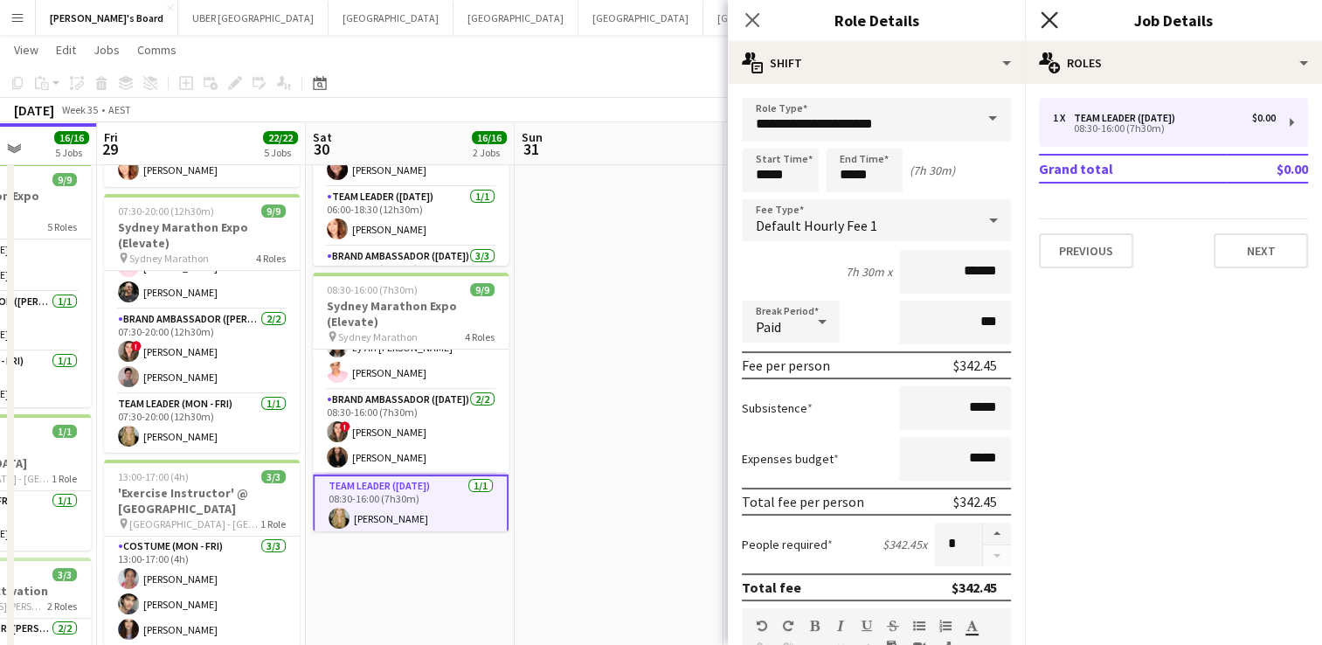
click at [1048, 26] on icon "Close pop-in" at bounding box center [1049, 19] width 17 height 17
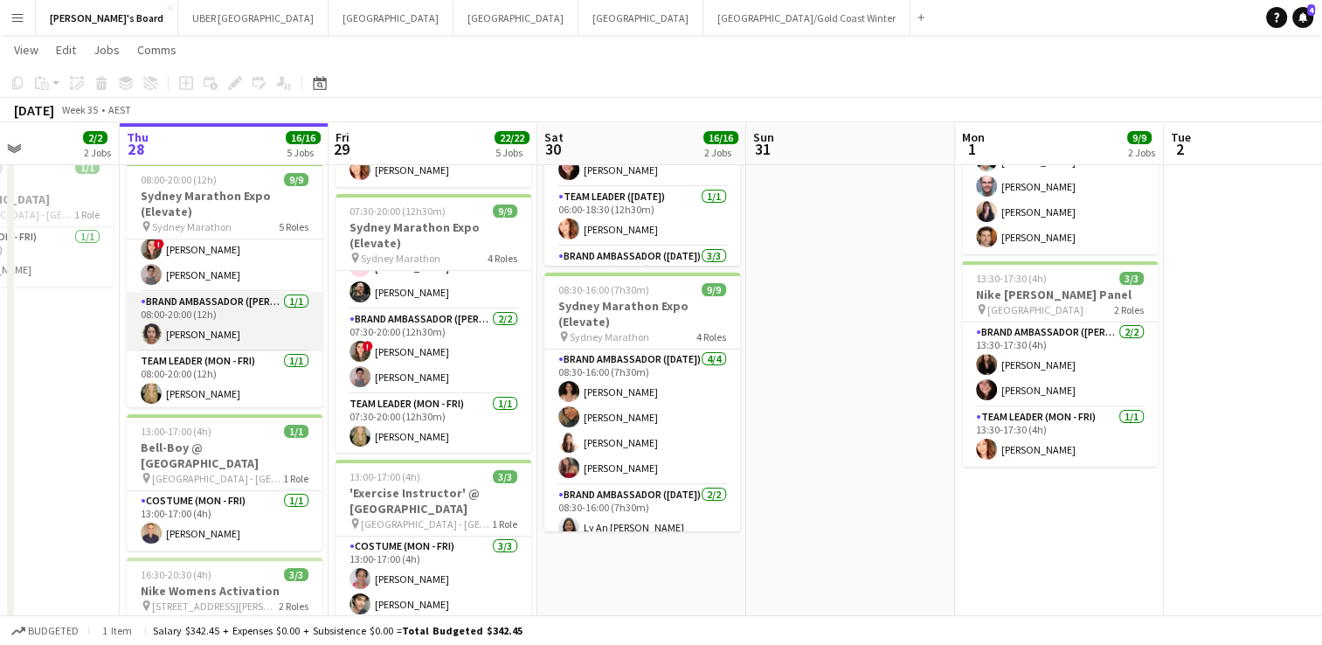
scroll to position [0, 0]
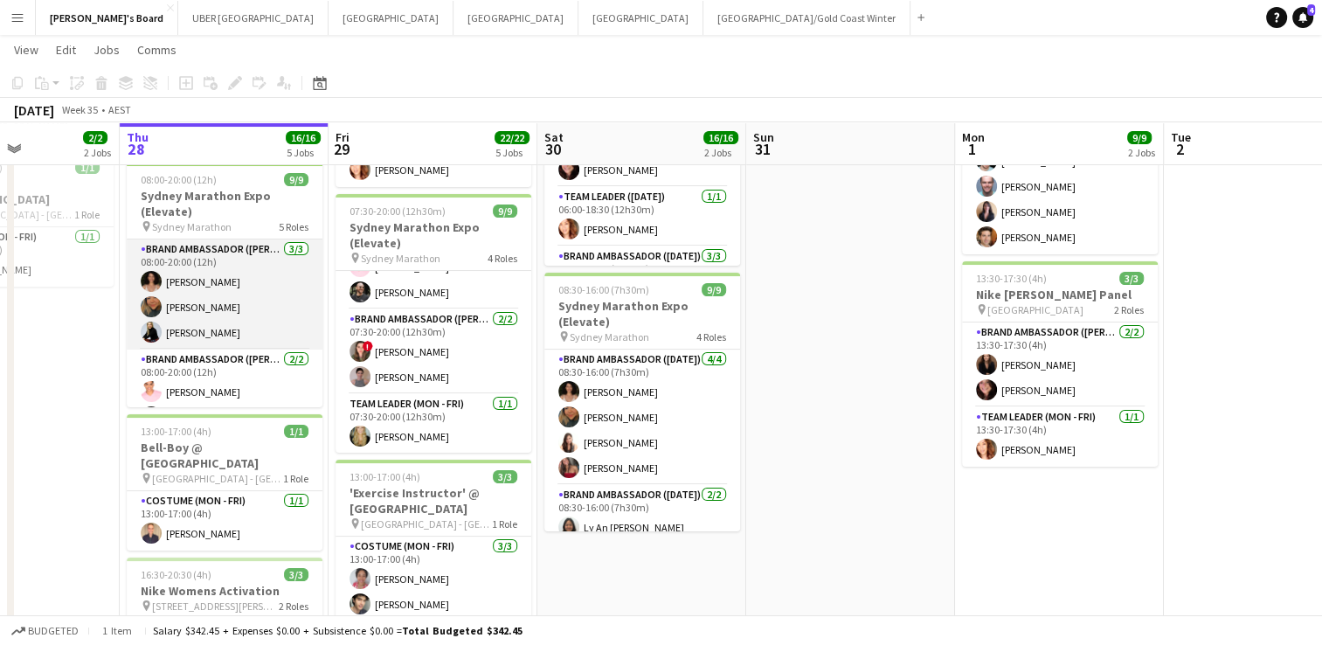
click at [206, 303] on app-card-role "Brand Ambassador (Mon - Fri) [DATE] 08:00-20:00 (12h) [PERSON_NAME] [PERSON_NAM…" at bounding box center [225, 294] width 196 height 110
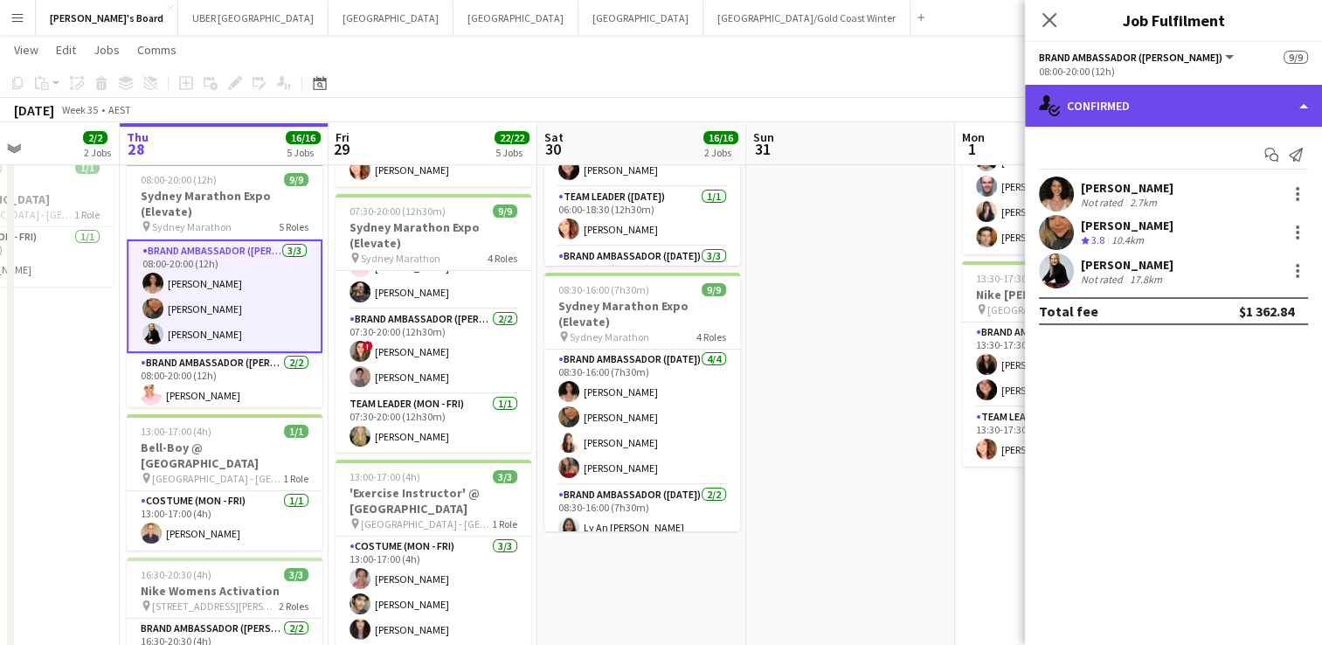
click at [1096, 103] on div "single-neutral-actions-check-2 Confirmed" at bounding box center [1173, 106] width 297 height 42
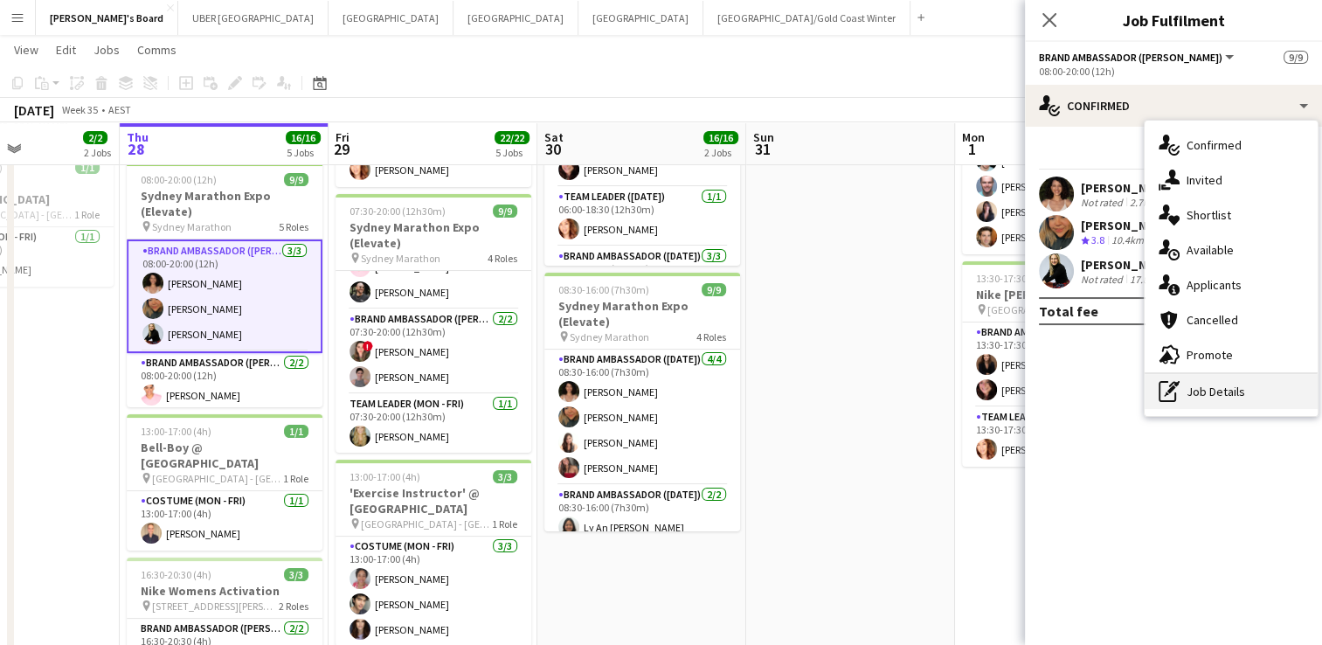
click at [1213, 391] on div "pen-write Job Details" at bounding box center [1231, 391] width 173 height 35
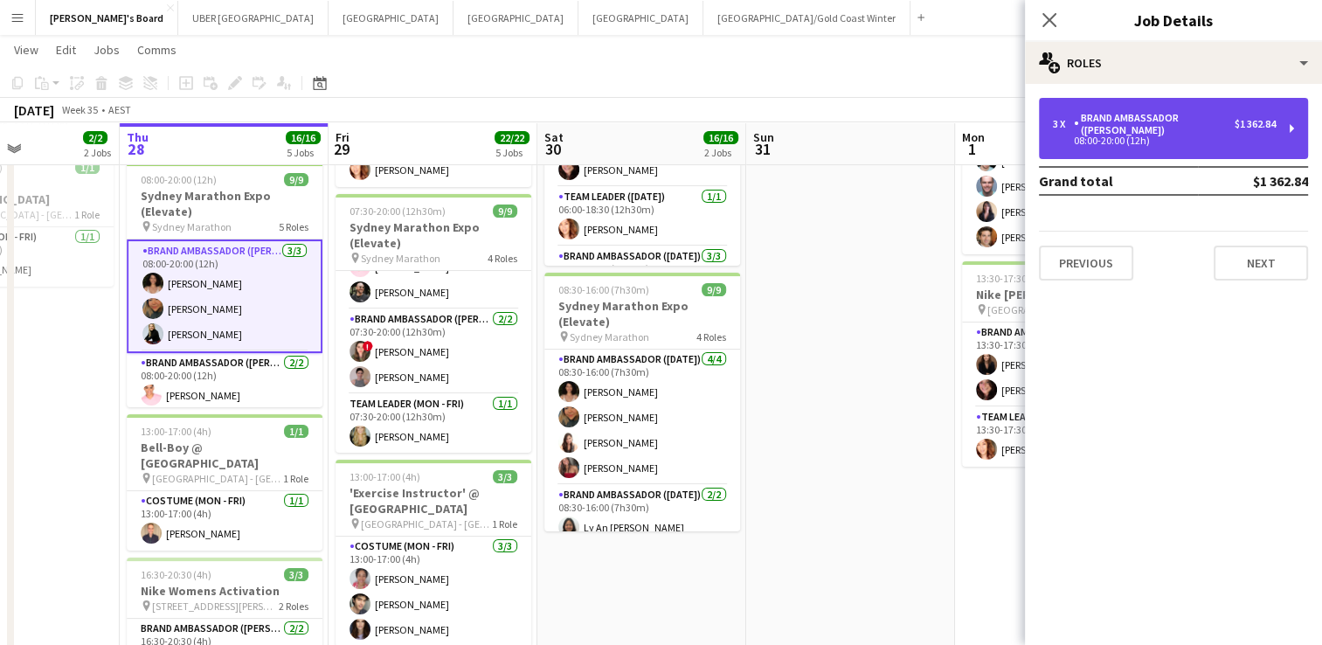
click at [1193, 129] on div "Brand Ambassador ([PERSON_NAME])" at bounding box center [1154, 124] width 161 height 24
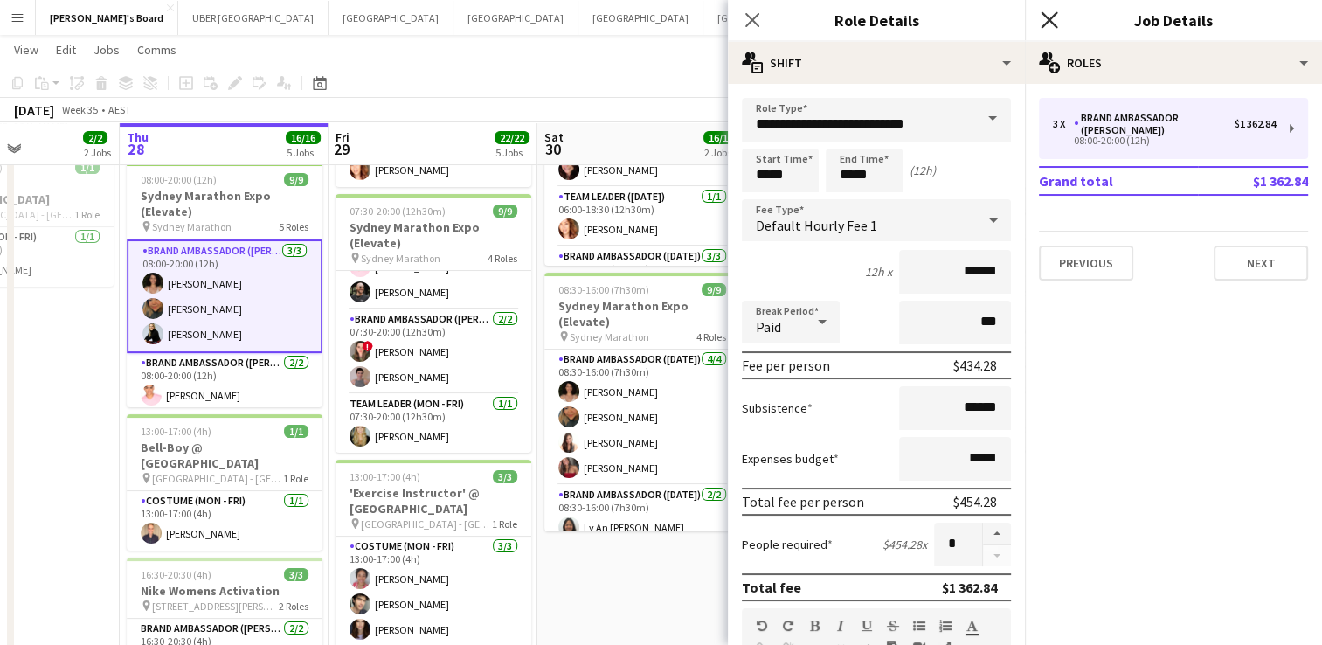
click at [1042, 15] on icon "Close pop-in" at bounding box center [1049, 19] width 17 height 17
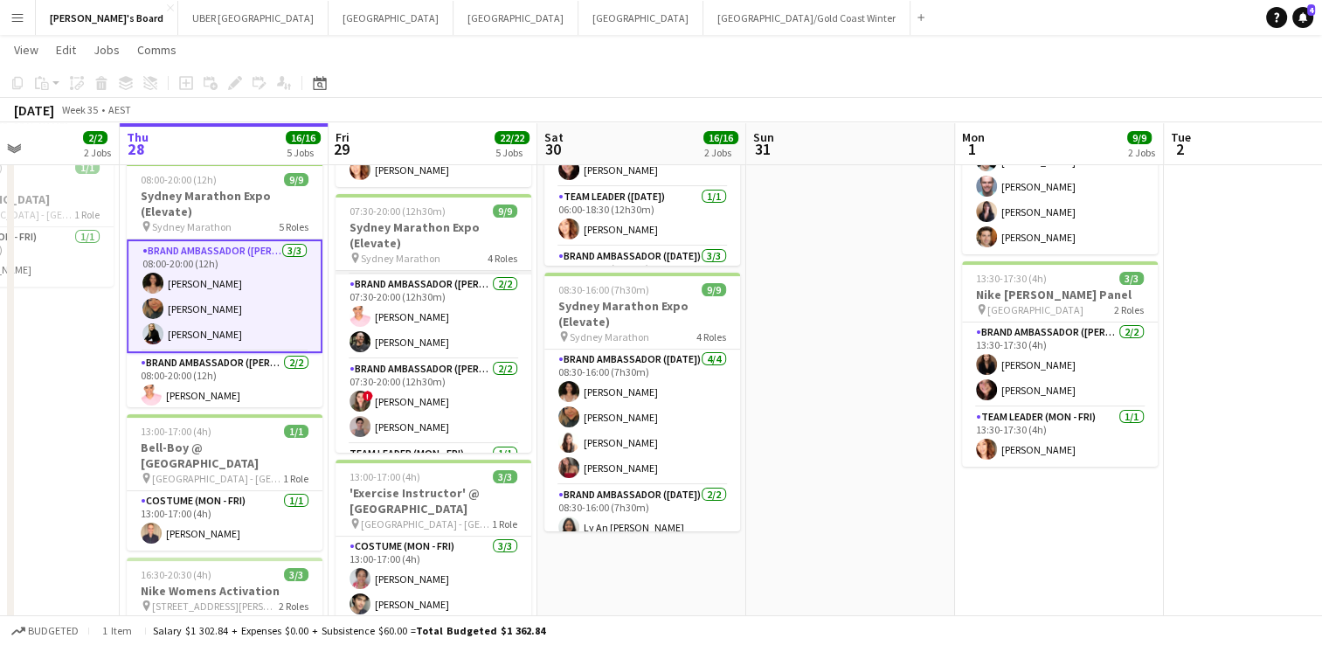
scroll to position [119, 0]
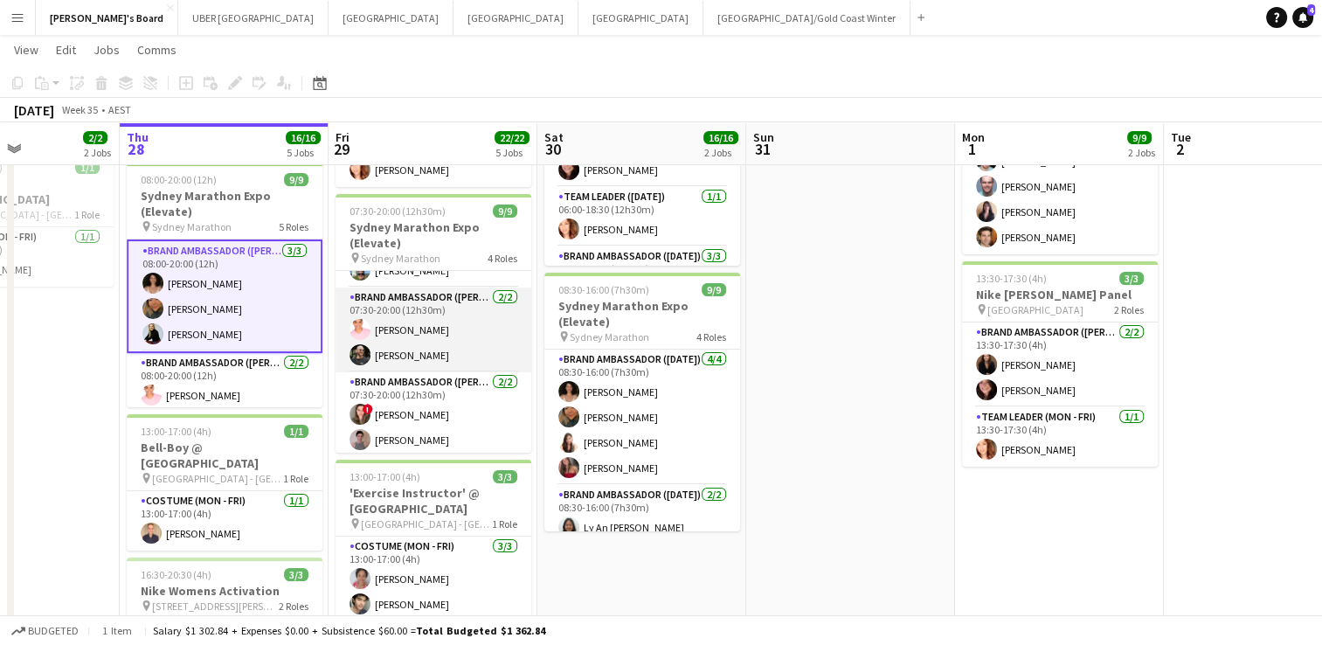
click at [448, 360] on app-card-role "Brand Ambassador (Mon - Fri) [DATE] 07:30-20:00 (12h30m) [PERSON_NAME] [PERSON_…" at bounding box center [434, 329] width 196 height 85
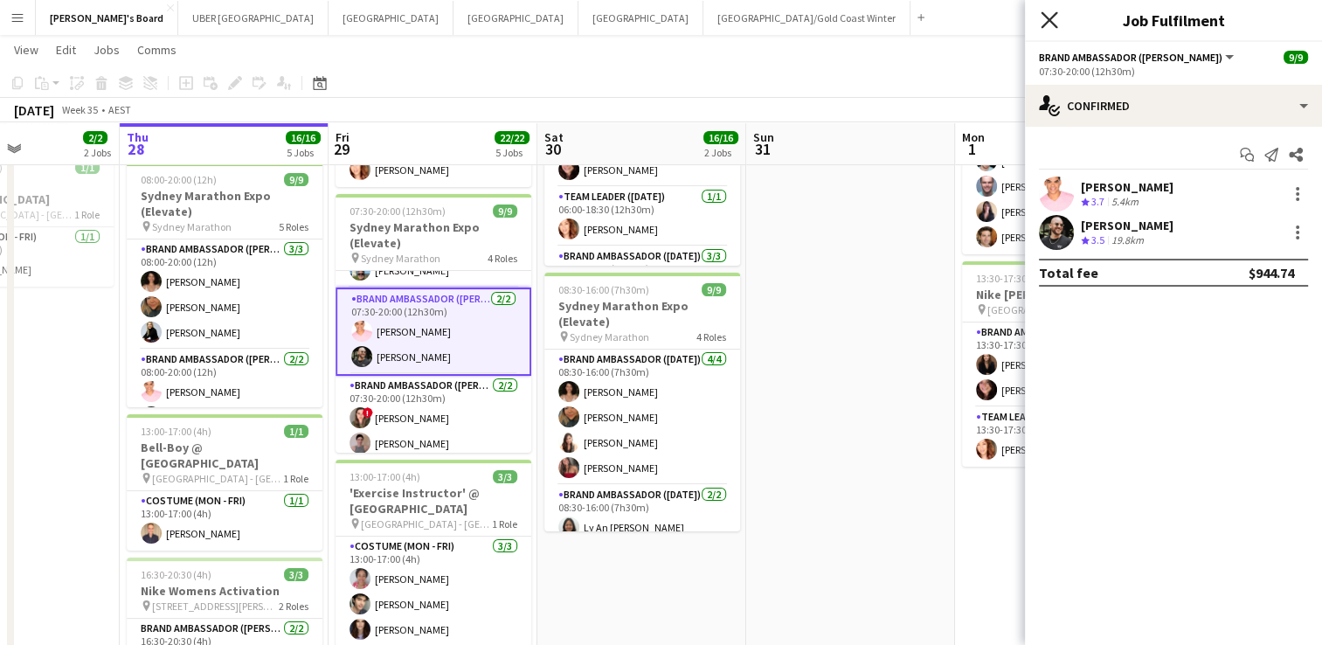
click at [1042, 16] on icon "Close pop-in" at bounding box center [1049, 19] width 17 height 17
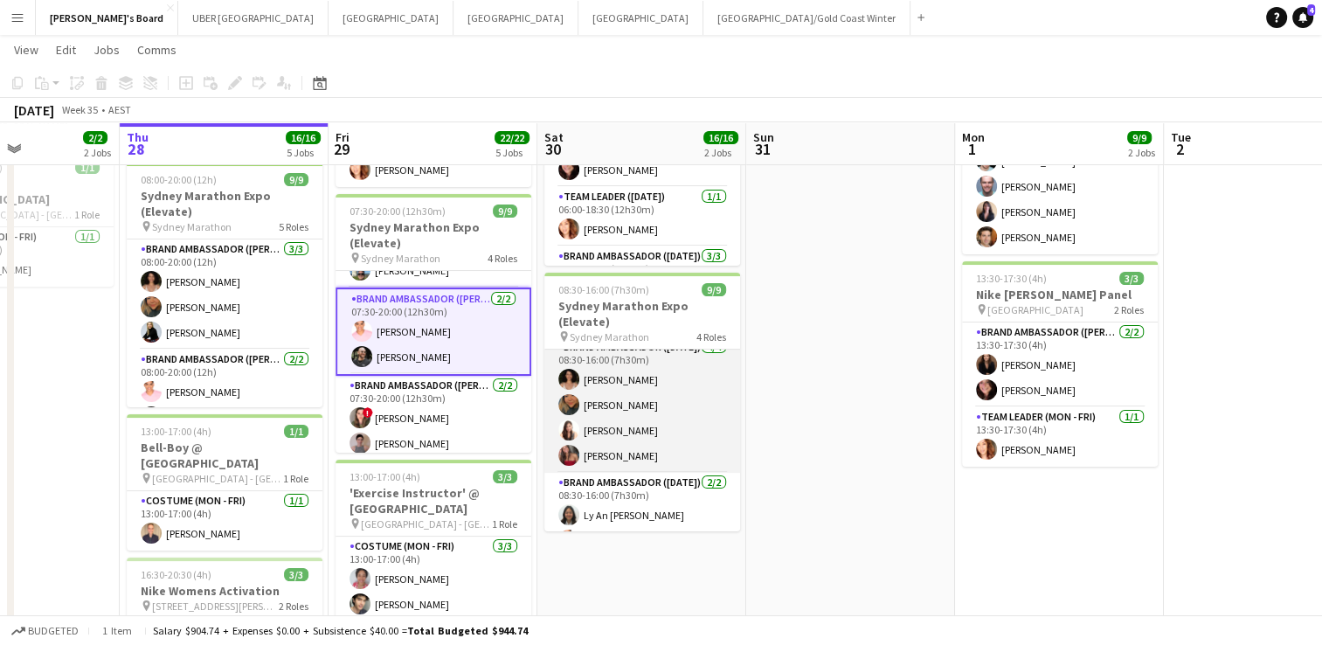
scroll to position [182, 0]
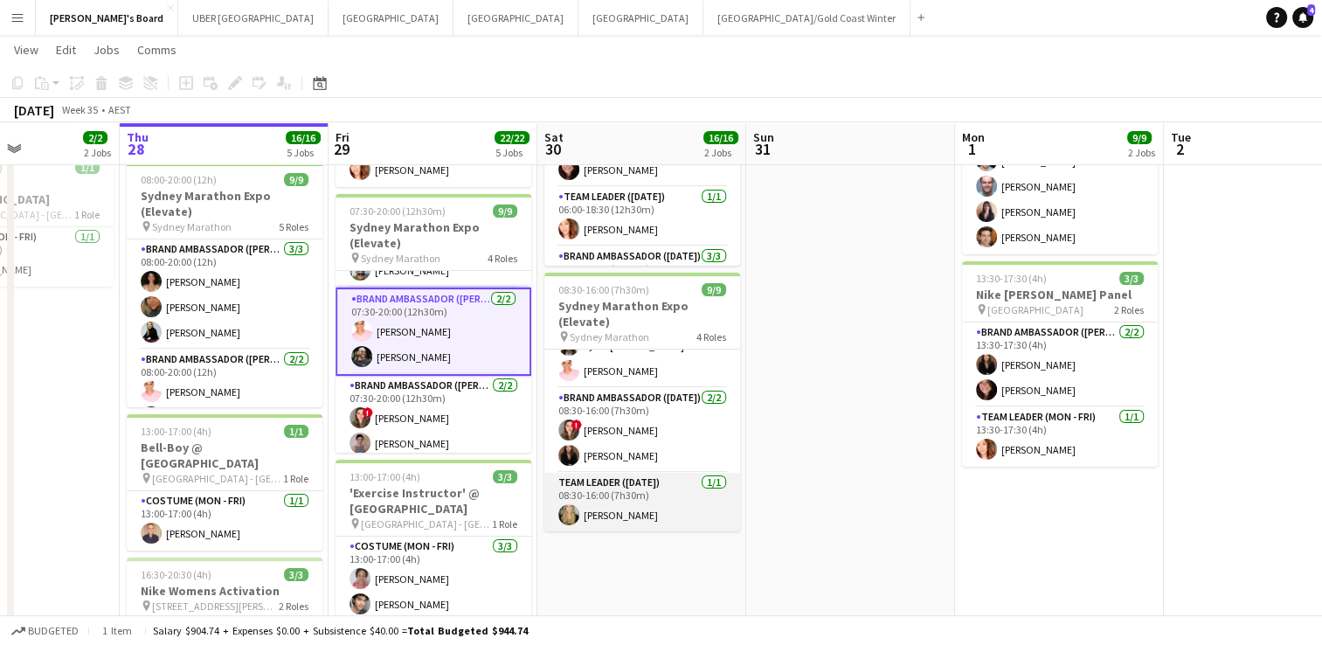
click at [627, 502] on app-card-role "Team Leader ([DATE]) [DATE] 08:30-16:00 (7h30m) [PERSON_NAME]" at bounding box center [642, 502] width 196 height 59
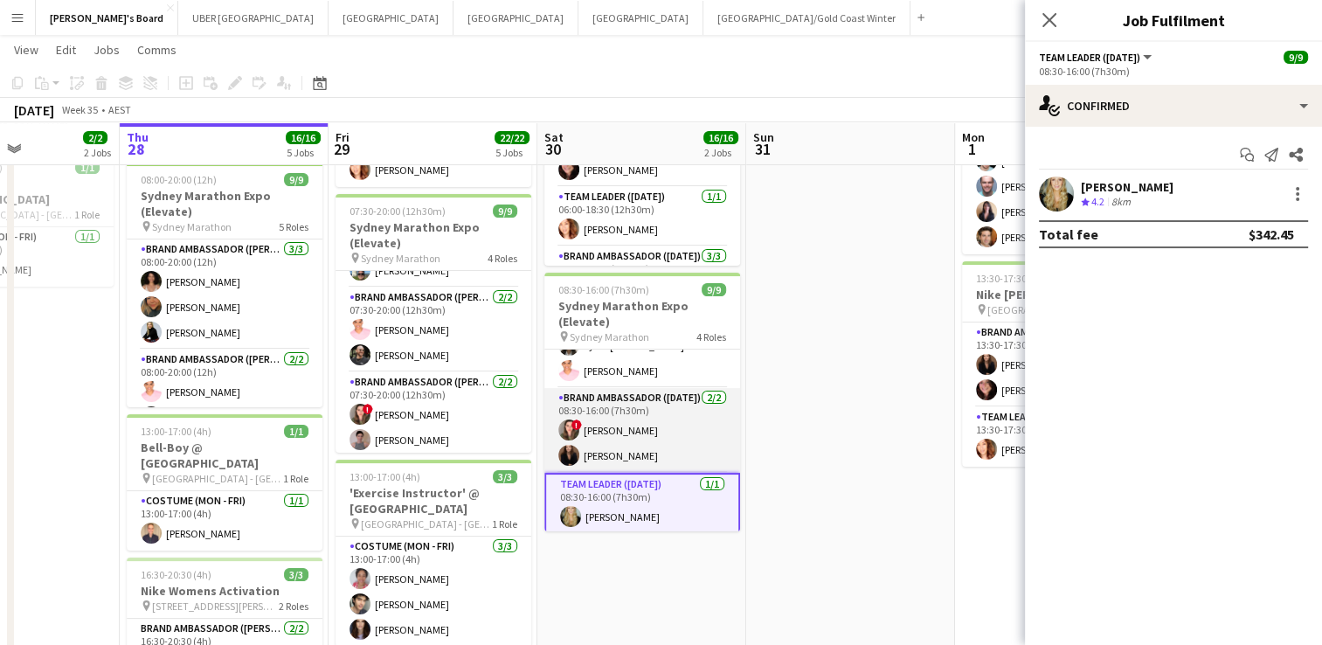
click at [631, 446] on app-card-role "Brand Ambassador ([DATE]) [DATE] 08:30-16:00 (7h30m) ! [PERSON_NAME] [PERSON_NA…" at bounding box center [642, 430] width 196 height 85
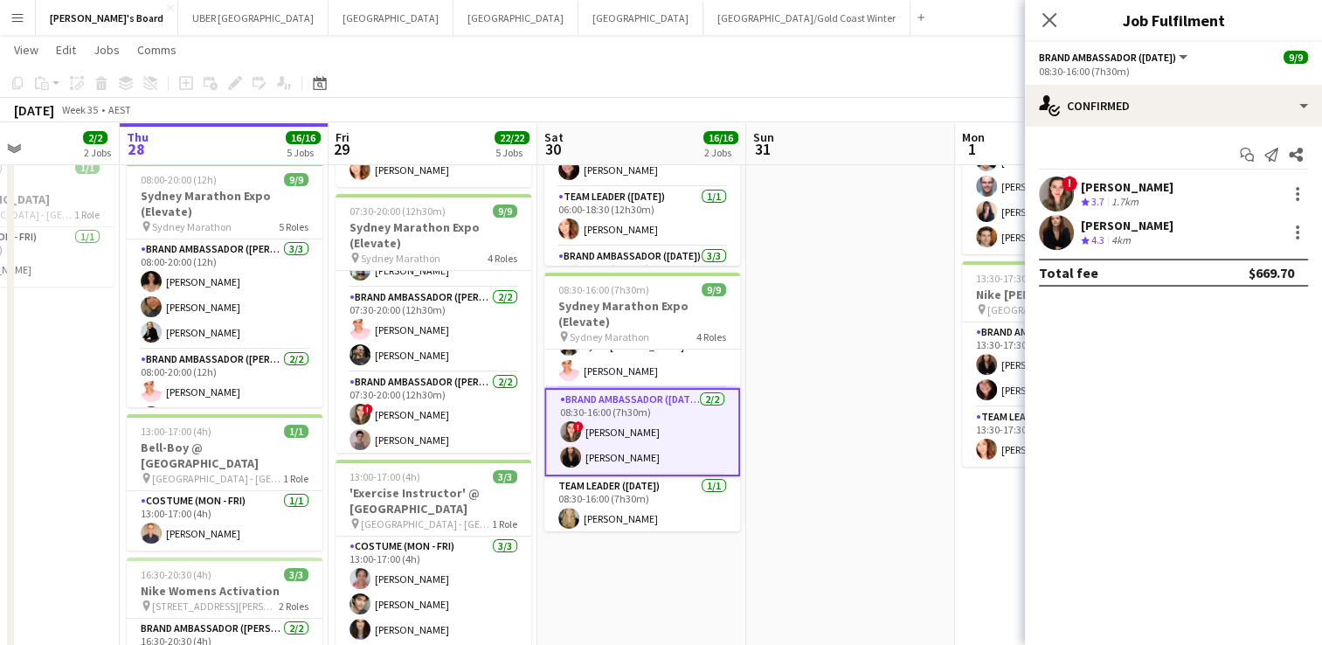
scroll to position [0, 0]
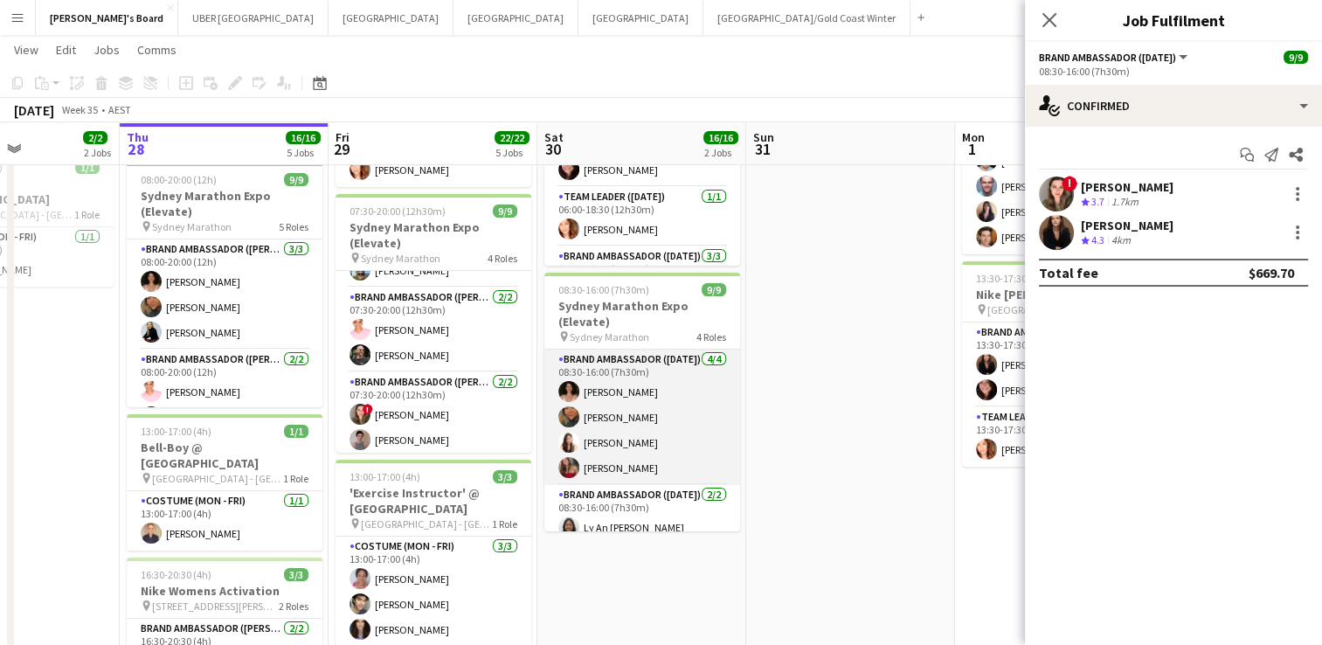
drag, startPoint x: 622, startPoint y: 393, endPoint x: 588, endPoint y: 433, distance: 52.7
click at [588, 433] on app-card-role "Brand Ambassador ([DATE]) [DATE] 08:30-16:00 (7h30m) [PERSON_NAME] [PERSON_NAME…" at bounding box center [642, 416] width 196 height 135
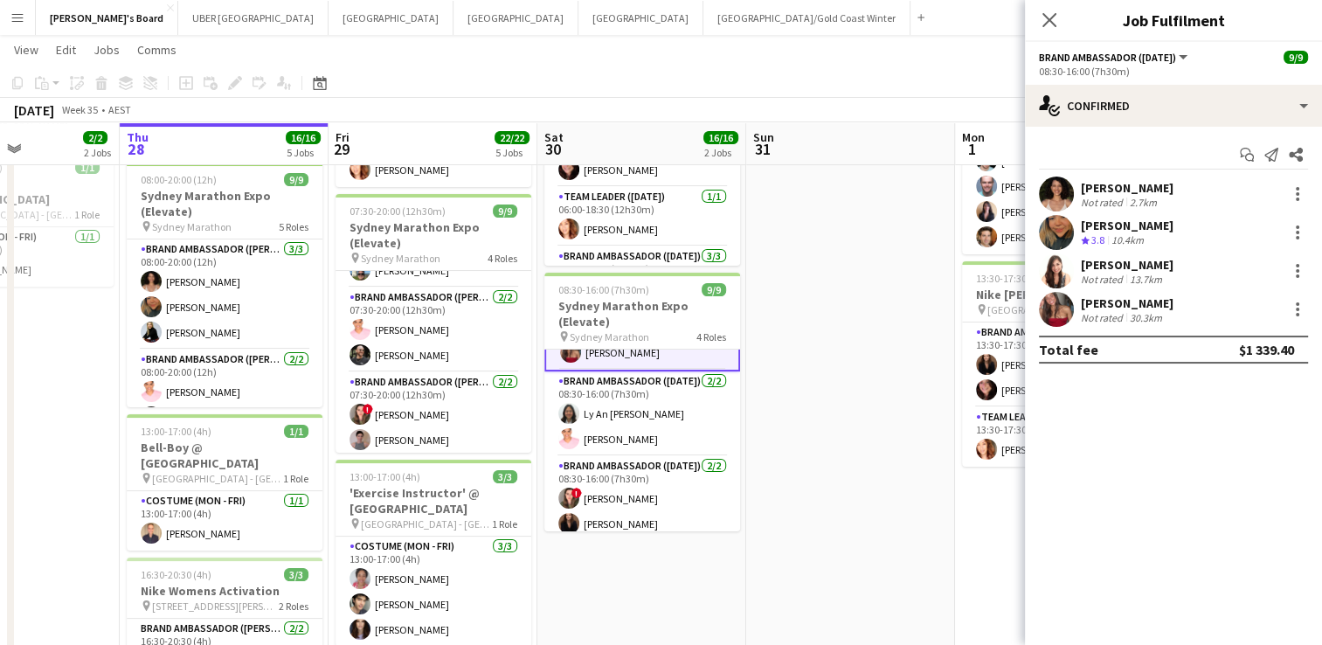
click at [588, 433] on app-card-role "Brand Ambassador ([DATE]) [DATE] 08:30-16:00 (7h30m) Ly An [PERSON_NAME] [PERSO…" at bounding box center [642, 413] width 196 height 85
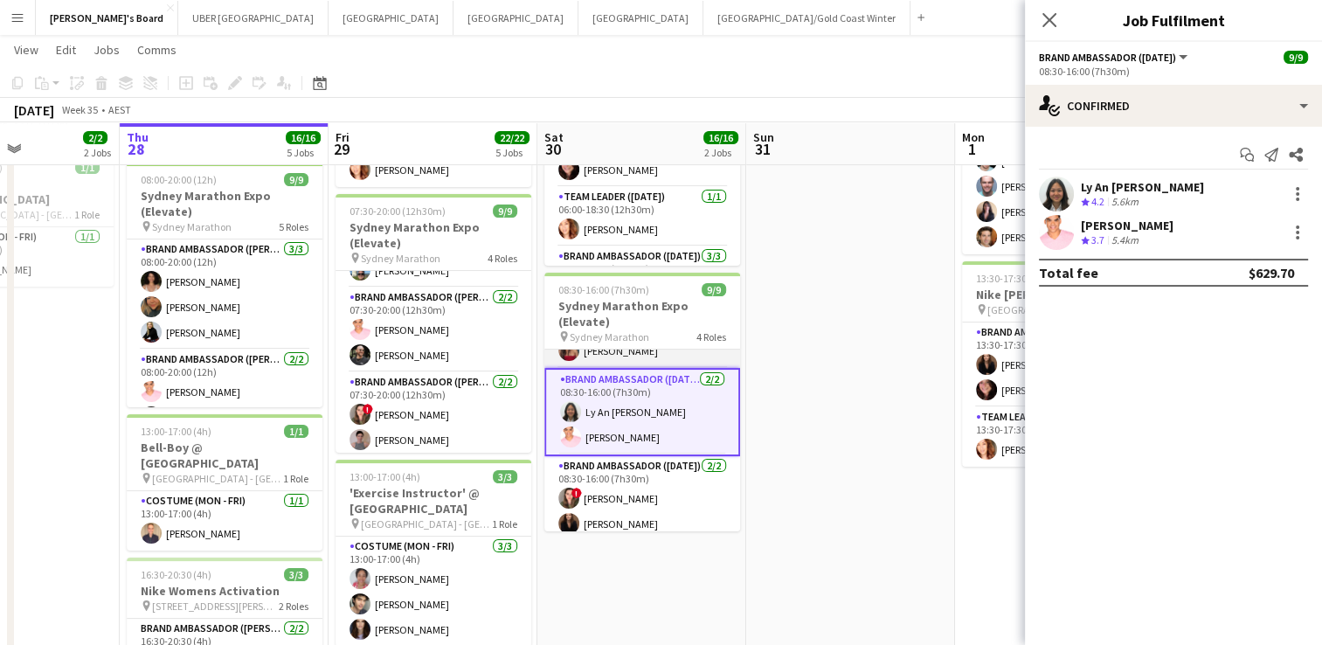
scroll to position [115, 0]
click at [1050, 16] on icon "Close pop-in" at bounding box center [1049, 19] width 17 height 17
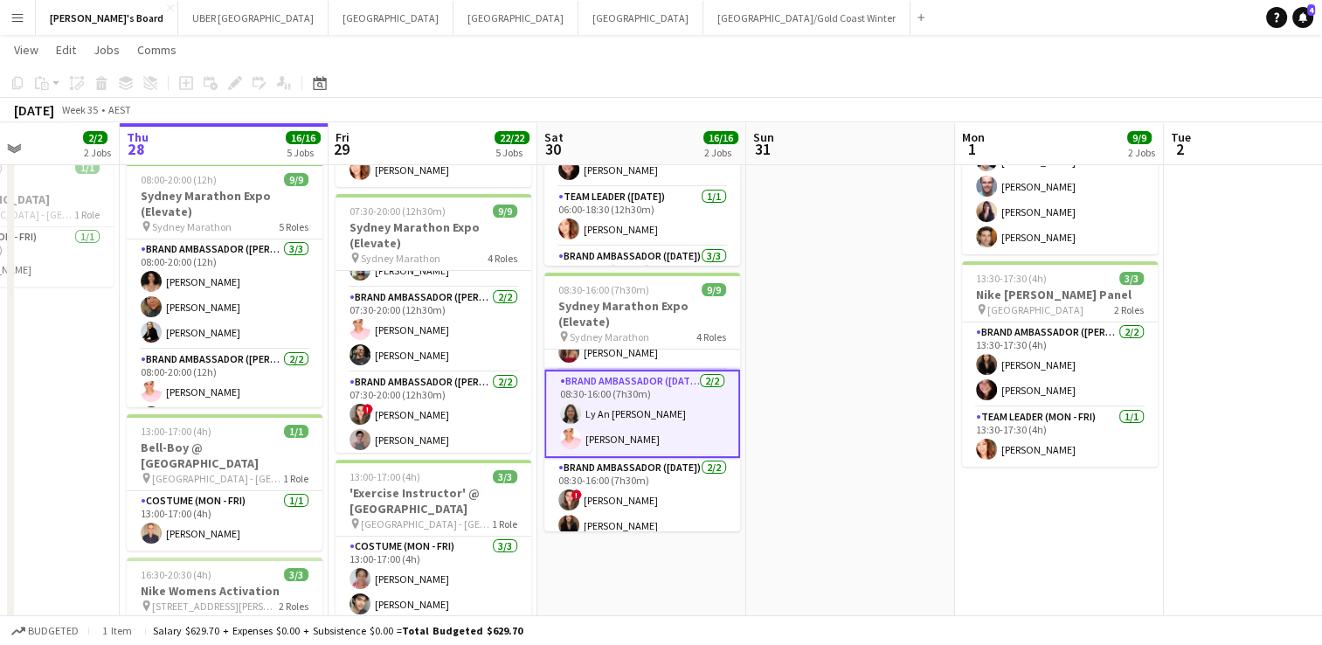
click at [813, 497] on app-date-cell at bounding box center [850, 555] width 209 height 1111
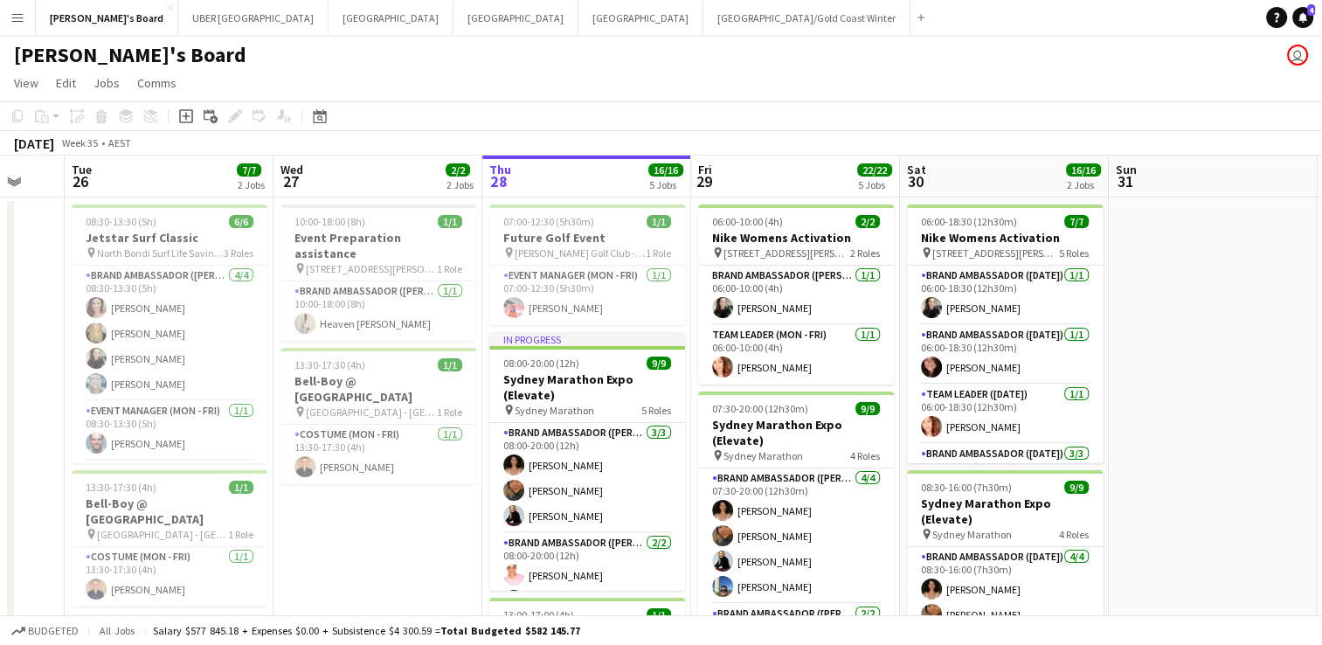
scroll to position [0, 562]
click at [597, 319] on app-card-role "Event Manager (Mon - Fri) [DATE] 07:00-12:30 (5h30m) [PERSON_NAME]" at bounding box center [587, 295] width 196 height 59
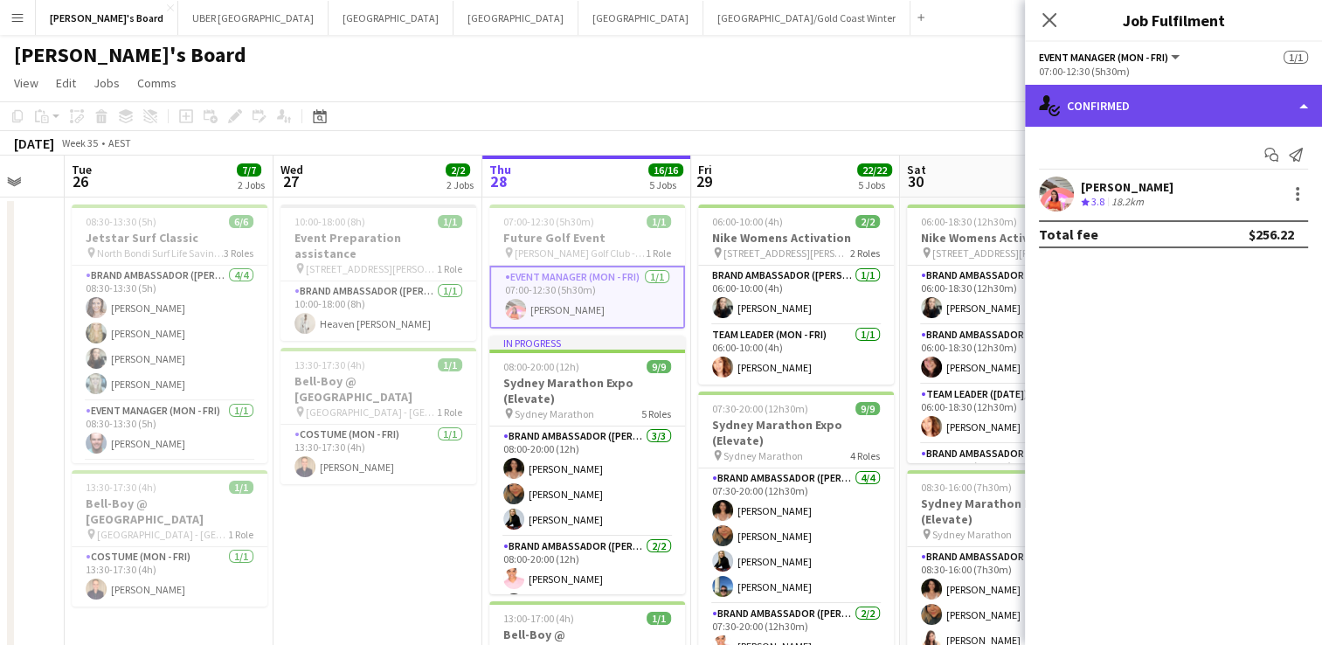
click at [1133, 107] on div "single-neutral-actions-check-2 Confirmed" at bounding box center [1173, 106] width 297 height 42
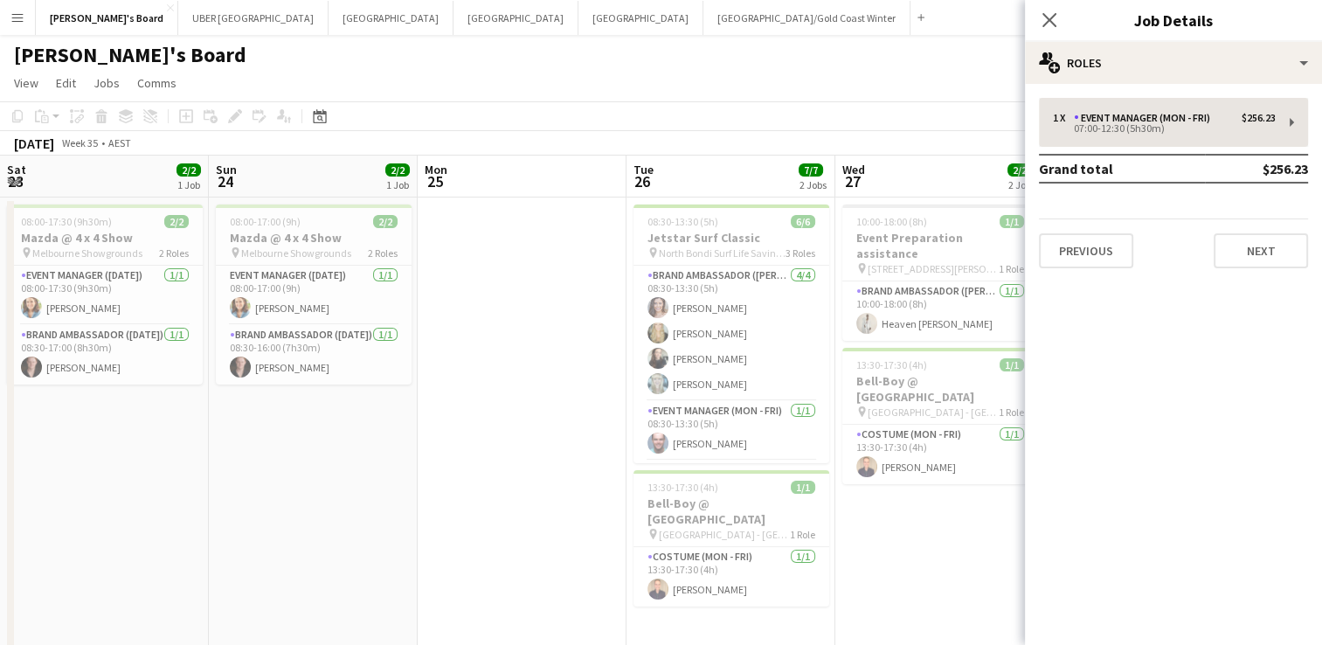
scroll to position [0, 562]
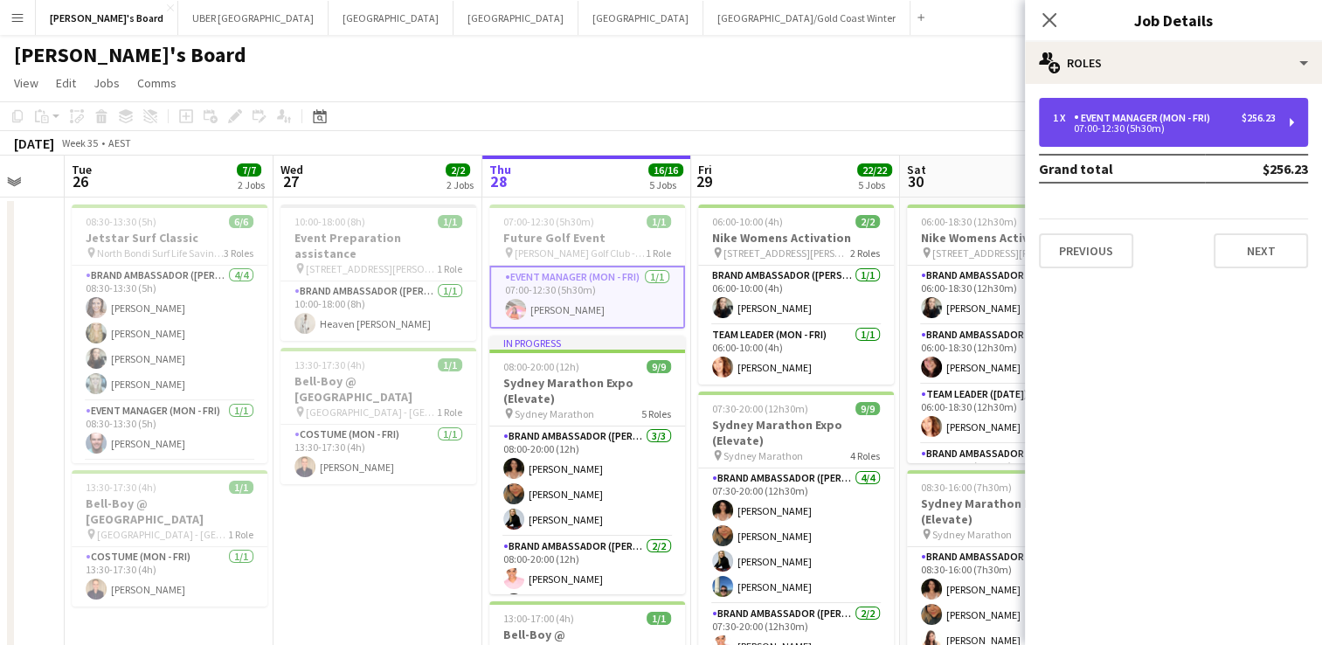
click at [1125, 110] on div "1 x Event Manager (Mon - Fri) $256.23 07:00-12:30 (5h30m)" at bounding box center [1173, 122] width 269 height 49
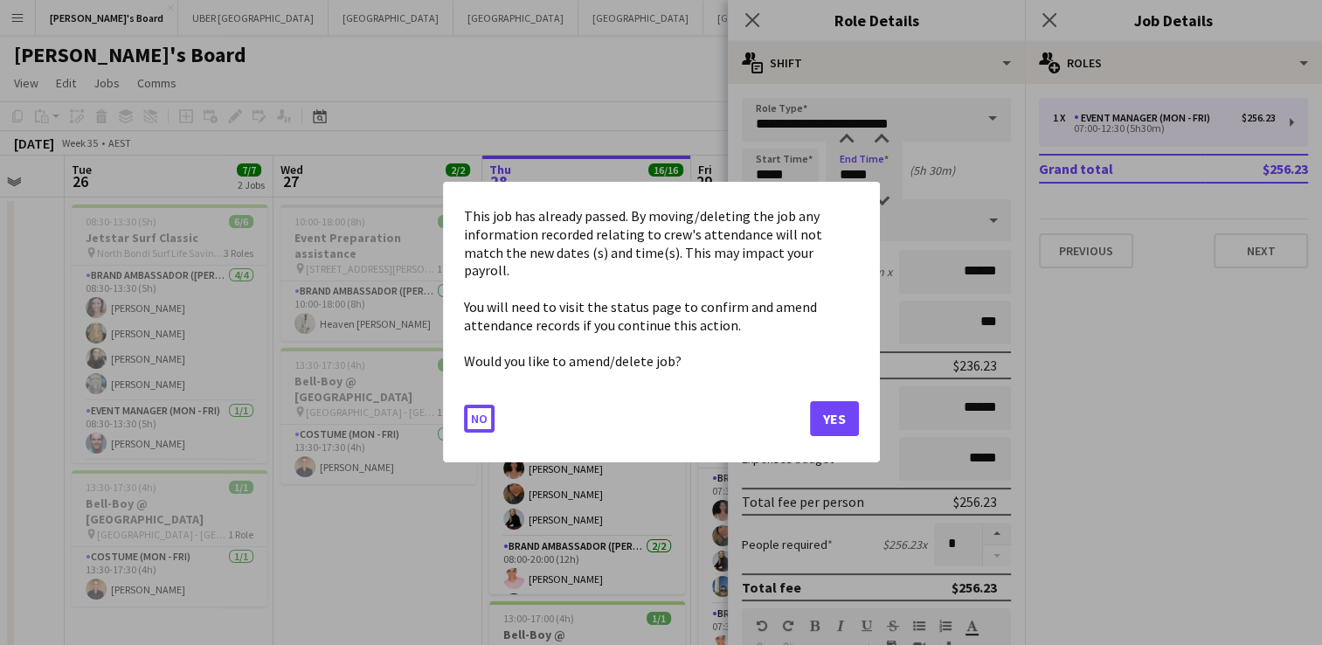
drag, startPoint x: 861, startPoint y: 174, endPoint x: 796, endPoint y: 170, distance: 64.8
click at [827, 413] on button "Yes" at bounding box center [834, 419] width 49 height 35
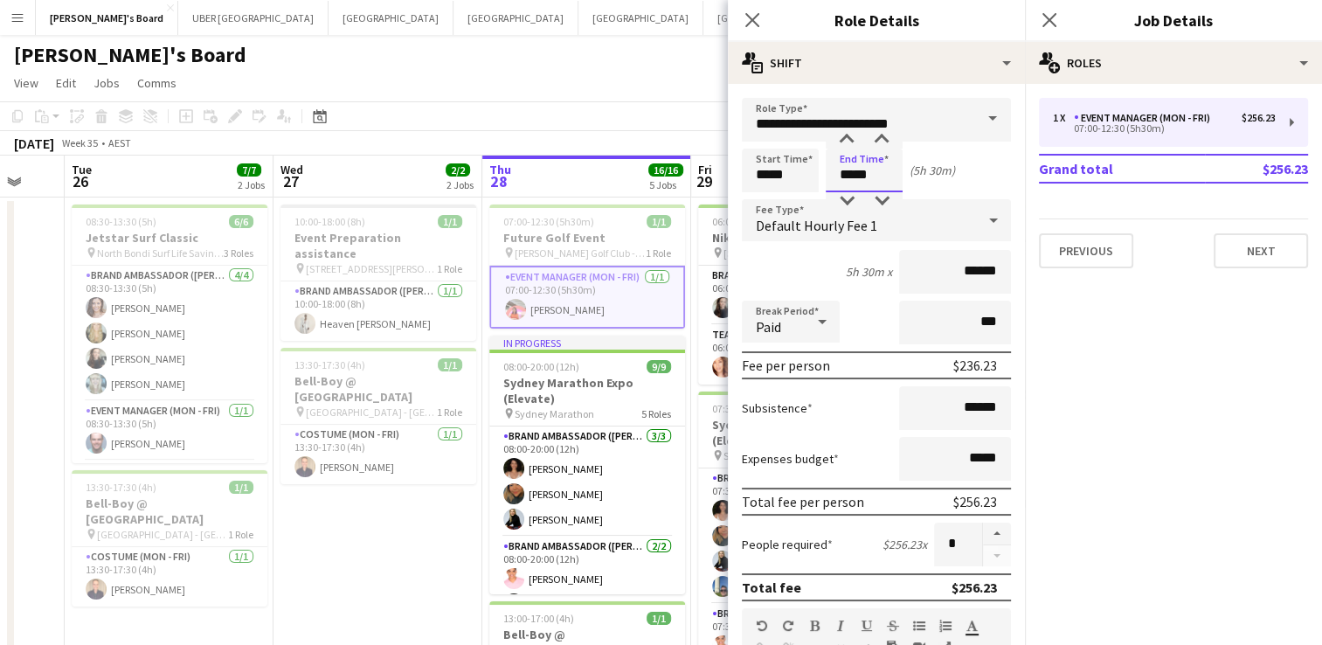
drag, startPoint x: 881, startPoint y: 172, endPoint x: 802, endPoint y: 170, distance: 78.7
click at [802, 170] on div "Start Time ***** End Time ***** (5h 30m)" at bounding box center [876, 171] width 269 height 44
type input "*****"
click at [1048, 16] on icon "Close pop-in" at bounding box center [1049, 19] width 17 height 17
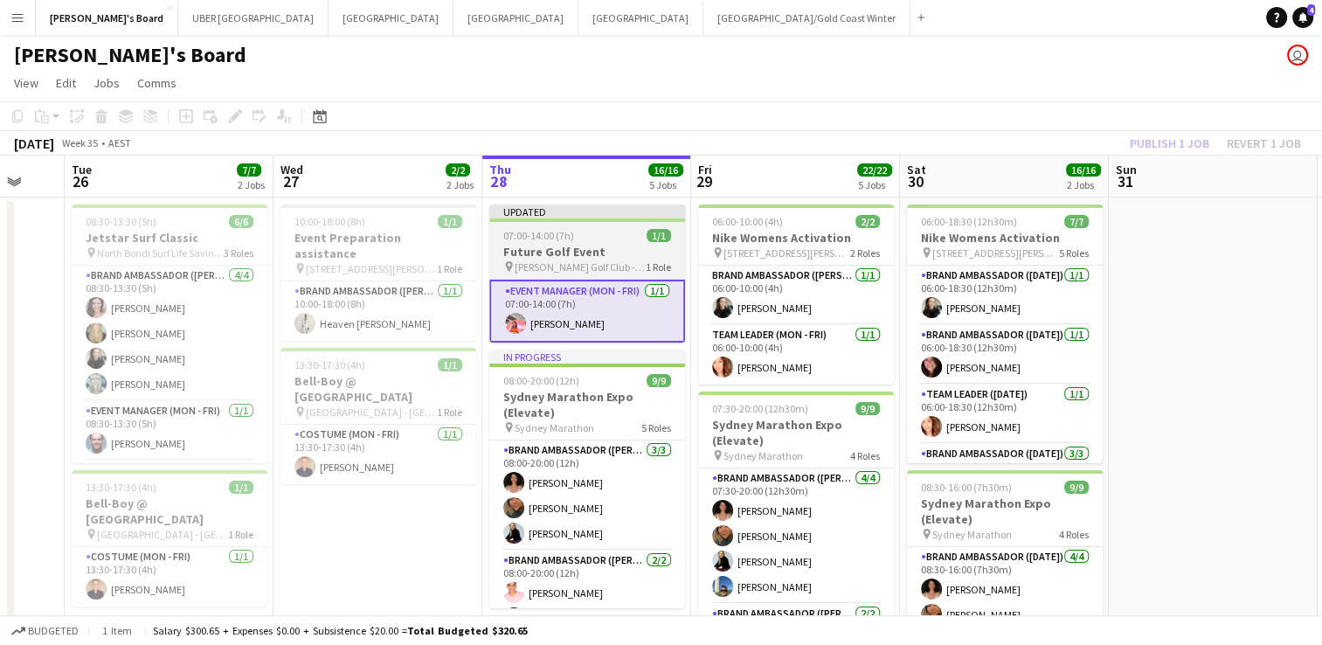
click at [575, 252] on h3 "Future Golf Event" at bounding box center [587, 252] width 196 height 16
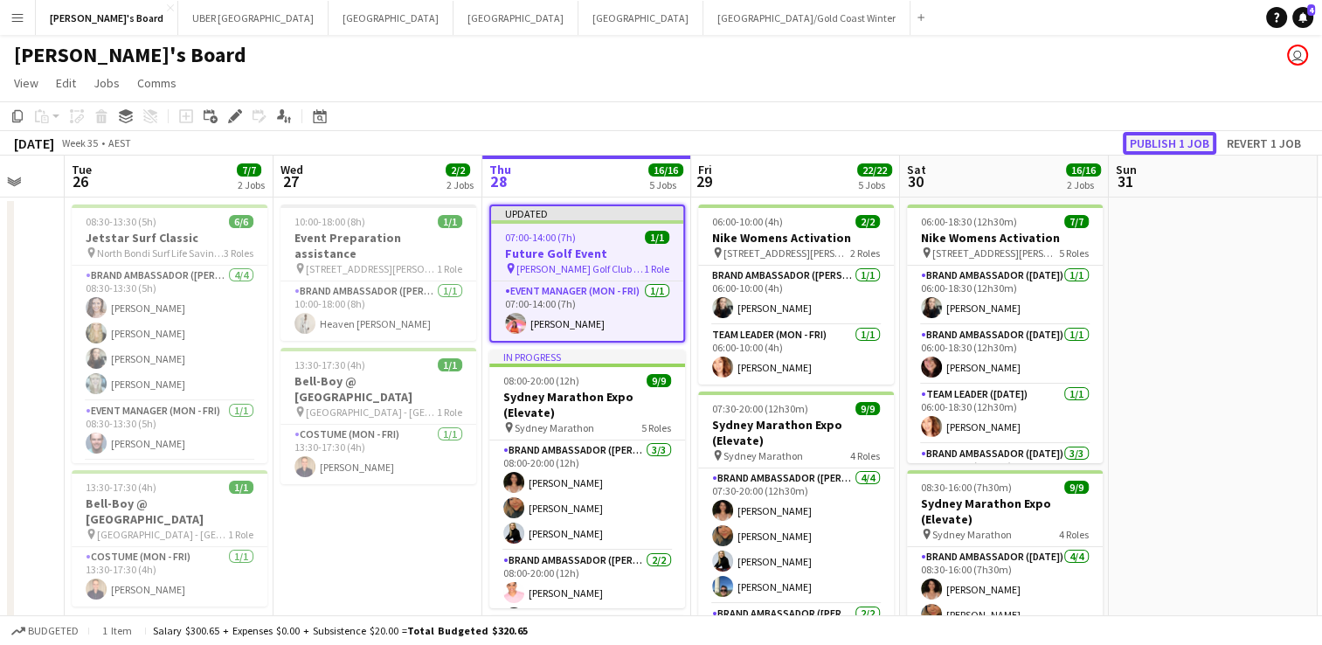
click at [1151, 141] on button "Publish 1 job" at bounding box center [1169, 143] width 93 height 23
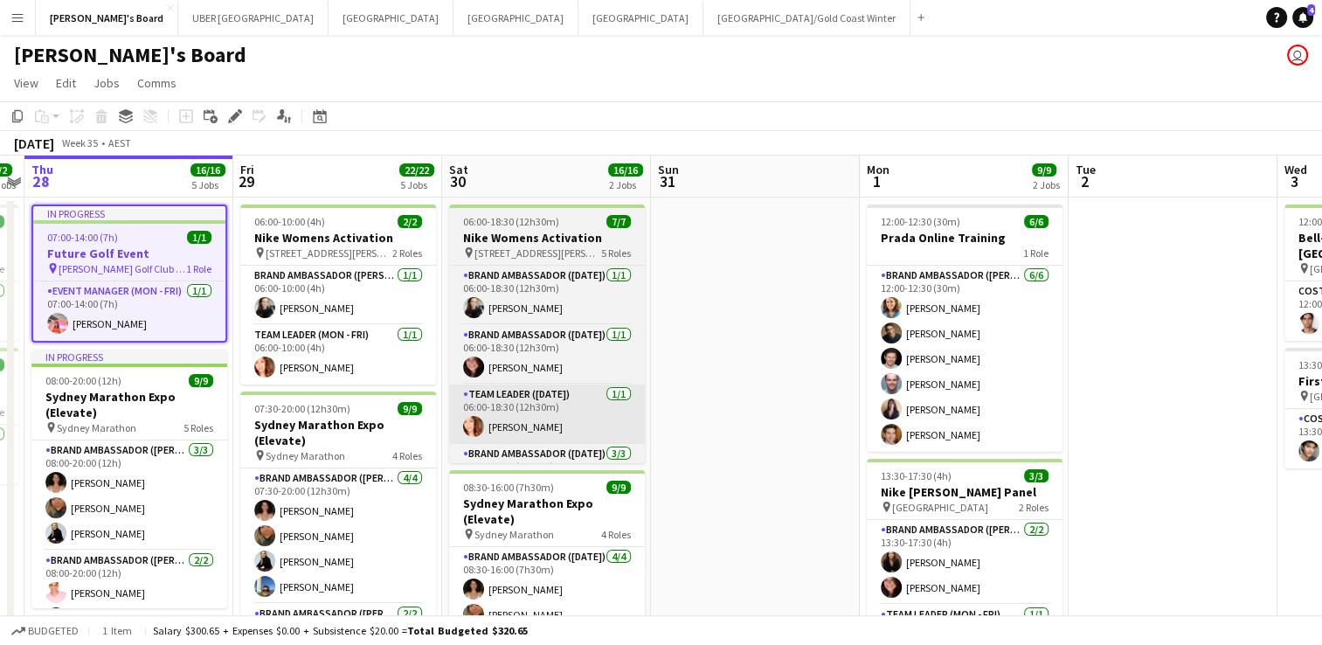
scroll to position [0, 602]
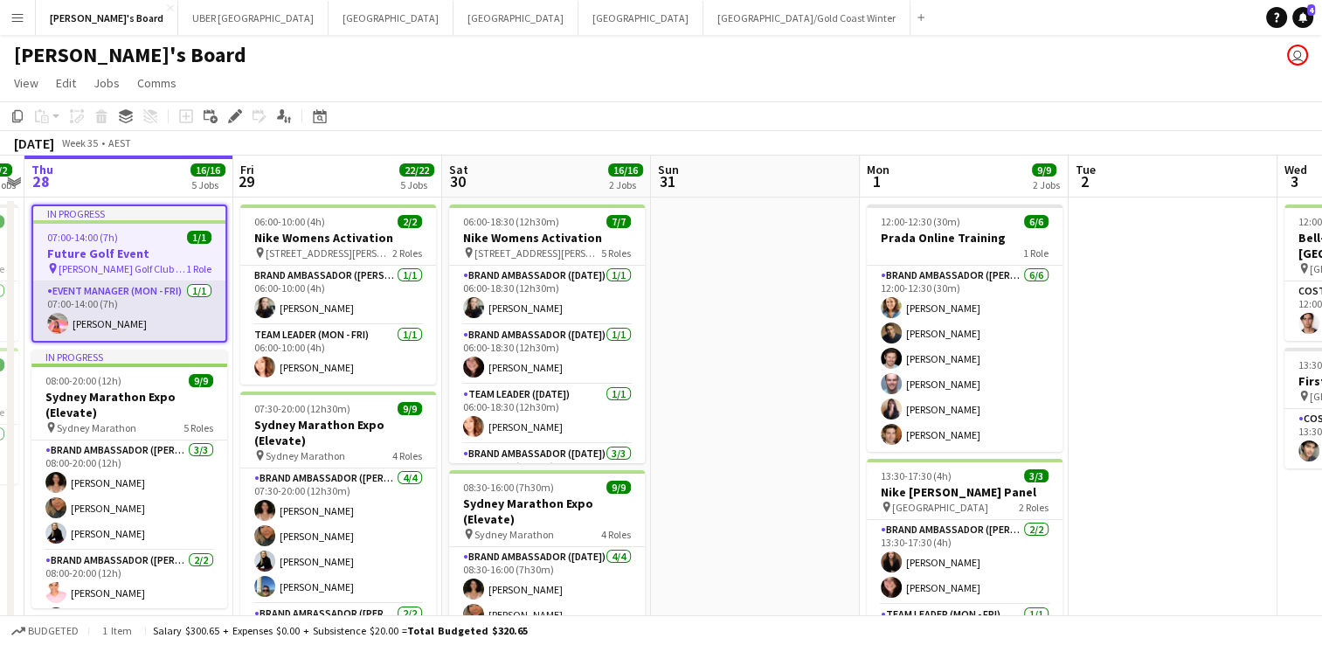
click at [114, 321] on app-card-role "Event Manager (Mon - Fri) 1/1 07:00-14:00 (7h) Michelle Cefai" at bounding box center [129, 310] width 192 height 59
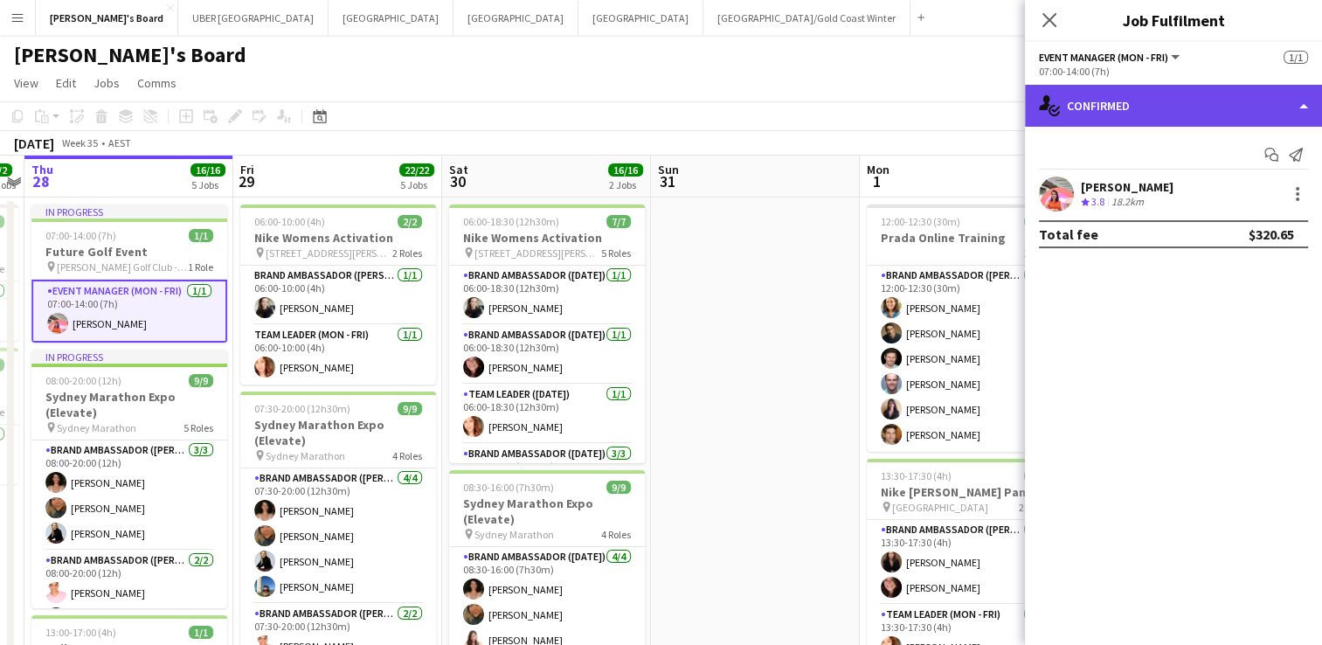
click at [1196, 108] on div "single-neutral-actions-check-2 Confirmed" at bounding box center [1173, 106] width 297 height 42
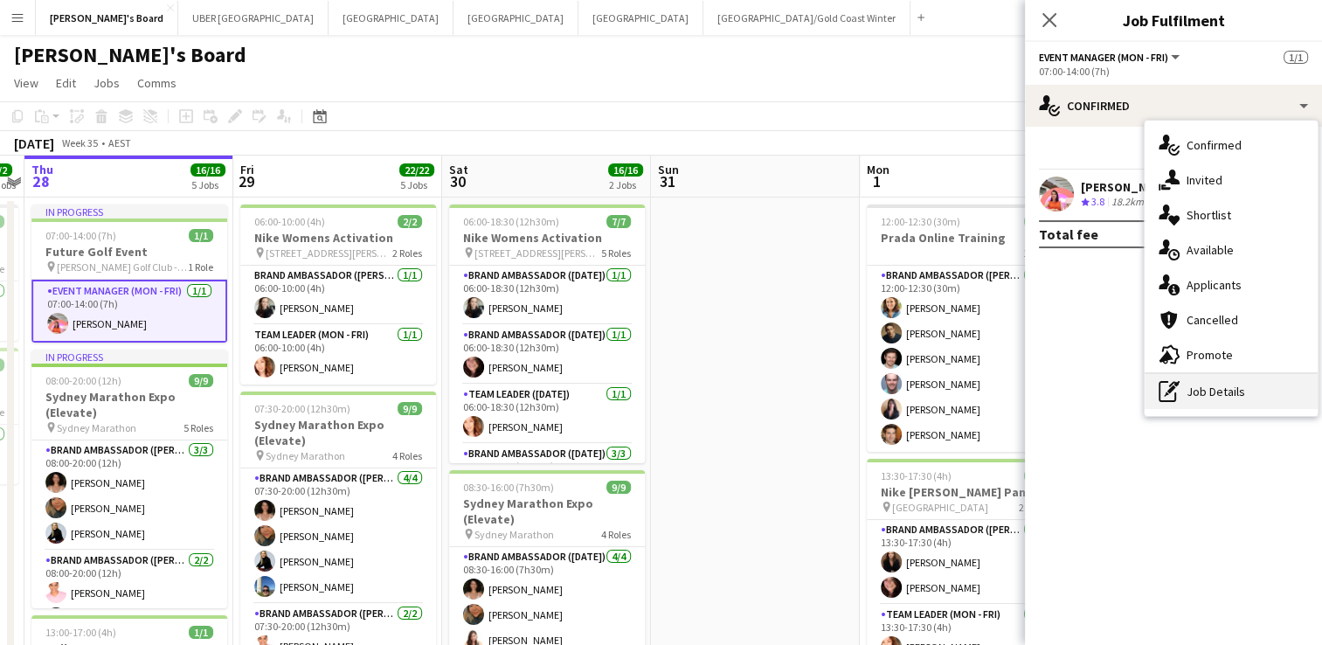
click at [1181, 390] on div "pen-write Job Details" at bounding box center [1231, 391] width 173 height 35
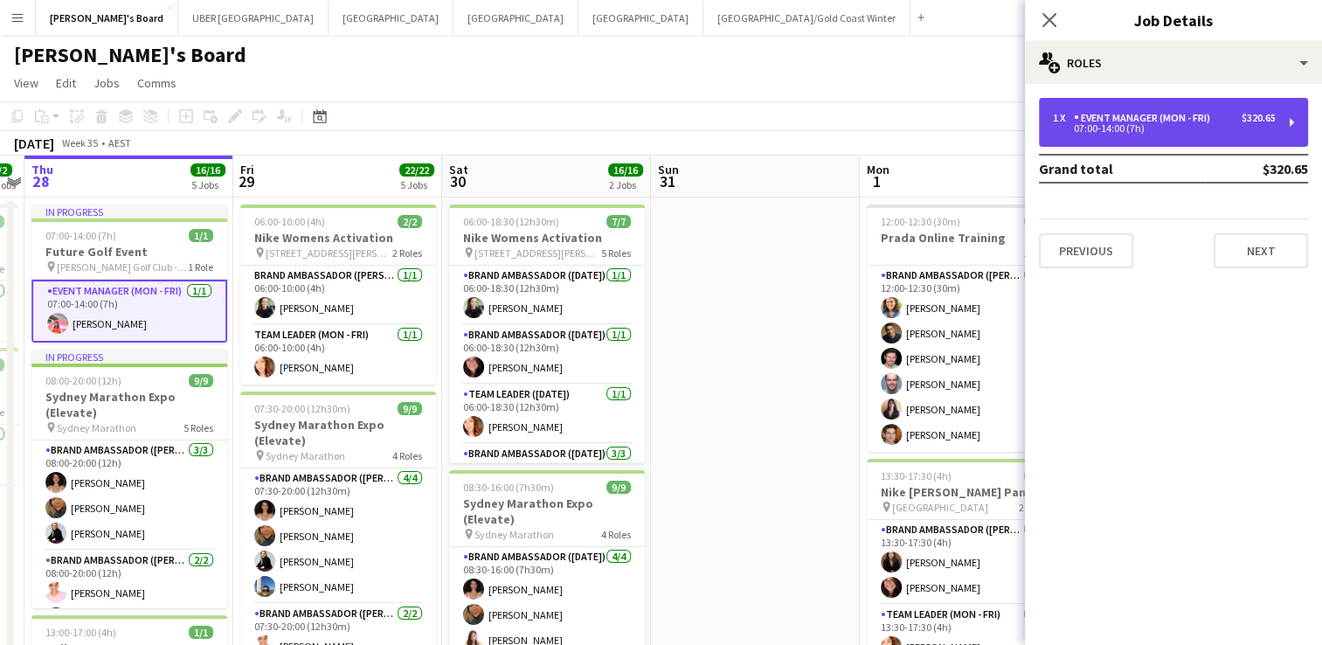
click at [1094, 124] on div "07:00-14:00 (7h)" at bounding box center [1164, 128] width 223 height 9
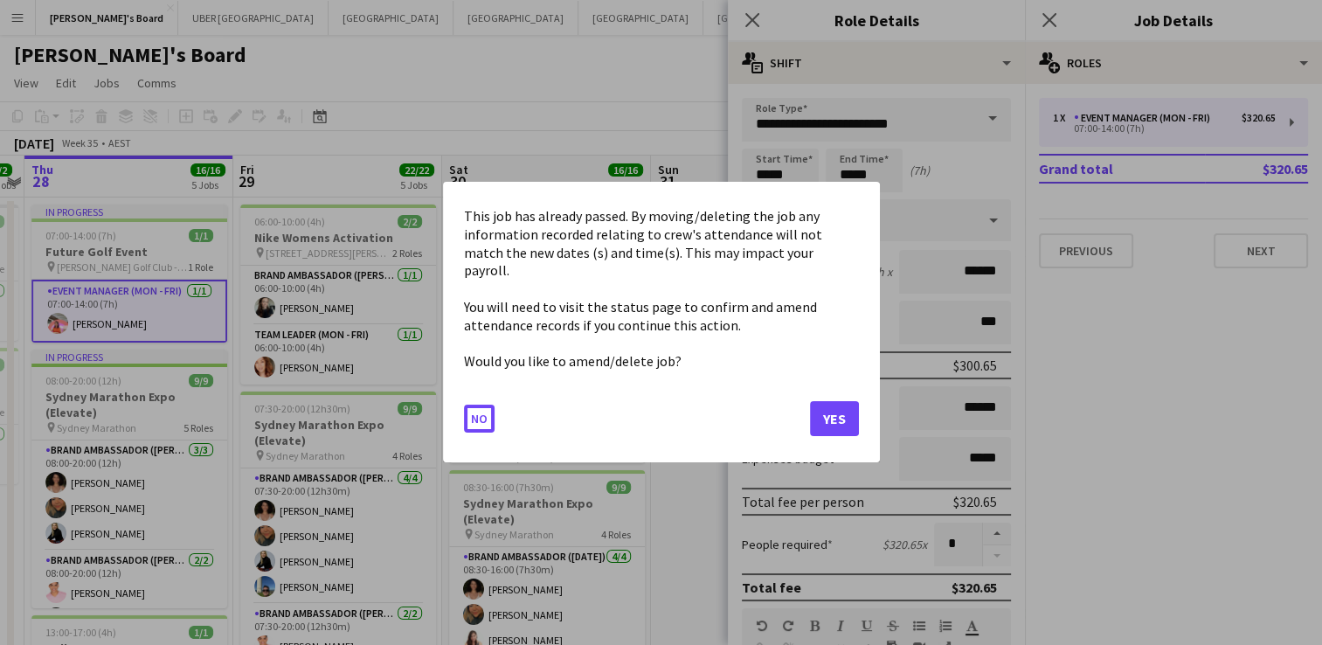
drag, startPoint x: 881, startPoint y: 174, endPoint x: 823, endPoint y: 173, distance: 57.7
click at [832, 414] on button "Yes" at bounding box center [834, 419] width 49 height 35
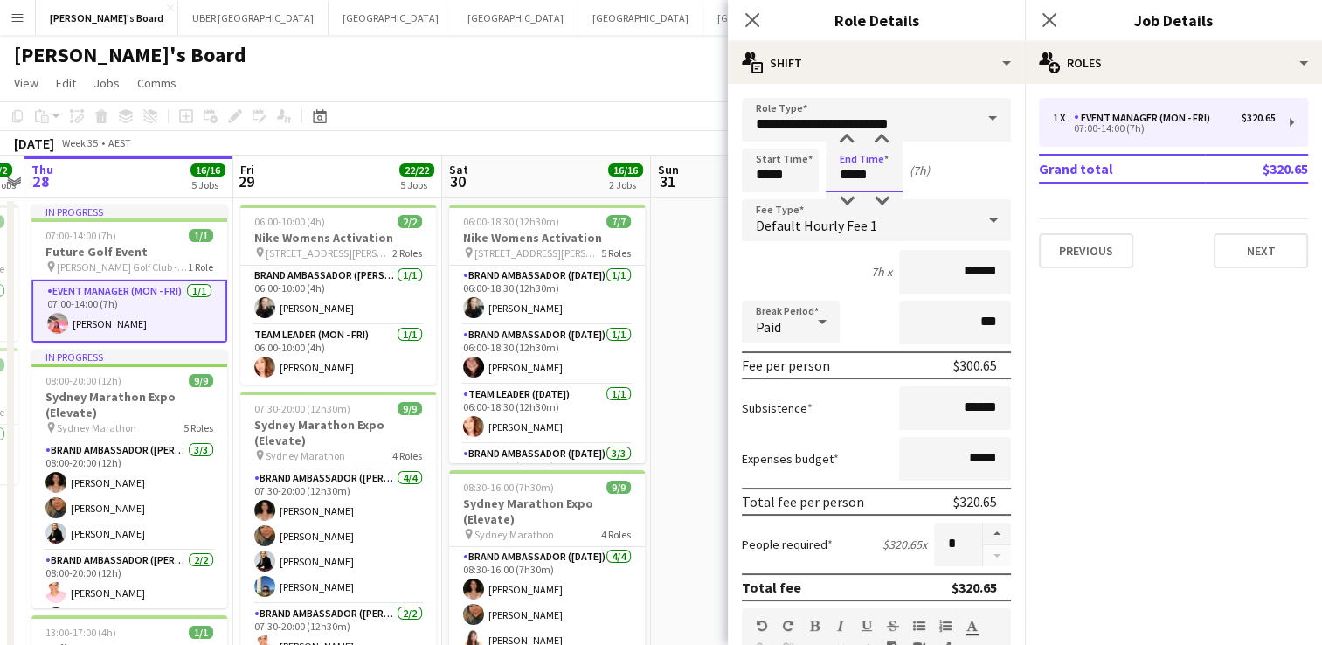
drag, startPoint x: 881, startPoint y: 175, endPoint x: 823, endPoint y: 168, distance: 58.1
click at [823, 168] on div "Start Time ***** End Time ***** (7h)" at bounding box center [876, 171] width 269 height 44
type input "*****"
click at [1048, 14] on icon "Close pop-in" at bounding box center [1049, 19] width 17 height 17
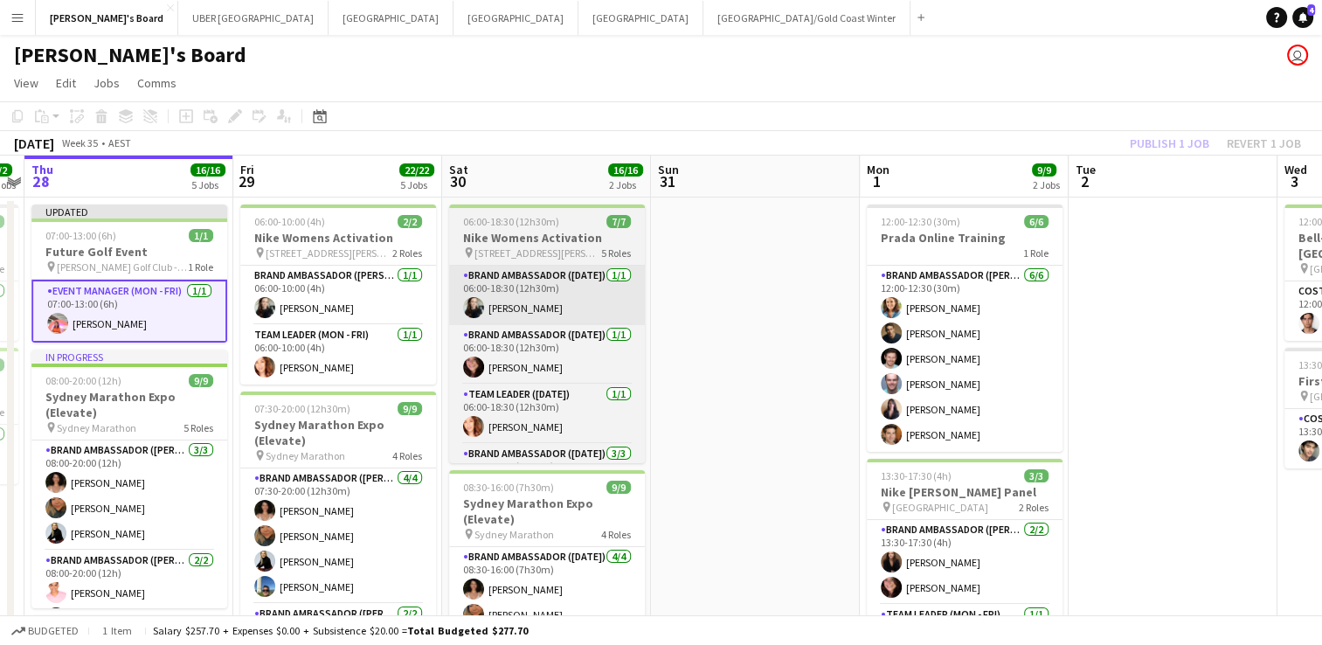
click at [608, 280] on app-card-role "Brand Ambassador (Saturday) 1/1 06:00-18:30 (12h30m) Sharna O’Toole" at bounding box center [547, 295] width 196 height 59
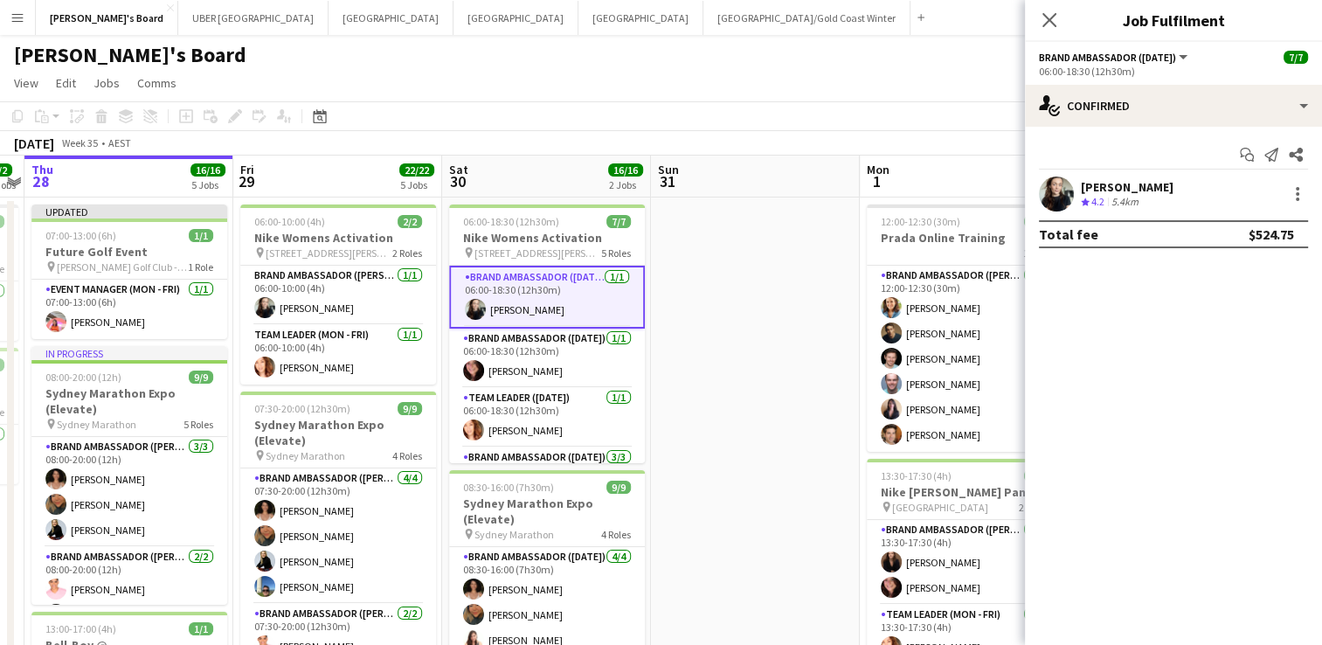
click at [800, 145] on div "August 2025 Week 35 • AEST Publish 1 job Revert 1 job" at bounding box center [661, 143] width 1322 height 24
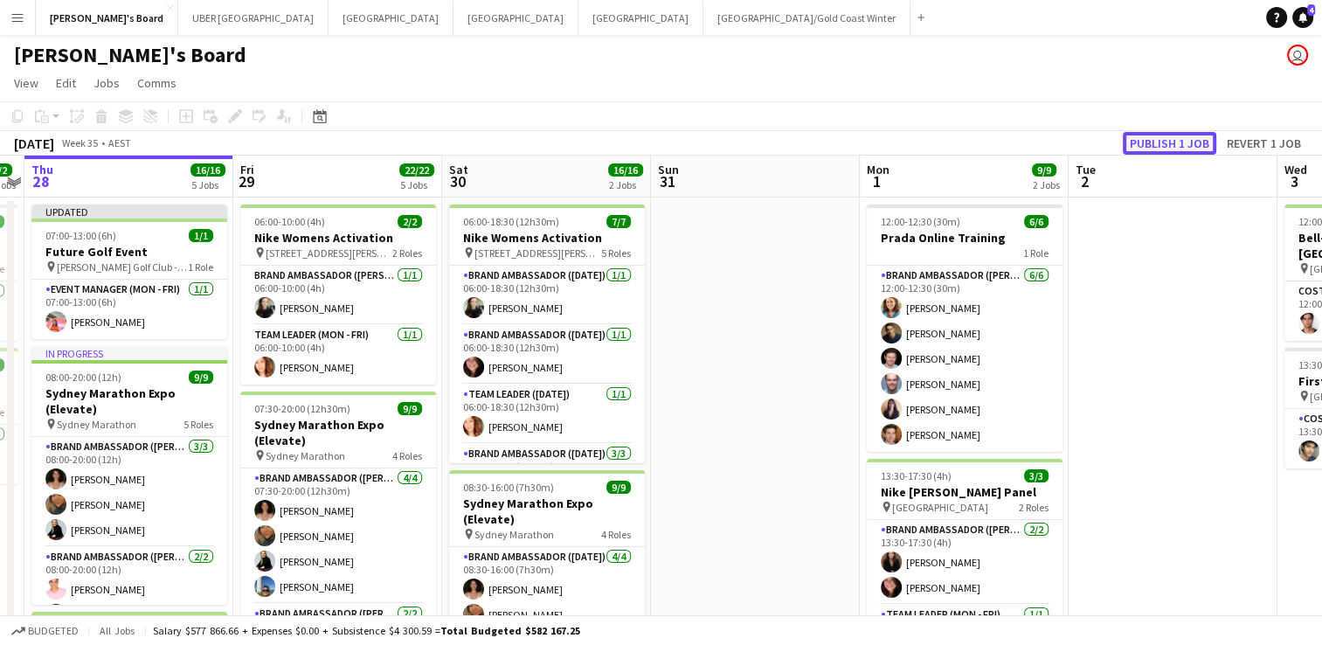
click at [1165, 143] on button "Publish 1 job" at bounding box center [1169, 143] width 93 height 23
